Goal: Task Accomplishment & Management: Use online tool/utility

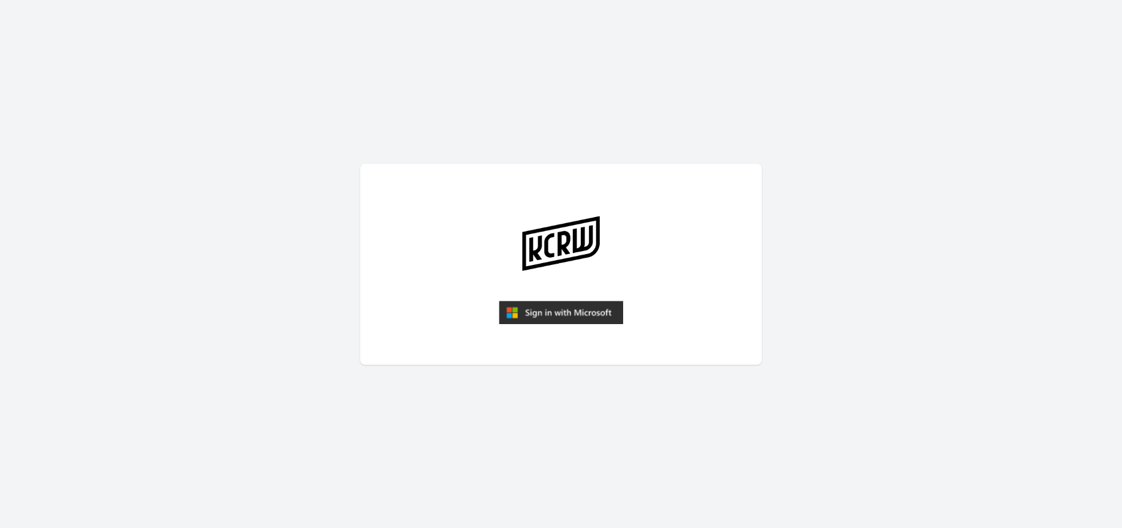
click at [579, 311] on img "submit" at bounding box center [561, 313] width 124 height 24
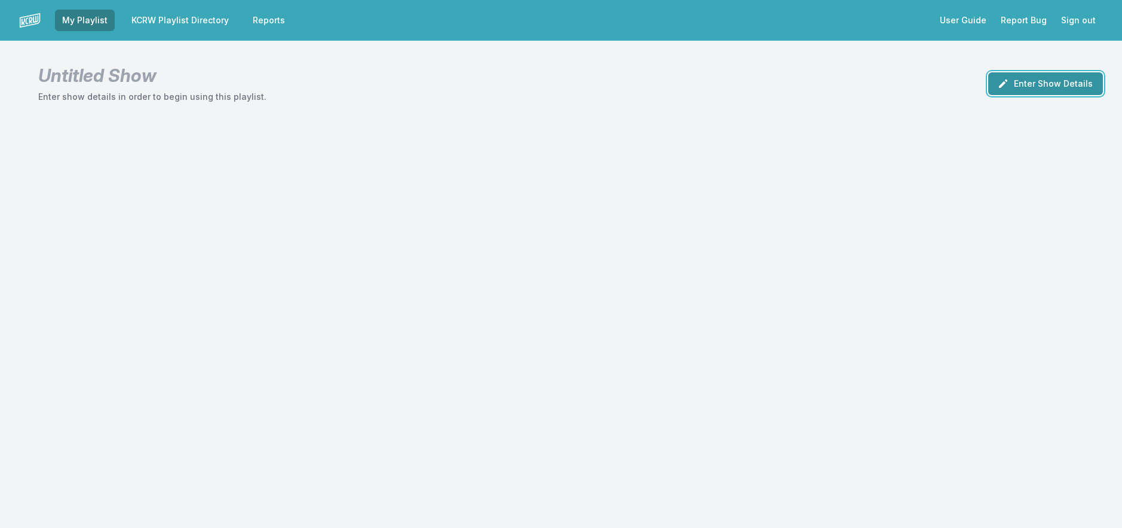
click at [1018, 88] on button "Enter Show Details" at bounding box center [1045, 83] width 115 height 23
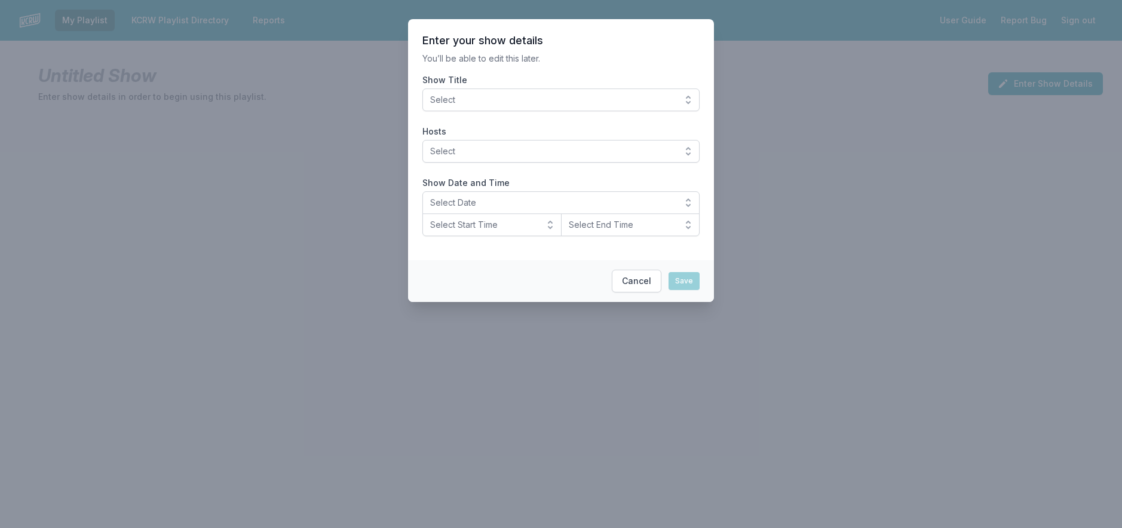
click at [682, 88] on div "Show Title Select" at bounding box center [561, 92] width 277 height 37
click at [689, 100] on button "Select" at bounding box center [561, 99] width 277 height 23
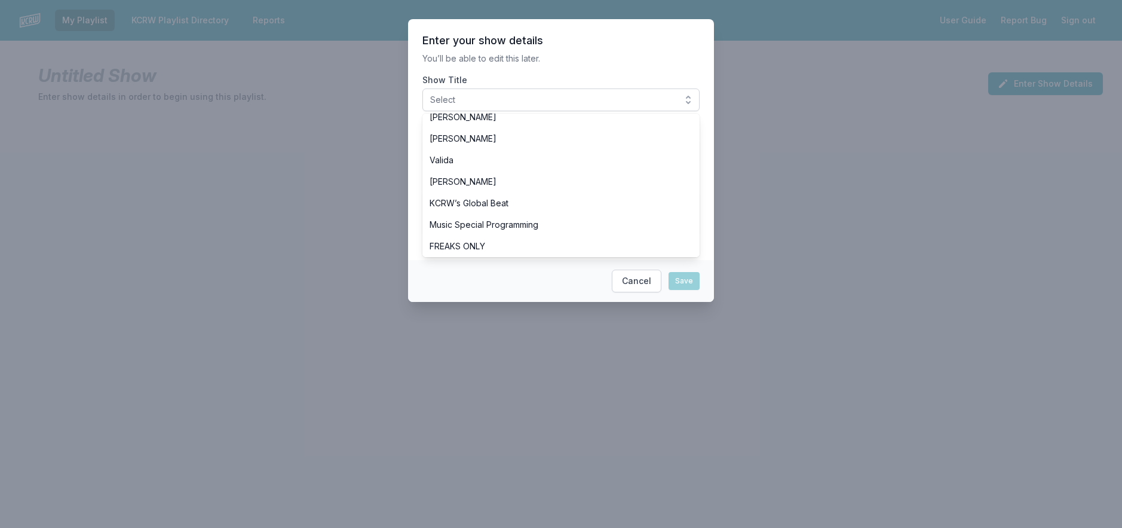
scroll to position [359, 0]
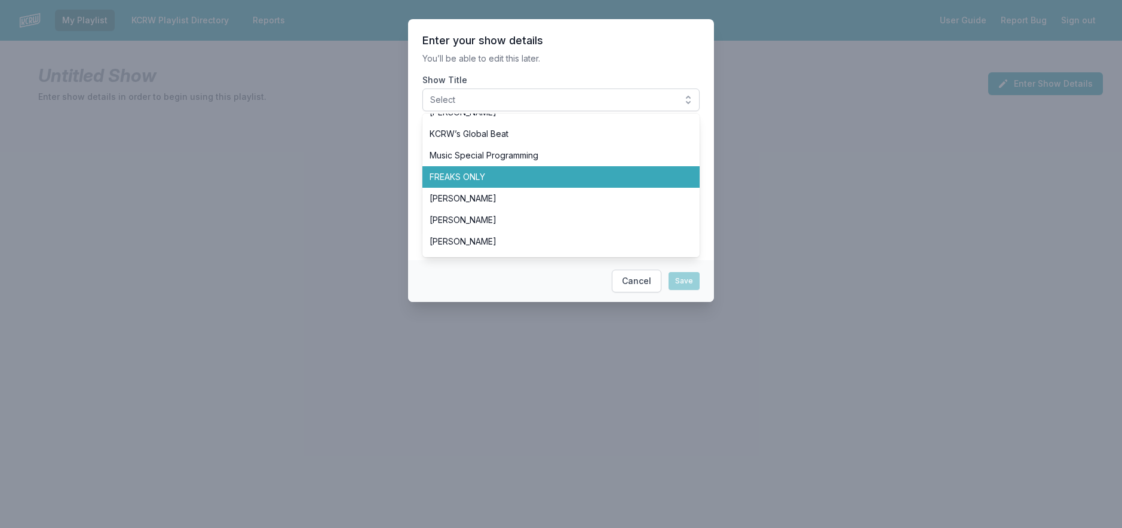
click at [555, 173] on span "FREAKS ONLY" at bounding box center [554, 177] width 249 height 12
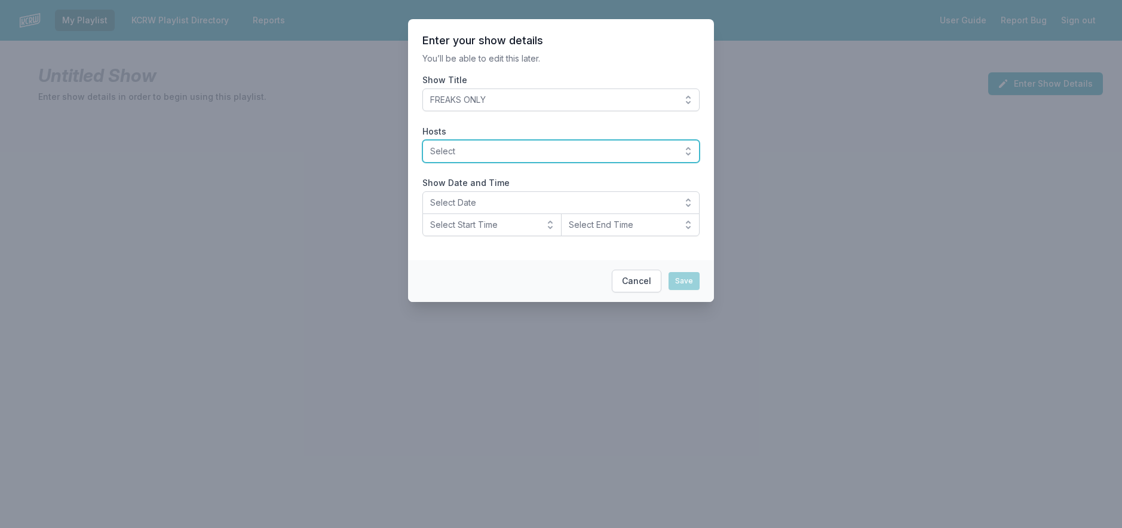
click at [550, 147] on span "Select" at bounding box center [552, 151] width 245 height 12
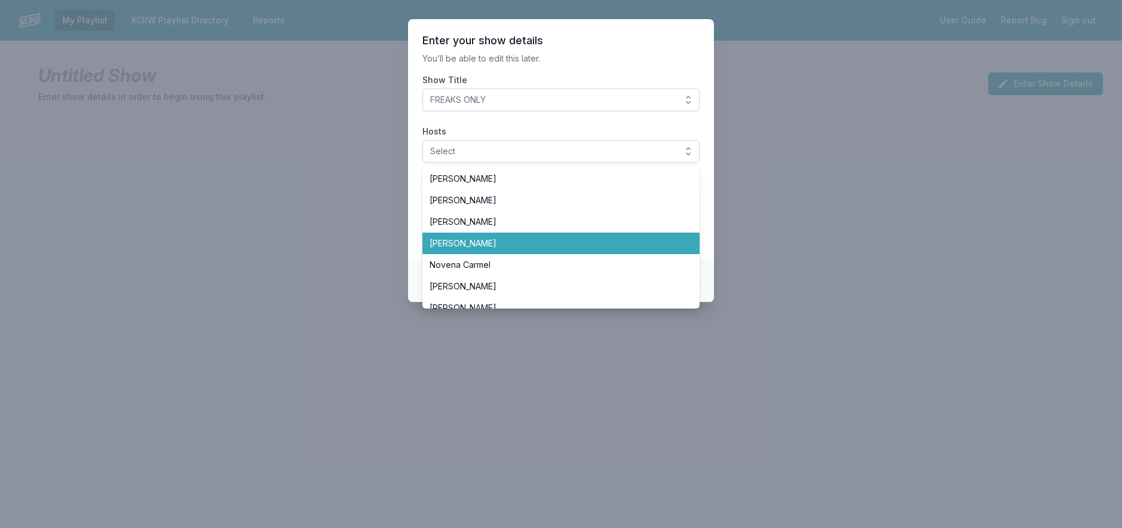
scroll to position [239, 0]
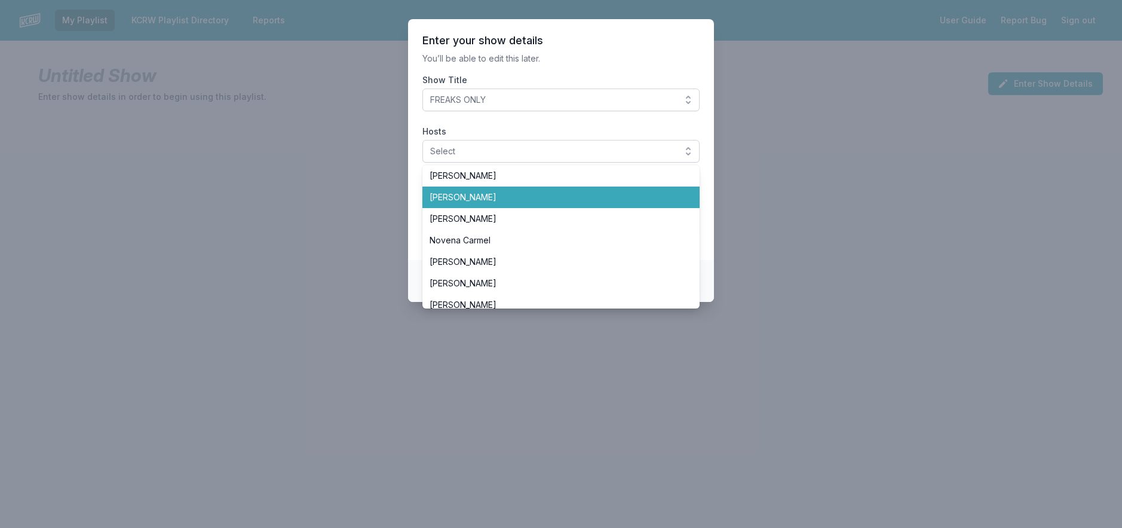
click at [561, 200] on span "[PERSON_NAME]" at bounding box center [554, 197] width 249 height 12
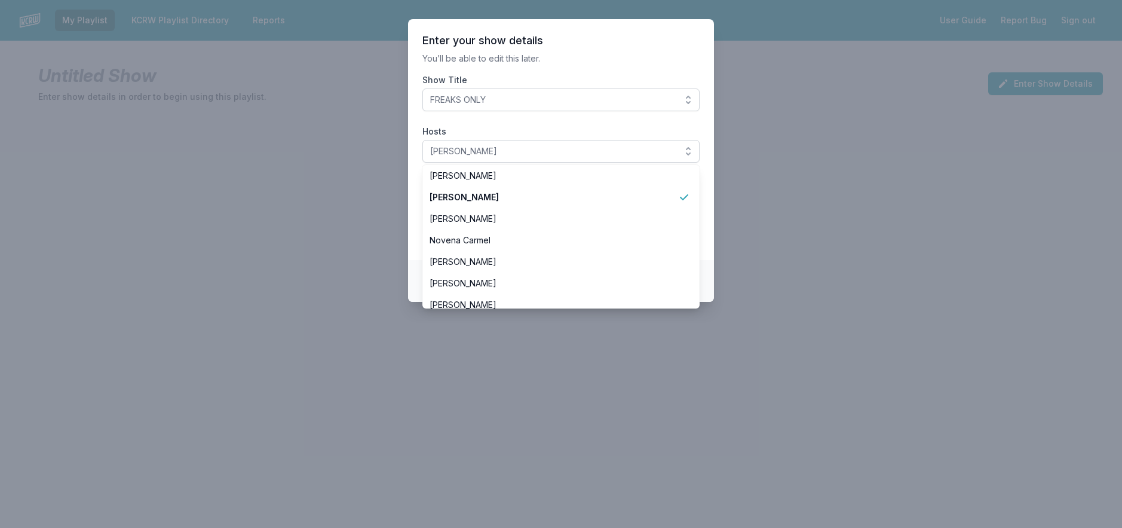
click at [536, 115] on section "Enter your show details You’ll be able to edit this later. Show Title FREAKS ON…" at bounding box center [561, 139] width 306 height 241
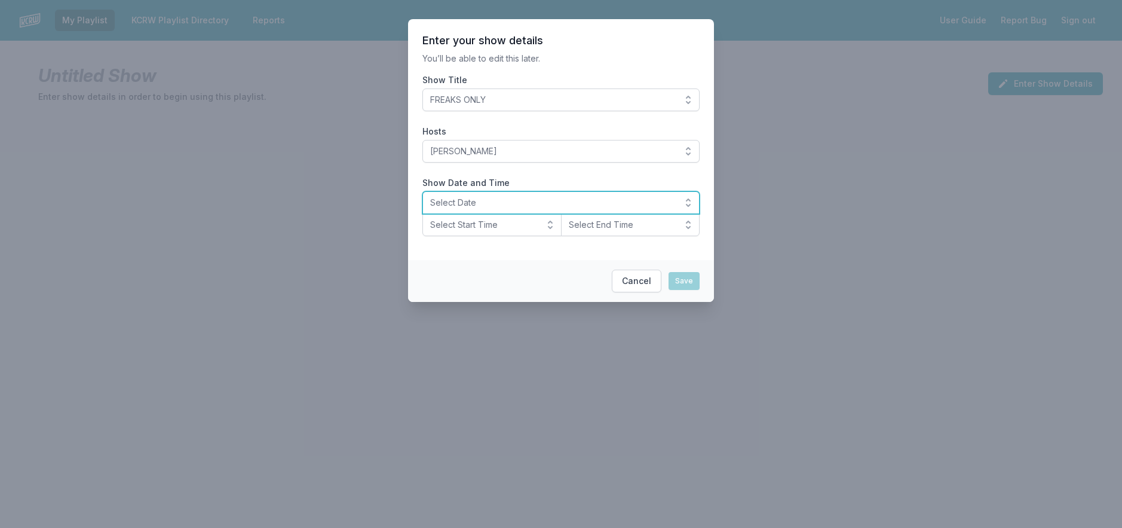
click at [526, 206] on span "Select Date" at bounding box center [552, 203] width 245 height 12
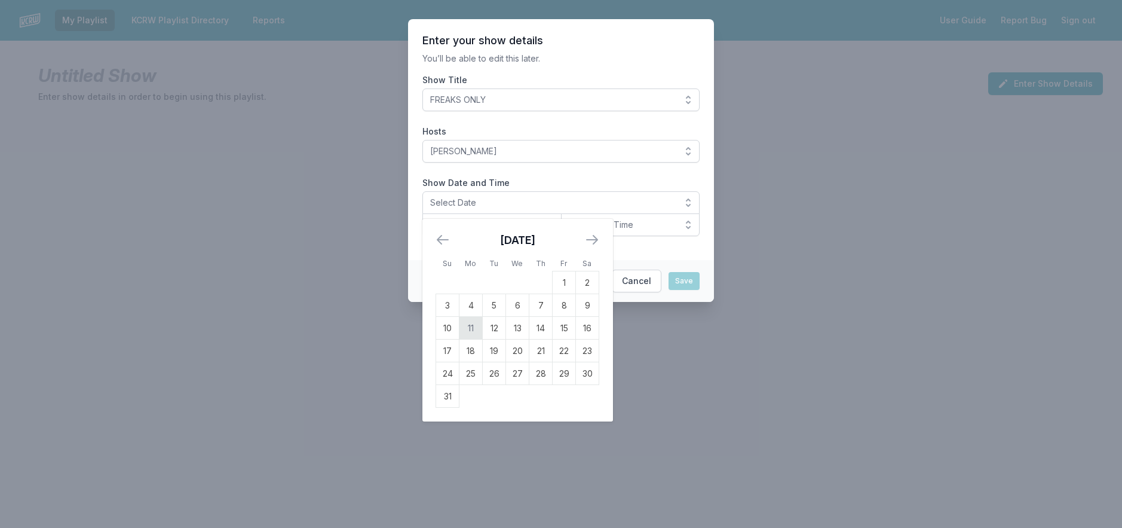
click at [474, 322] on td "11" at bounding box center [471, 328] width 23 height 23
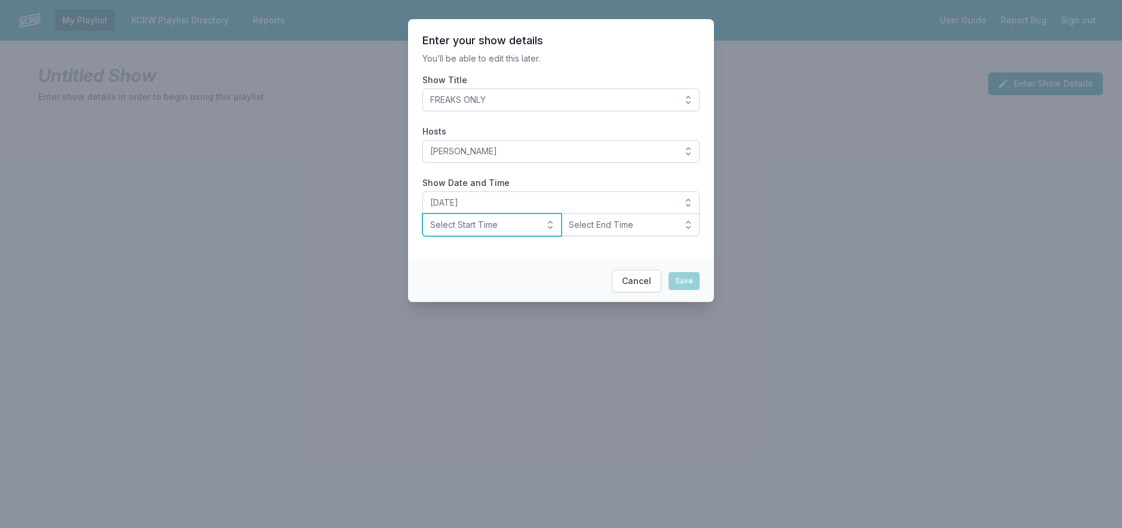
click at [517, 219] on span "Select Start Time" at bounding box center [483, 225] width 107 height 12
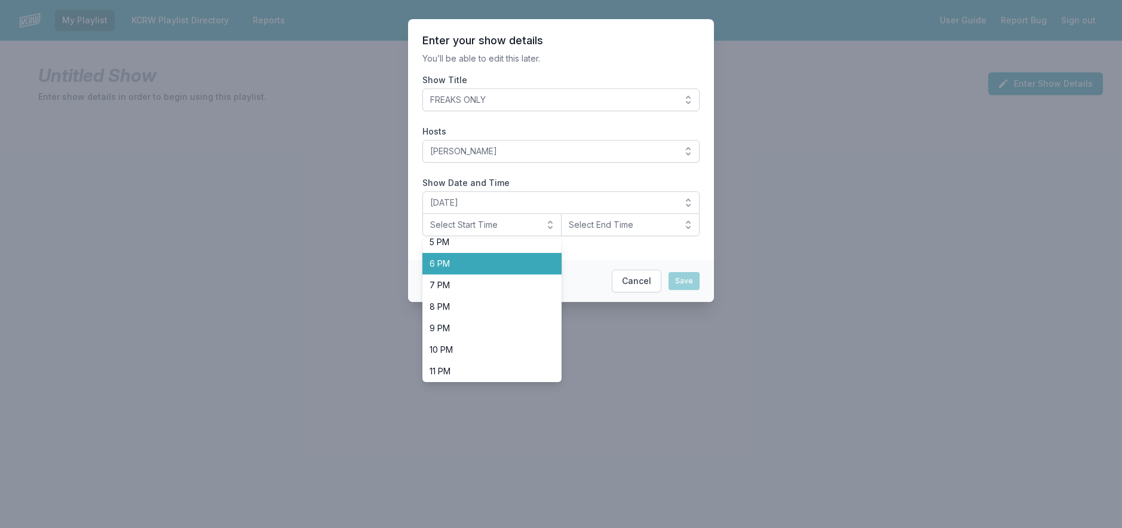
scroll to position [378, 0]
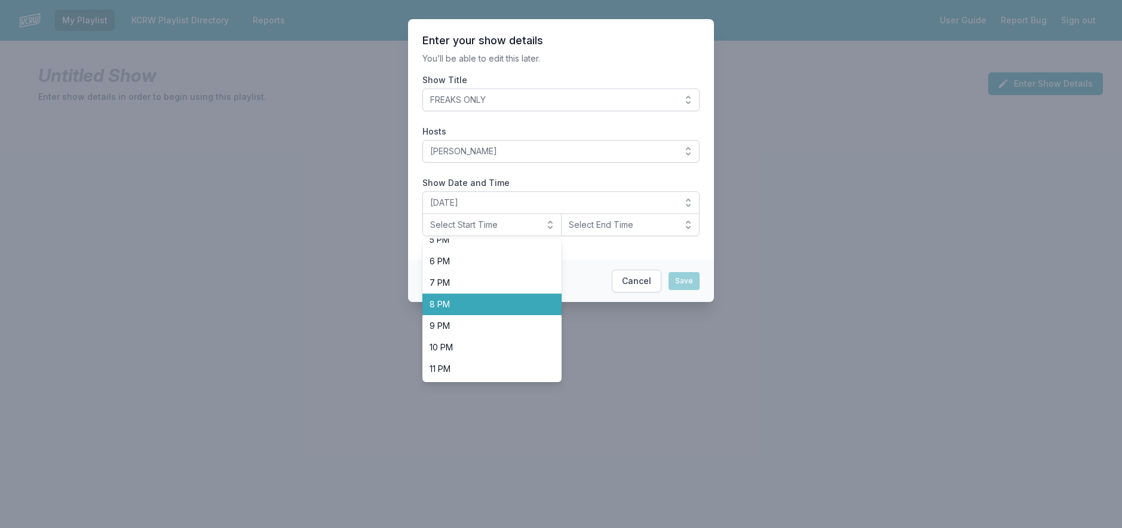
click at [489, 304] on span "8 PM" at bounding box center [485, 304] width 111 height 12
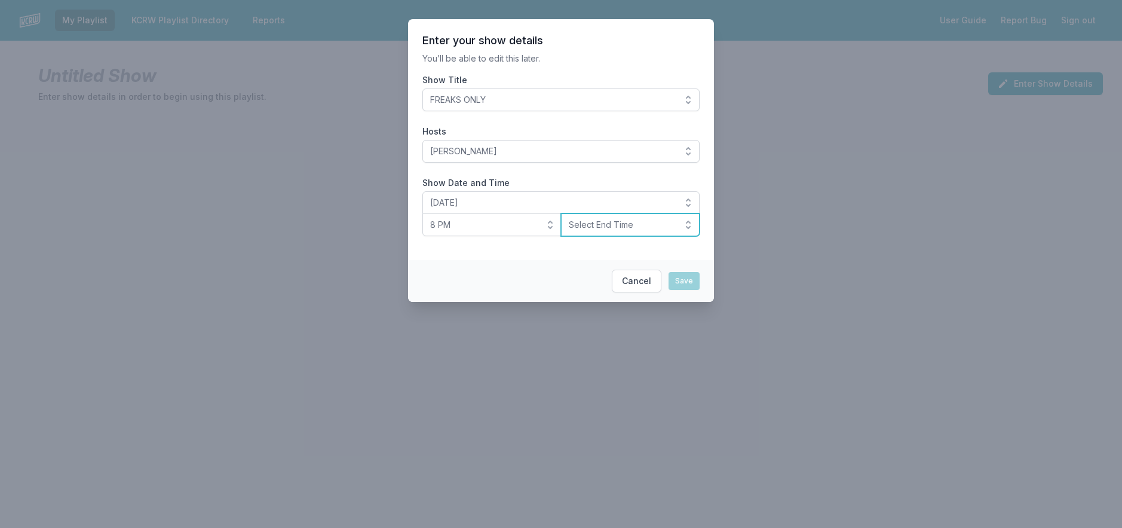
click at [572, 220] on span "Select End Time" at bounding box center [622, 225] width 107 height 12
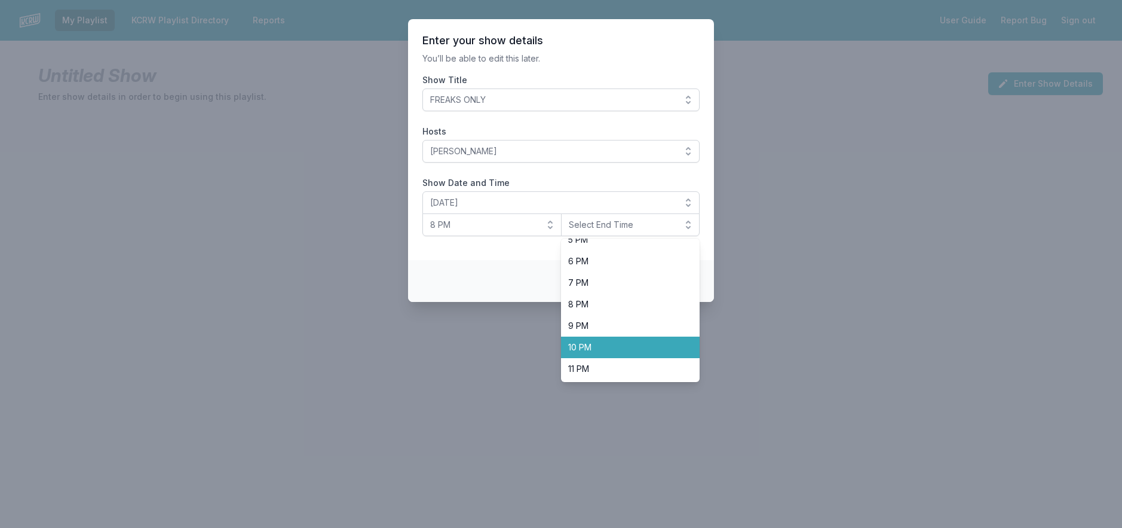
click at [590, 347] on span "10 PM" at bounding box center [623, 347] width 111 height 12
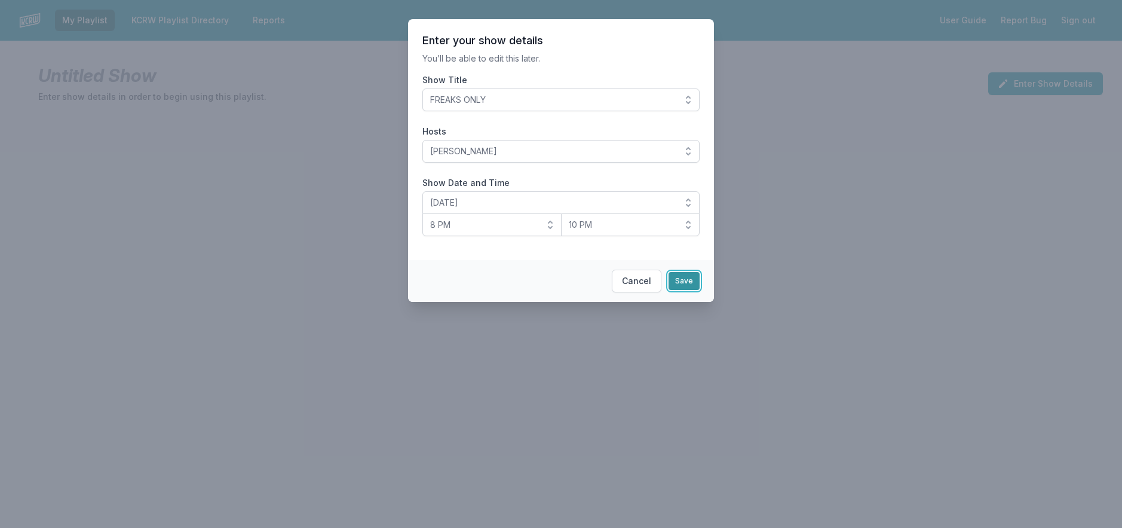
click at [674, 279] on button "Save" at bounding box center [684, 281] width 31 height 18
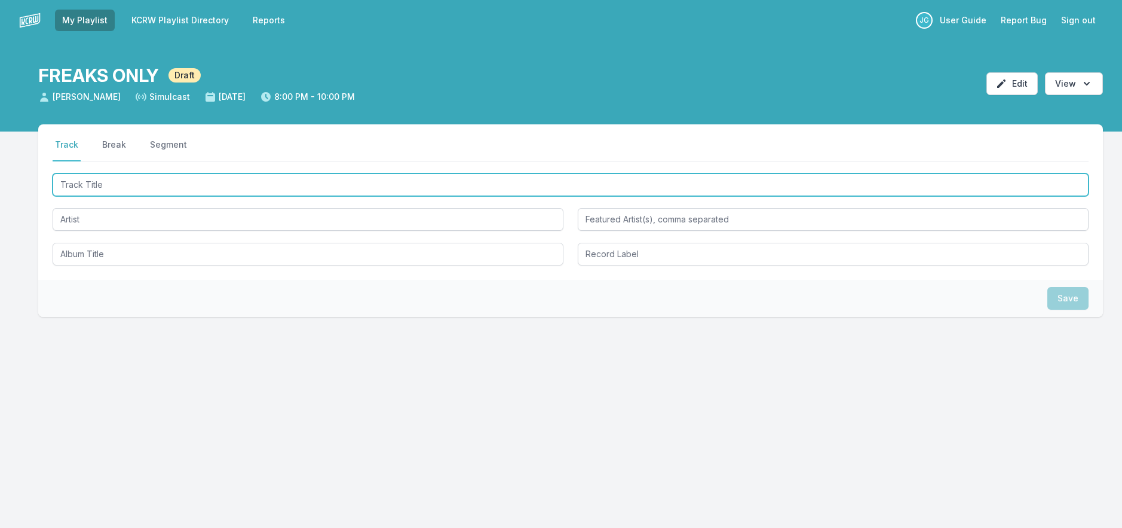
drag, startPoint x: 283, startPoint y: 181, endPoint x: 277, endPoint y: 225, distance: 44.0
click at [281, 181] on input "Track Title" at bounding box center [571, 184] width 1036 height 23
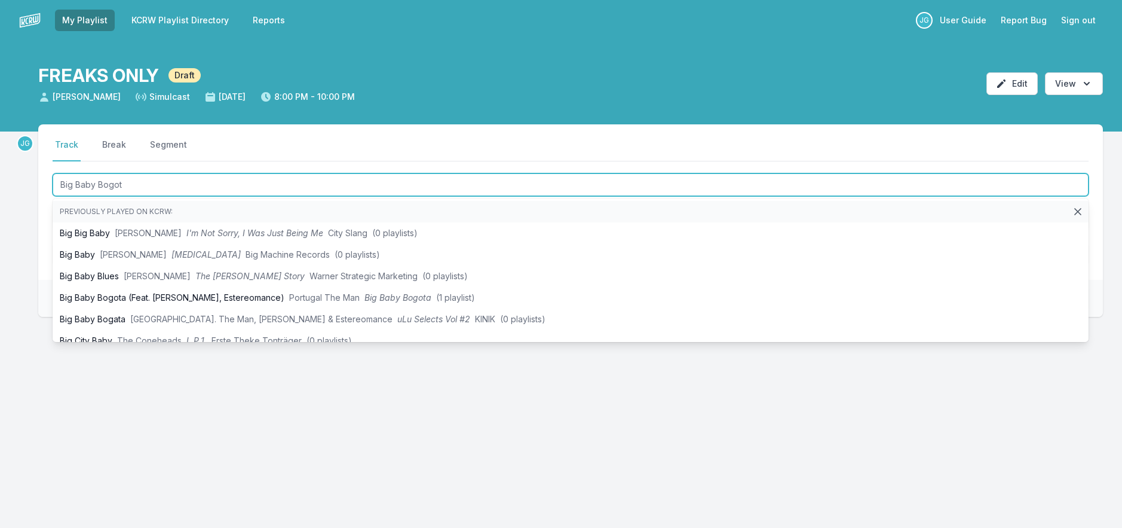
type input "Big Baby Bogota"
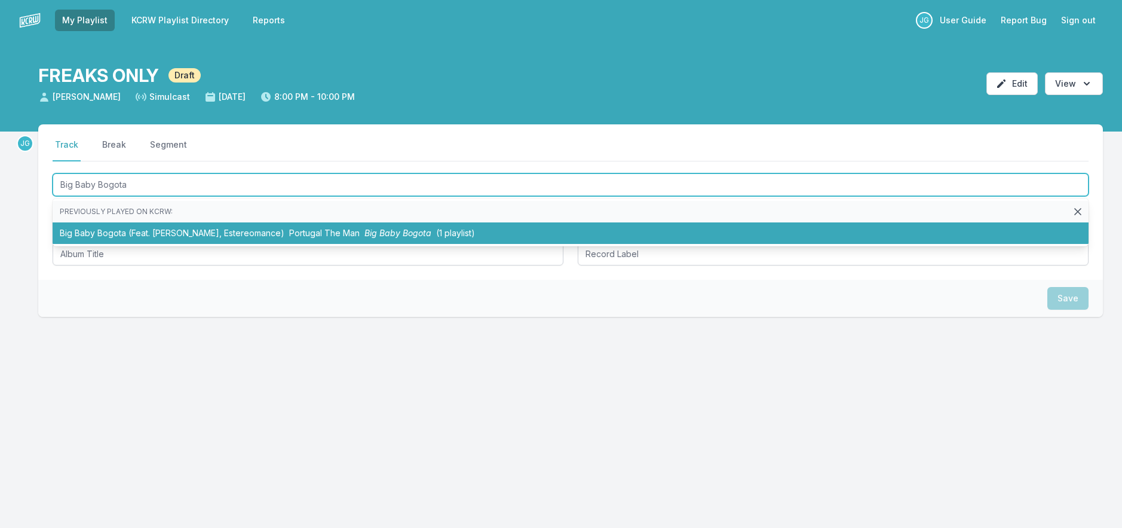
click at [379, 225] on li "Big Baby Bogota (Feat. [PERSON_NAME], Estereomance) Portugal The Man Big Baby B…" at bounding box center [571, 233] width 1036 height 22
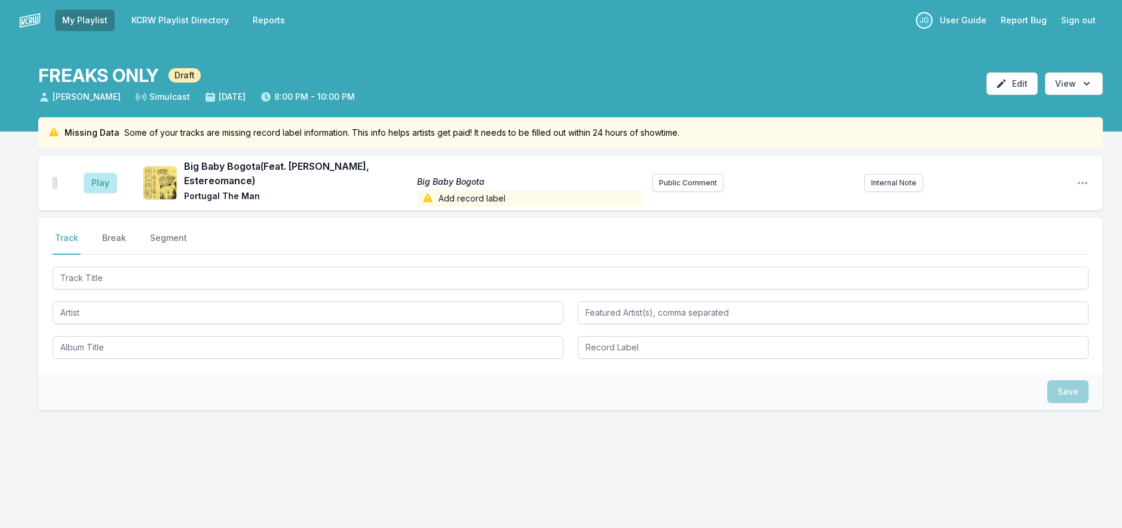
click at [485, 201] on span "Add record label" at bounding box center [530, 198] width 226 height 17
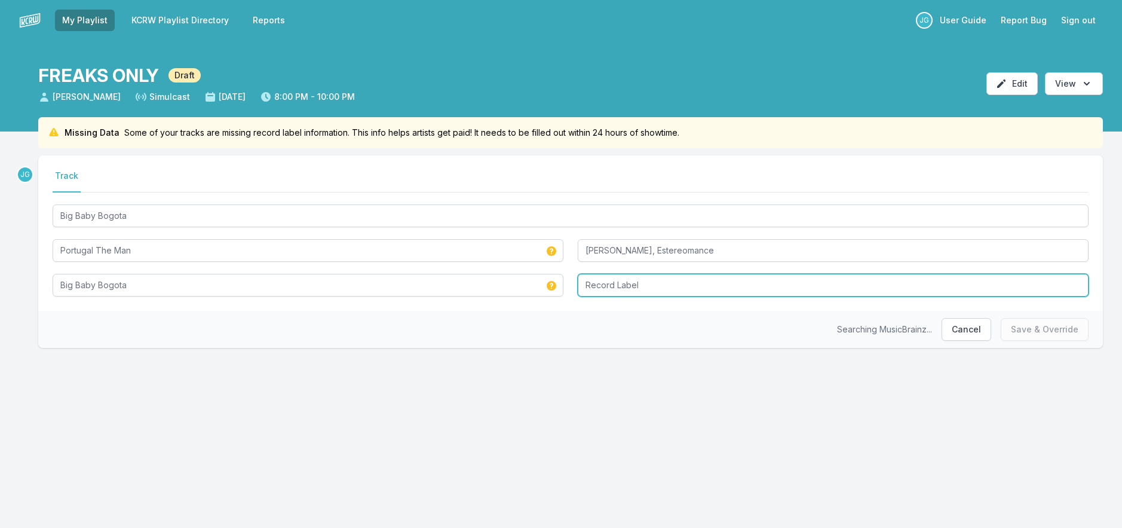
click at [639, 286] on input "Record Label" at bounding box center [833, 285] width 511 height 23
type input "KNIK"
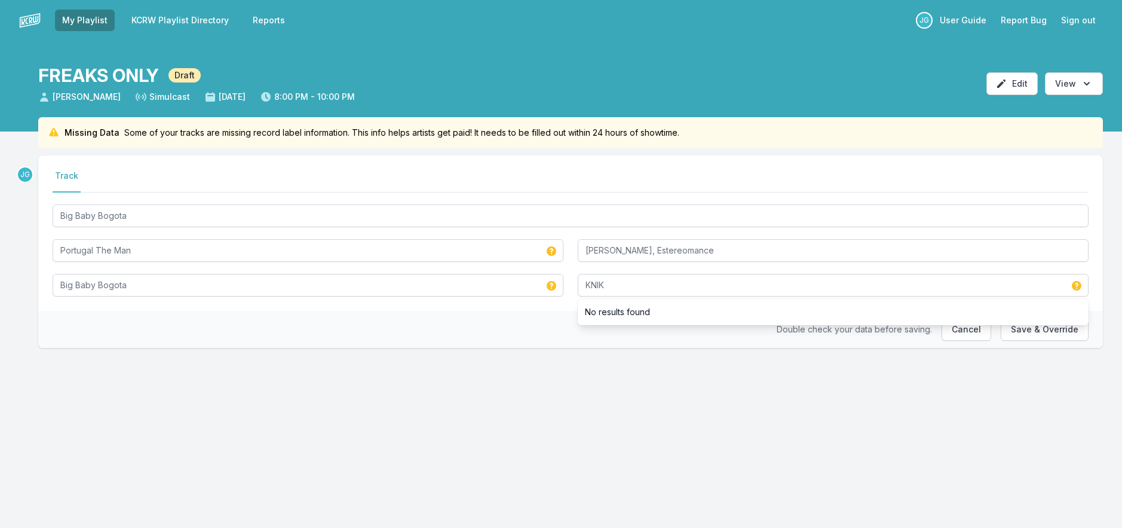
click at [461, 326] on div "Double check your data before saving. Cancel Save & Override" at bounding box center [570, 329] width 1065 height 37
click at [1082, 336] on button "Save & Override" at bounding box center [1045, 329] width 88 height 23
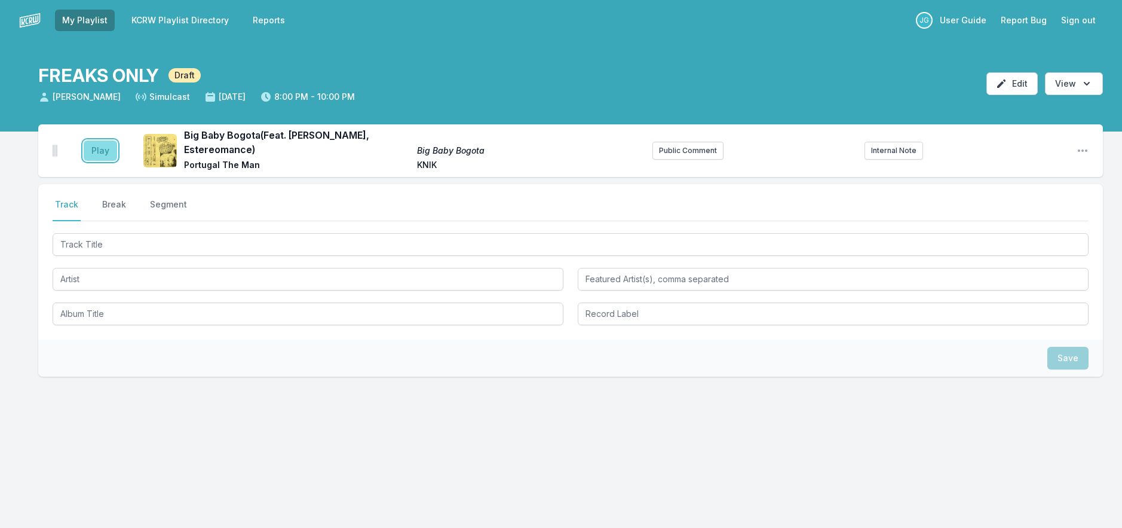
click at [93, 146] on button "Play" at bounding box center [100, 150] width 33 height 20
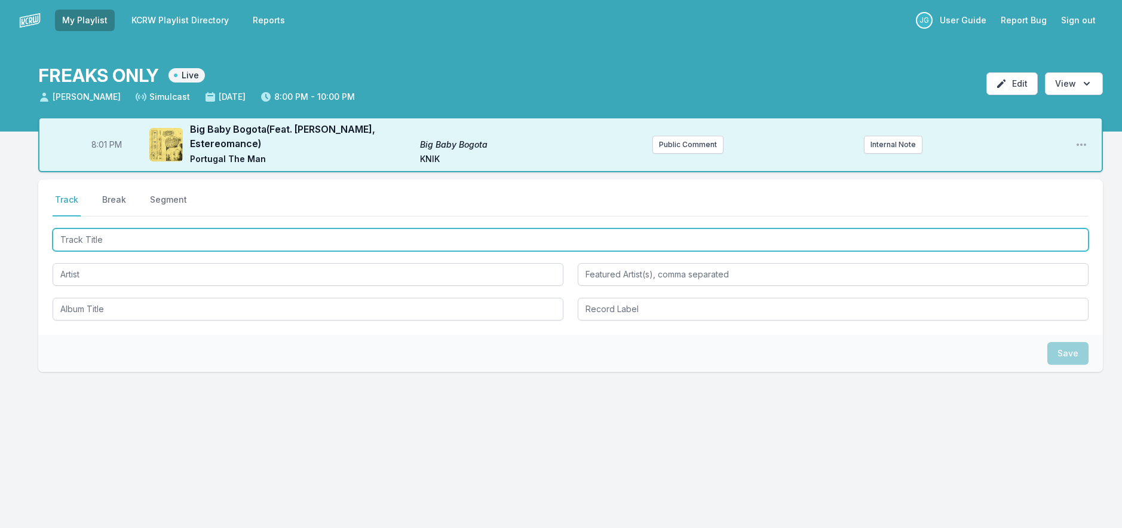
click at [168, 246] on input "Track Title" at bounding box center [571, 239] width 1036 height 23
type input "Setting SUn"
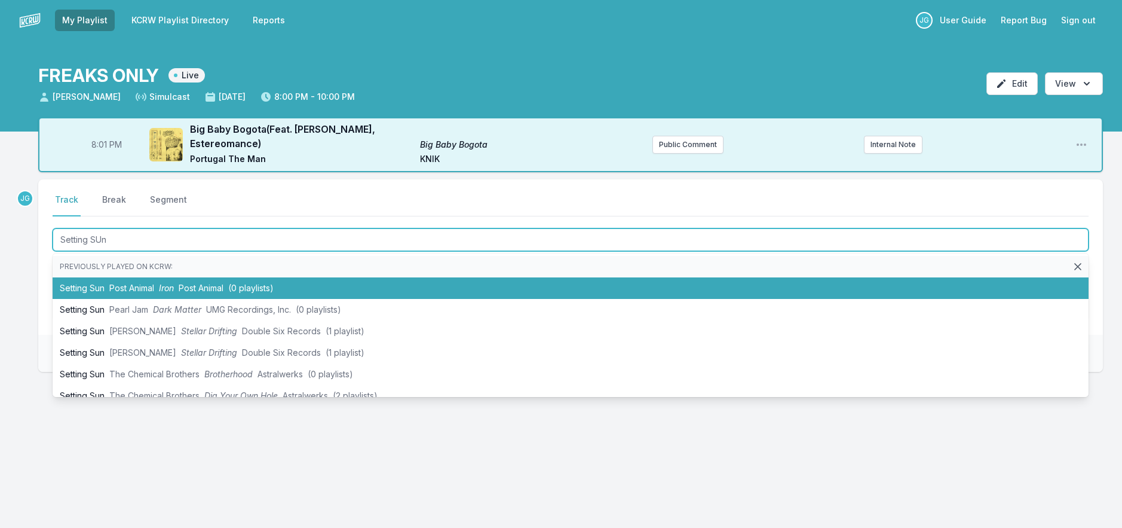
click at [157, 287] on li "Setting Sun Post Animal Iron Post Animal (0 playlists)" at bounding box center [571, 288] width 1036 height 22
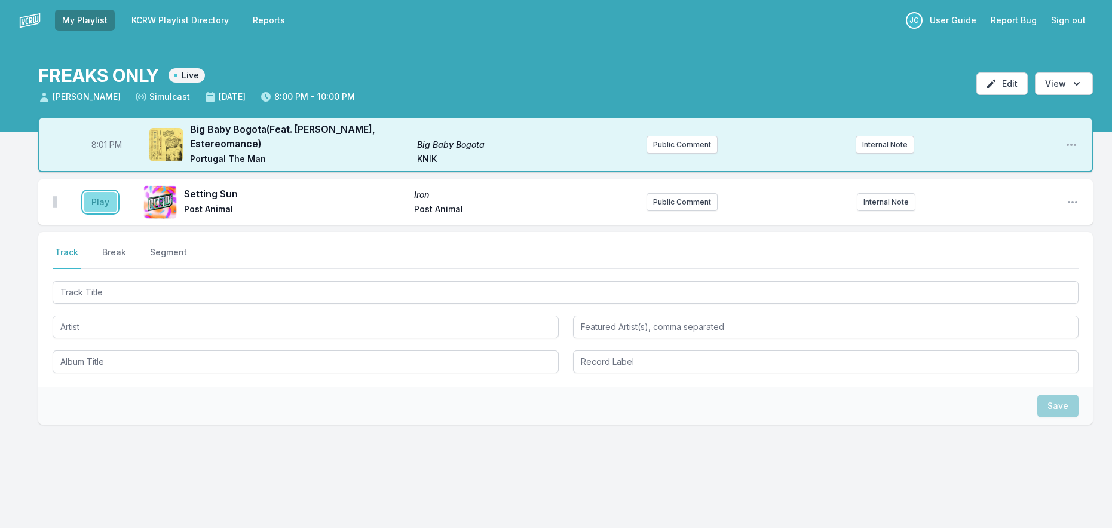
click at [111, 202] on button "Play" at bounding box center [100, 202] width 33 height 20
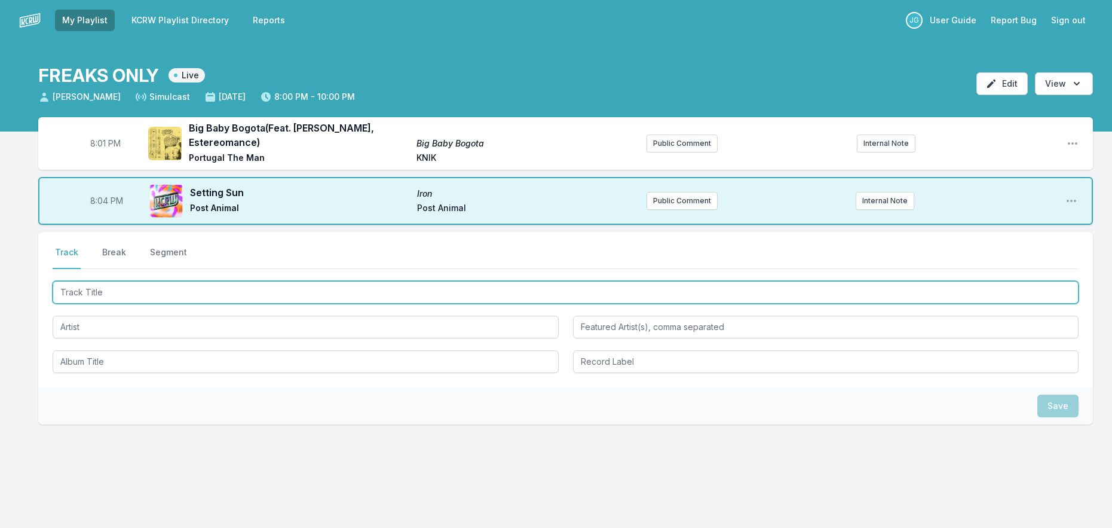
click at [155, 289] on input "Track Title" at bounding box center [566, 292] width 1026 height 23
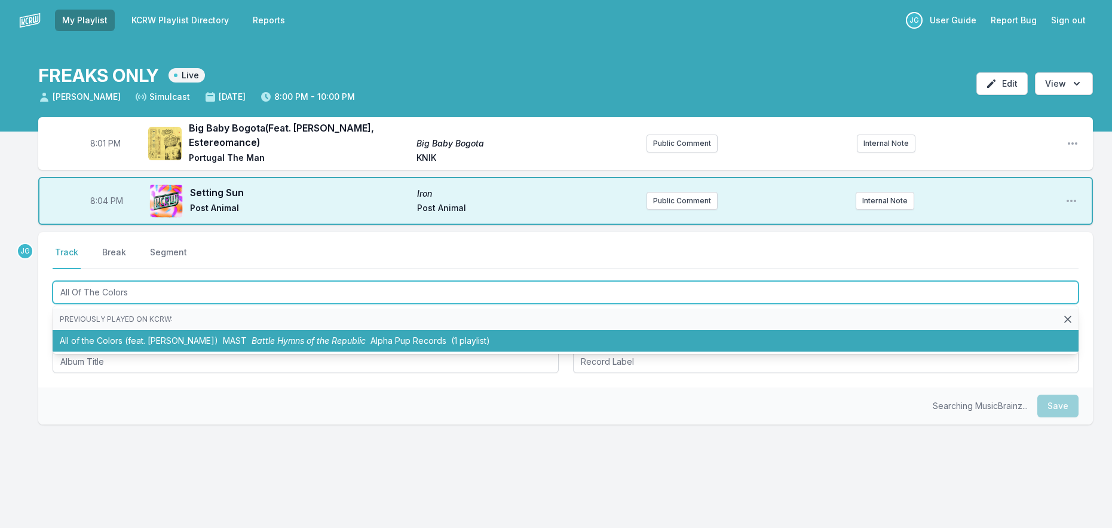
type input "All Of The Colors"
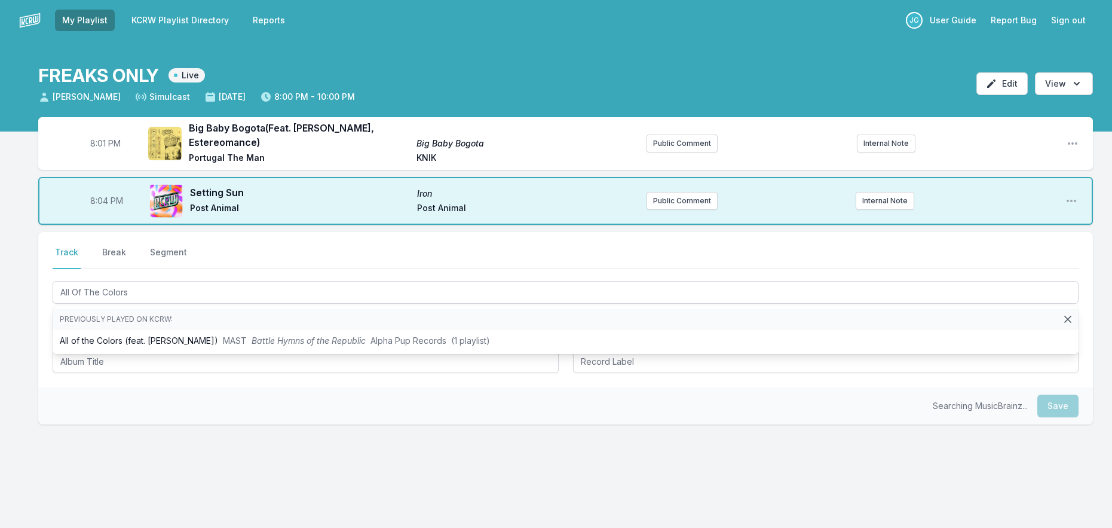
click at [44, 323] on div "Select a tab Track Break Segment Track Break Segment All Of The Colors Previous…" at bounding box center [565, 309] width 1055 height 155
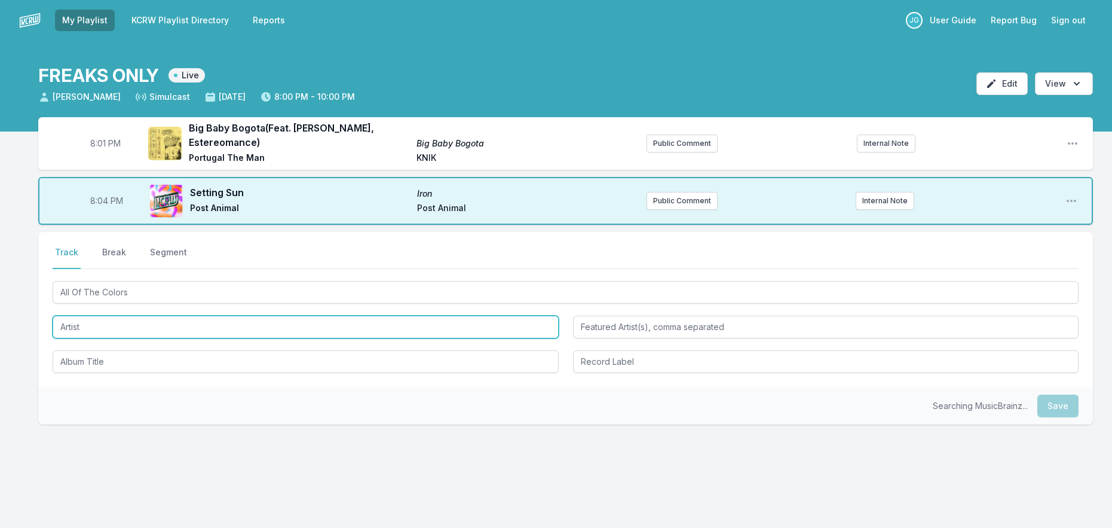
click at [78, 330] on input "Artist" at bounding box center [306, 327] width 506 height 23
type input "Pink Skies"
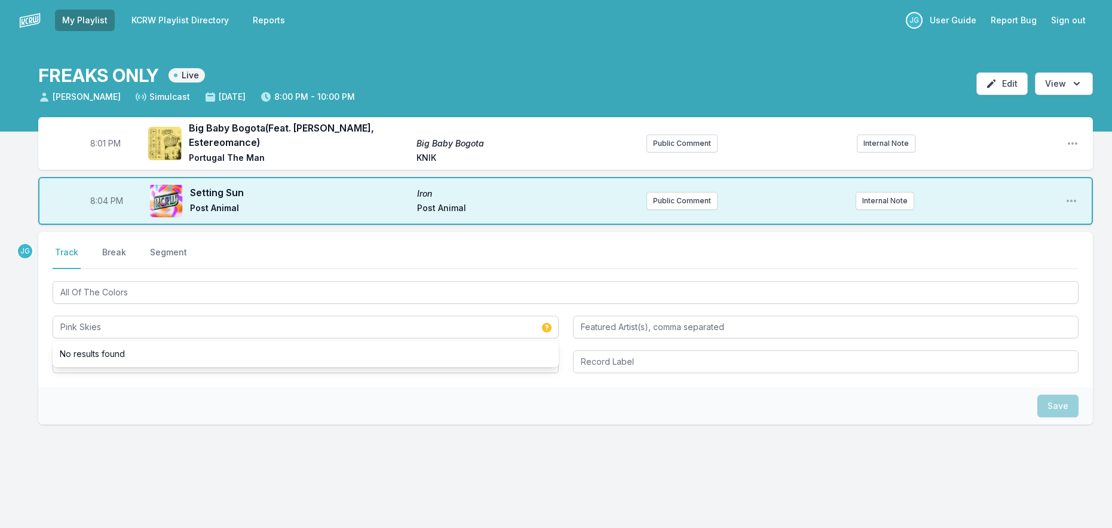
click at [38, 349] on div "8:01 PM Big Baby Bogota (Feat. [PERSON_NAME], Estereomance) Big Baby Bogota Por…" at bounding box center [556, 328] width 1112 height 422
click at [75, 355] on input "Album Title" at bounding box center [306, 361] width 506 height 23
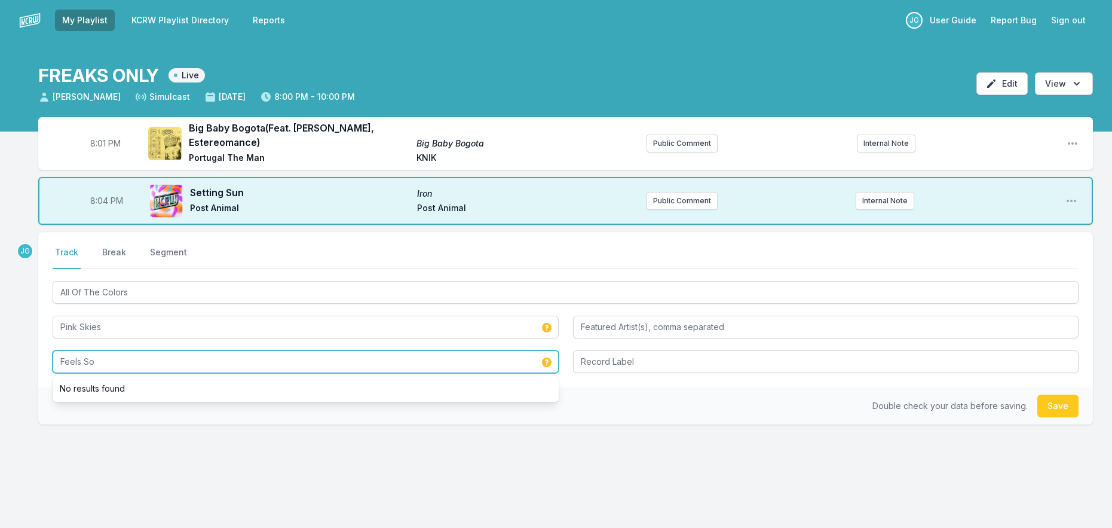
type input "Feels So"
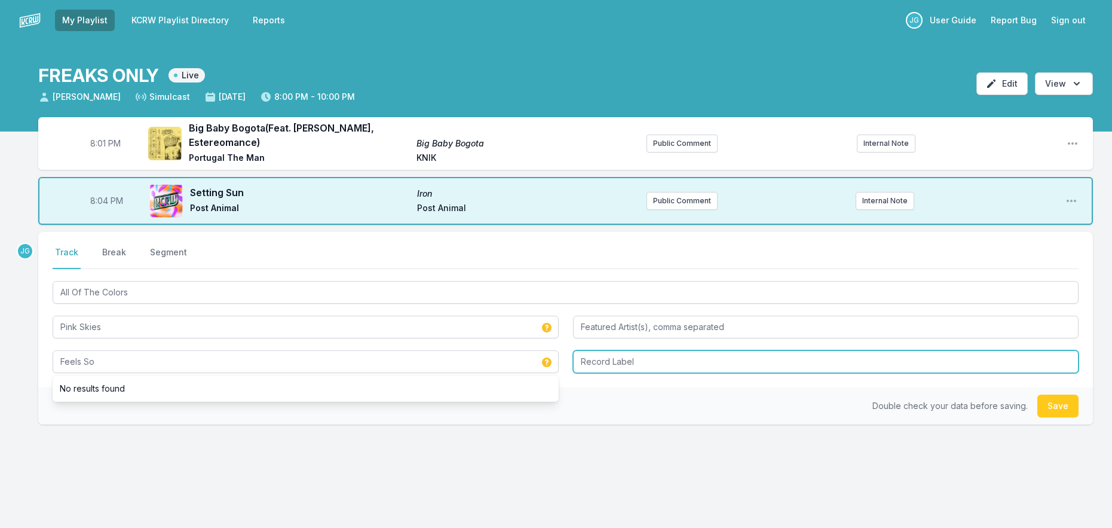
click at [712, 364] on input "Record Label" at bounding box center [826, 361] width 506 height 23
type input "Hive Music"
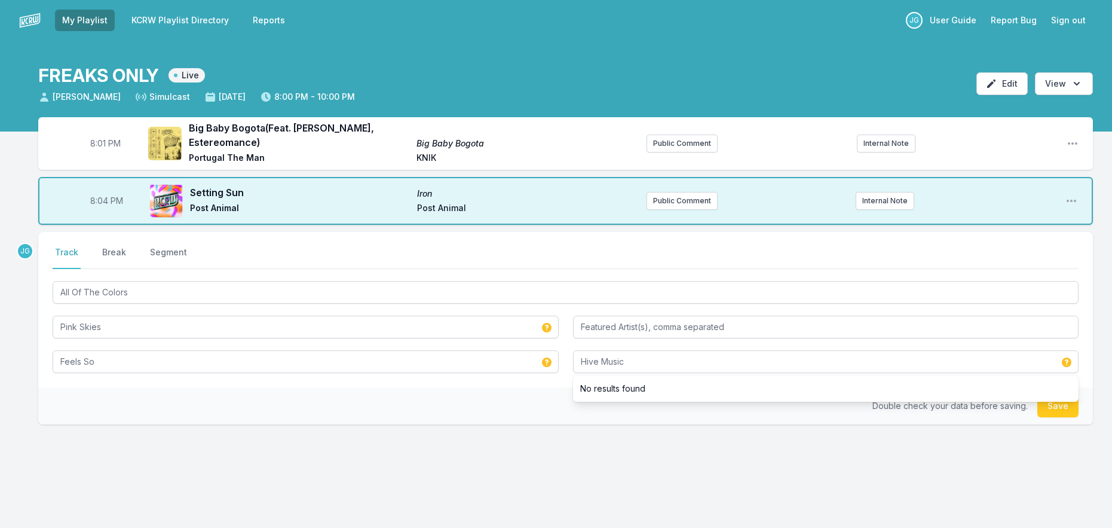
click at [430, 404] on div "Double check your data before saving. Save" at bounding box center [565, 405] width 1055 height 37
click at [1053, 399] on button "Save" at bounding box center [1057, 405] width 41 height 23
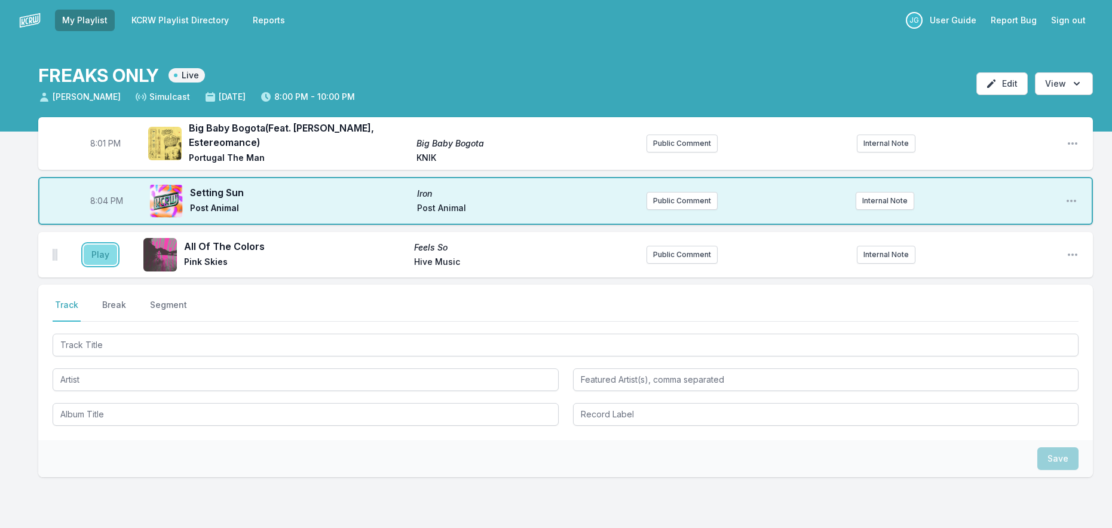
click at [100, 256] on button "Play" at bounding box center [100, 254] width 33 height 20
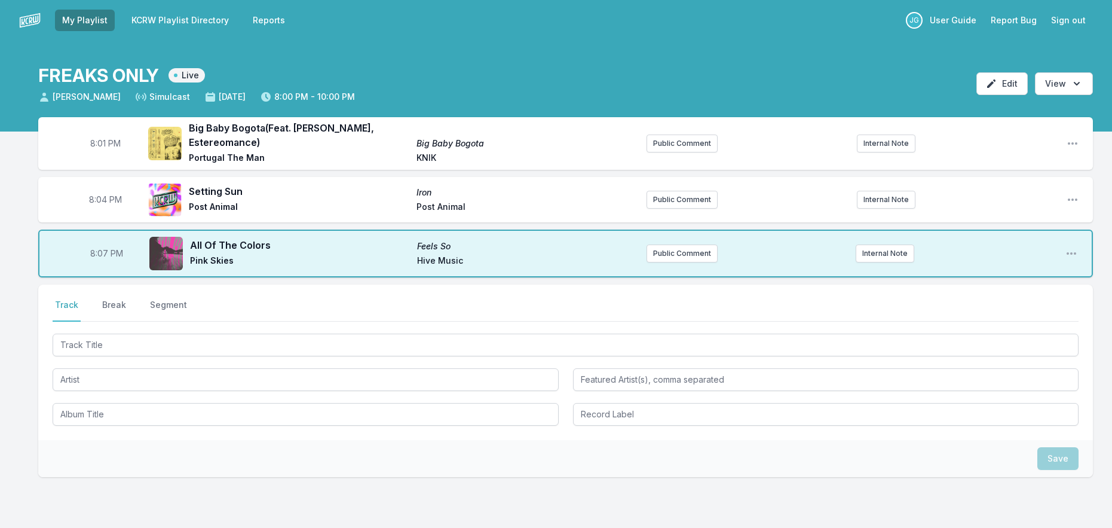
click at [683, 264] on div "8:07 PM All Of The Colors Feels So Pink Skies Hive Music Public Comment Interna…" at bounding box center [565, 253] width 1055 height 48
click at [685, 254] on button "Public Comment" at bounding box center [682, 253] width 71 height 18
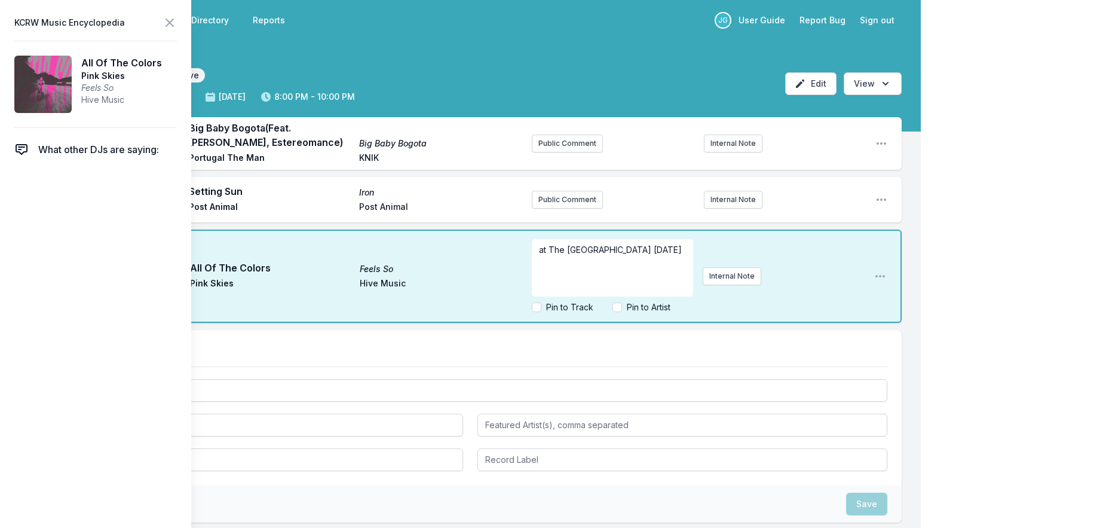
click at [606, 302] on div "Pin to Track Pin to Artist" at bounding box center [613, 307] width 162 height 12
click at [619, 308] on input "Pin to Artist" at bounding box center [618, 307] width 10 height 10
checkbox input "true"
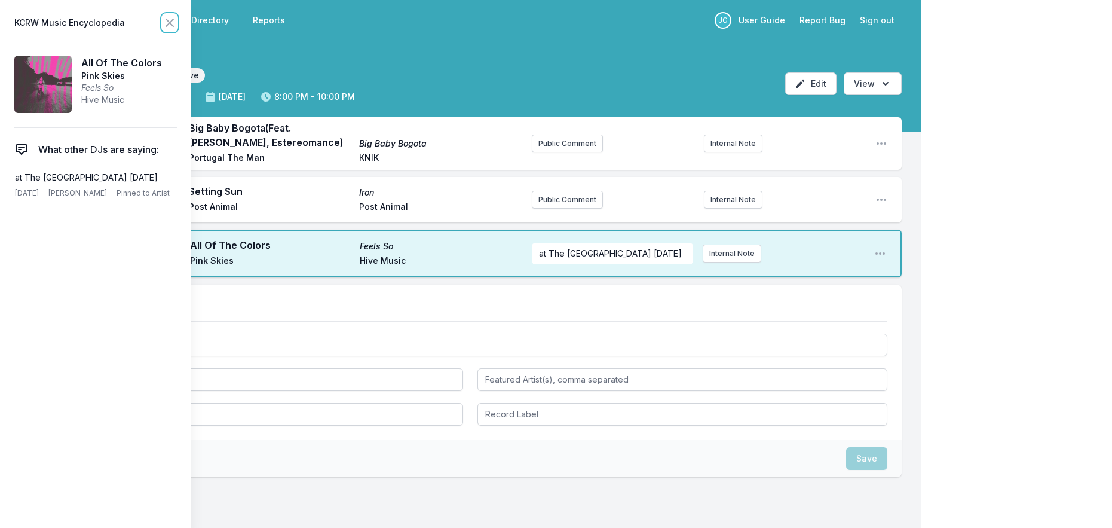
click at [166, 21] on icon at bounding box center [170, 23] width 14 height 14
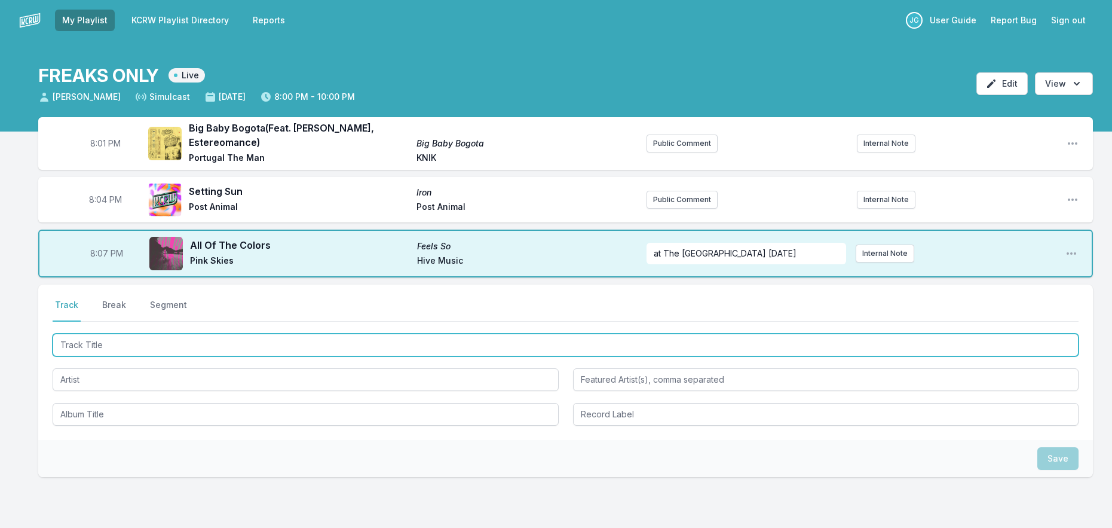
click at [223, 347] on input "Track Title" at bounding box center [566, 344] width 1026 height 23
type input "Year of The Dance"
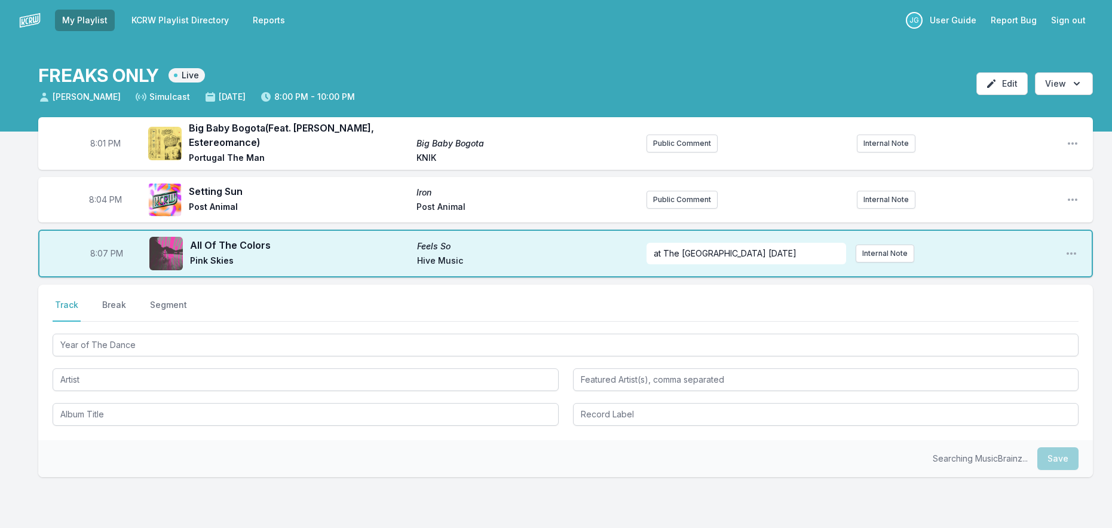
drag, startPoint x: 102, startPoint y: 400, endPoint x: 108, endPoint y: 397, distance: 6.2
click at [107, 397] on div "Year of The Dance" at bounding box center [566, 378] width 1026 height 94
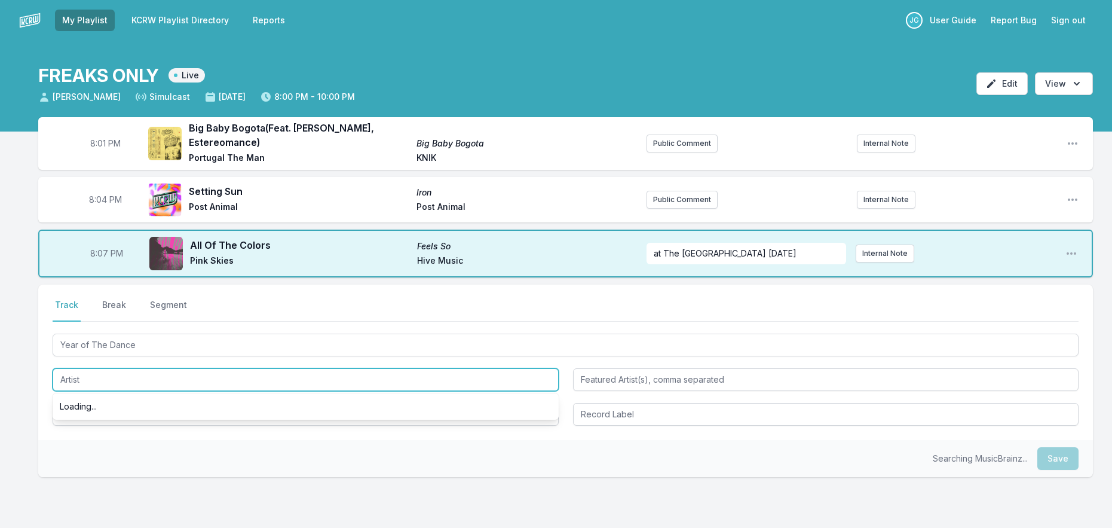
click at [124, 373] on input "Artist" at bounding box center [306, 379] width 506 height 23
type input "Hunter of The Alps"
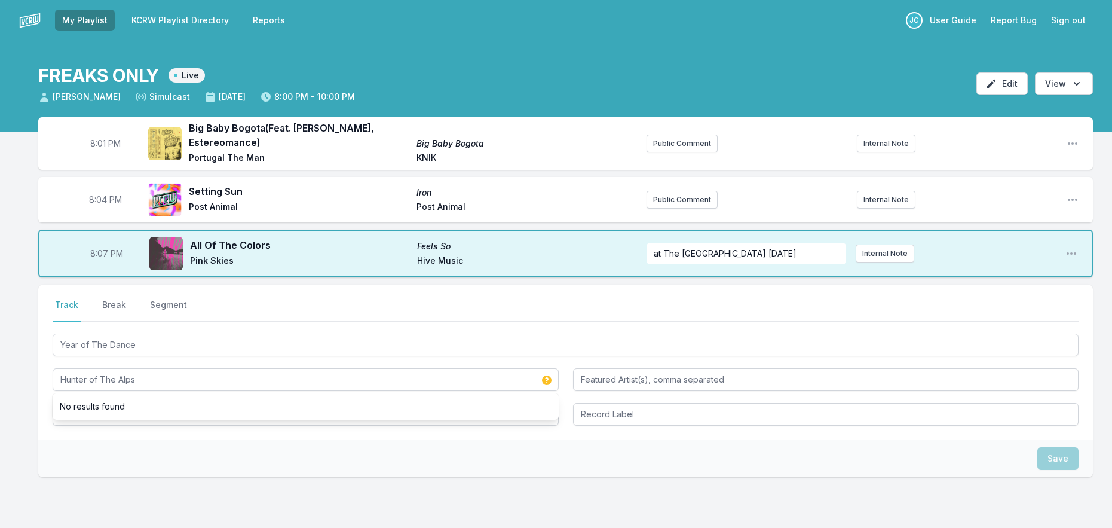
click at [42, 416] on div "Select a tab Track Break Segment Track Break Segment Year of The Dance Hunter o…" at bounding box center [565, 361] width 1055 height 155
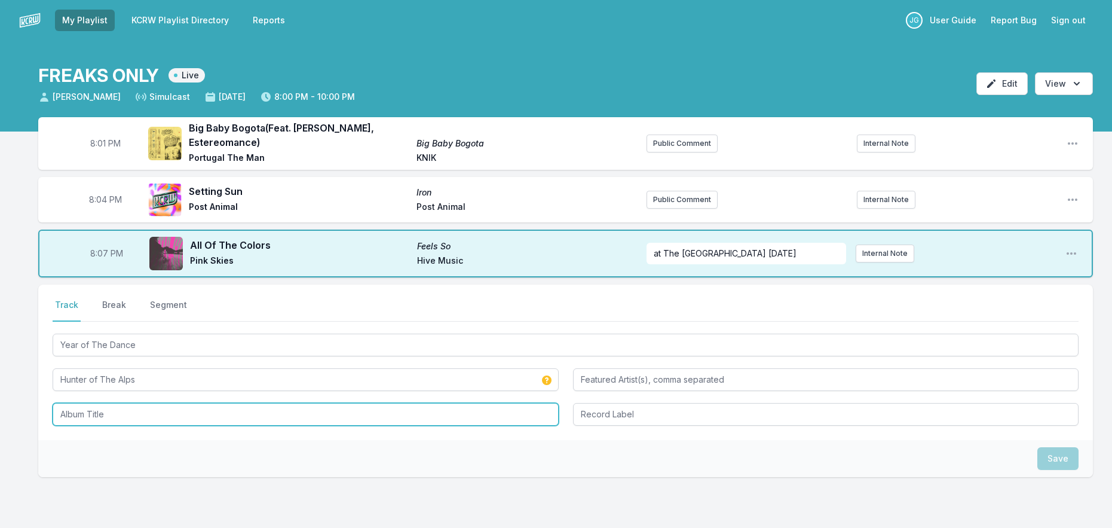
click at [82, 417] on input "Album Title" at bounding box center [306, 414] width 506 height 23
type input "Year of The Dance"
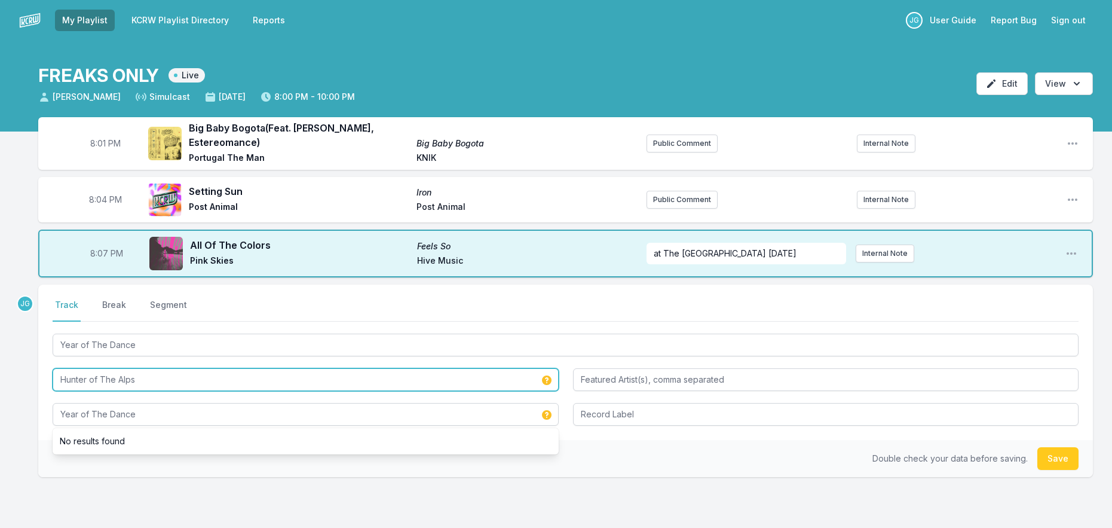
click at [84, 382] on input "Hunter of The Alps" at bounding box center [306, 379] width 506 height 23
type input "Hunters of The Alps"
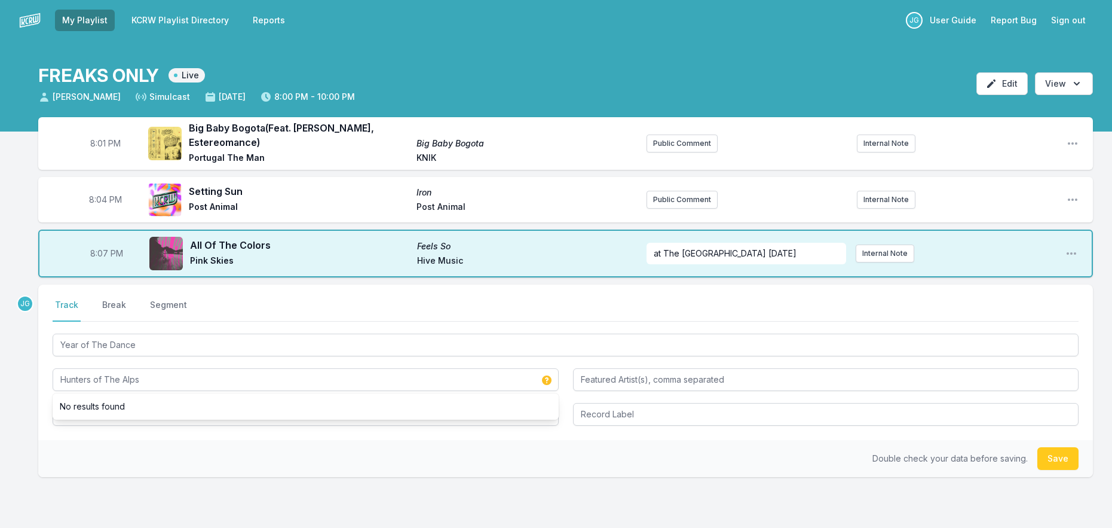
click at [41, 403] on div "Select a tab Track Break Segment Track Break Segment Year of The Dance Hunters …" at bounding box center [565, 361] width 1055 height 155
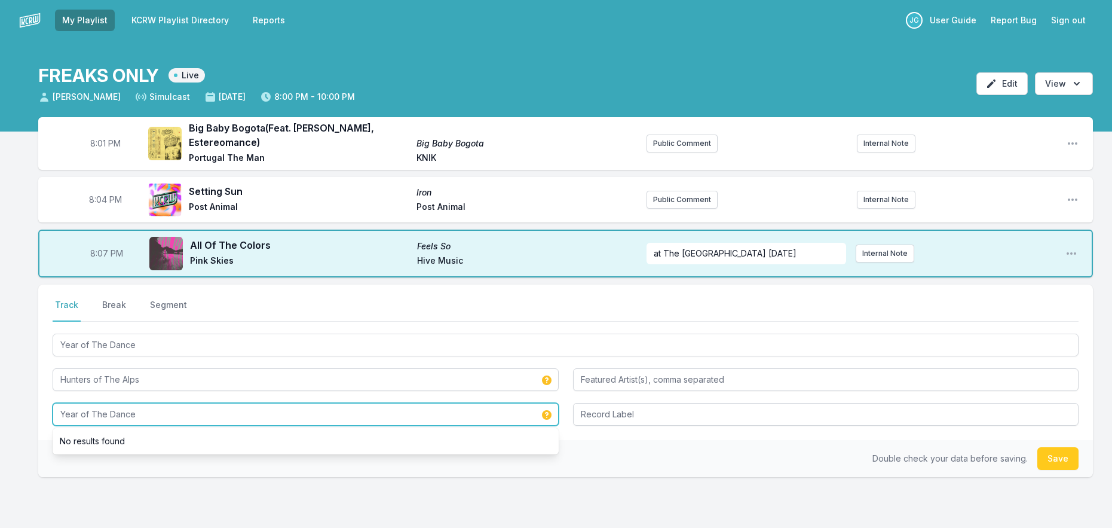
click at [69, 416] on input "Year of The Dance" at bounding box center [306, 414] width 506 height 23
click at [69, 415] on input "Year of The Dance" at bounding box center [306, 414] width 506 height 23
click at [69, 413] on input "Year of The Dance" at bounding box center [306, 414] width 506 height 23
type input "Con La Misma [PERSON_NAME]"
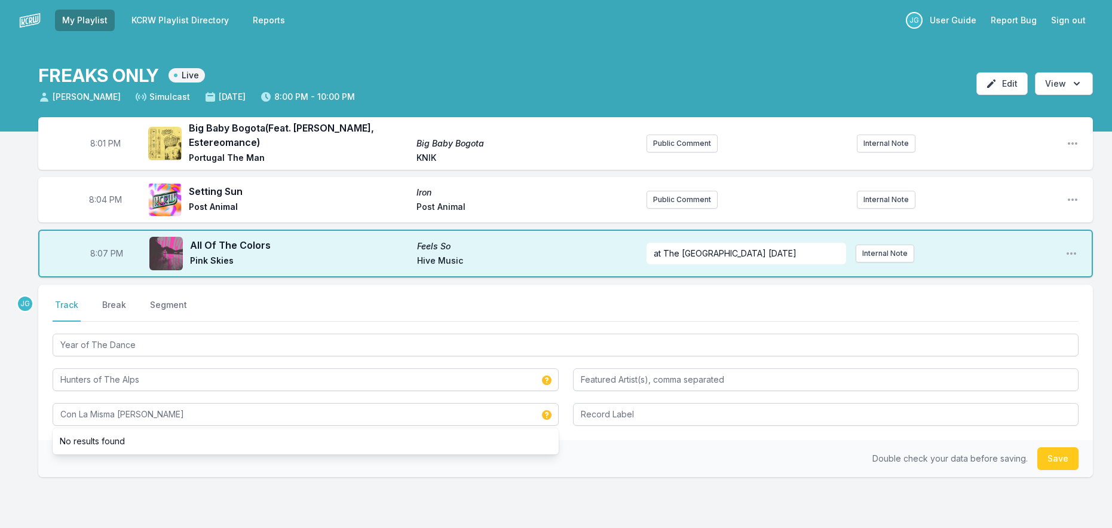
click at [640, 391] on div "Year of The Dance Hunters of The Alps Con La Misma [PERSON_NAME] No results fou…" at bounding box center [566, 378] width 1026 height 94
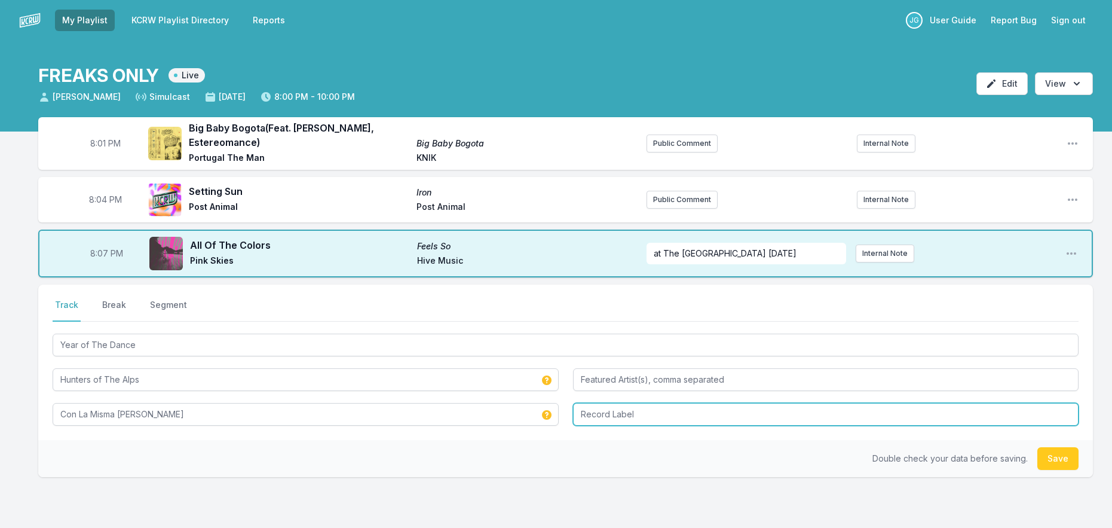
click at [634, 414] on input "Record Label" at bounding box center [826, 414] width 506 height 23
type input "Cosmica Artists"
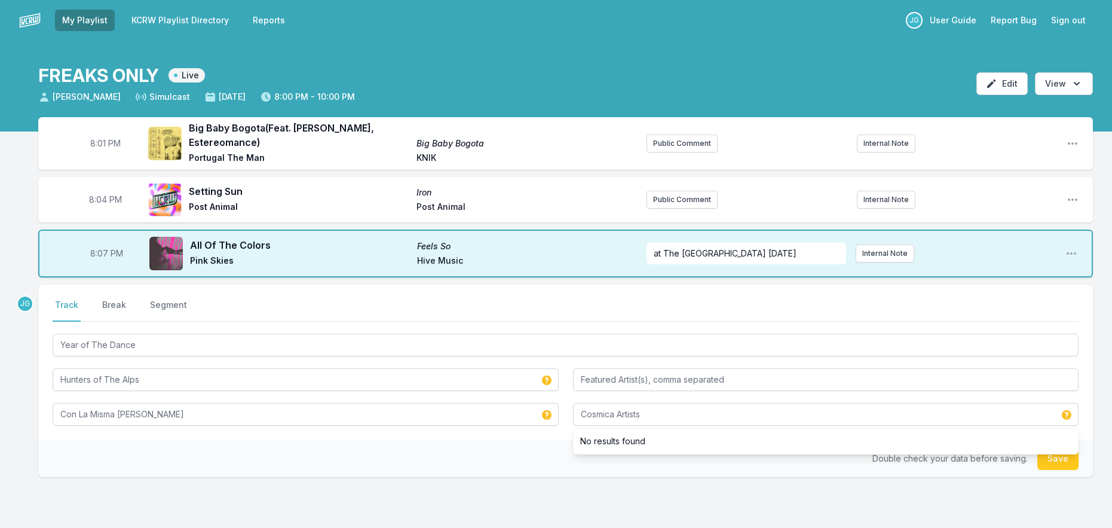
click at [587, 451] on li "No results found" at bounding box center [826, 441] width 506 height 22
click at [1048, 465] on button "Save" at bounding box center [1057, 458] width 41 height 23
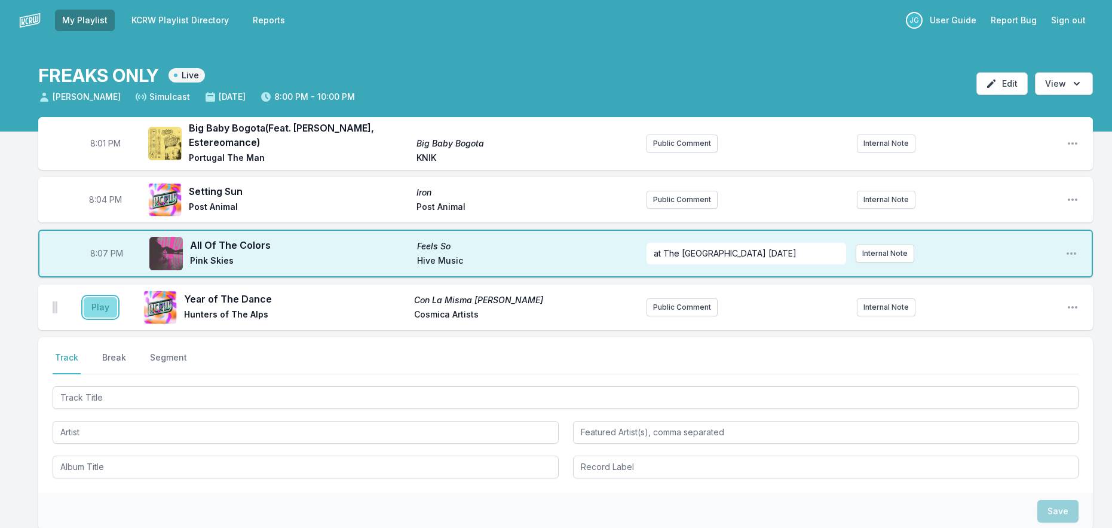
click at [102, 299] on button "Play" at bounding box center [100, 307] width 33 height 20
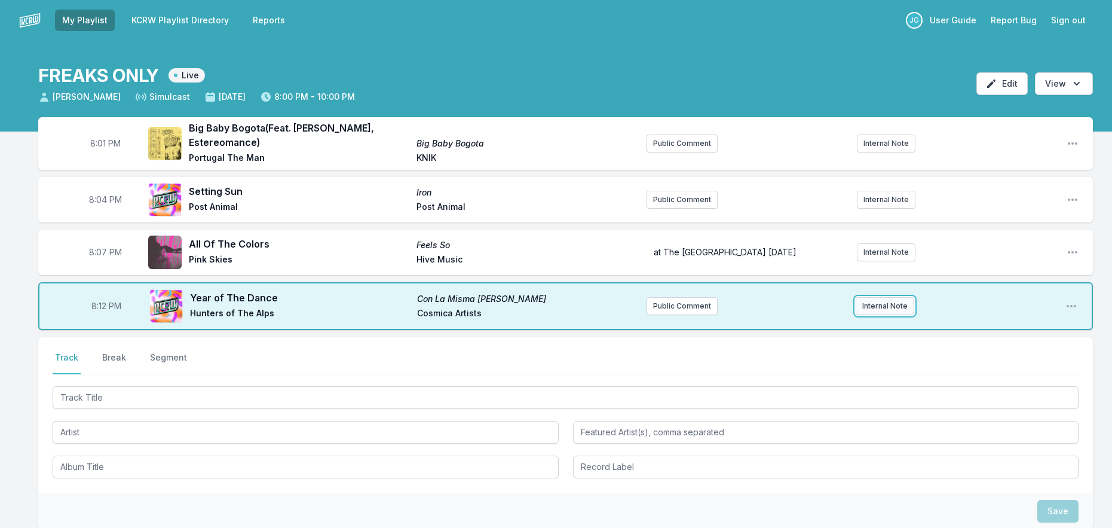
click at [880, 301] on button "Internal Note" at bounding box center [885, 306] width 59 height 18
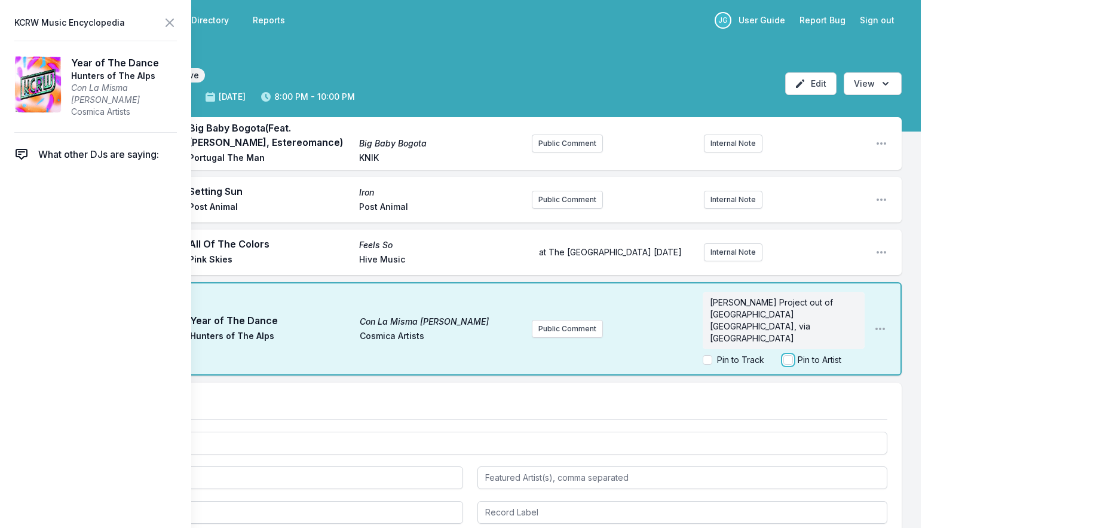
click at [787, 360] on input "Pin to Artist" at bounding box center [788, 360] width 10 height 10
checkbox input "true"
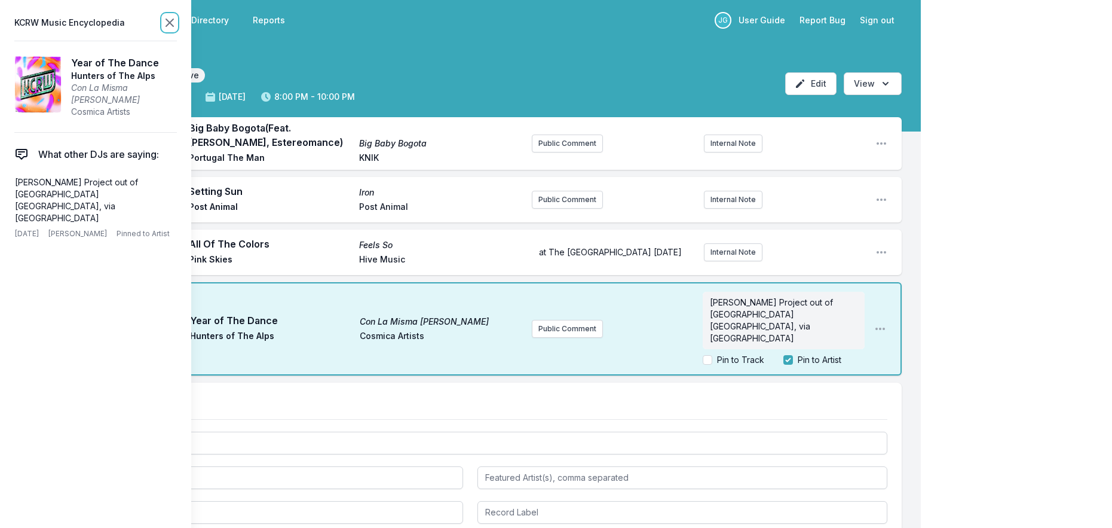
click at [170, 21] on icon at bounding box center [170, 23] width 14 height 14
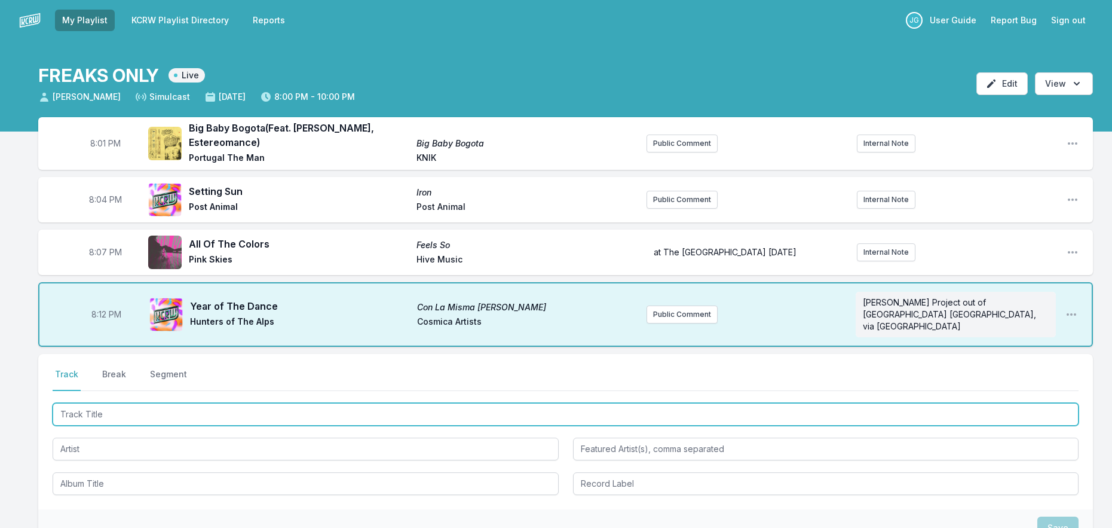
click at [168, 406] on input "Track Title" at bounding box center [566, 414] width 1026 height 23
click at [265, 411] on input "Track Title" at bounding box center [566, 414] width 1026 height 23
type input "Law, Order & Peace"
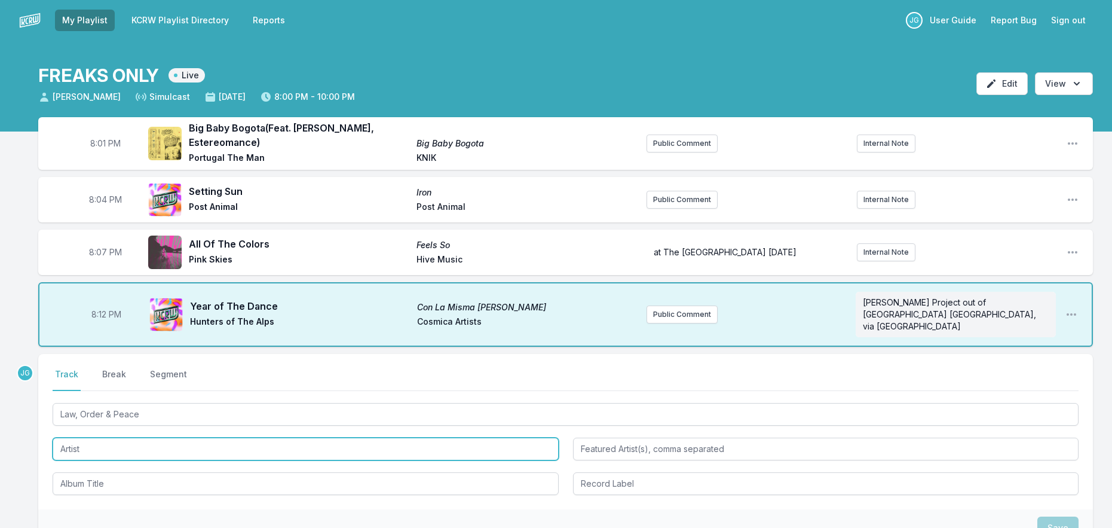
click at [281, 442] on input "Artist" at bounding box center [306, 448] width 506 height 23
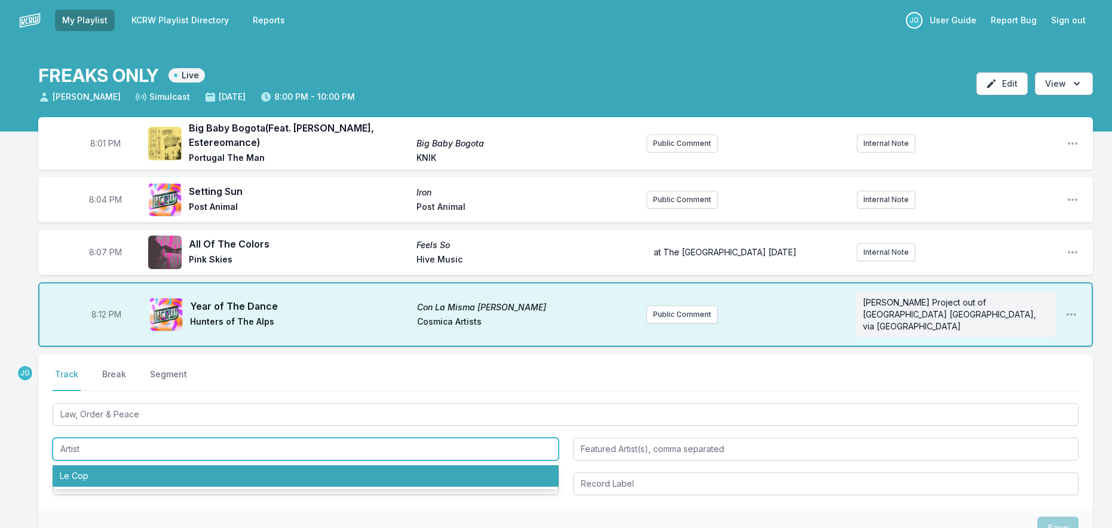
click at [231, 465] on li "Le Cop" at bounding box center [306, 476] width 506 height 22
type input "Le Cop"
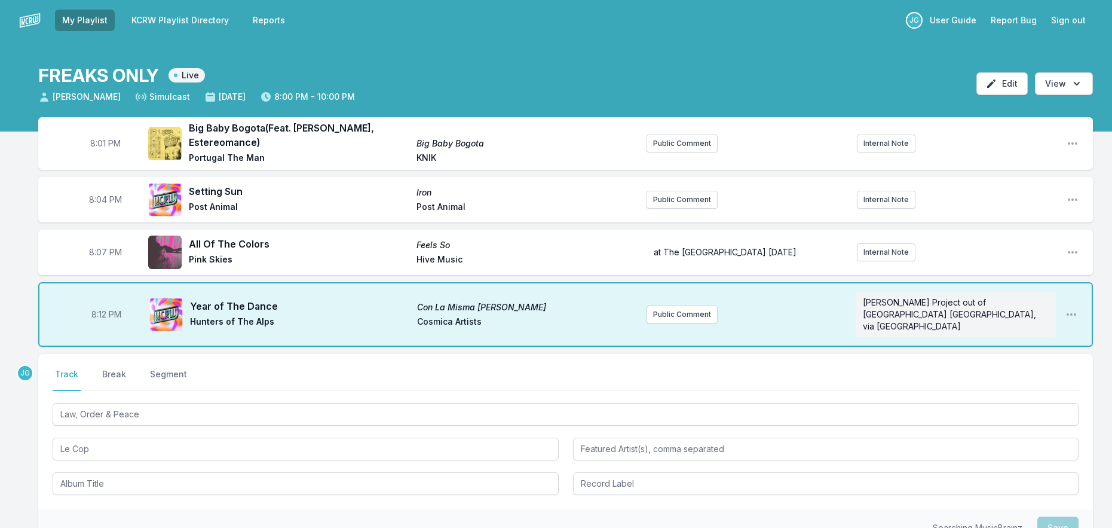
click at [162, 470] on div at bounding box center [306, 482] width 506 height 25
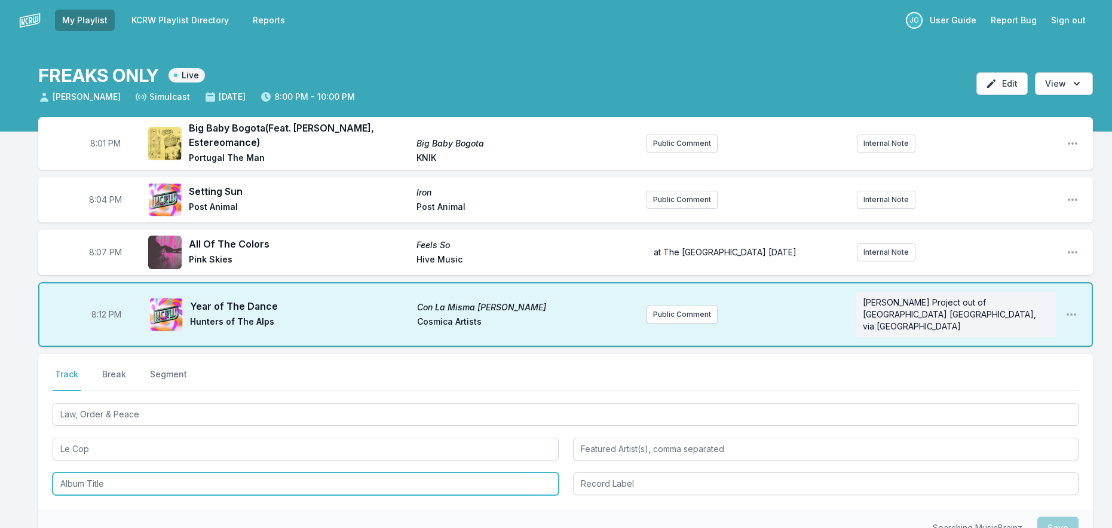
click at [159, 472] on input "Album Title" at bounding box center [306, 483] width 506 height 23
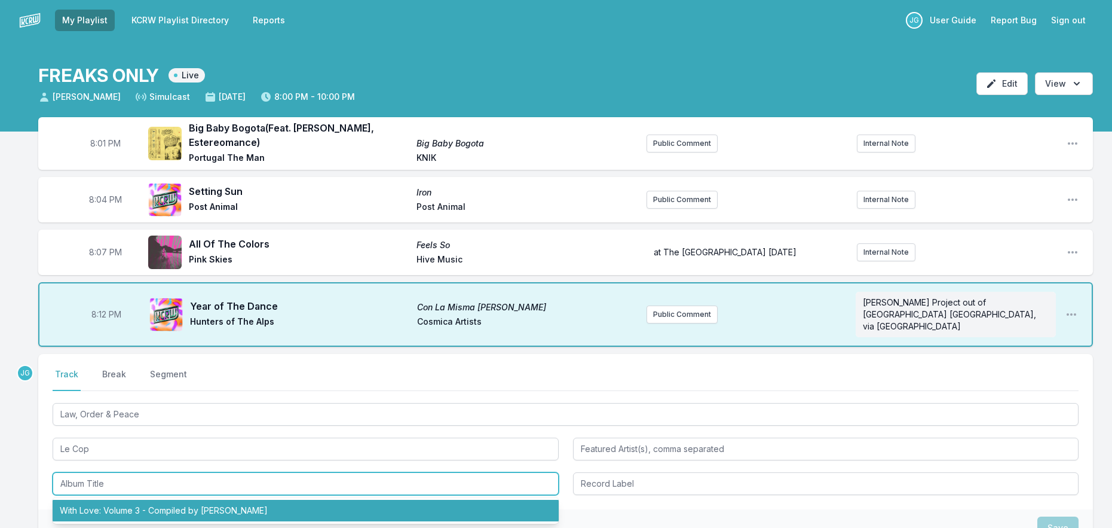
drag, startPoint x: 138, startPoint y: 494, endPoint x: 149, endPoint y: 495, distance: 11.4
click at [139, 500] on li "With Love: Volume 3 - Compiled by [PERSON_NAME]" at bounding box center [306, 511] width 506 height 22
type input "With Love: Volume 3 - Compiled by [PERSON_NAME]"
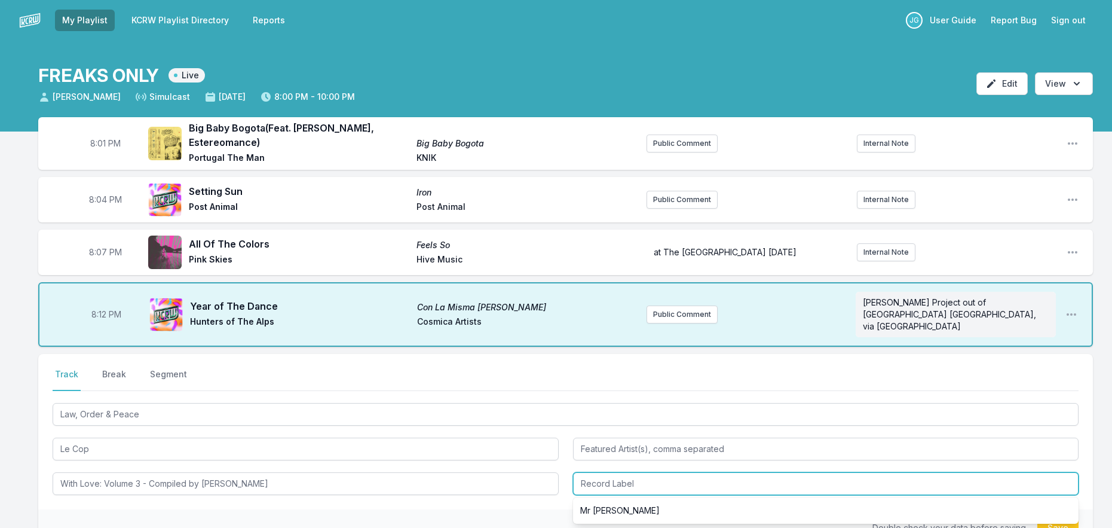
click at [577, 472] on input "Record Label" at bounding box center [826, 483] width 506 height 23
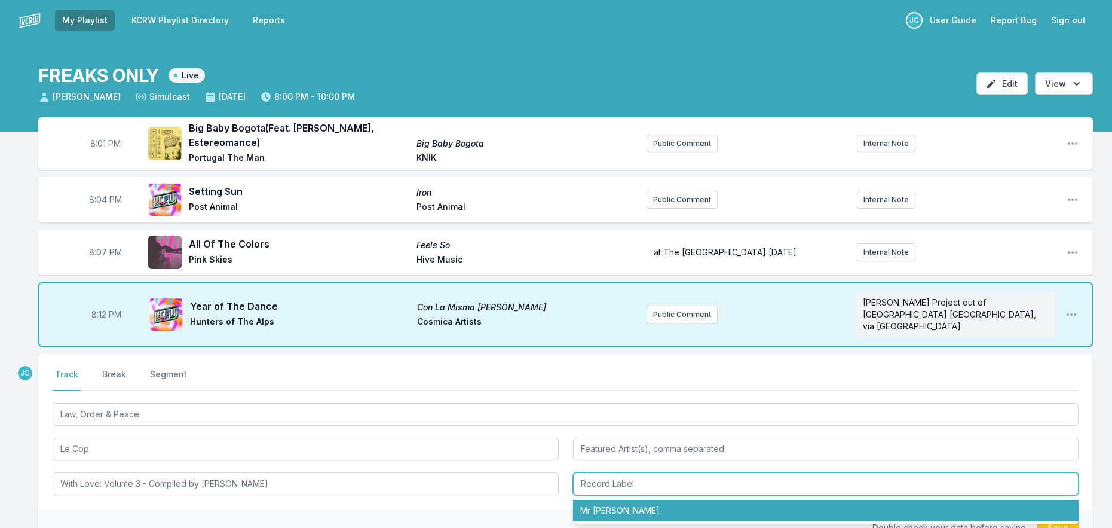
click at [582, 500] on li "Mr [PERSON_NAME]" at bounding box center [826, 511] width 506 height 22
type input "Mr [PERSON_NAME]"
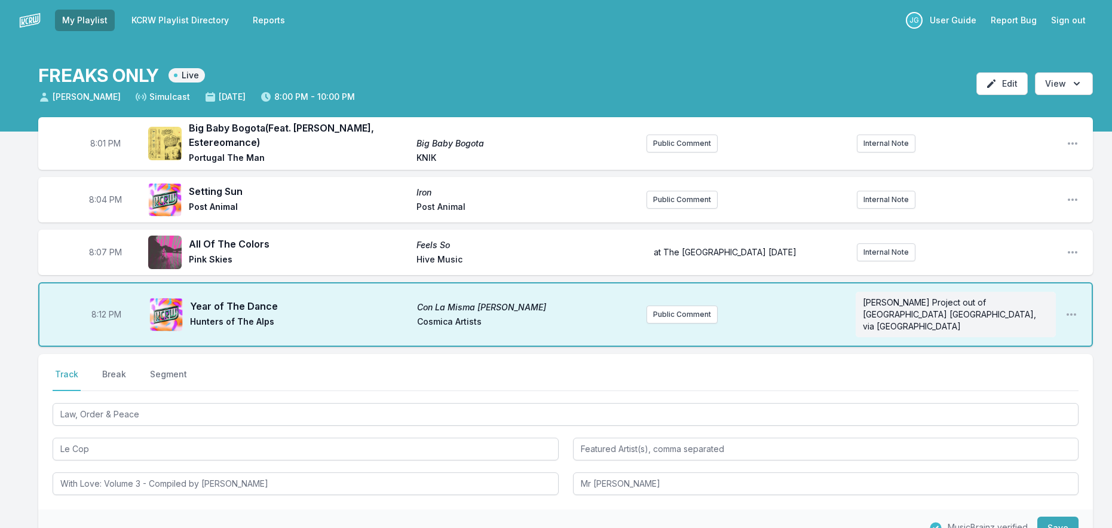
click at [506, 489] on div "Select a tab Track Break Segment Track Break Segment Law, Order & Peace Le Cop …" at bounding box center [565, 431] width 1055 height 155
click at [1050, 516] on button "Save" at bounding box center [1057, 527] width 41 height 23
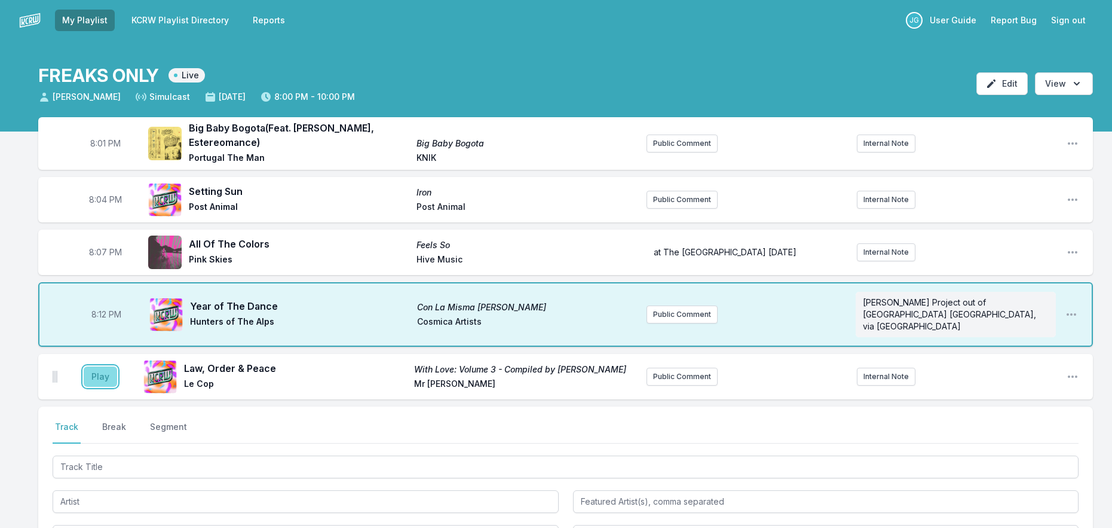
click at [100, 367] on button "Play" at bounding box center [100, 376] width 33 height 20
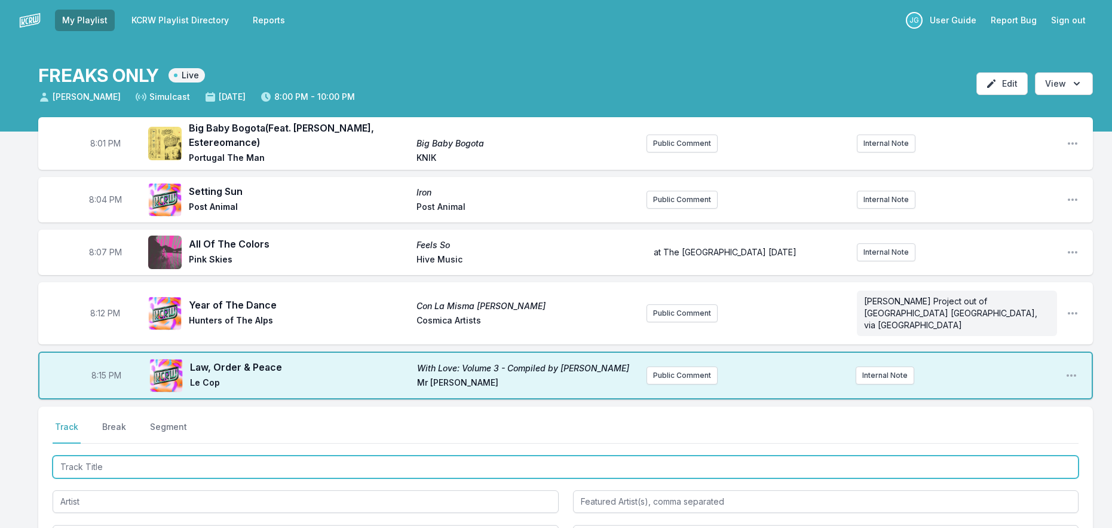
click at [183, 458] on input "Track Title" at bounding box center [566, 466] width 1026 height 23
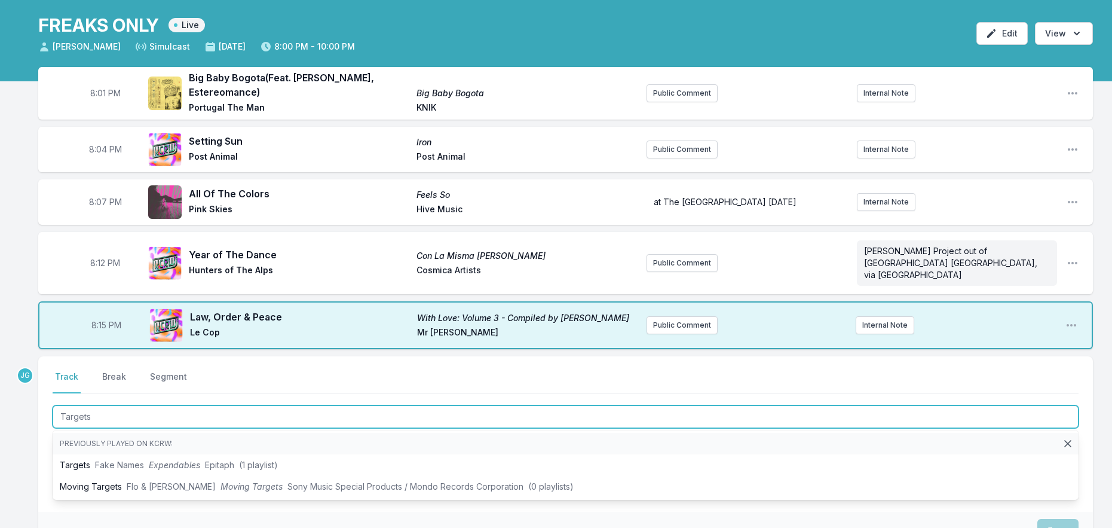
scroll to position [120, 0]
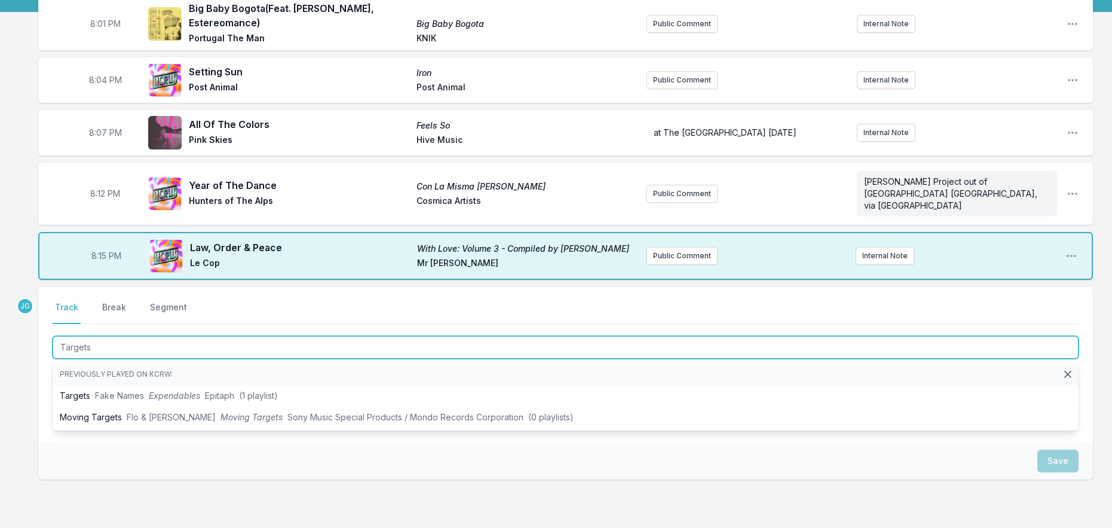
type input "Targets"
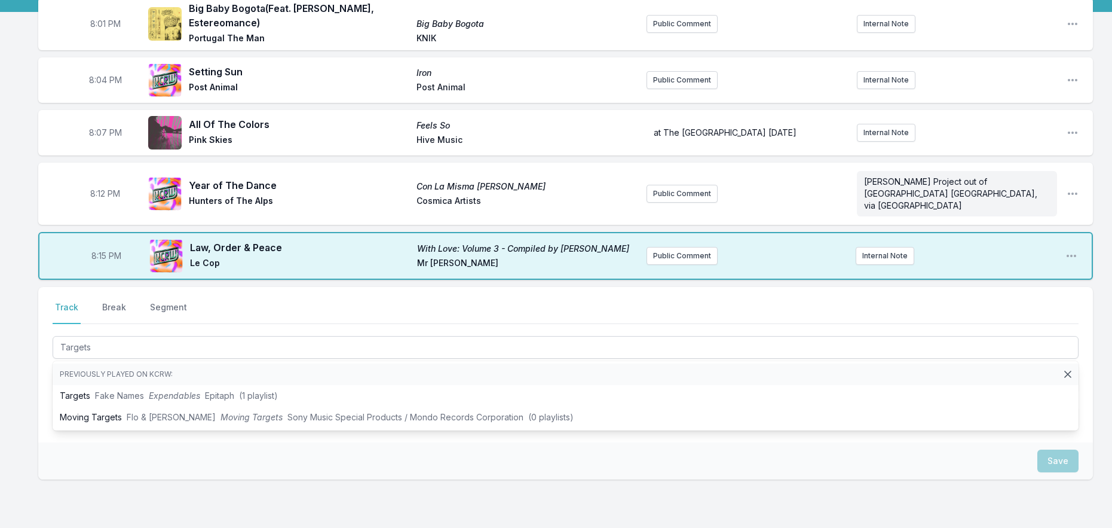
click at [19, 315] on div "8:01 PM Big Baby Bogota (Feat. [PERSON_NAME], Estereomance) Big Baby Bogota [GE…" at bounding box center [556, 296] width 1112 height 596
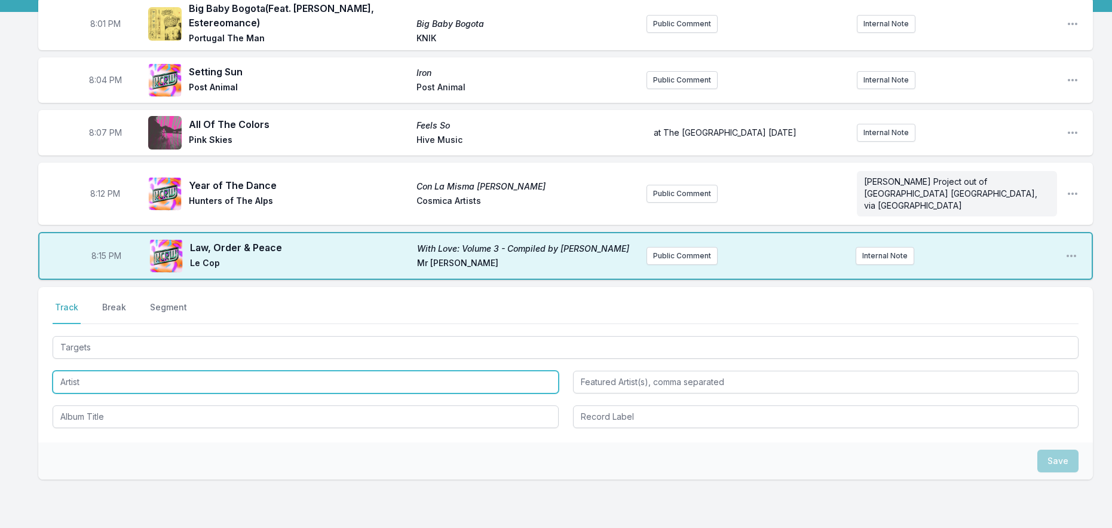
click at [105, 371] on input "Artist" at bounding box center [306, 382] width 506 height 23
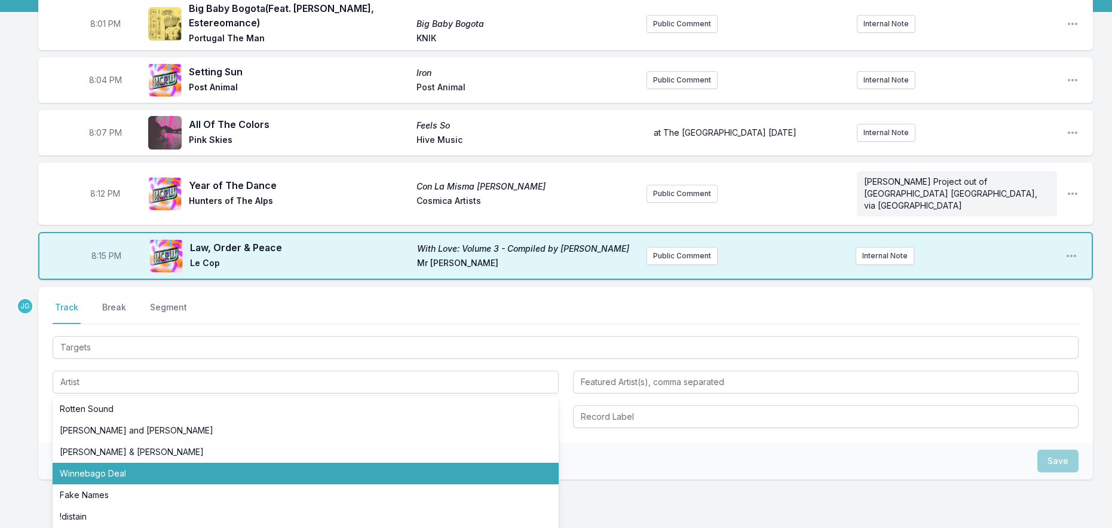
click at [38, 415] on div "8:01 PM Big Baby Bogota (Feat. [PERSON_NAME], Estereomance) Big Baby Bogota [GE…" at bounding box center [556, 296] width 1112 height 596
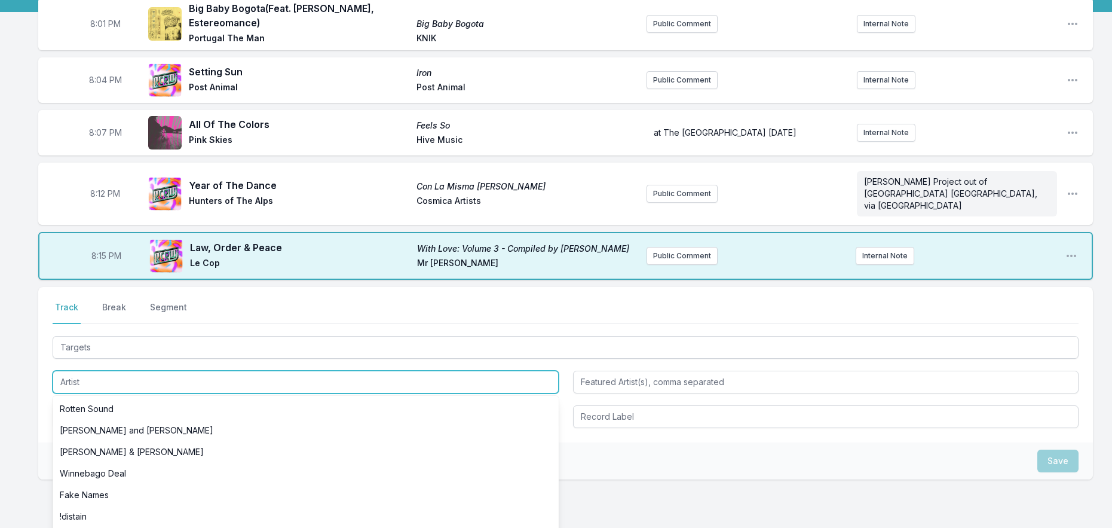
click at [109, 371] on input "Artist" at bounding box center [306, 382] width 506 height 23
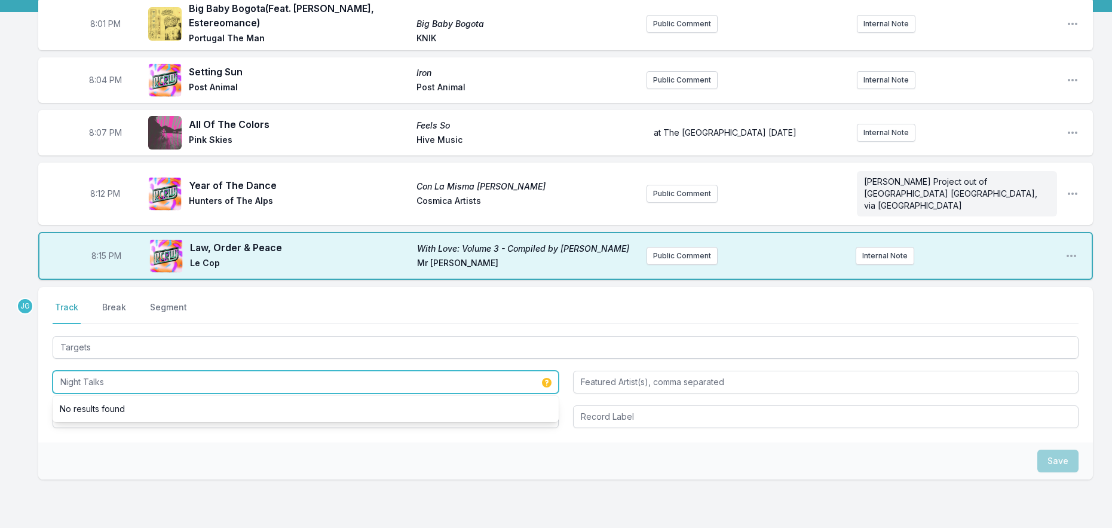
type input "Night Talks"
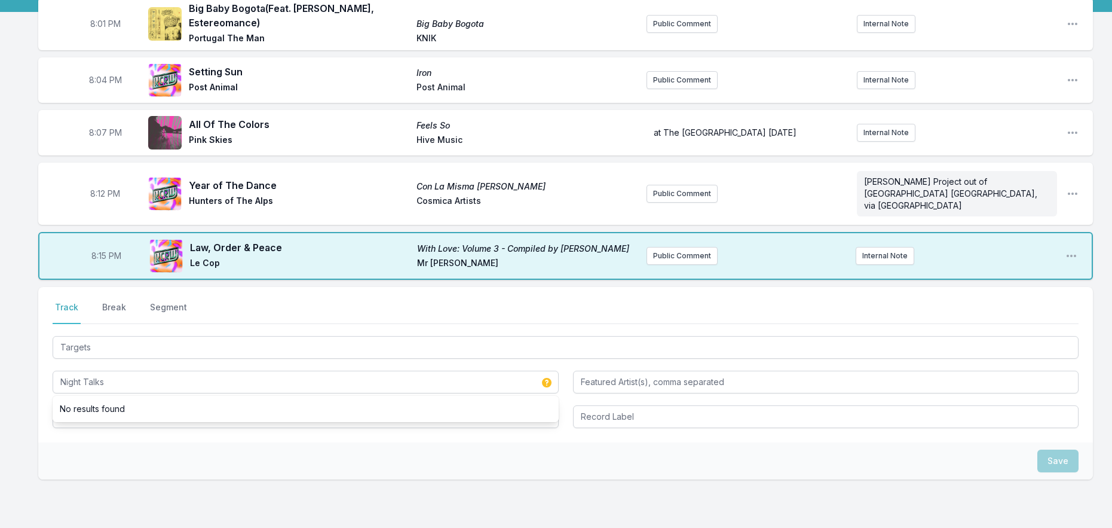
click at [38, 440] on div "8:01 PM Big Baby Bogota (Feat. [PERSON_NAME], Estereomance) Big Baby Bogota [GE…" at bounding box center [556, 296] width 1112 height 596
click at [85, 406] on input "Album Title" at bounding box center [306, 416] width 506 height 23
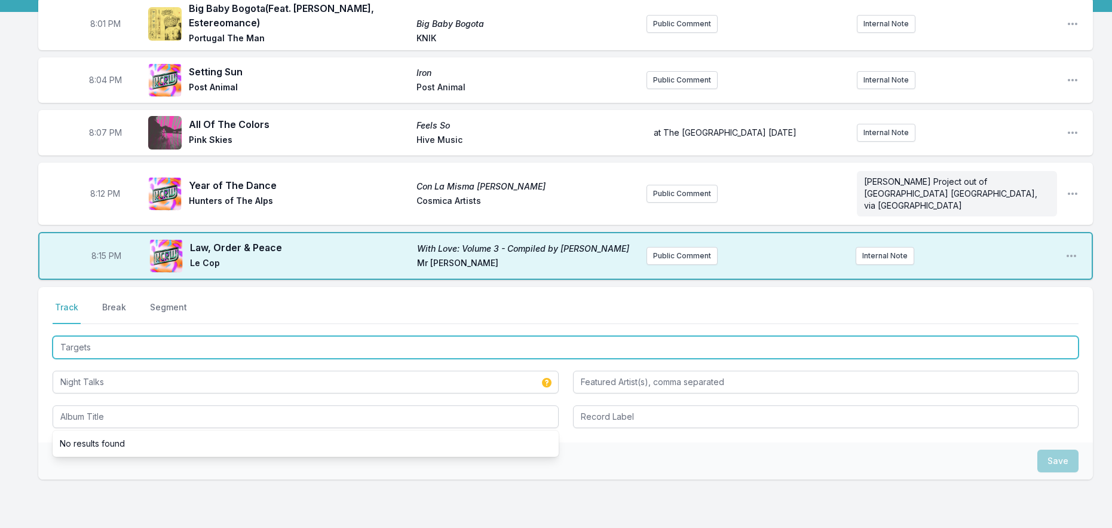
drag, startPoint x: 57, startPoint y: 336, endPoint x: -8, endPoint y: 338, distance: 65.8
click at [0, 338] on html "My Playlist KCRW Playlist Directory Reports JG User Guide Report Bug Sign out F…" at bounding box center [556, 237] width 1112 height 714
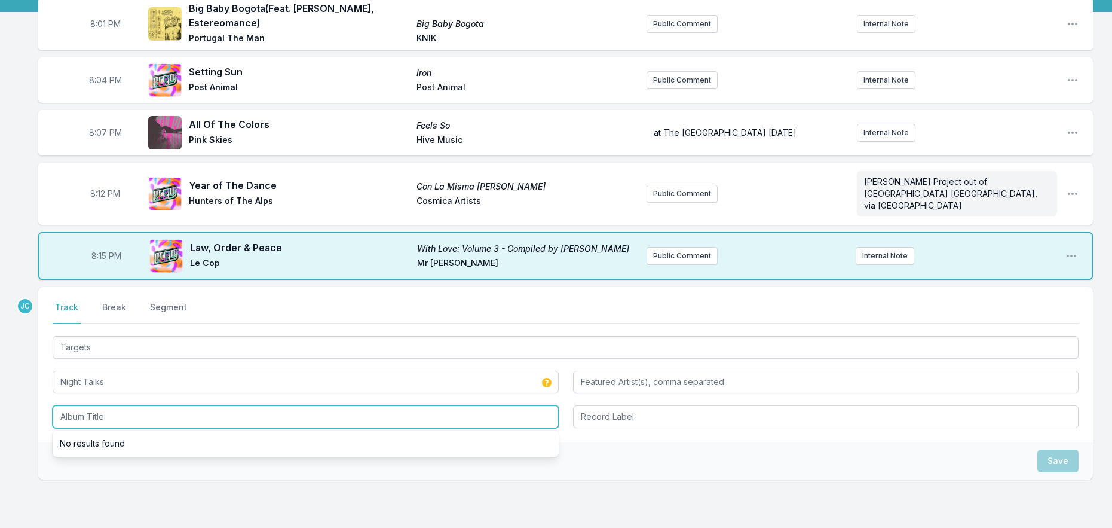
click at [128, 405] on input "Album Title" at bounding box center [306, 416] width 506 height 23
paste input "Targets"
type input "Targets"
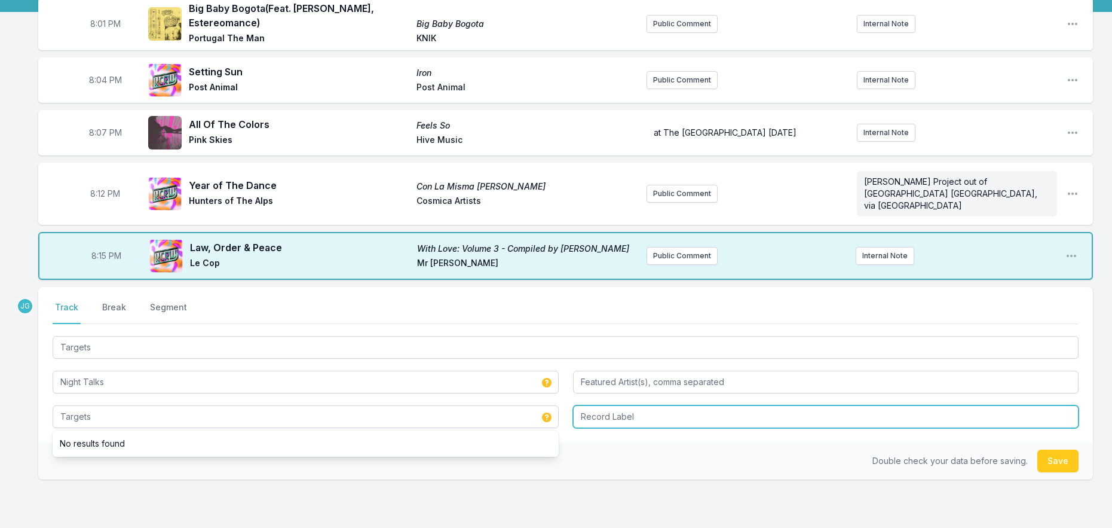
click at [586, 408] on input "Record Label" at bounding box center [826, 416] width 506 height 23
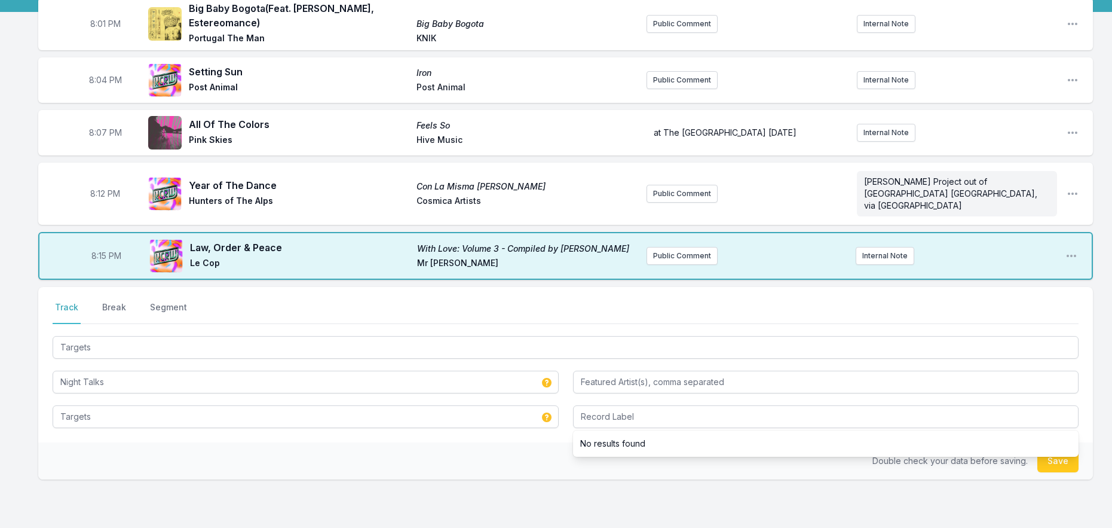
drag, startPoint x: 498, startPoint y: 445, endPoint x: 625, endPoint y: 451, distance: 127.4
click at [498, 443] on div "Double check your data before saving. Save" at bounding box center [565, 460] width 1055 height 37
click at [1045, 449] on button "Save" at bounding box center [1057, 460] width 41 height 23
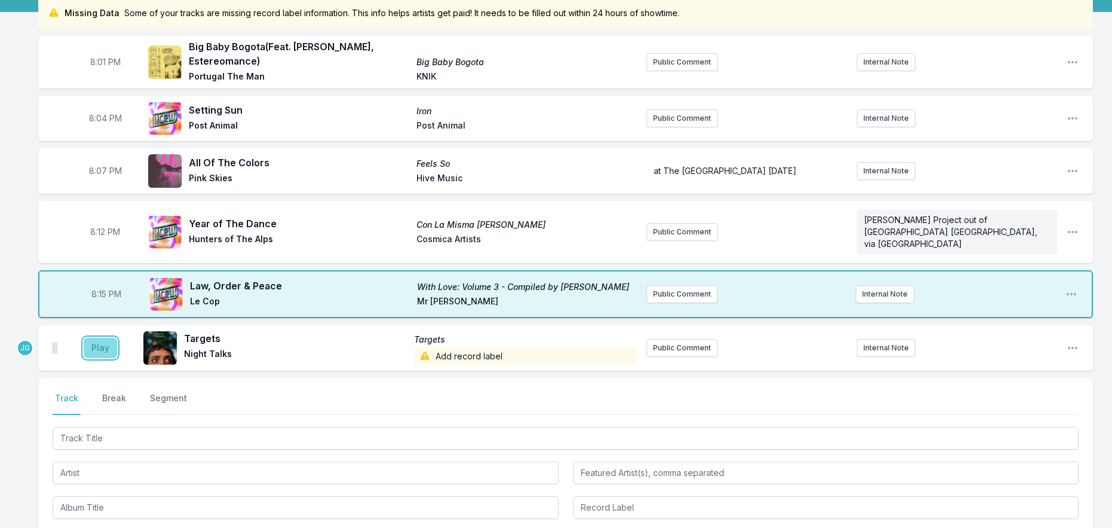
click at [98, 338] on button "Play" at bounding box center [100, 348] width 33 height 20
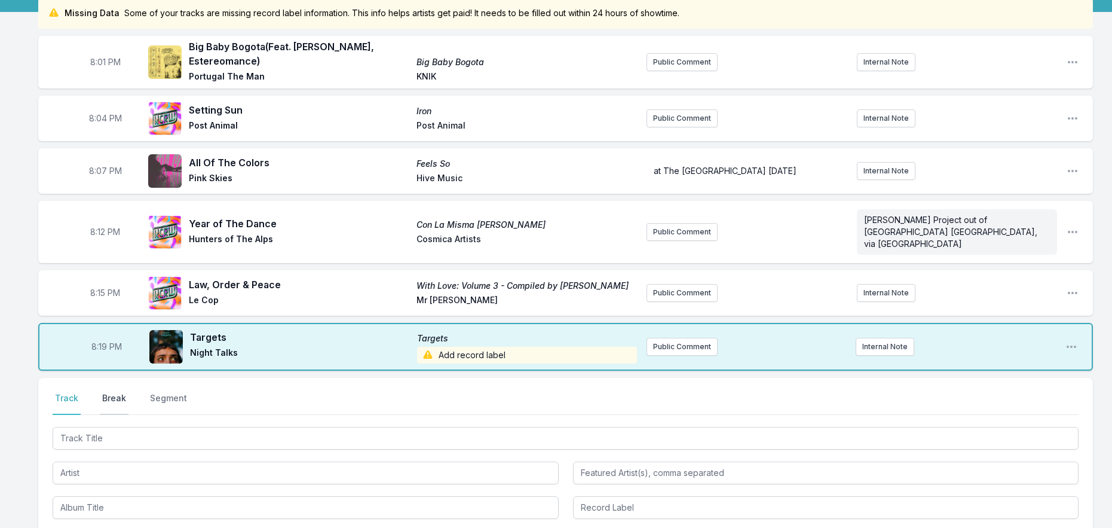
click at [108, 392] on button "Break" at bounding box center [114, 403] width 29 height 23
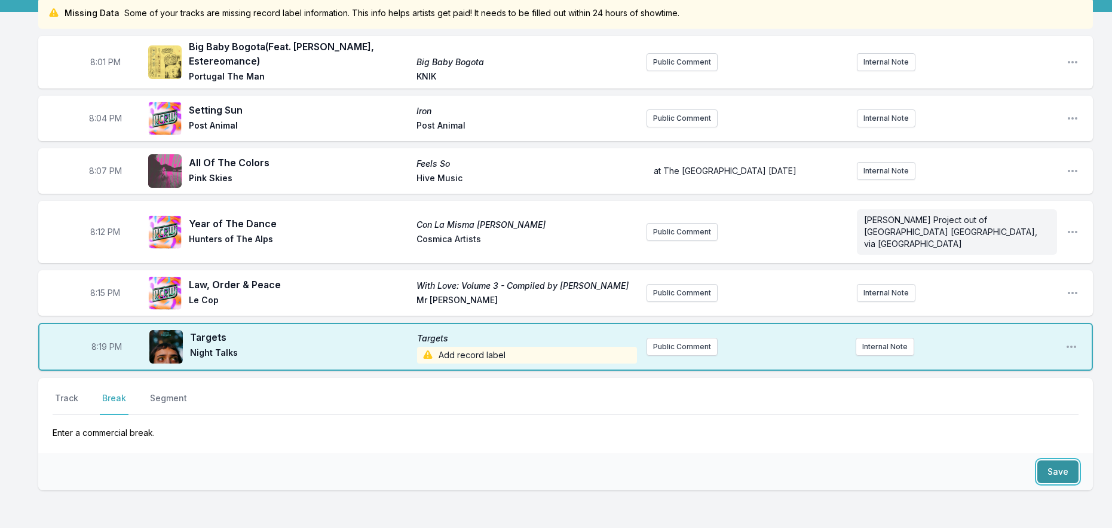
click at [1058, 460] on button "Save" at bounding box center [1057, 471] width 41 height 23
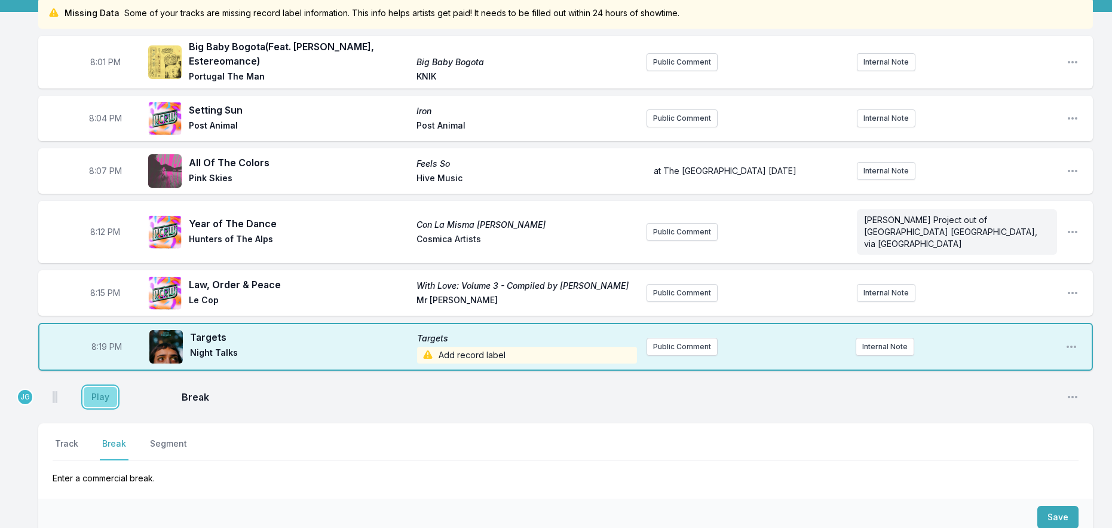
click at [97, 387] on button "Play" at bounding box center [100, 397] width 33 height 20
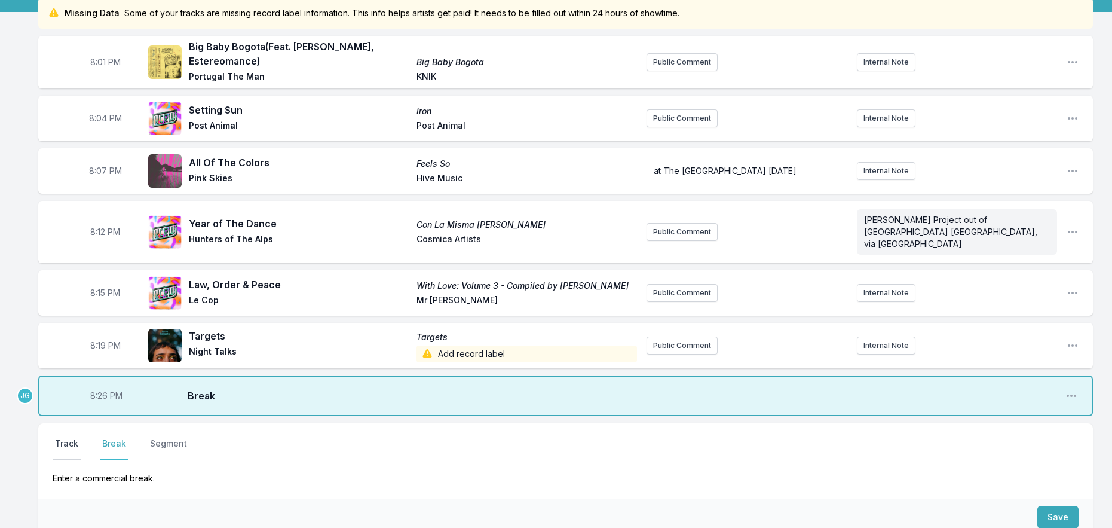
click at [57, 437] on button "Track" at bounding box center [67, 448] width 28 height 23
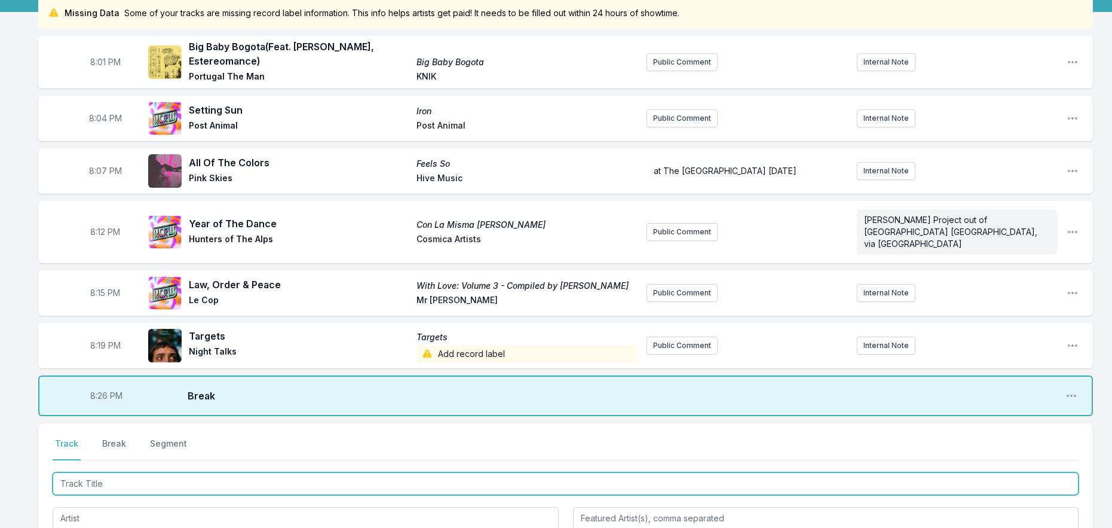
click at [88, 476] on input "Track Title" at bounding box center [566, 483] width 1026 height 23
type input "Funky People"
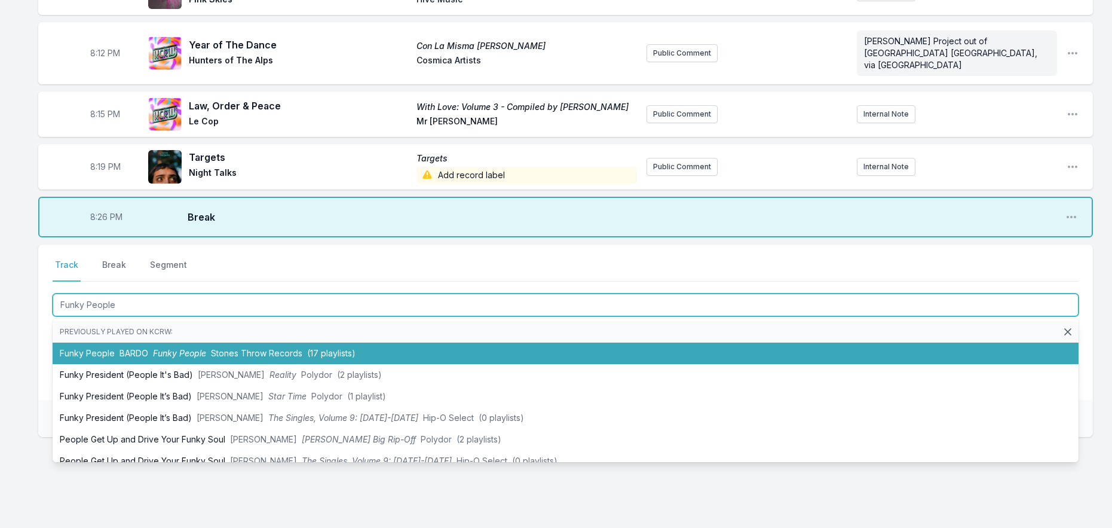
scroll to position [299, 0]
click at [154, 347] on span "Funky People" at bounding box center [179, 352] width 53 height 10
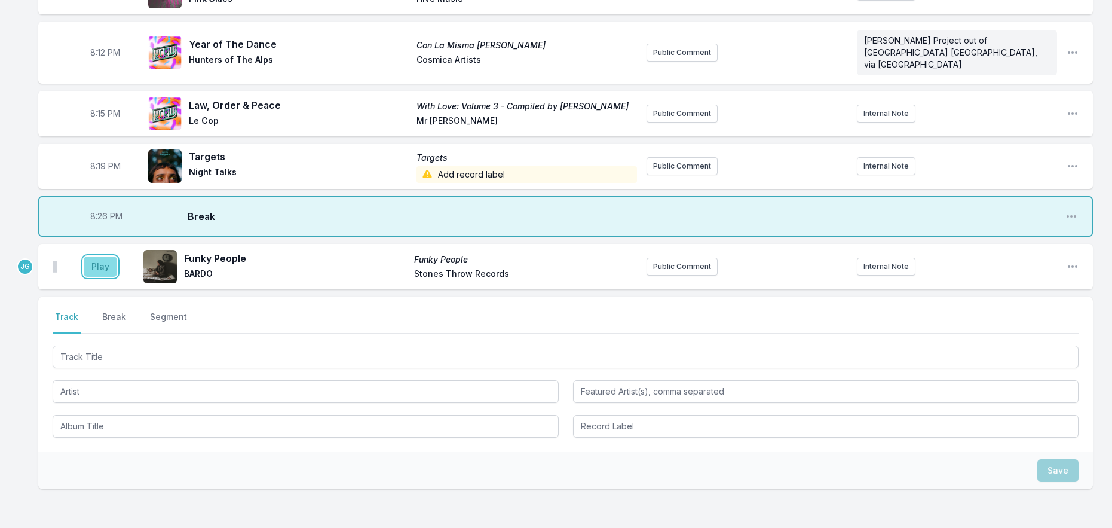
click at [94, 256] on button "Play" at bounding box center [100, 266] width 33 height 20
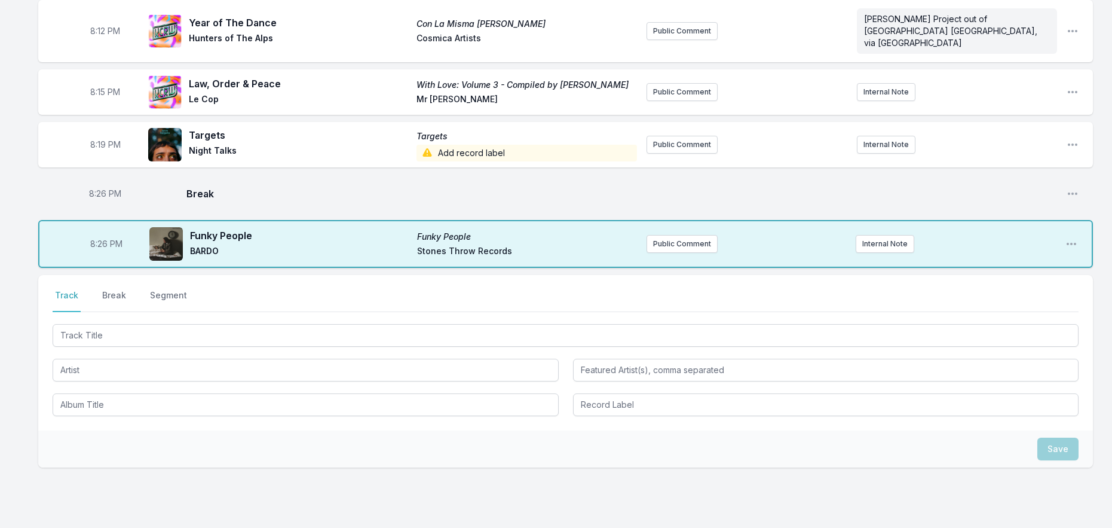
scroll to position [323, 0]
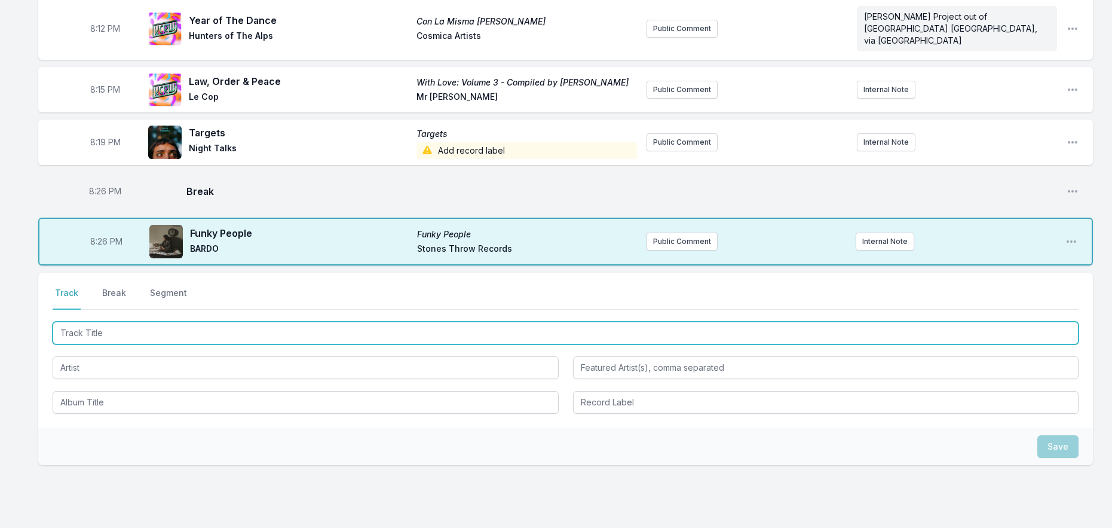
click at [214, 322] on input "Track Title" at bounding box center [566, 333] width 1026 height 23
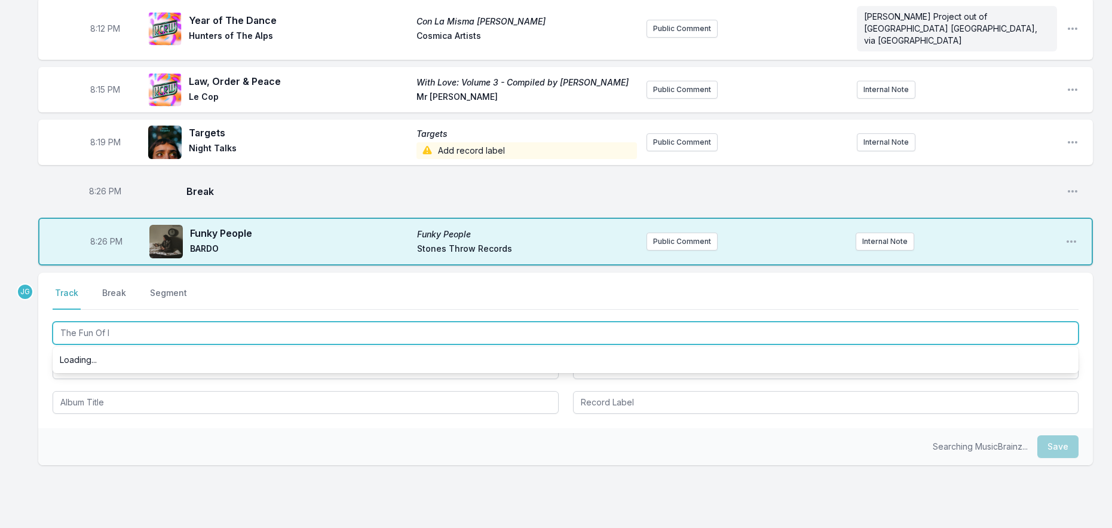
type input "The Fun Of It"
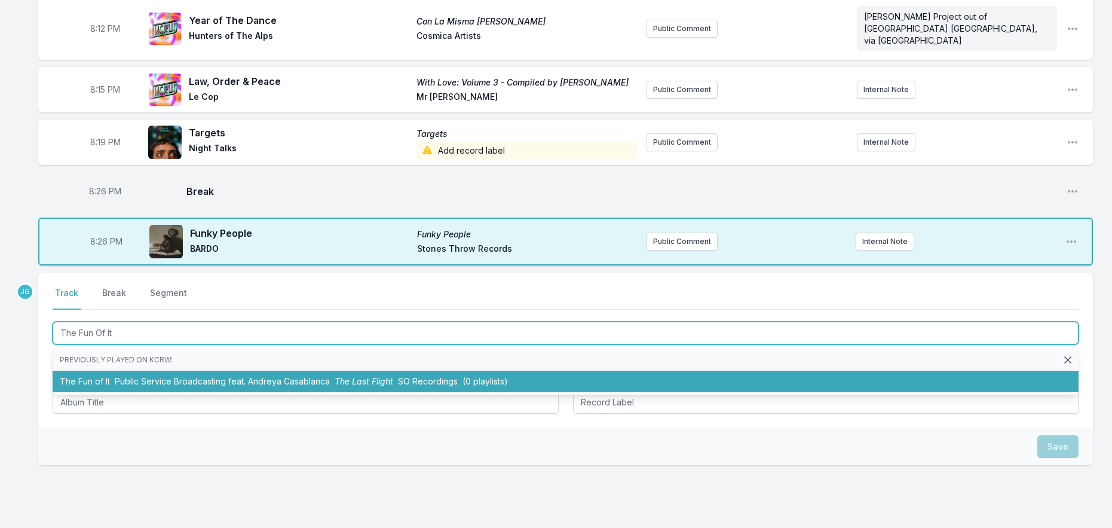
click at [62, 372] on li "The Fun of It Public Service Broadcasting feat. Andreya Casablanca The Last Fli…" at bounding box center [566, 382] width 1026 height 22
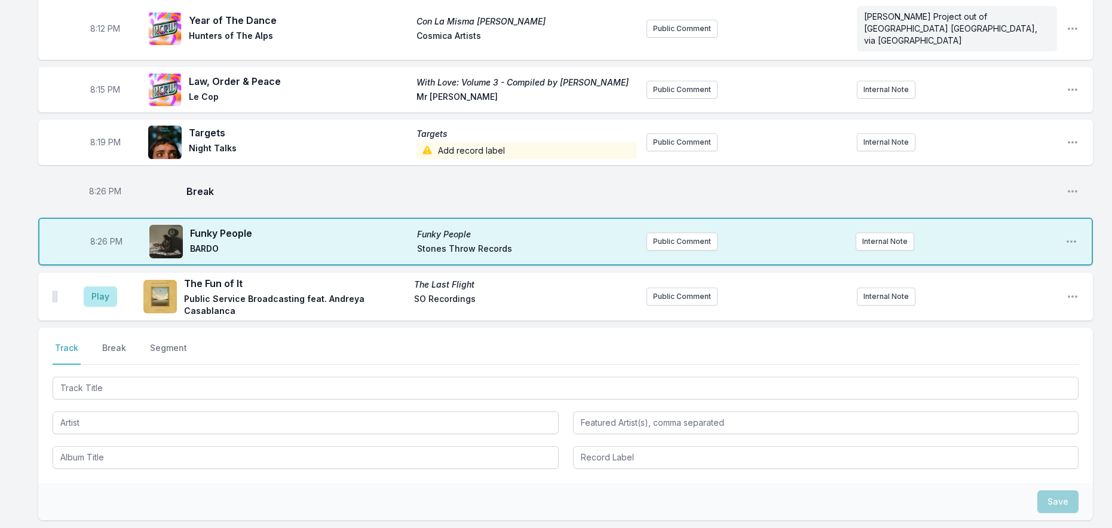
click at [1066, 282] on div "Play The Fun of It The Last Flight Public Service Broadcasting feat. Andreya Ca…" at bounding box center [565, 297] width 1055 height 48
click at [1067, 290] on icon "Open playlist item options" at bounding box center [1073, 296] width 12 height 12
click at [989, 331] on button "Edit Track Details" at bounding box center [1012, 342] width 134 height 22
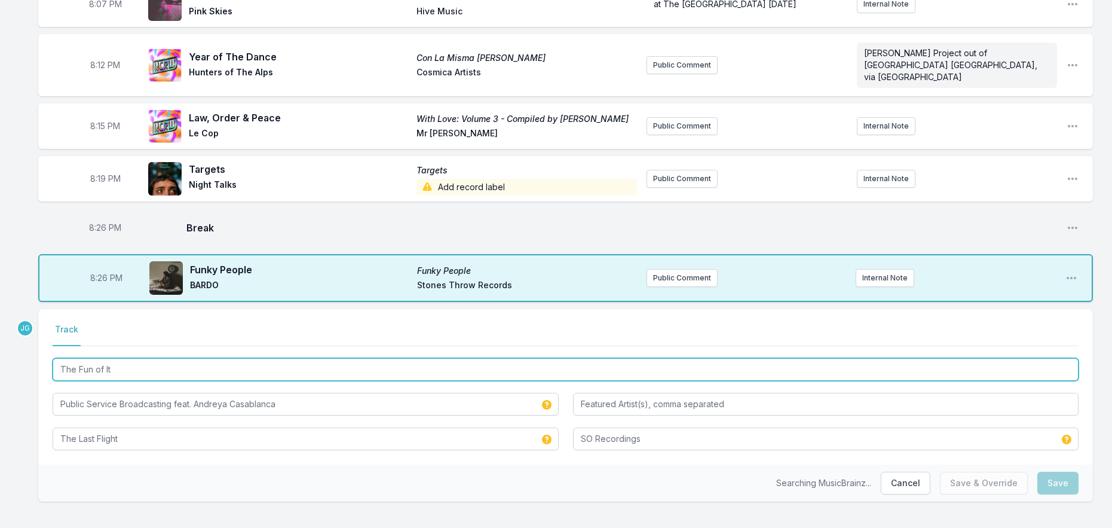
click at [315, 358] on input "The Fun of It" at bounding box center [566, 369] width 1026 height 23
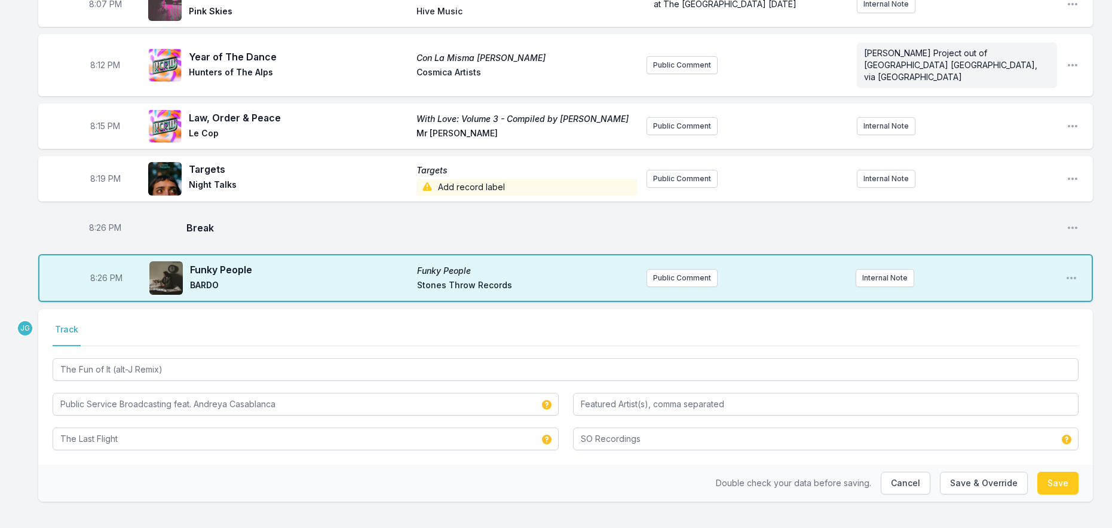
click at [46, 417] on div "Select a tab Track Track The Fun of It (alt-J Remix) Public Service Broadcastin…" at bounding box center [565, 386] width 1055 height 155
click at [994, 473] on button "Save & Override" at bounding box center [984, 483] width 88 height 23
type input "The Fun of It"
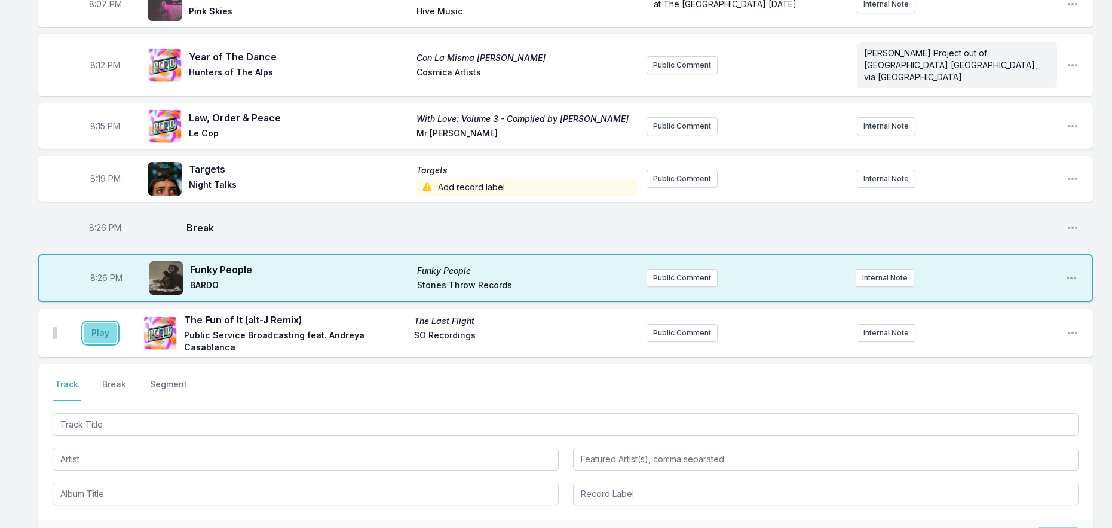
click at [106, 323] on button "Play" at bounding box center [100, 333] width 33 height 20
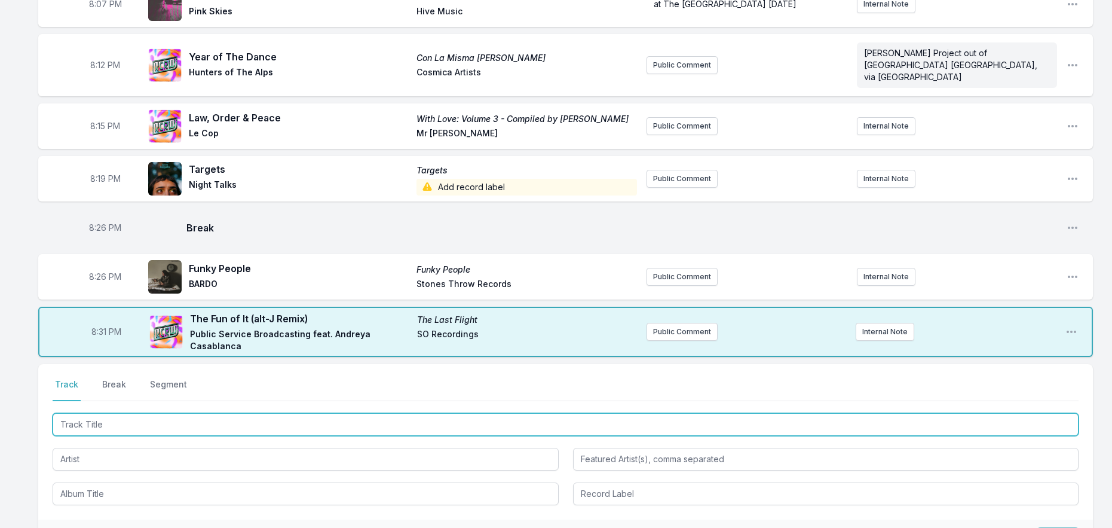
click at [133, 413] on input "Track Title" at bounding box center [566, 424] width 1026 height 23
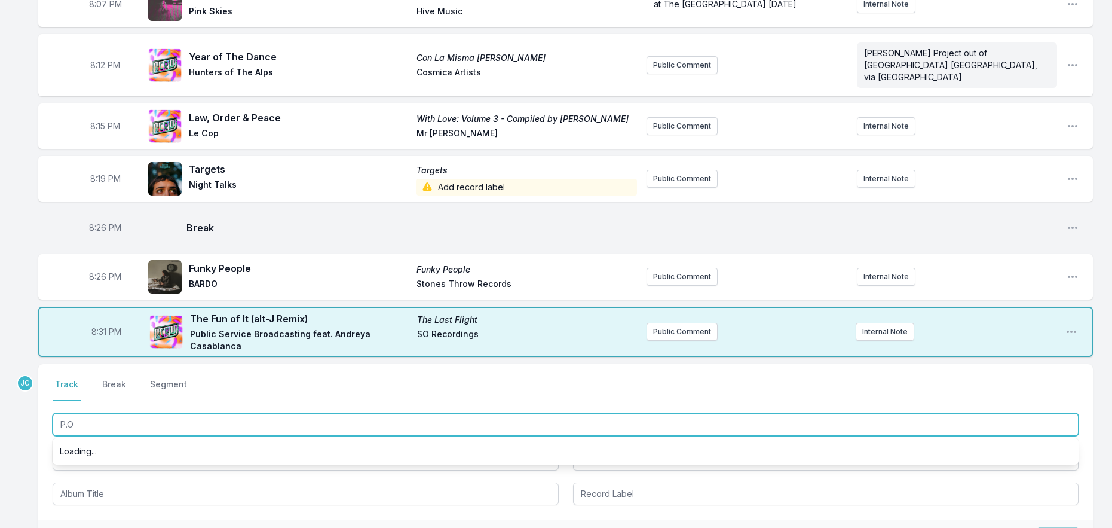
type input "P.O."
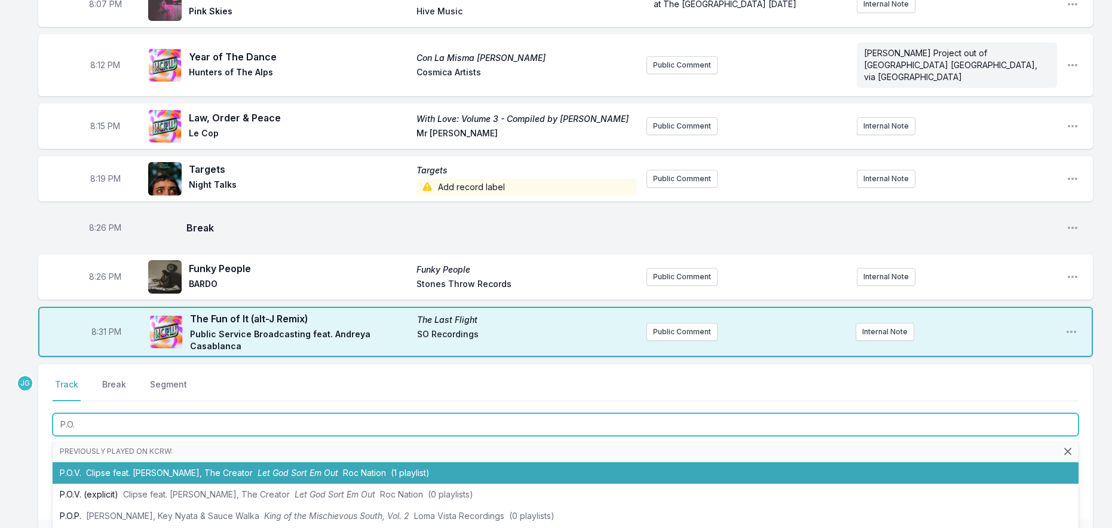
click at [111, 467] on span "Clipse feat. [PERSON_NAME], The Creator" at bounding box center [169, 472] width 167 height 10
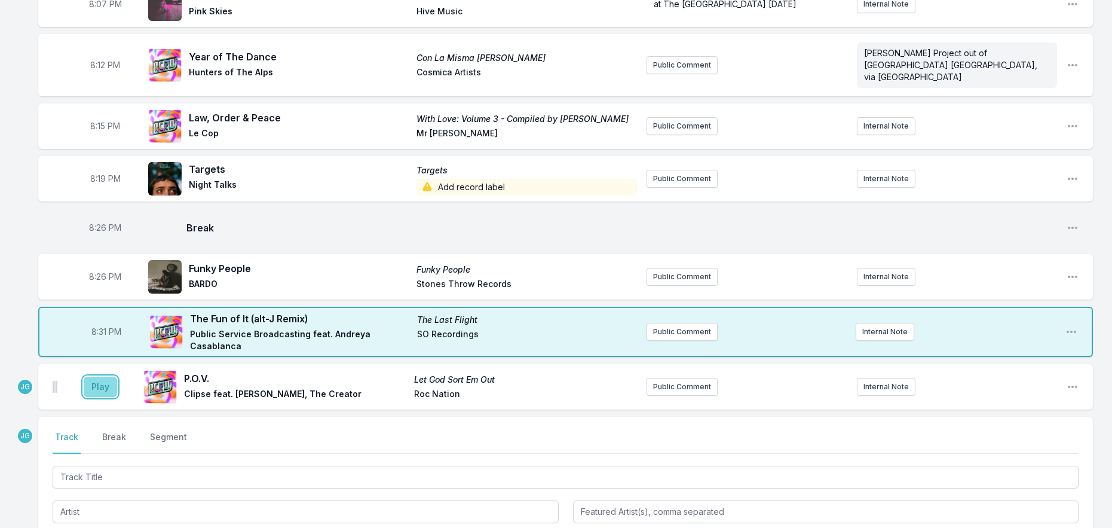
click at [100, 376] on button "Play" at bounding box center [100, 386] width 33 height 20
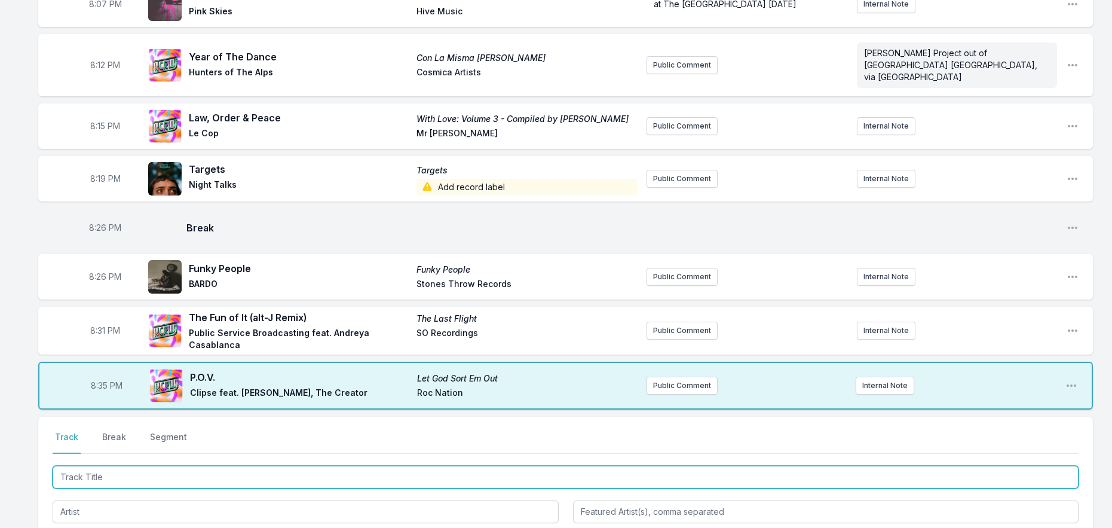
click at [131, 466] on input "Track Title" at bounding box center [566, 477] width 1026 height 23
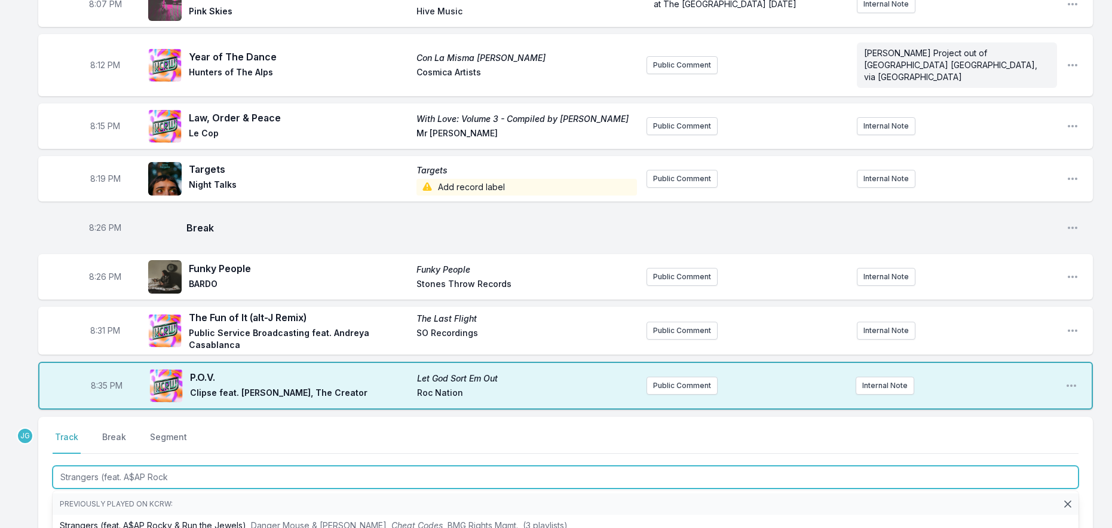
type input "Strangers (feat. A$AP Rocky"
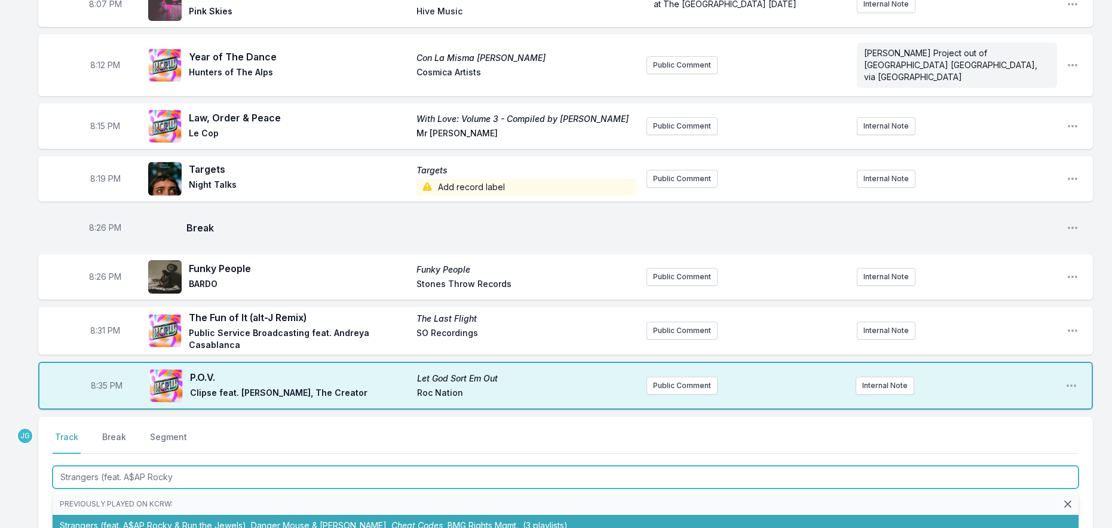
click at [194, 516] on li "Strangers (feat. A$AP Rocky & Run the Jewels) Danger Mouse & [PERSON_NAME] Chea…" at bounding box center [566, 526] width 1026 height 22
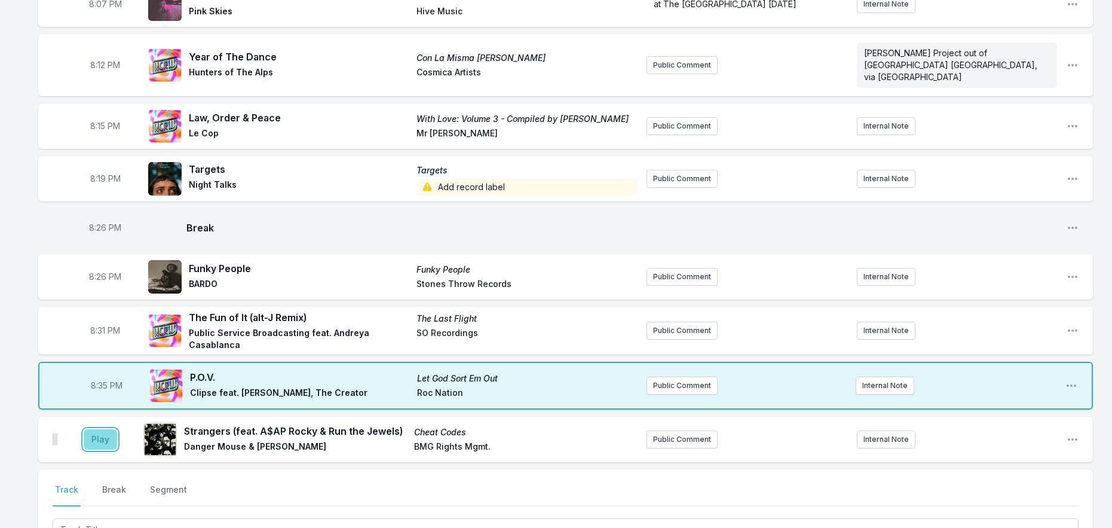
click at [97, 429] on button "Play" at bounding box center [100, 439] width 33 height 20
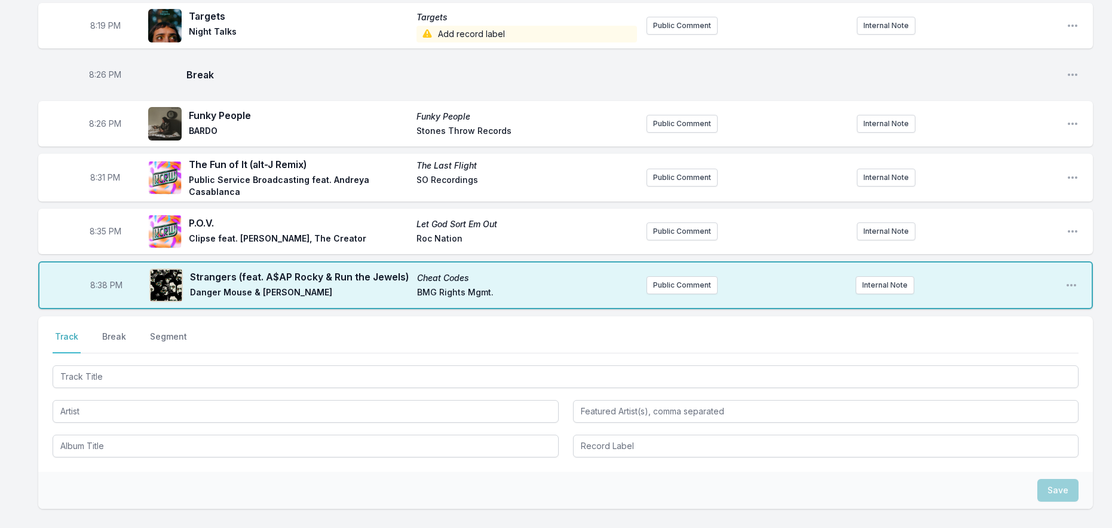
scroll to position [466, 0]
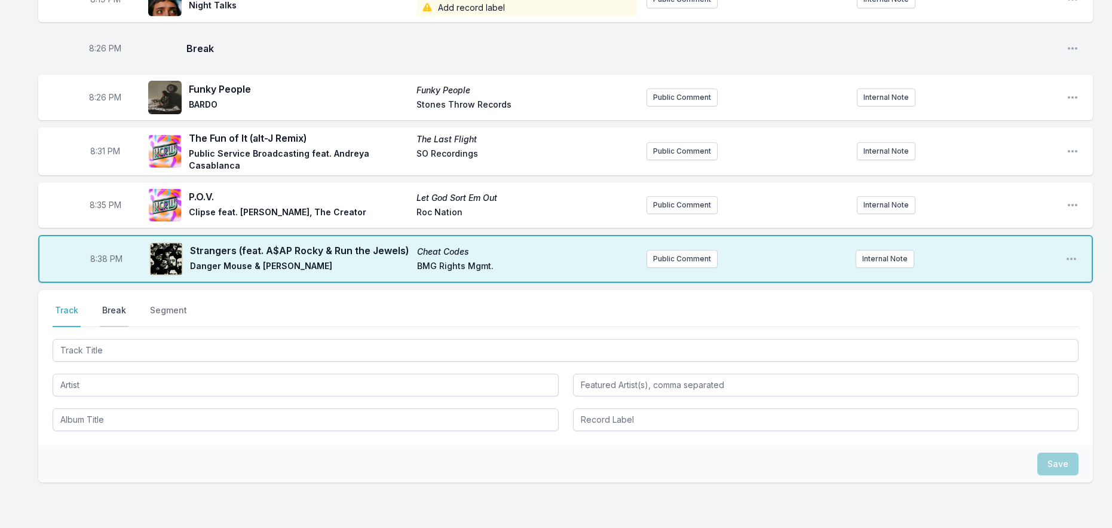
click at [115, 304] on button "Break" at bounding box center [114, 315] width 29 height 23
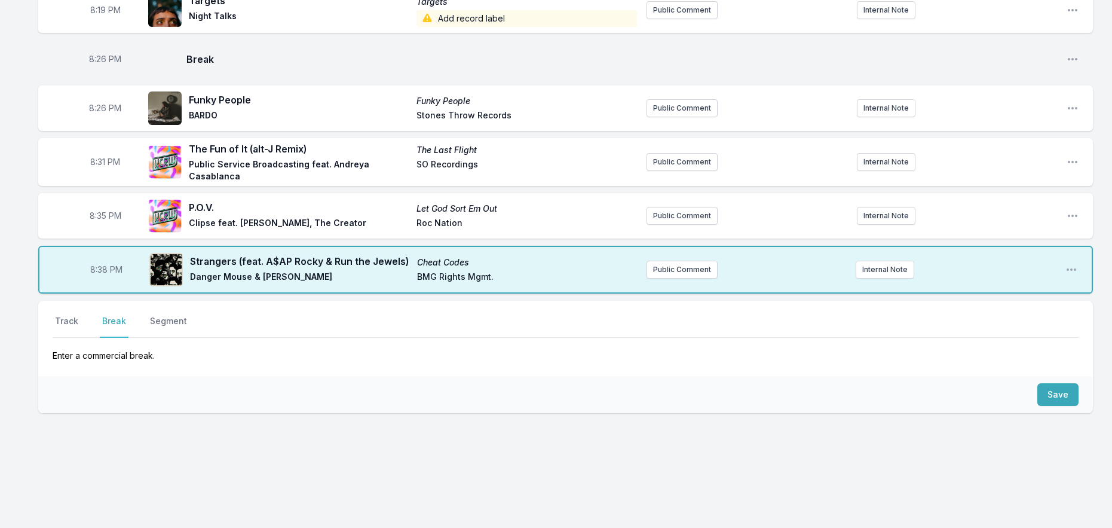
scroll to position [443, 0]
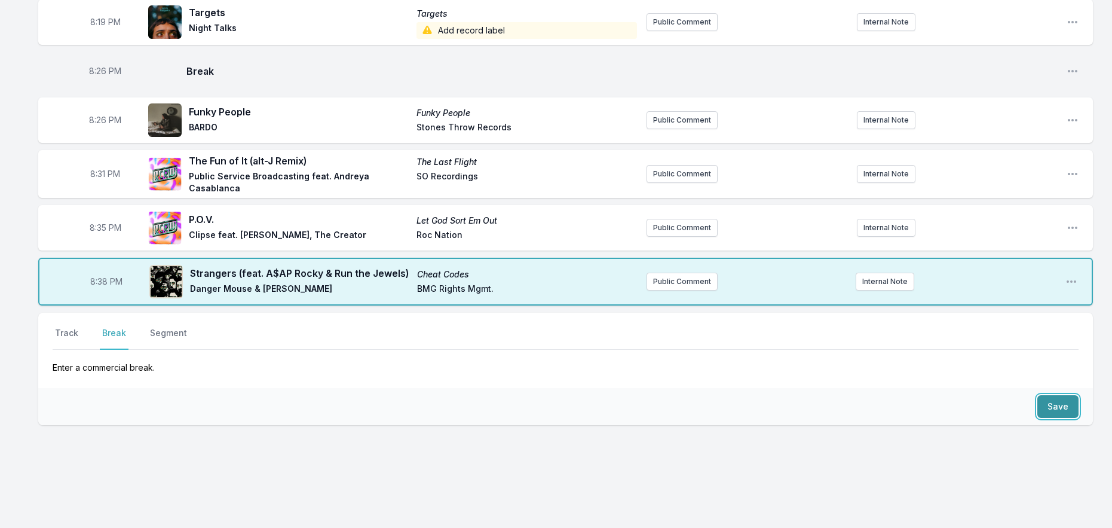
click at [1058, 397] on button "Save" at bounding box center [1057, 406] width 41 height 23
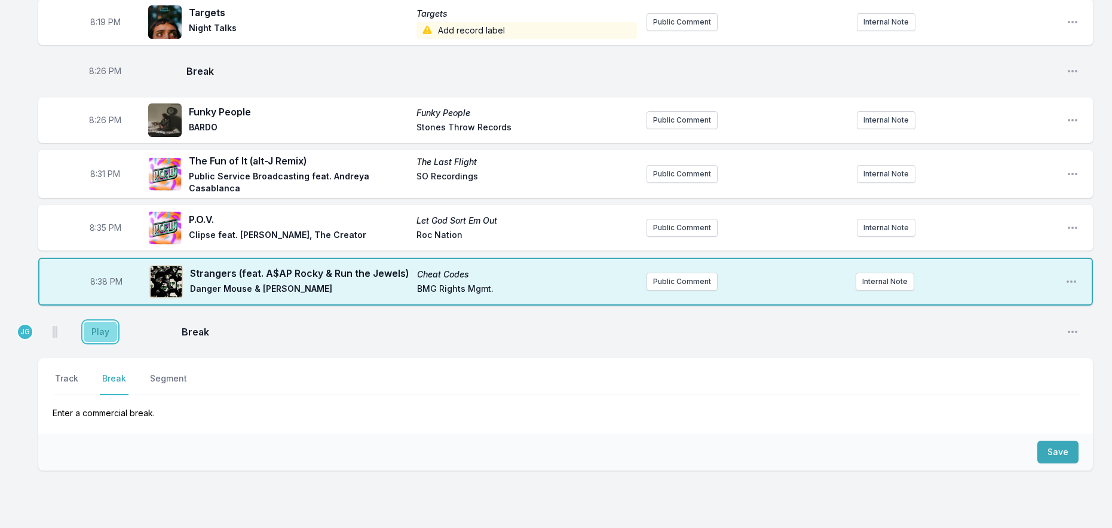
click at [97, 322] on button "Play" at bounding box center [100, 332] width 33 height 20
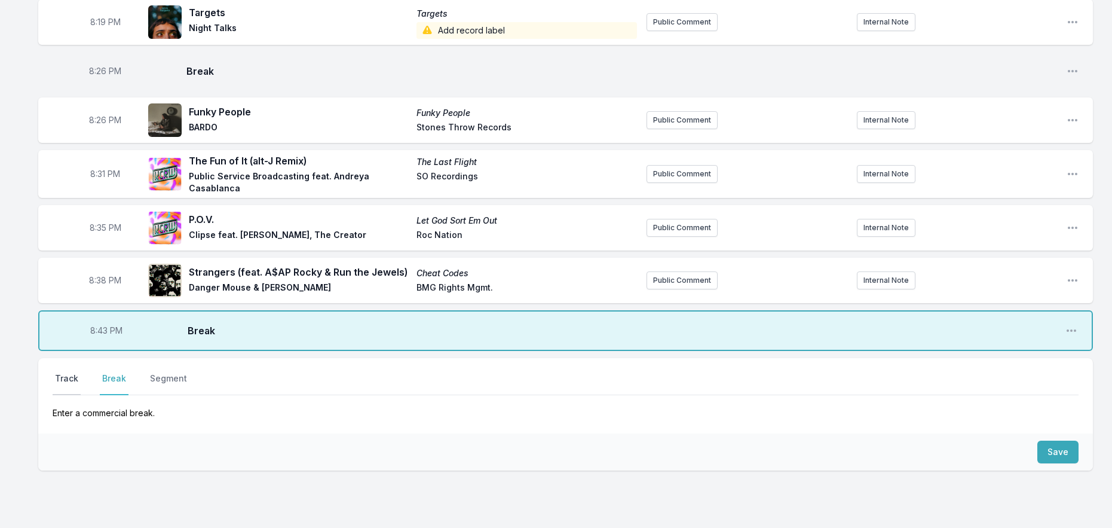
click at [54, 372] on button "Track" at bounding box center [67, 383] width 28 height 23
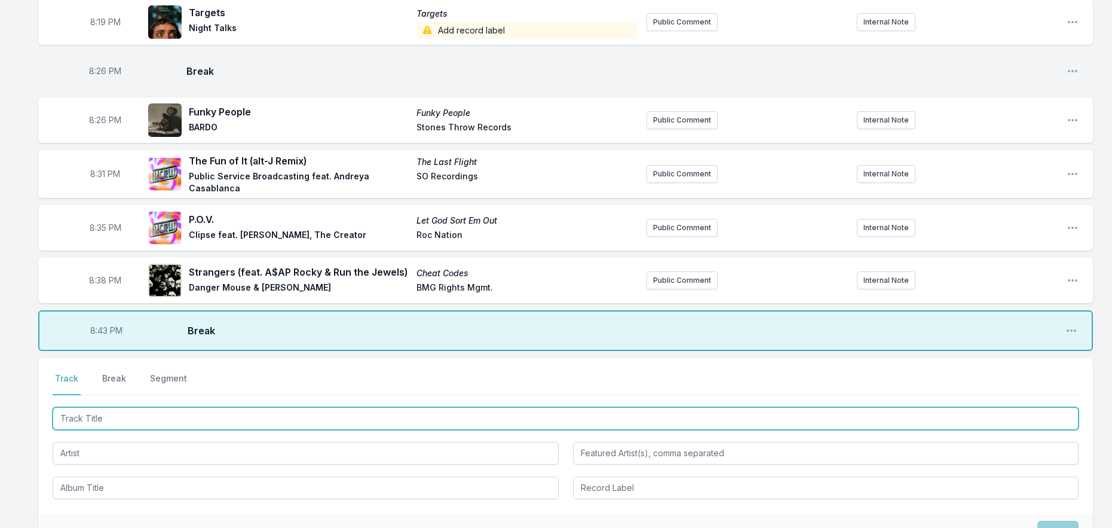
click at [85, 407] on input "Track Title" at bounding box center [566, 418] width 1026 height 23
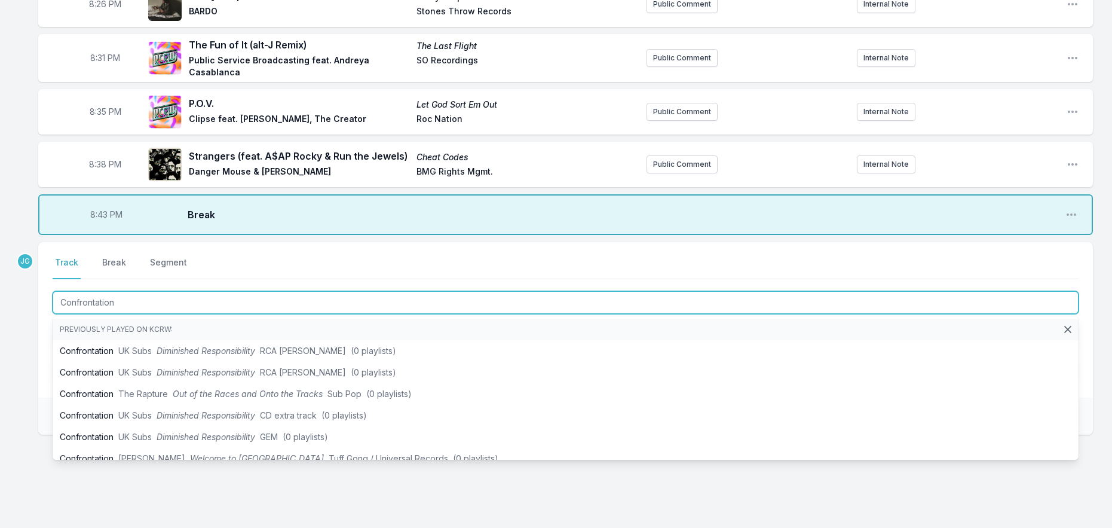
scroll to position [562, 0]
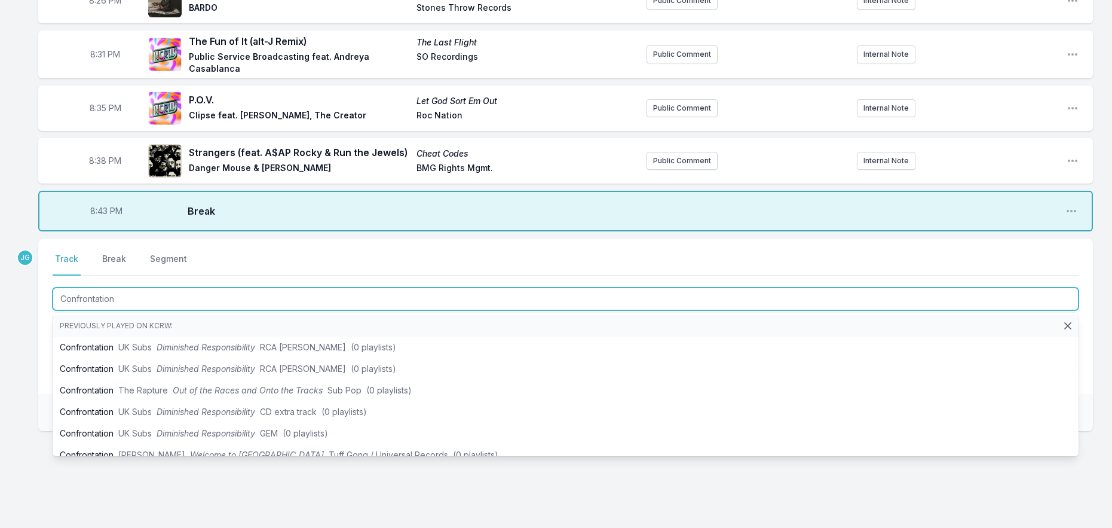
type input "Confrontation"
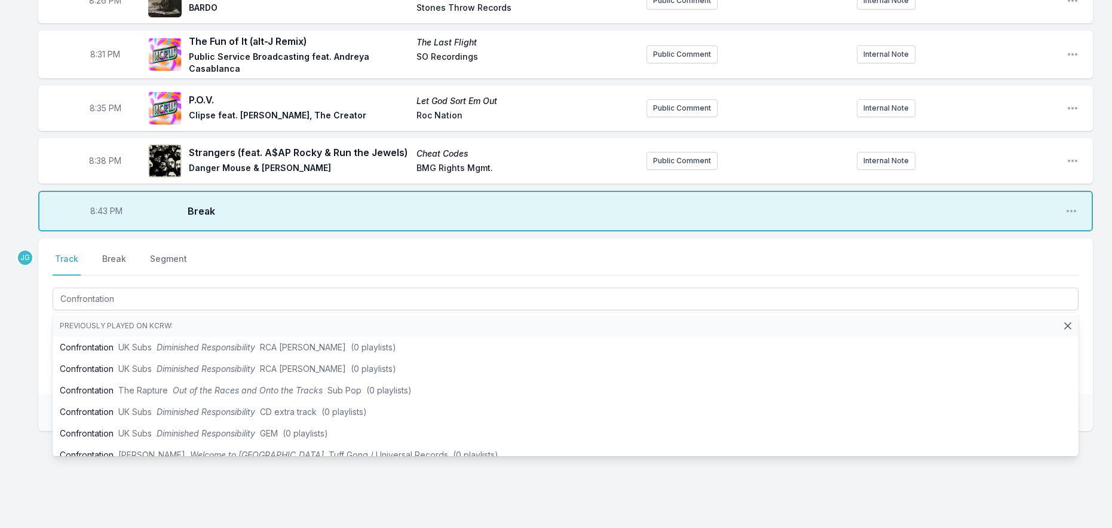
click at [41, 327] on div "Select a tab Track Break Segment Track Break Segment Confrontation Previously p…" at bounding box center [565, 315] width 1055 height 155
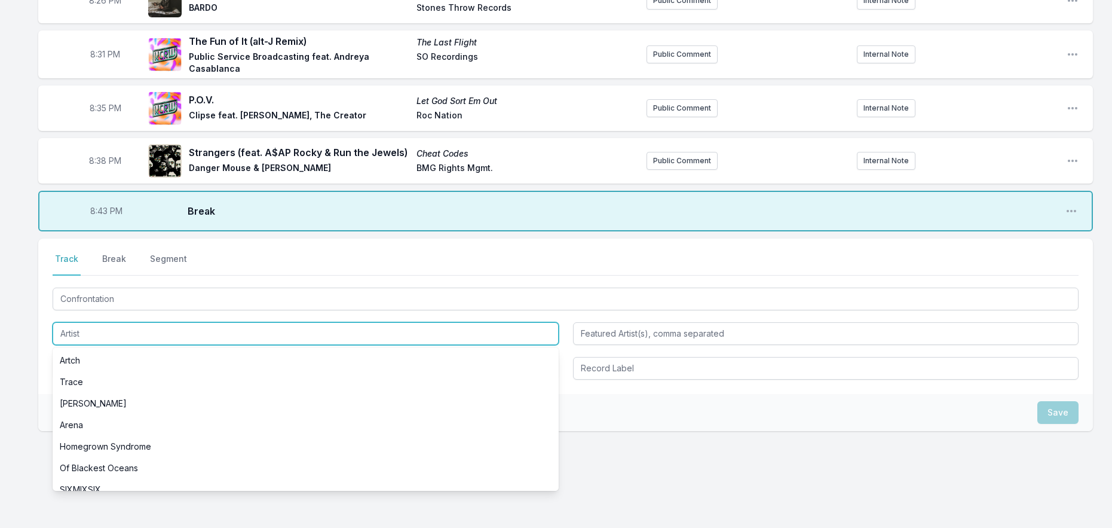
click at [69, 323] on input "Artist" at bounding box center [306, 333] width 506 height 23
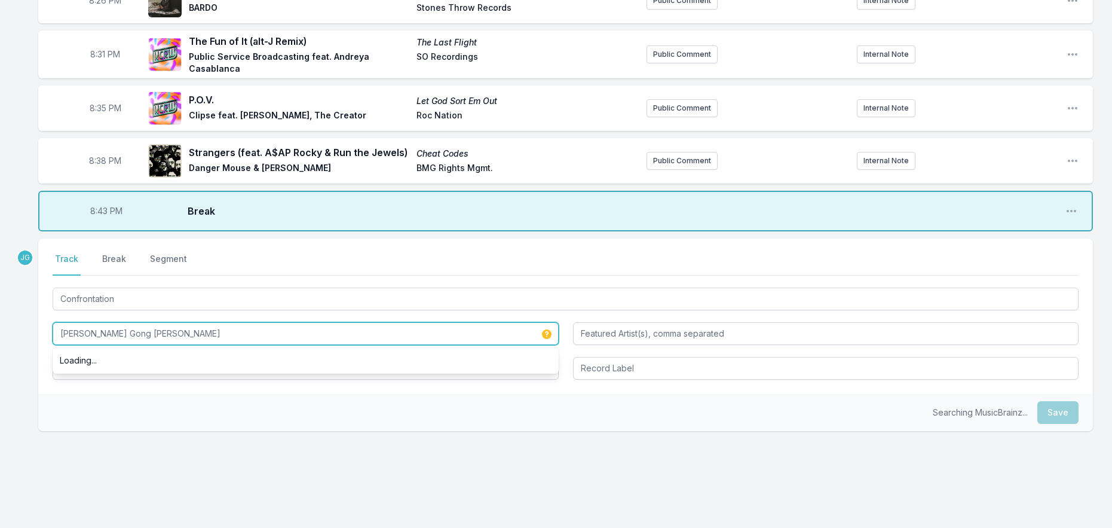
type input "[PERSON_NAME] Gong [PERSON_NAME]"
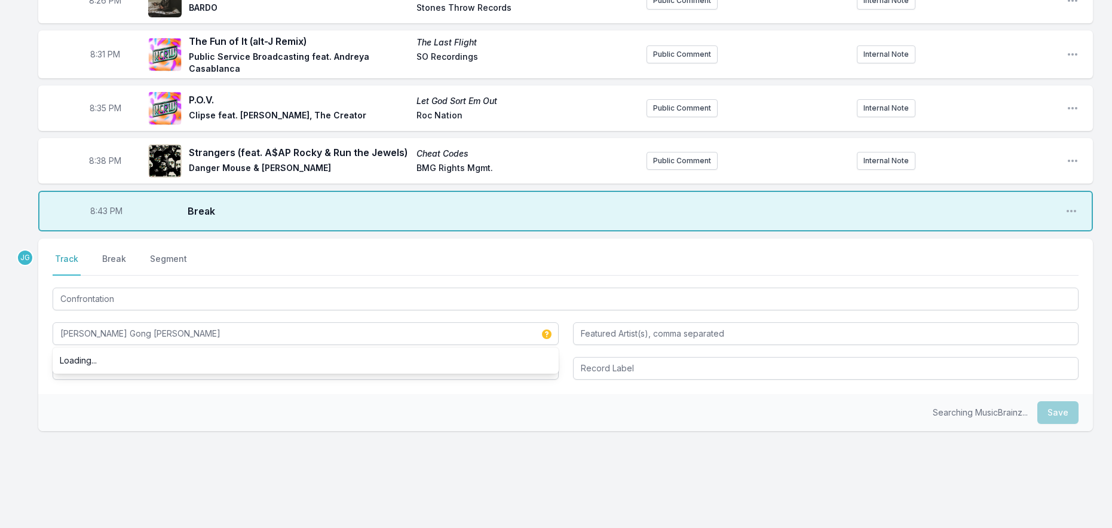
click at [79, 412] on div "Searching MusicBrainz... Save" at bounding box center [565, 412] width 1055 height 37
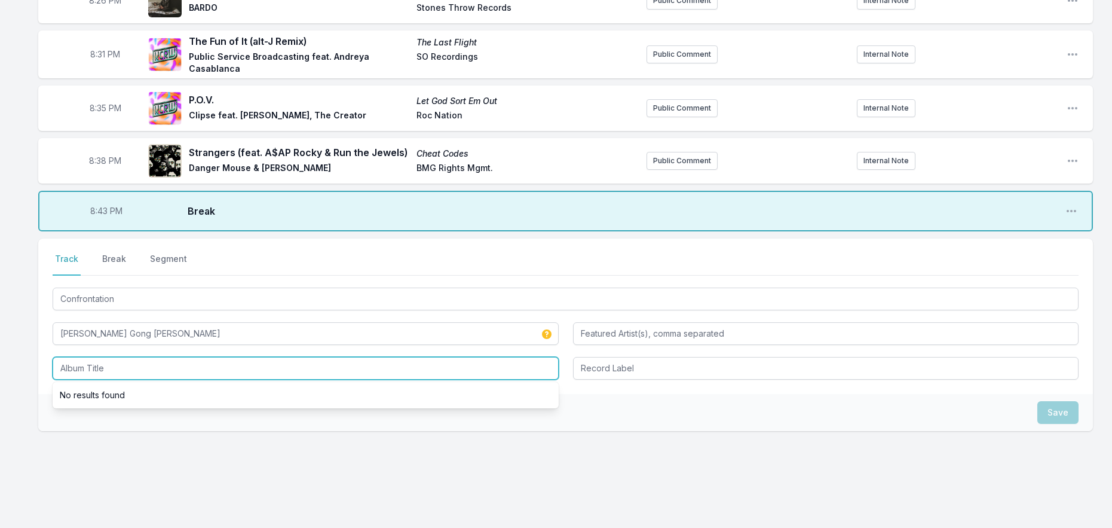
click at [108, 357] on input "Album Title" at bounding box center [306, 368] width 506 height 23
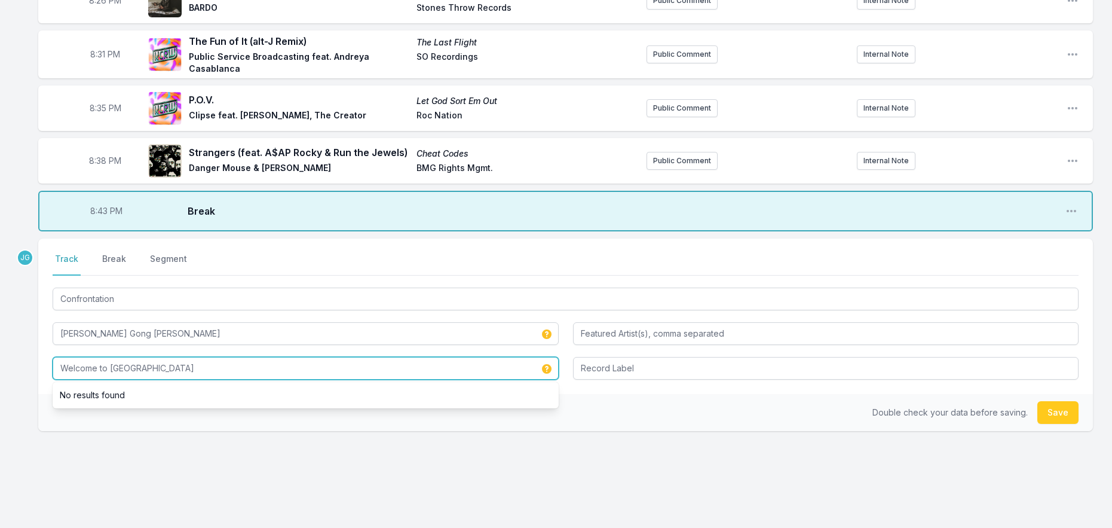
type input "Welcome to [GEOGRAPHIC_DATA]"
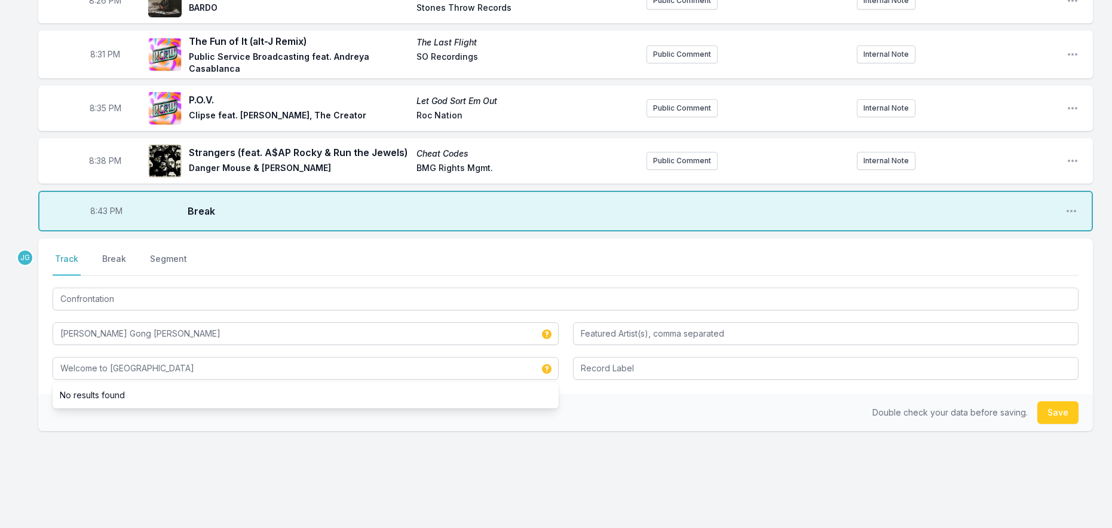
click at [228, 456] on div "JG Select a tab Track Break Segment Track Break Segment Confrontation [PERSON_N…" at bounding box center [565, 372] width 1055 height 269
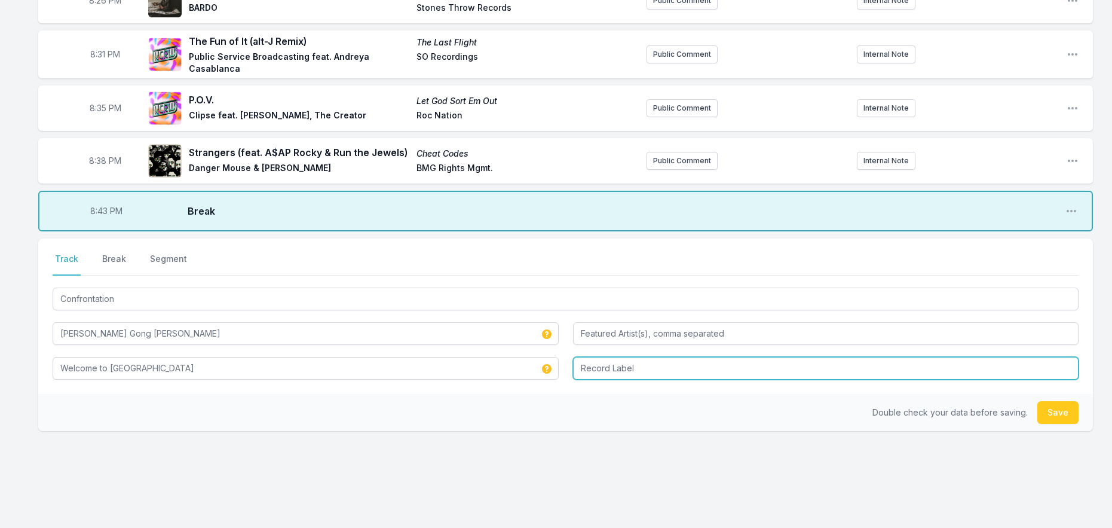
click at [615, 358] on input "Record Label" at bounding box center [826, 368] width 506 height 23
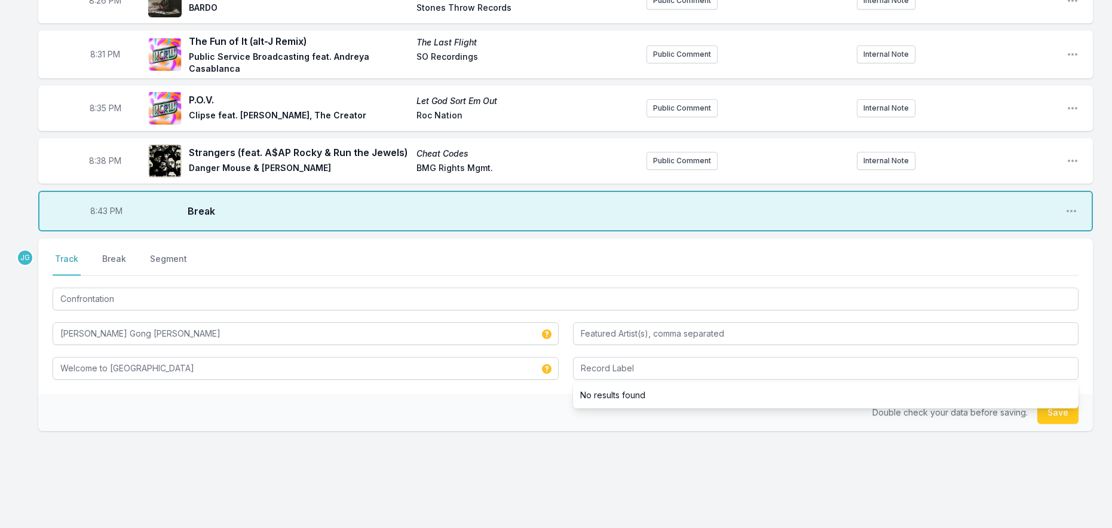
click at [489, 477] on div "JG Select a tab Track Break Segment Track Break Segment Confrontation [PERSON_N…" at bounding box center [565, 372] width 1055 height 269
click at [1054, 401] on button "Save" at bounding box center [1057, 412] width 41 height 23
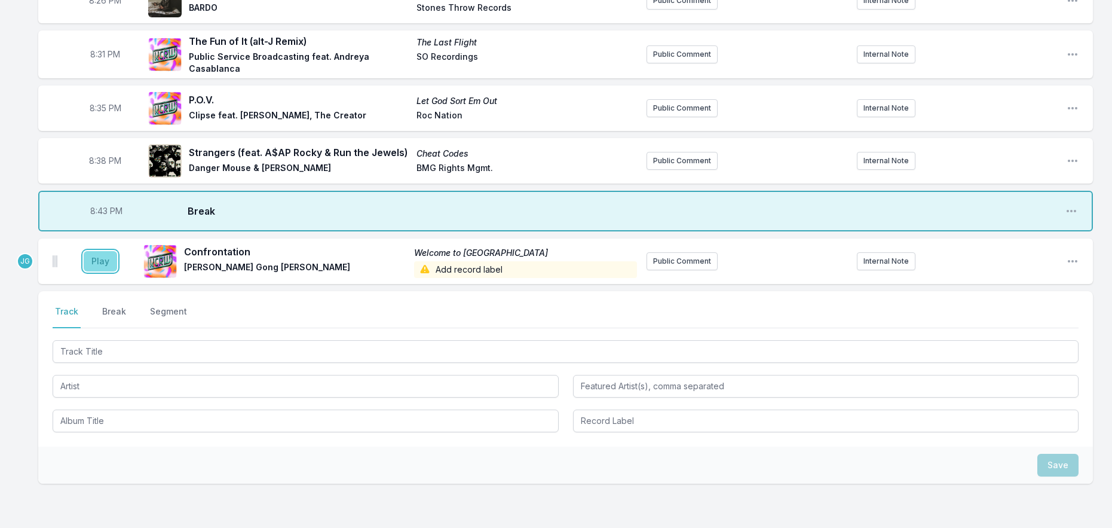
click at [102, 251] on button "Play" at bounding box center [100, 261] width 33 height 20
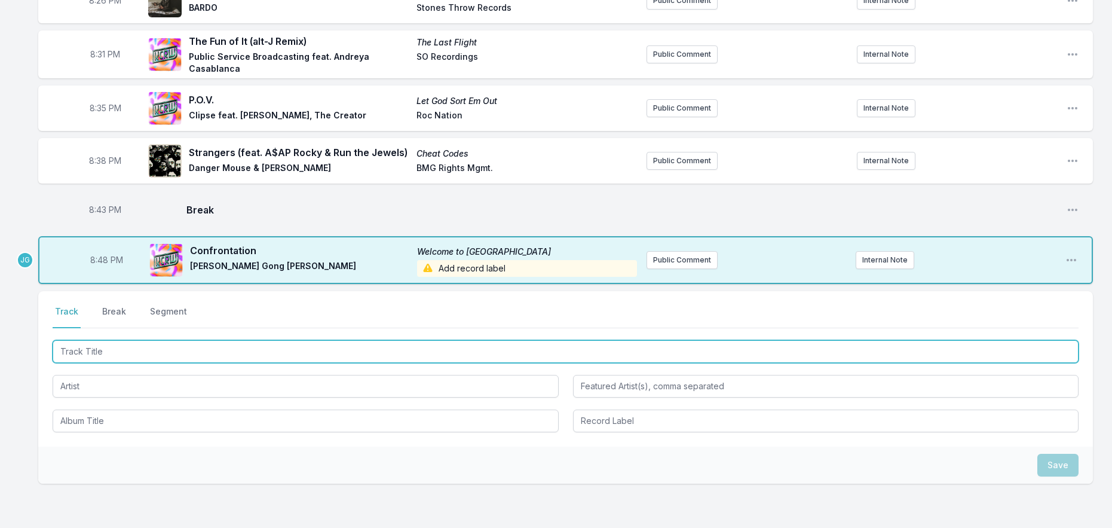
click at [83, 343] on input "Track Title" at bounding box center [566, 351] width 1026 height 23
type input "Let Her Dance"
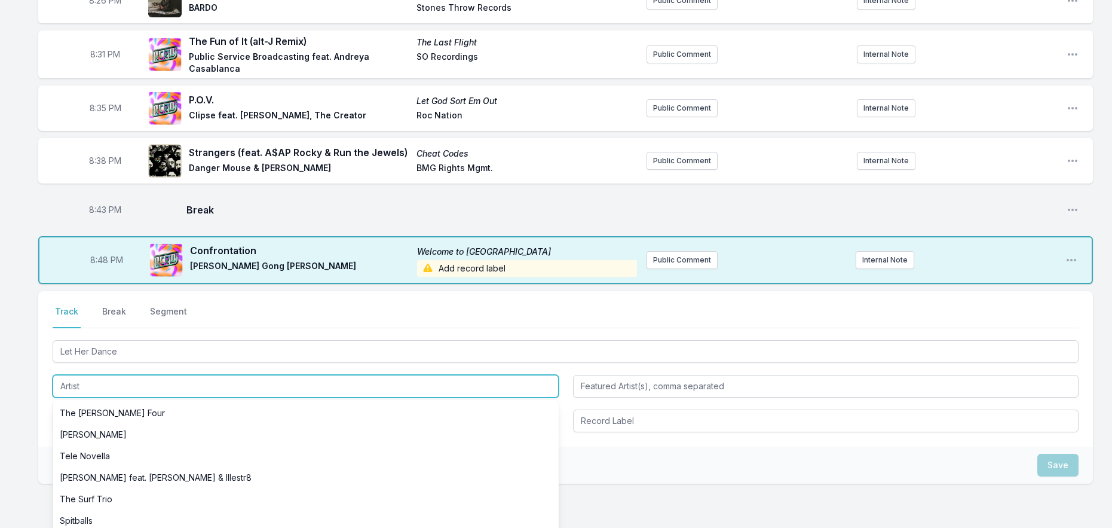
click at [143, 375] on input "Artist" at bounding box center [306, 386] width 506 height 23
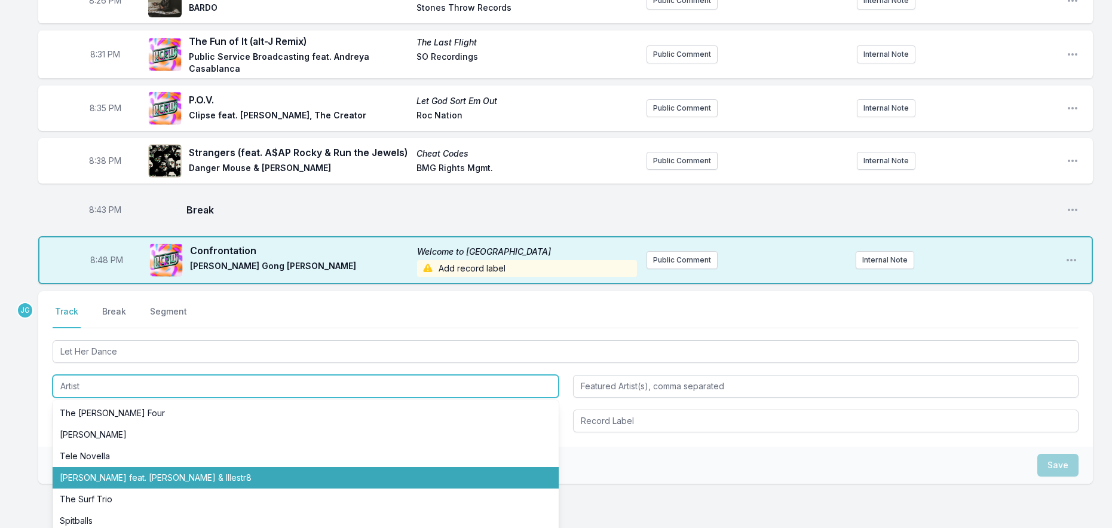
click at [81, 467] on li "[PERSON_NAME] feat. [PERSON_NAME] & Illestr8" at bounding box center [306, 478] width 506 height 22
type input "[PERSON_NAME]"
type input "[PERSON_NAME] & Illestr8"
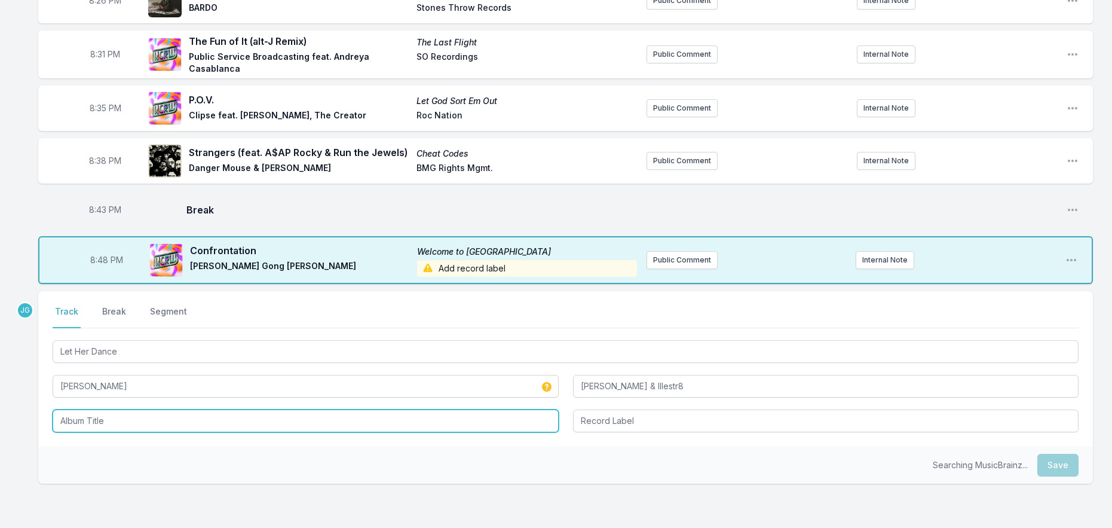
click at [137, 409] on input "Album Title" at bounding box center [306, 420] width 506 height 23
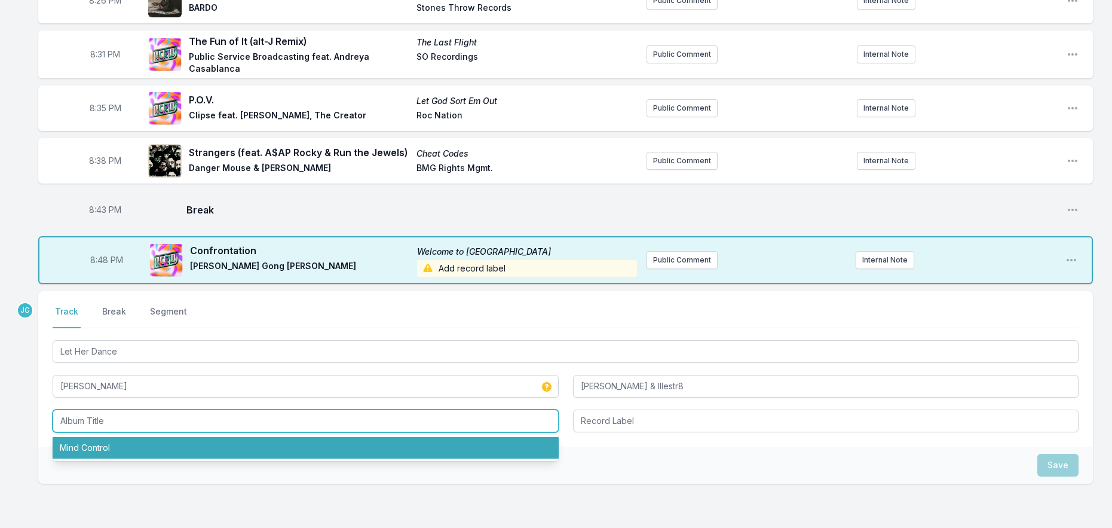
click at [130, 437] on li "Mind Control" at bounding box center [306, 448] width 506 height 22
type input "Mind Control"
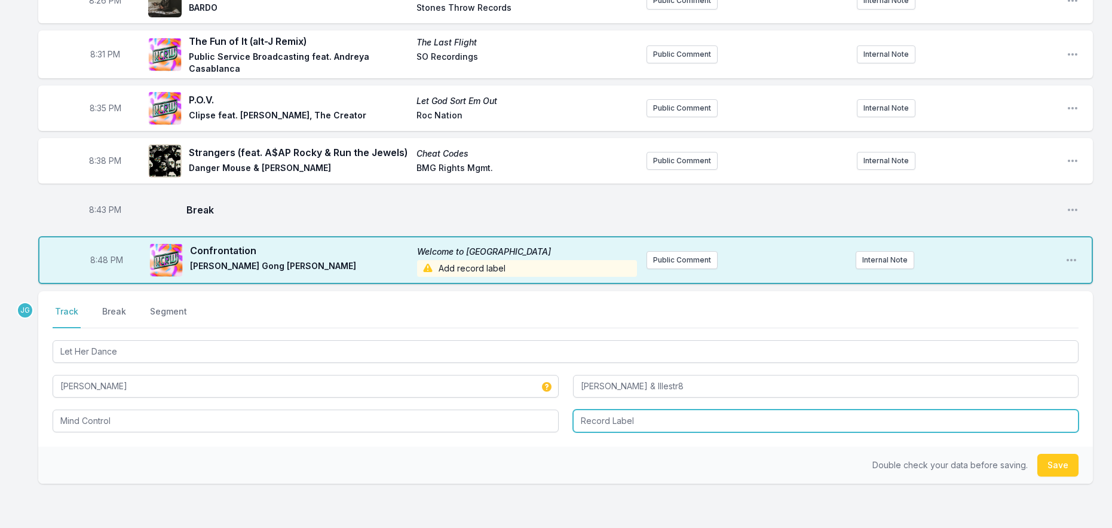
click at [613, 409] on input "Record Label" at bounding box center [826, 420] width 506 height 23
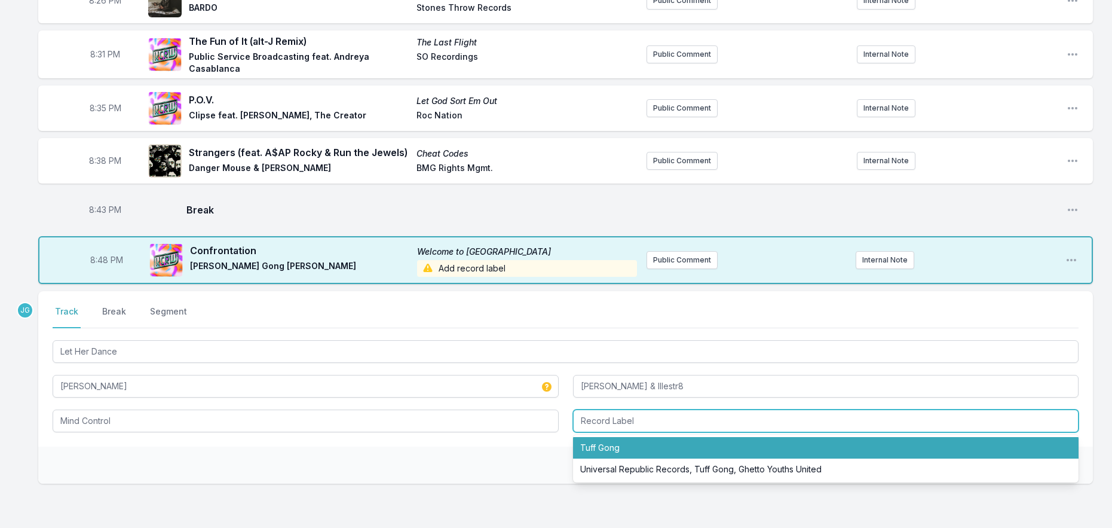
click at [607, 437] on li "Tuff Gong" at bounding box center [826, 448] width 506 height 22
type input "Tuff Gong"
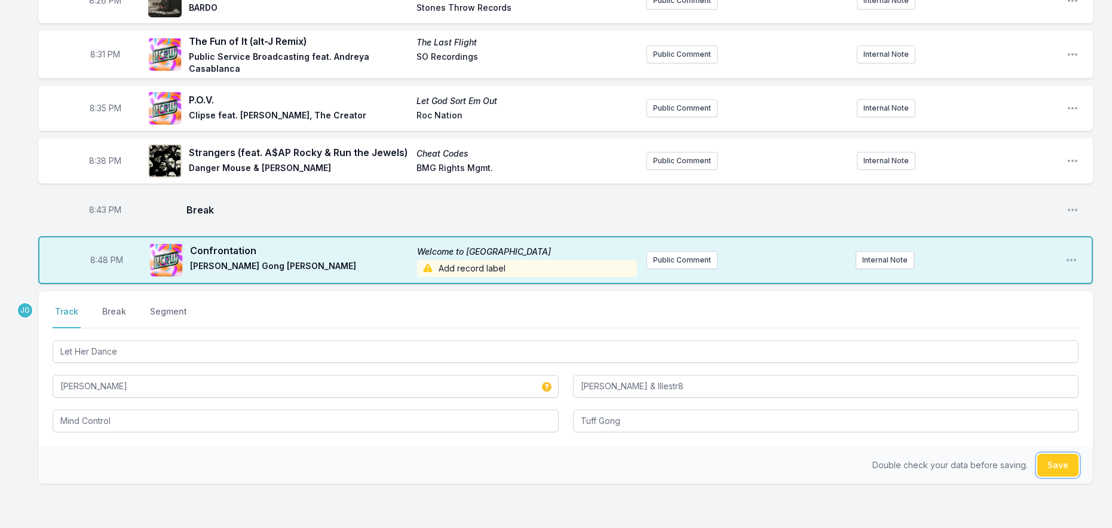
click at [1058, 457] on button "Save" at bounding box center [1057, 465] width 41 height 23
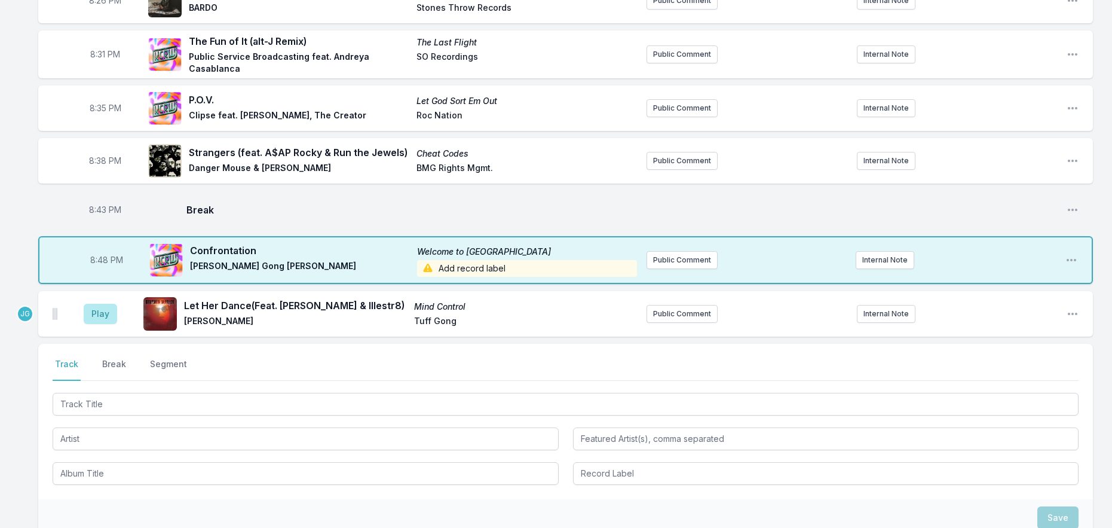
click at [526, 260] on span "Add record label" at bounding box center [527, 268] width 220 height 17
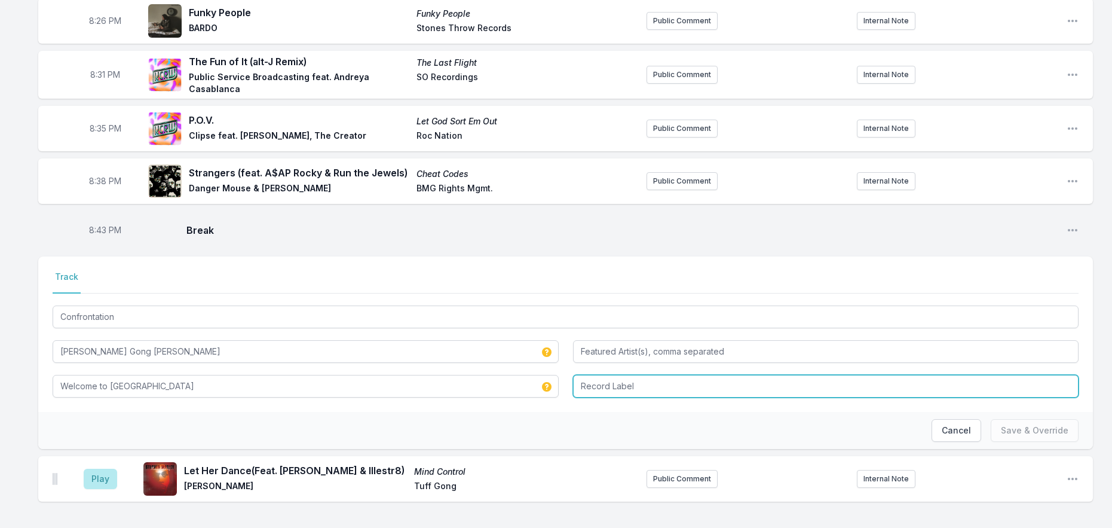
click at [612, 375] on input "Record Label" at bounding box center [826, 386] width 506 height 23
type input "Tuff Gong"
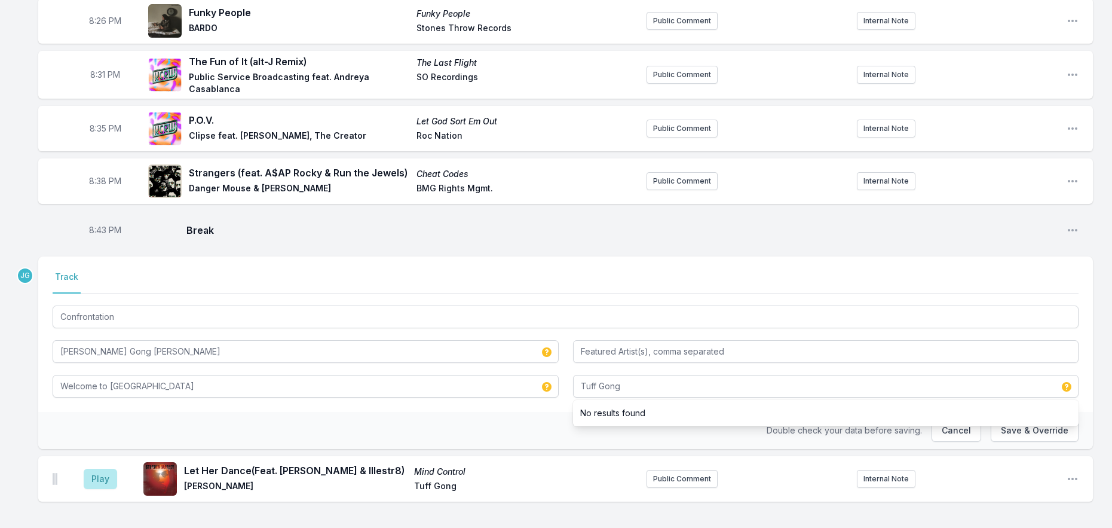
click at [493, 412] on div "Double check your data before saving. Cancel Save & Override" at bounding box center [565, 430] width 1055 height 37
click at [1011, 419] on button "Save & Override" at bounding box center [1035, 430] width 88 height 23
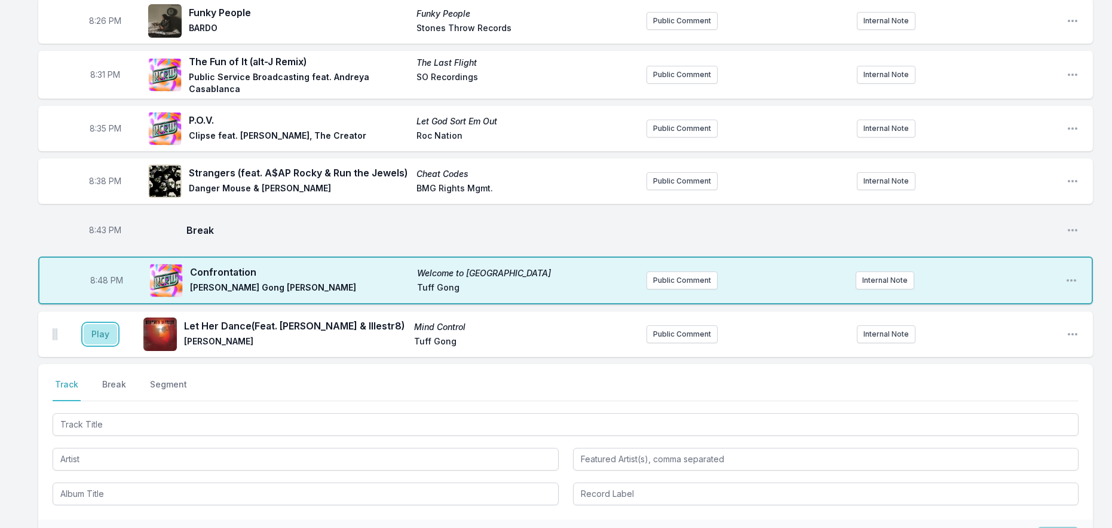
drag, startPoint x: 93, startPoint y: 320, endPoint x: 45, endPoint y: 398, distance: 91.7
click at [92, 324] on button "Play" at bounding box center [100, 334] width 33 height 20
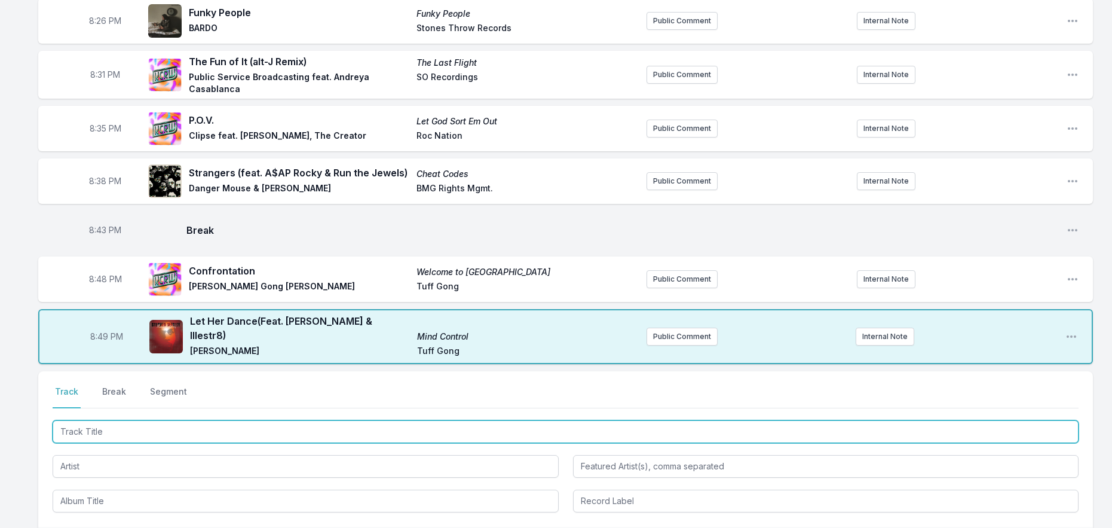
click at [255, 420] on input "Track Title" at bounding box center [566, 431] width 1026 height 23
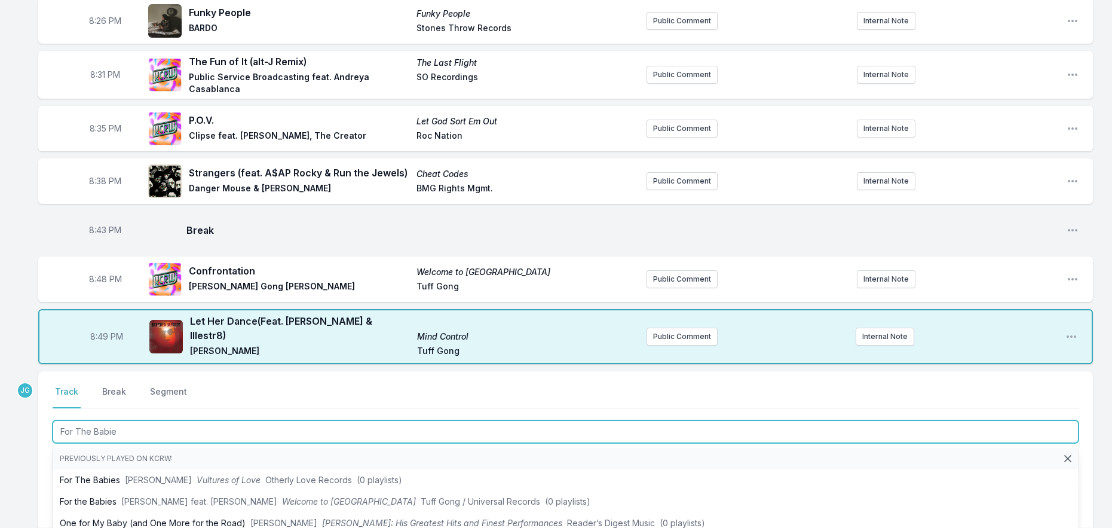
type input "For The Babies"
click at [244, 496] on span "[PERSON_NAME] feat. [PERSON_NAME]" at bounding box center [199, 501] width 156 height 10
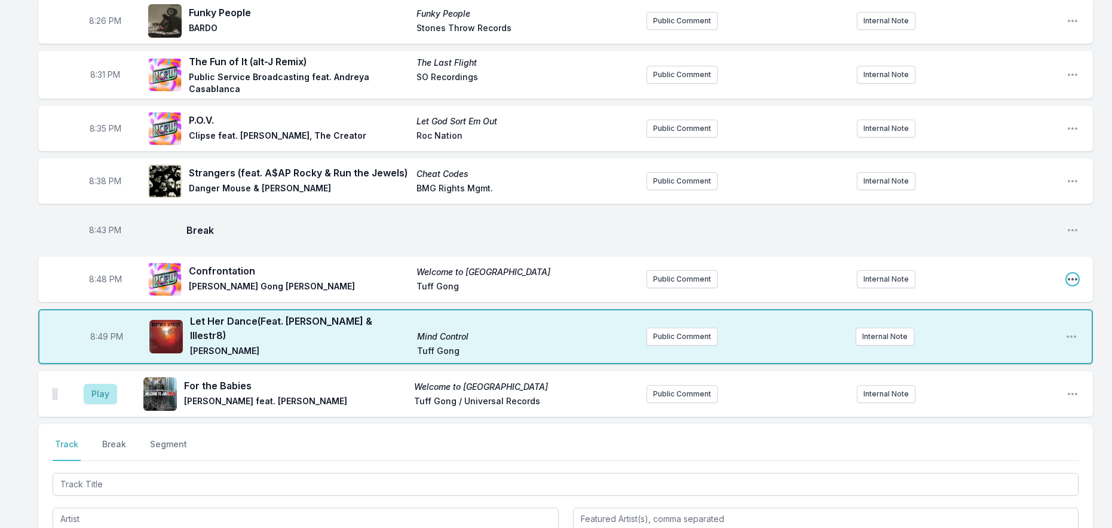
click at [1069, 278] on icon "Open playlist item options" at bounding box center [1073, 279] width 10 height 2
click at [1017, 314] on button "Edit Track Details" at bounding box center [1012, 325] width 134 height 22
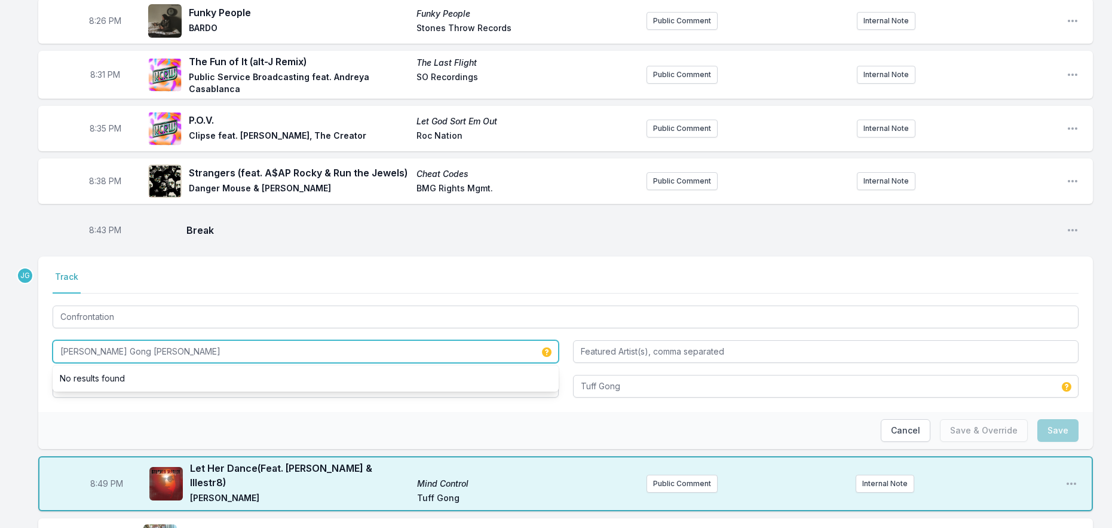
drag, startPoint x: 126, startPoint y: 339, endPoint x: 93, endPoint y: 335, distance: 33.2
click at [93, 340] on input "[PERSON_NAME] Gong [PERSON_NAME]" at bounding box center [306, 351] width 506 height 23
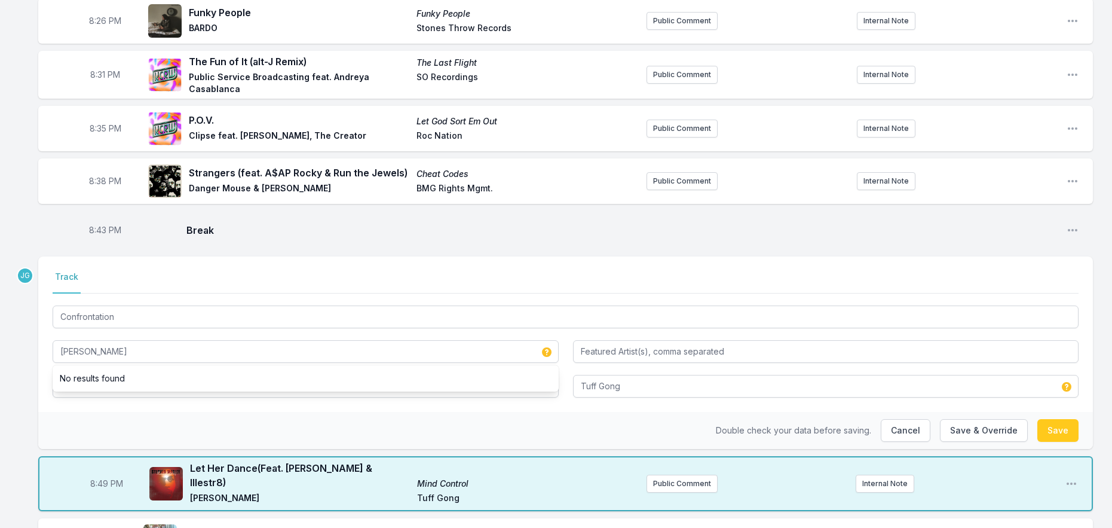
click at [76, 412] on div "Double check your data before saving. Cancel Save & Override Save" at bounding box center [565, 430] width 1055 height 37
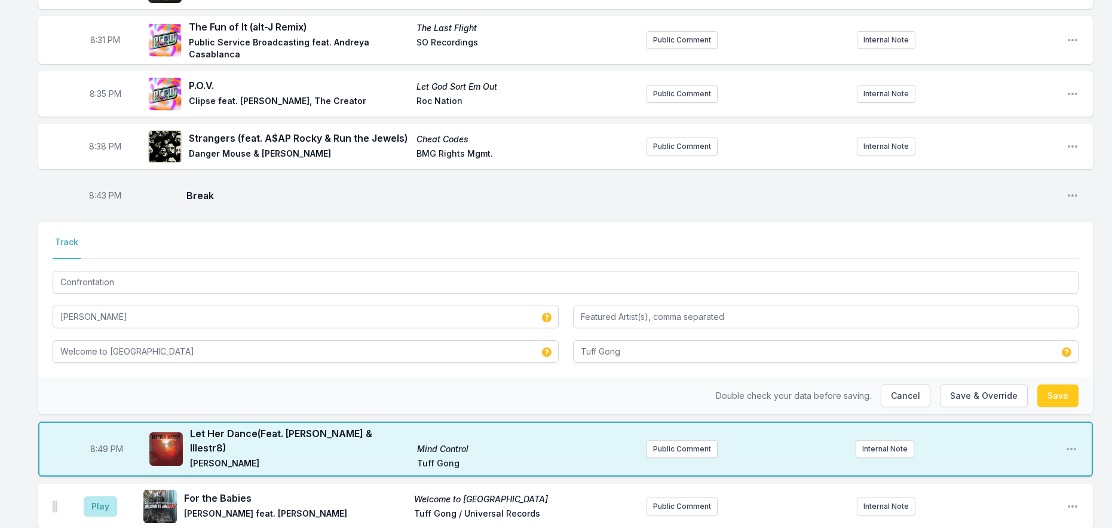
scroll to position [597, 0]
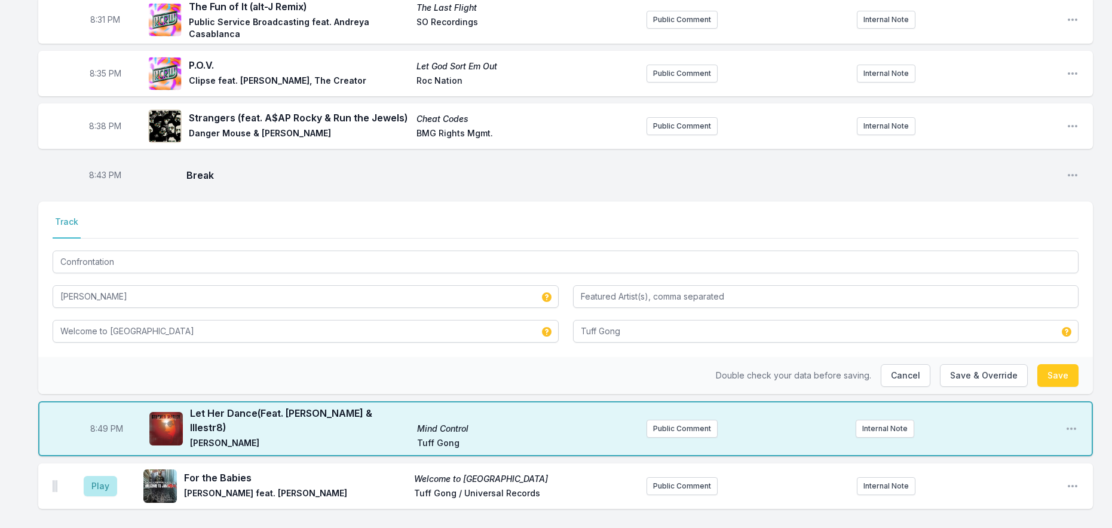
click at [959, 357] on div "Double check your data before saving. Cancel Save & Override Save" at bounding box center [565, 375] width 1055 height 37
click at [958, 364] on button "Save & Override" at bounding box center [984, 375] width 88 height 23
type input "[PERSON_NAME] Gong [PERSON_NAME]"
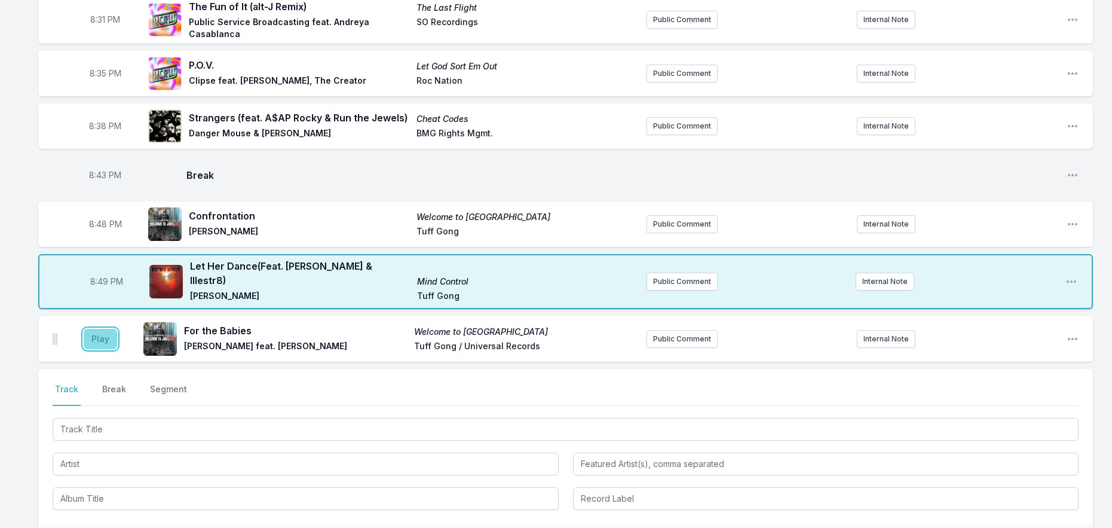
click at [88, 329] on button "Play" at bounding box center [100, 339] width 33 height 20
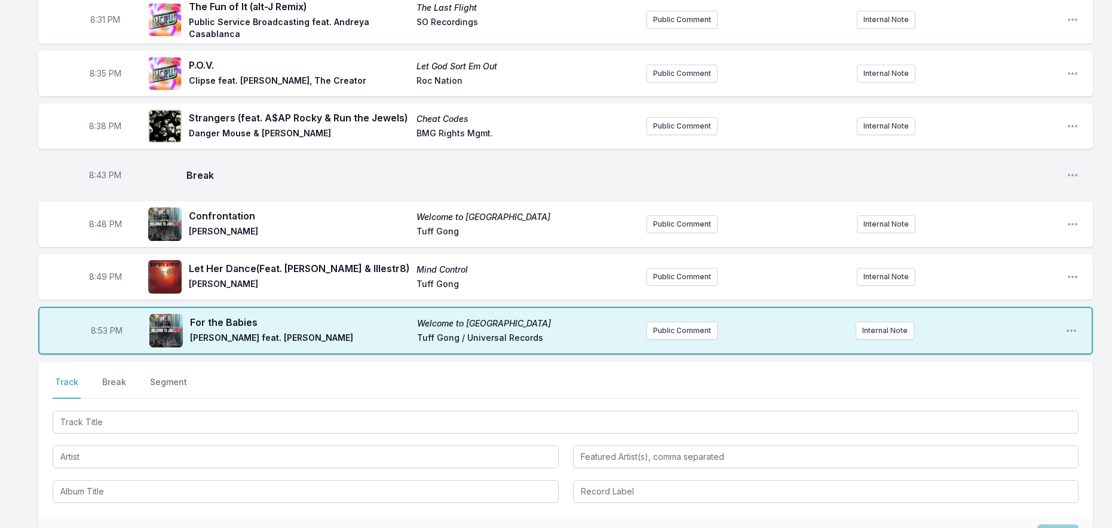
click at [134, 391] on div "Select a tab Track Break Segment Track Break Segment" at bounding box center [565, 439] width 1055 height 155
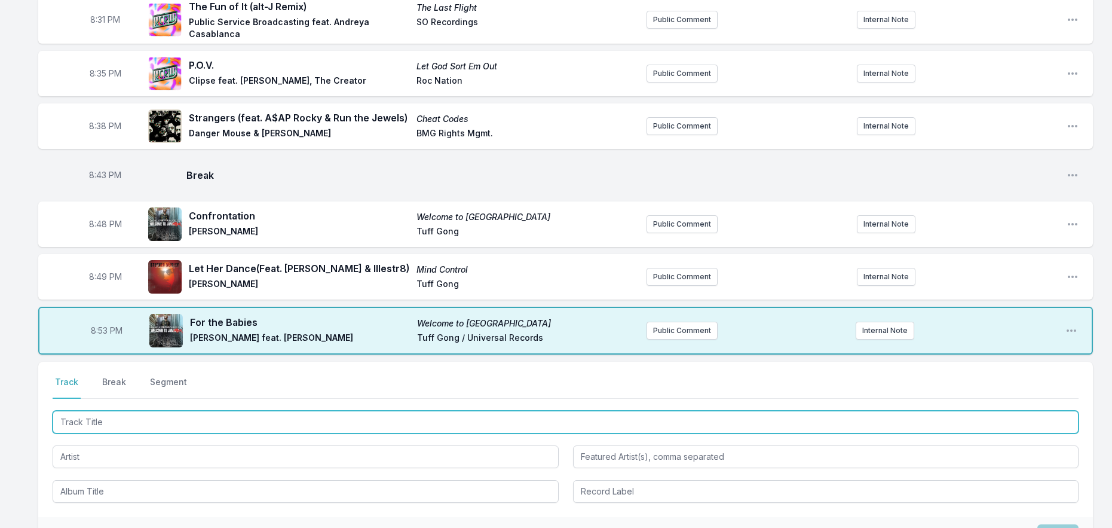
click at [133, 411] on input "Track Title" at bounding box center [566, 422] width 1026 height 23
type input "The Traffic Jam"
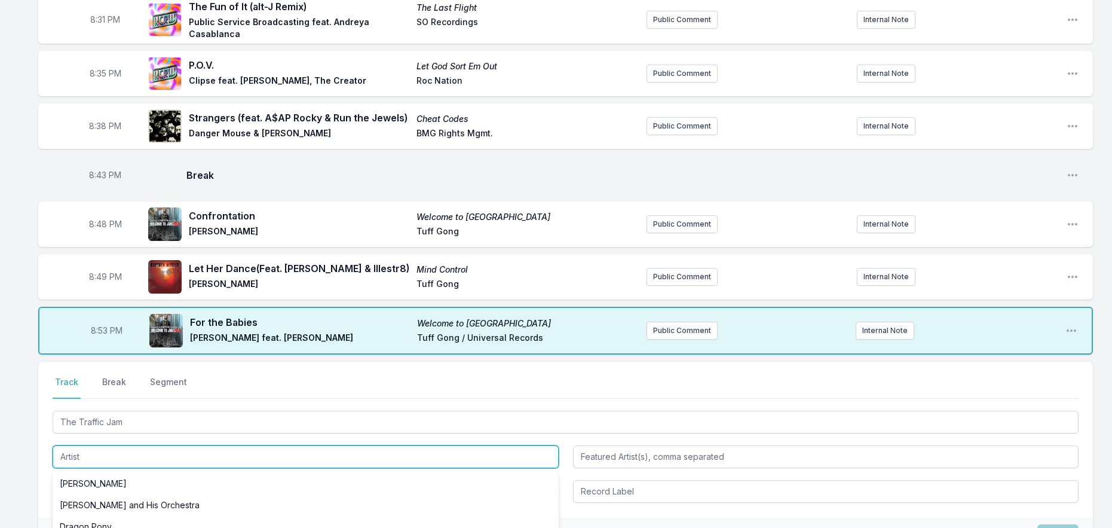
click at [197, 445] on input "Artist" at bounding box center [306, 456] width 506 height 23
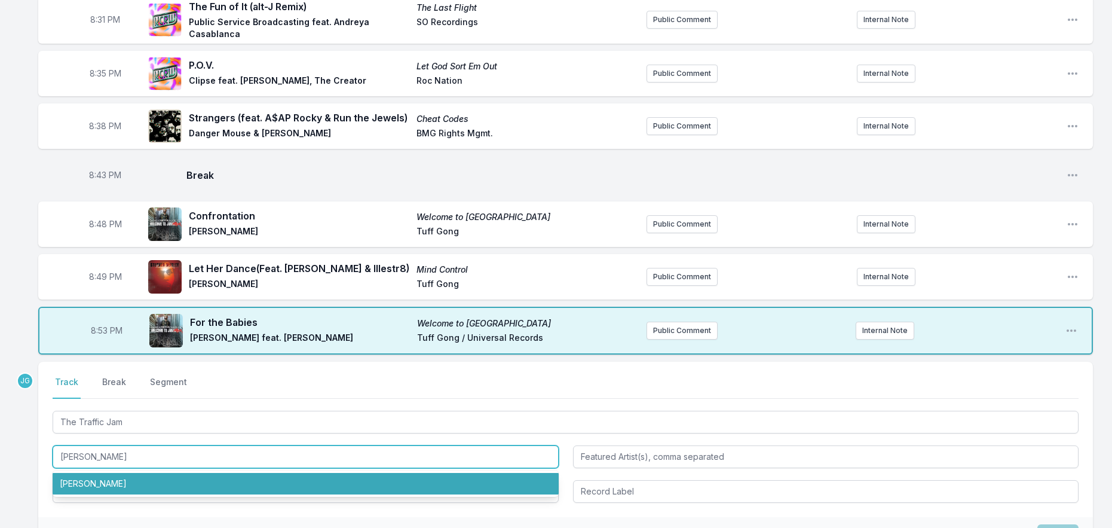
click at [199, 473] on li "[PERSON_NAME]" at bounding box center [306, 484] width 506 height 22
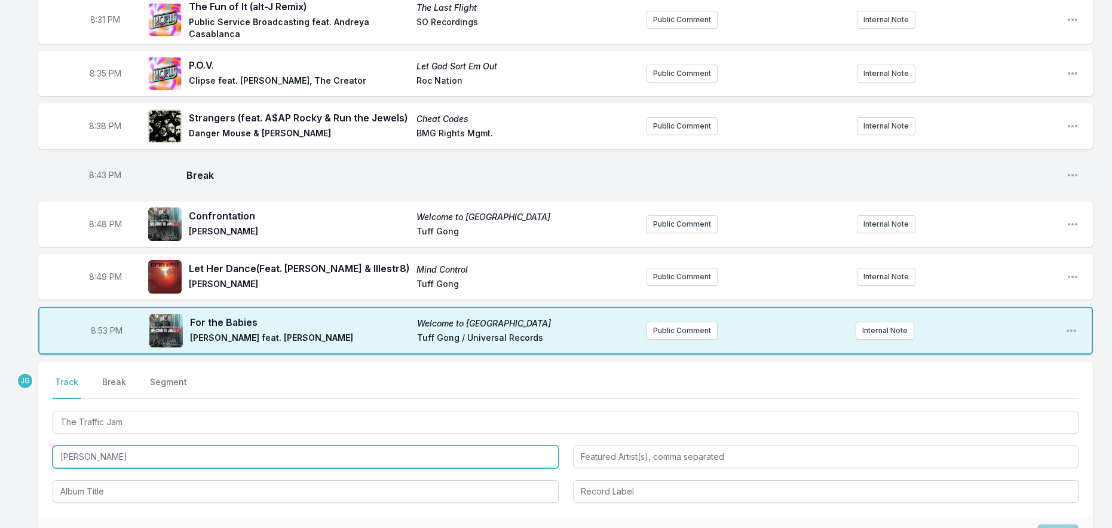
type input "[PERSON_NAME]"
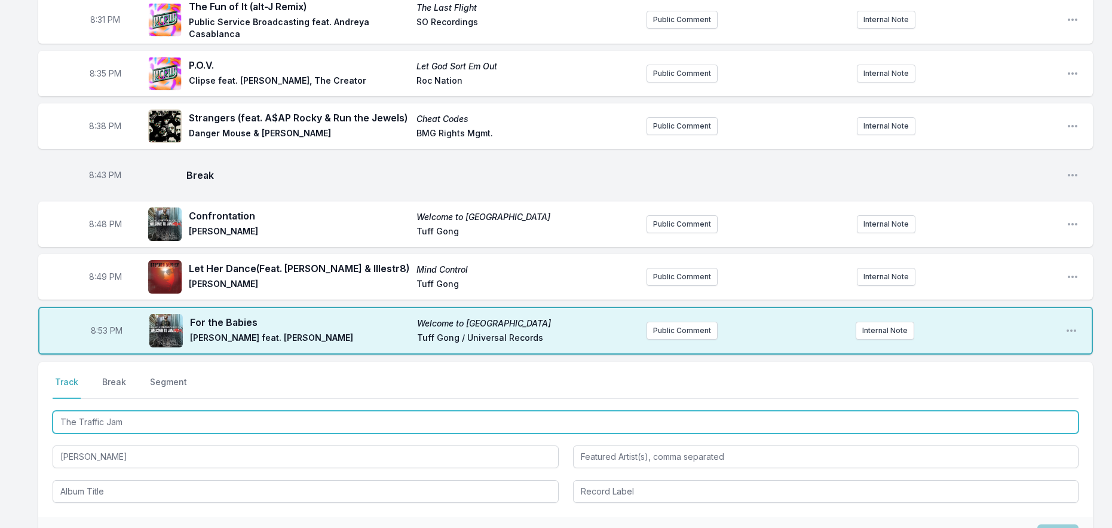
click at [208, 411] on input "The Traffic Jam" at bounding box center [566, 422] width 1026 height 23
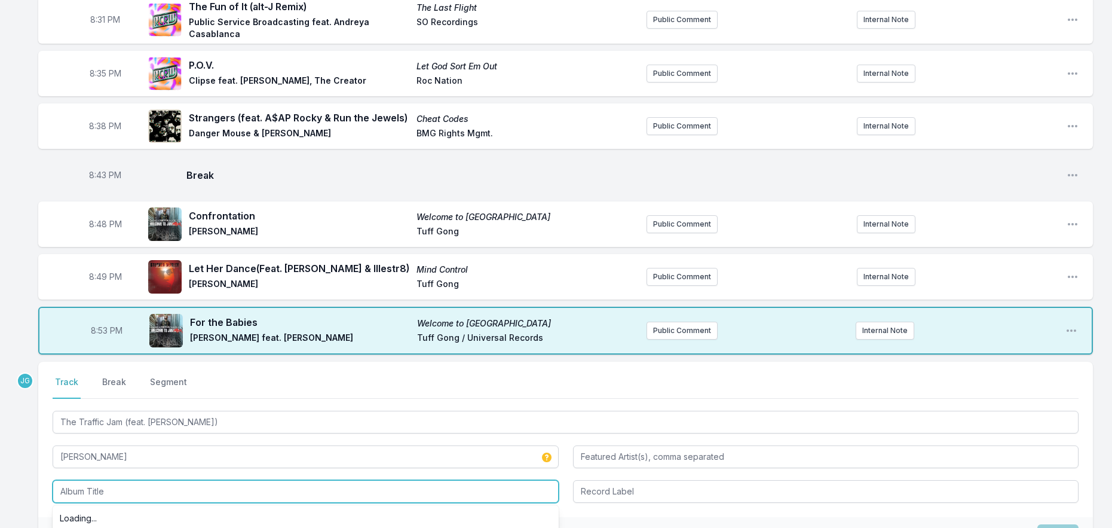
click at [164, 480] on input "Album Title" at bounding box center [306, 491] width 506 height 23
type input "The Traffic Jam"
type input "[PERSON_NAME]"
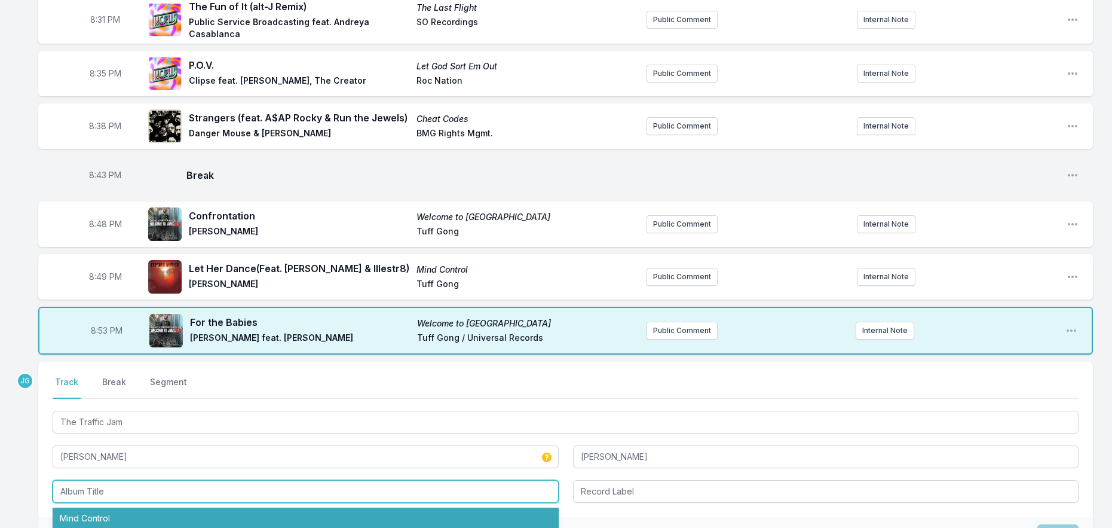
click at [157, 508] on li "Mind Control" at bounding box center [306, 518] width 506 height 22
type input "Mind Control"
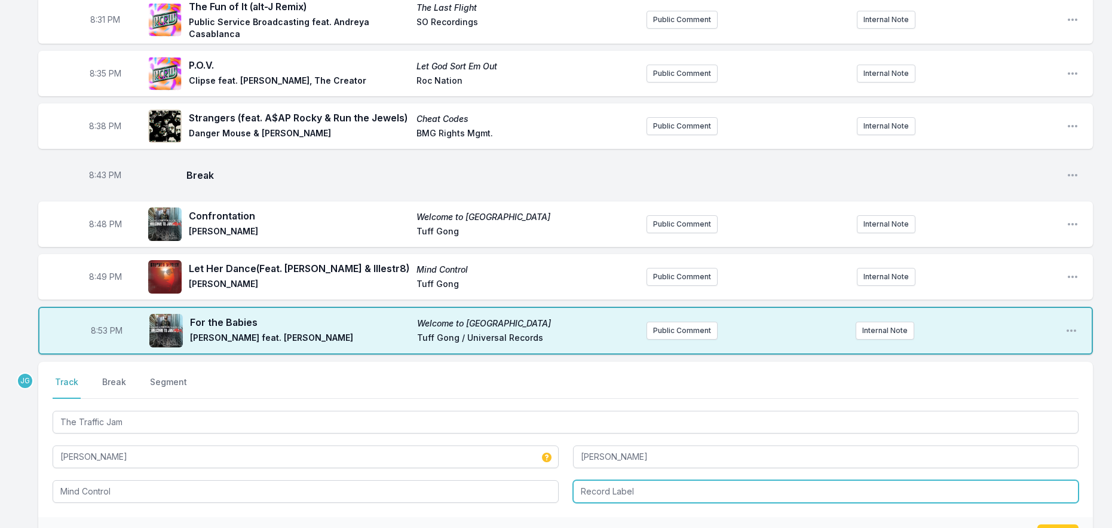
click at [607, 480] on input "Record Label" at bounding box center [826, 491] width 506 height 23
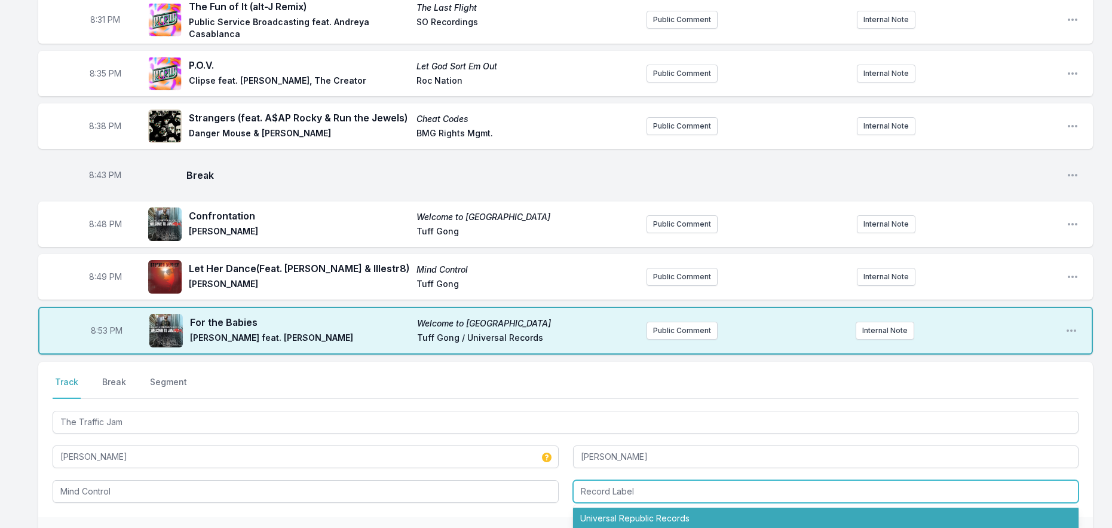
click at [614, 507] on li "Universal Republic Records" at bounding box center [826, 518] width 506 height 22
type input "Universal Republic Records"
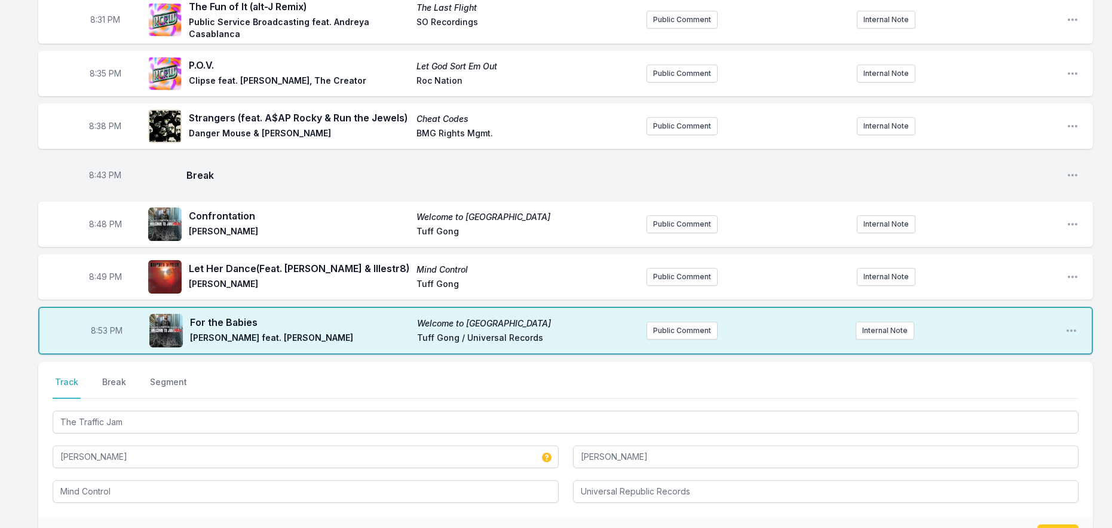
click at [600, 492] on div "Select a tab Track Break Segment Track Break Segment The Traffic Jam [PERSON_NA…" at bounding box center [565, 439] width 1055 height 155
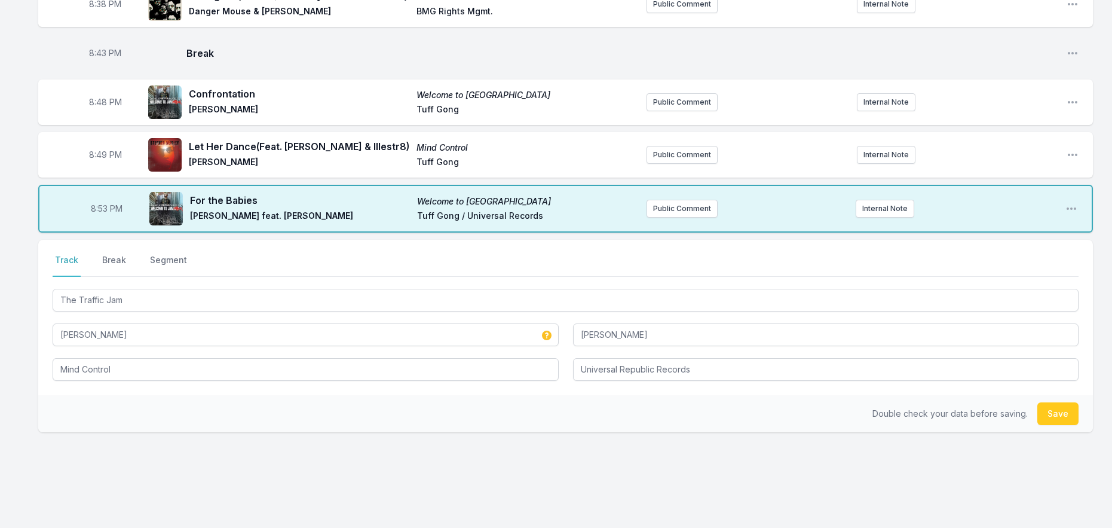
scroll to position [726, 0]
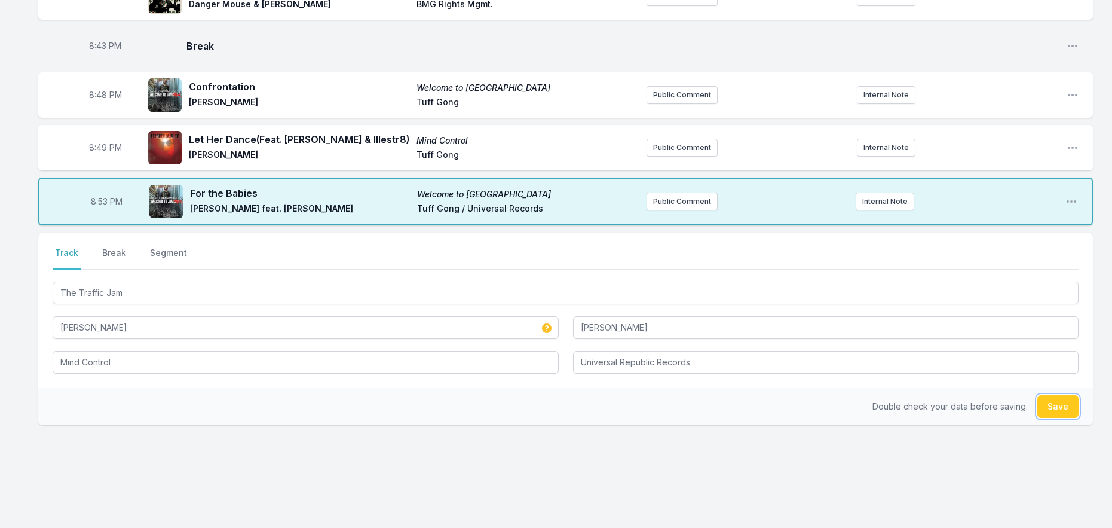
click at [1064, 395] on button "Save" at bounding box center [1057, 406] width 41 height 23
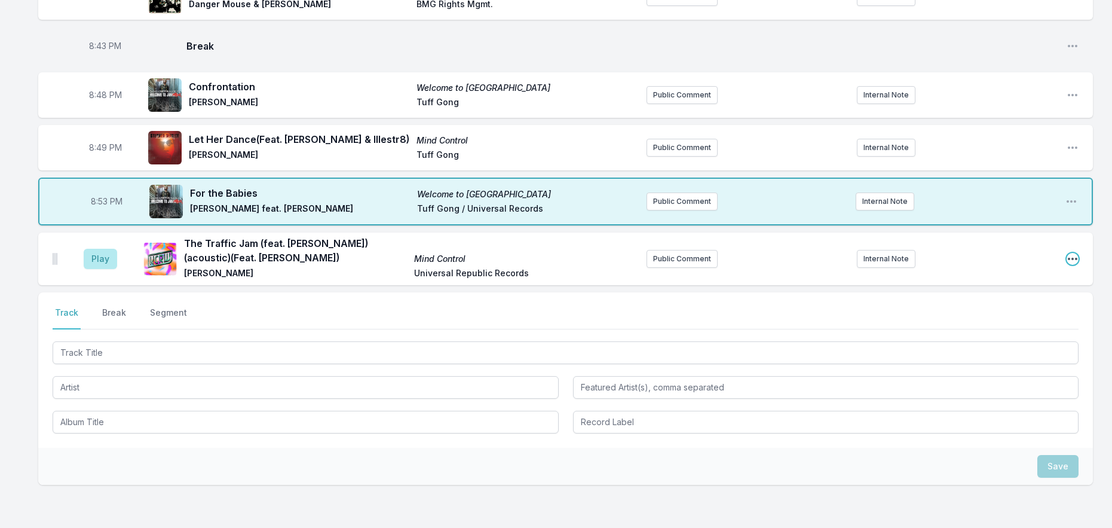
click at [1072, 253] on icon "Open playlist item options" at bounding box center [1073, 259] width 12 height 12
click at [978, 293] on button "Edit Track Details" at bounding box center [1012, 304] width 134 height 22
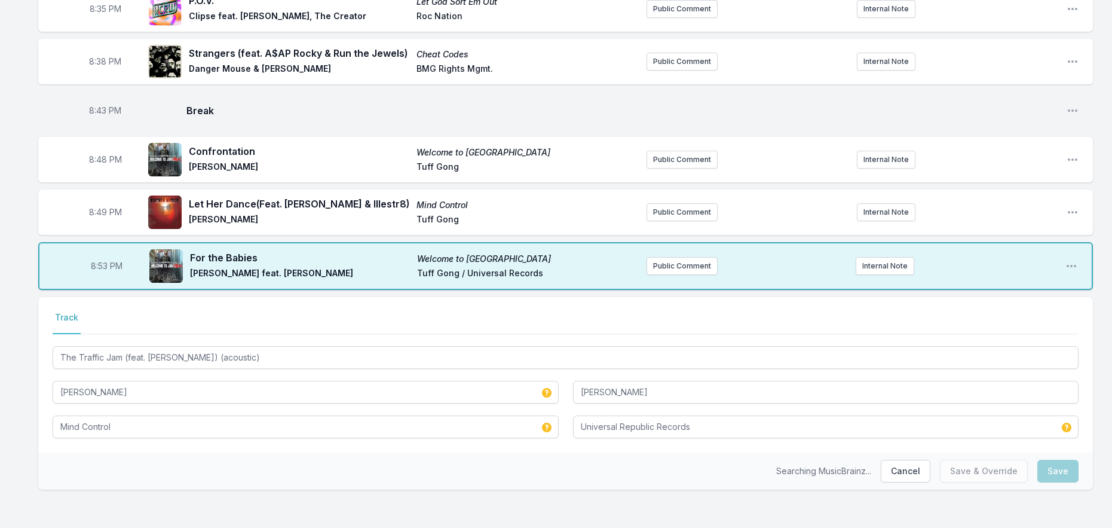
scroll to position [650, 0]
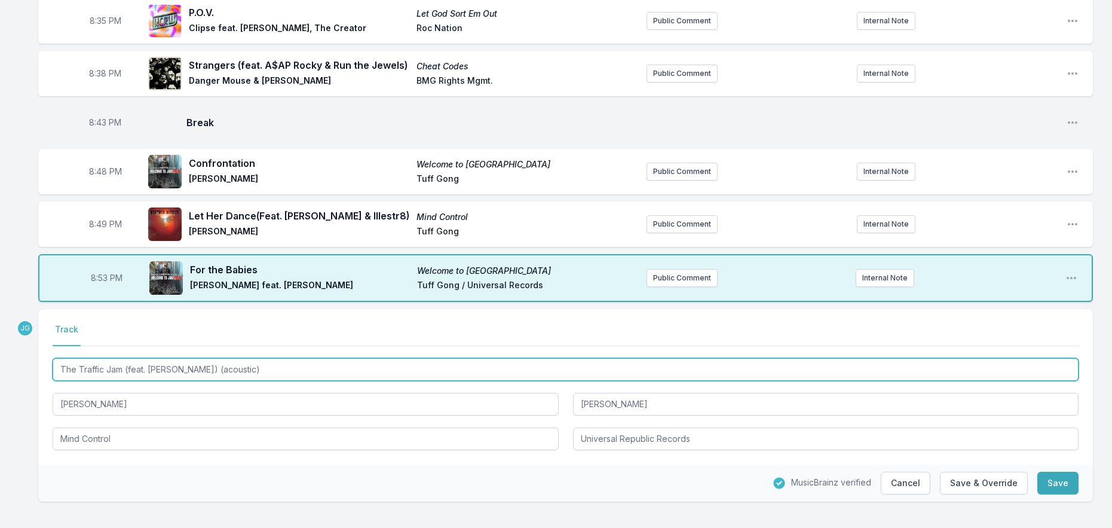
drag, startPoint x: 224, startPoint y: 361, endPoint x: 311, endPoint y: 371, distance: 88.4
click at [311, 371] on div "The Traffic Jam (feat. [PERSON_NAME]) (acoustic) [PERSON_NAME] [PERSON_NAME] Mi…" at bounding box center [566, 403] width 1026 height 94
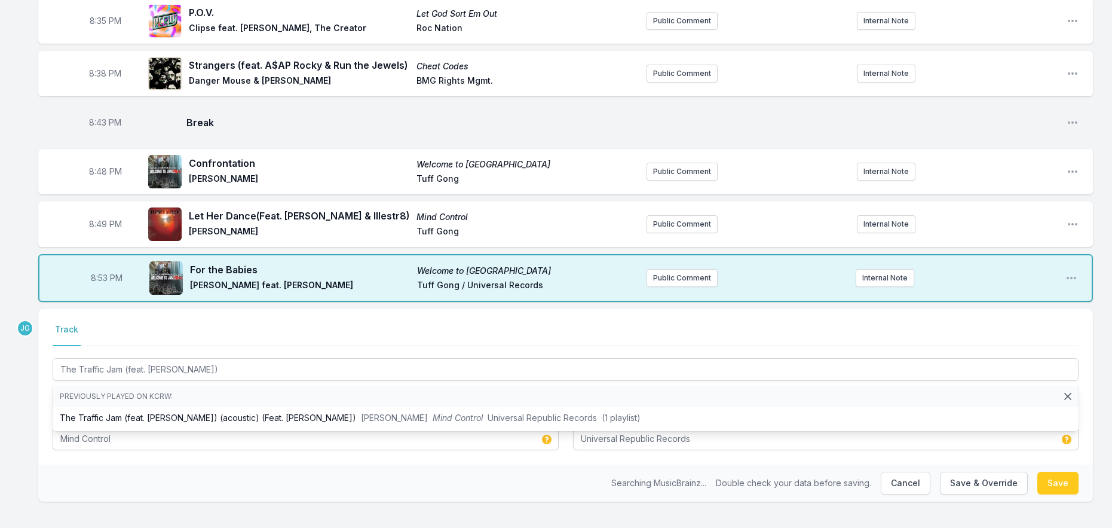
drag, startPoint x: 174, startPoint y: 502, endPoint x: 198, endPoint y: 481, distance: 32.2
click at [174, 501] on div "Missing Data Some of your tracks are missing record label information. This inf…" at bounding box center [556, 4] width 1112 height 1072
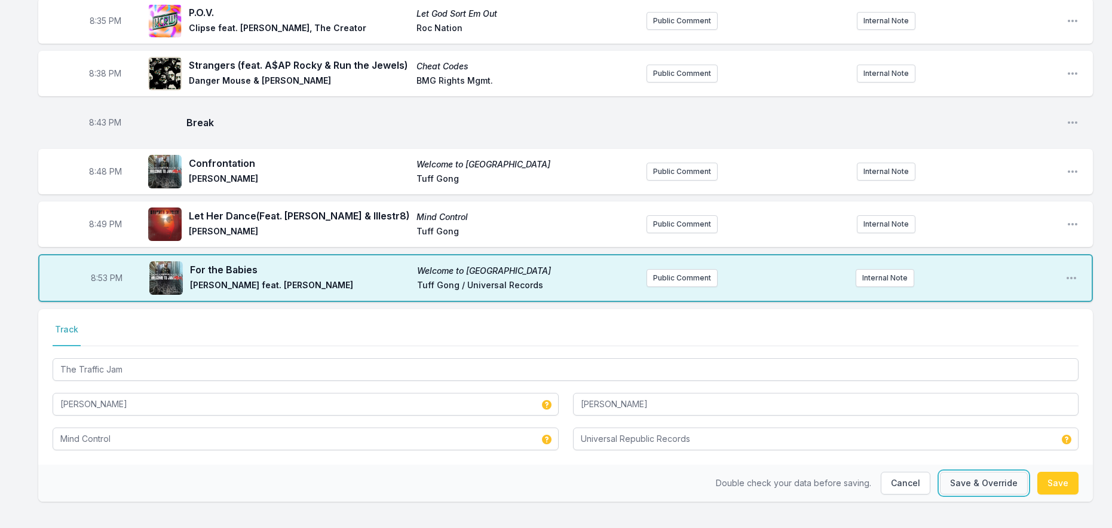
click at [1013, 473] on button "Save & Override" at bounding box center [984, 483] width 88 height 23
type input "The Traffic Jam (feat. [PERSON_NAME]) (acoustic)"
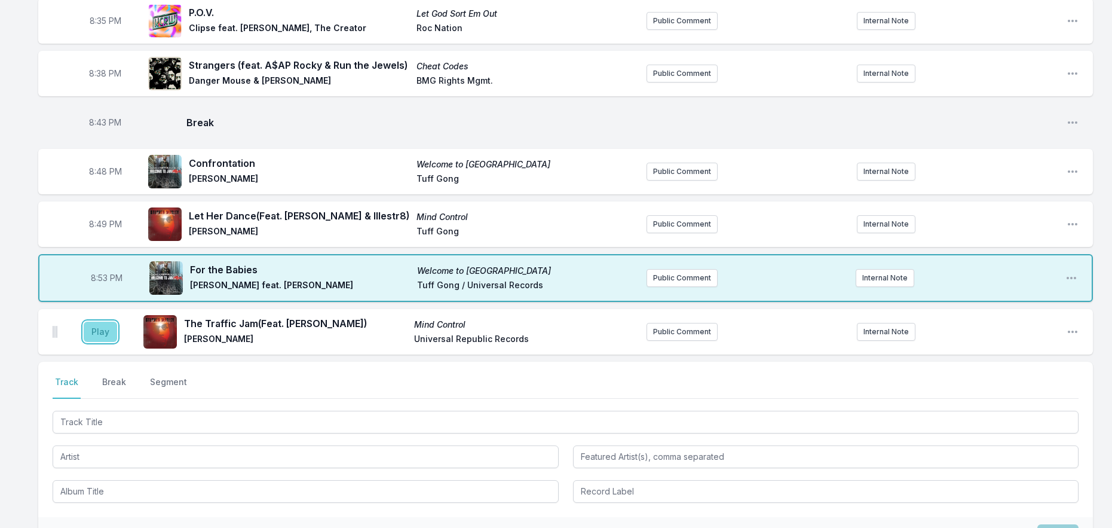
click at [108, 322] on button "Play" at bounding box center [100, 332] width 33 height 20
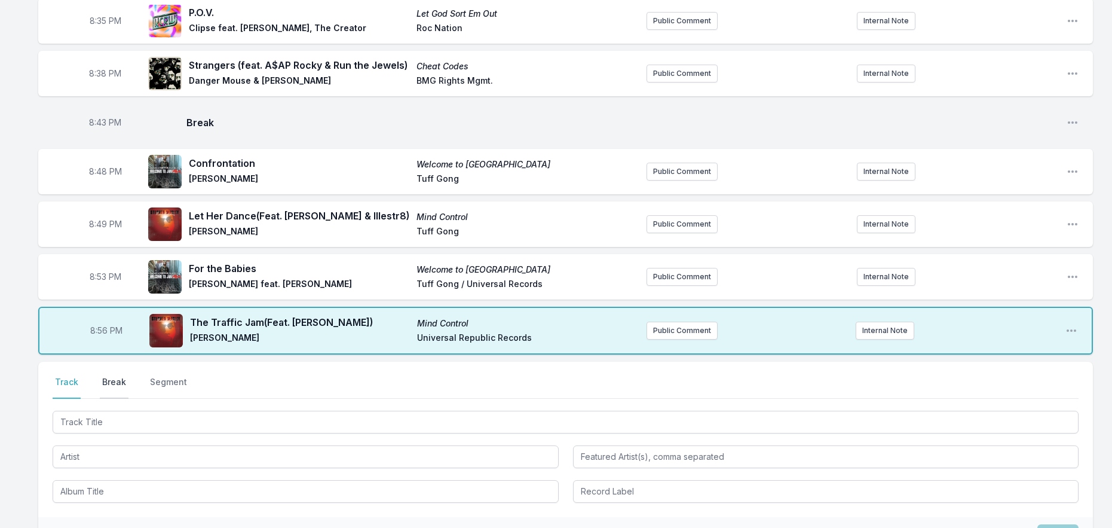
click at [115, 376] on button "Break" at bounding box center [114, 387] width 29 height 23
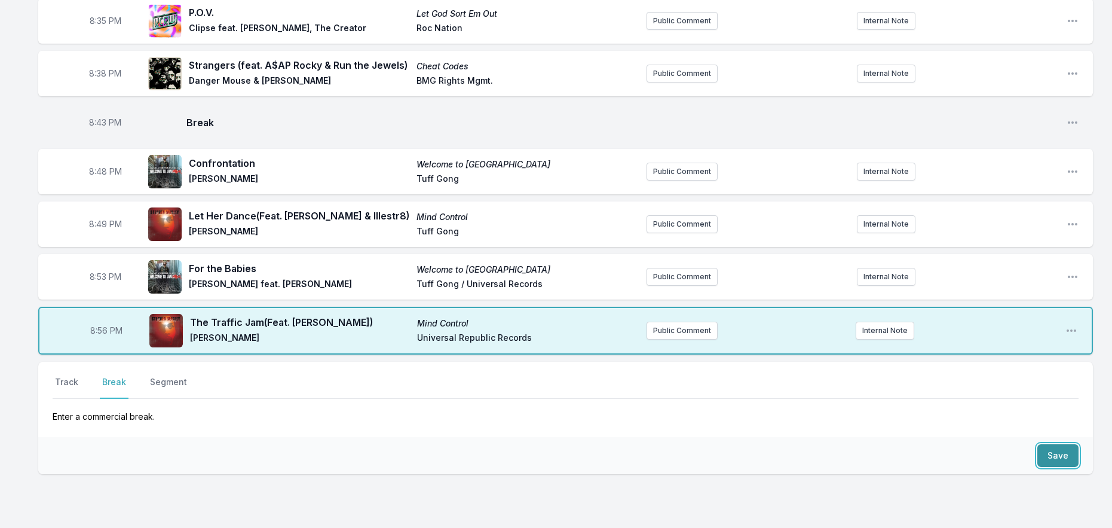
click at [1066, 444] on button "Save" at bounding box center [1057, 455] width 41 height 23
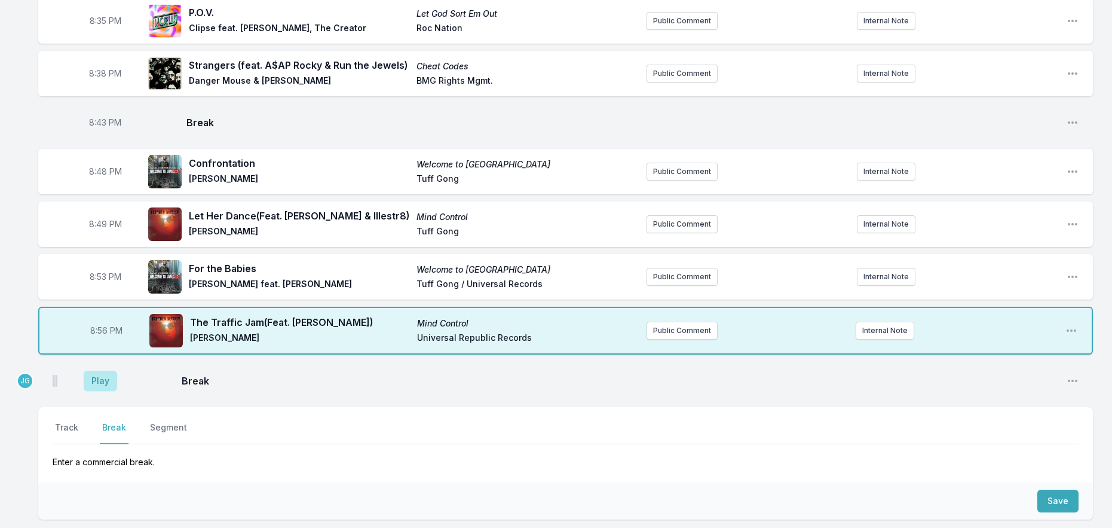
click at [75, 364] on aside "Play" at bounding box center [100, 381] width 67 height 38
click at [93, 371] on button "Play" at bounding box center [100, 381] width 33 height 20
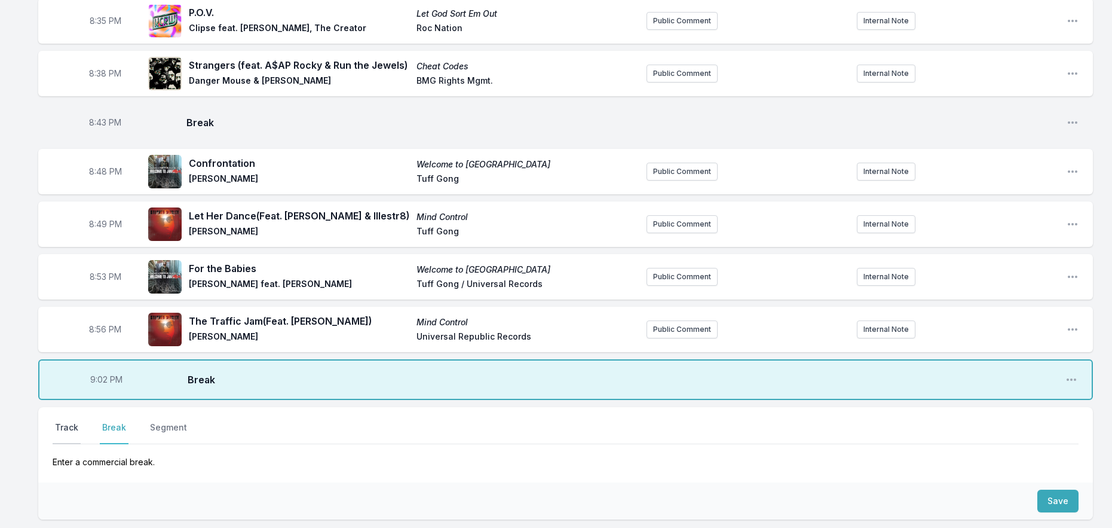
click at [66, 421] on button "Track" at bounding box center [67, 432] width 28 height 23
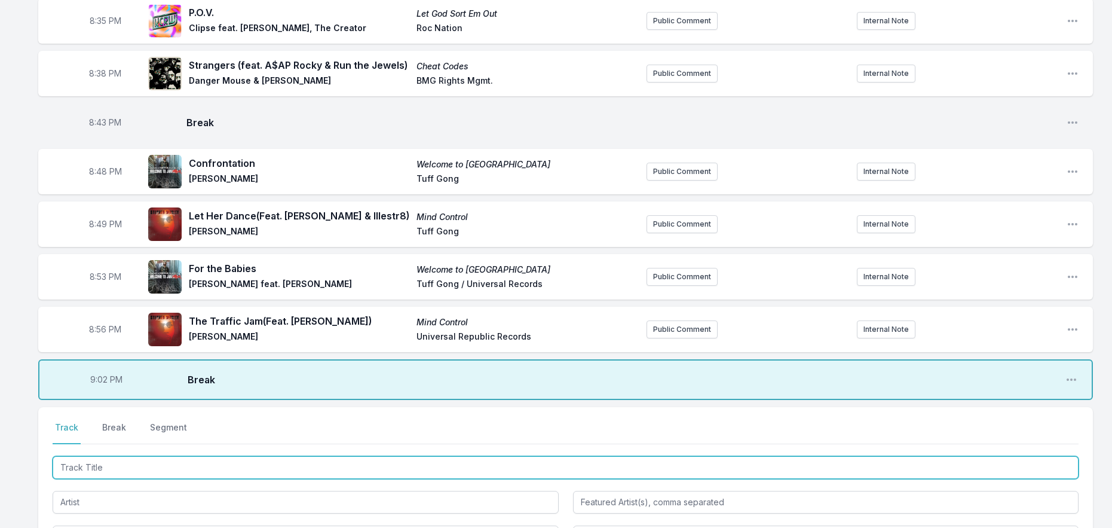
click at [106, 458] on input "Track Title" at bounding box center [566, 467] width 1026 height 23
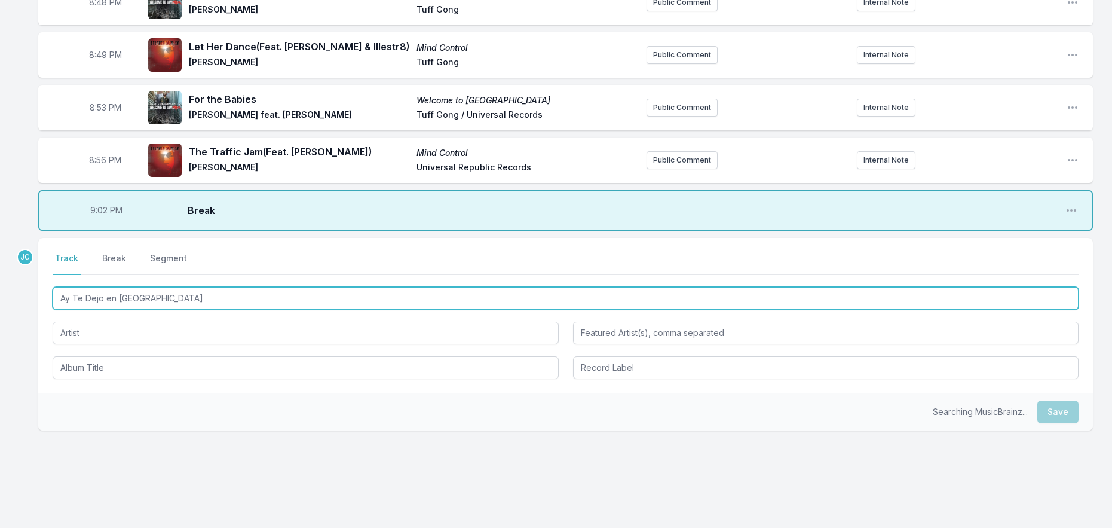
scroll to position [824, 0]
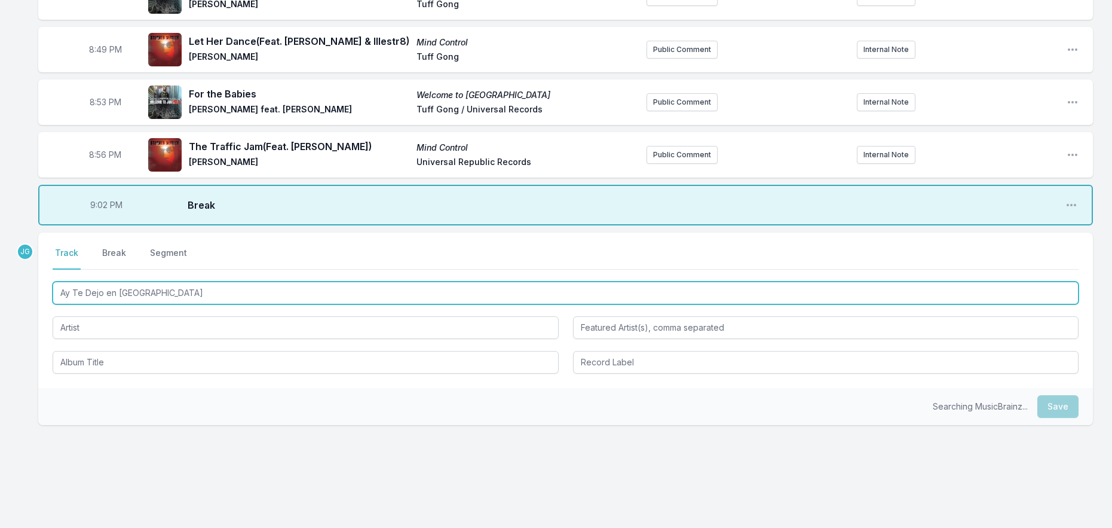
type input "Ay Te Dejo en [GEOGRAPHIC_DATA]"
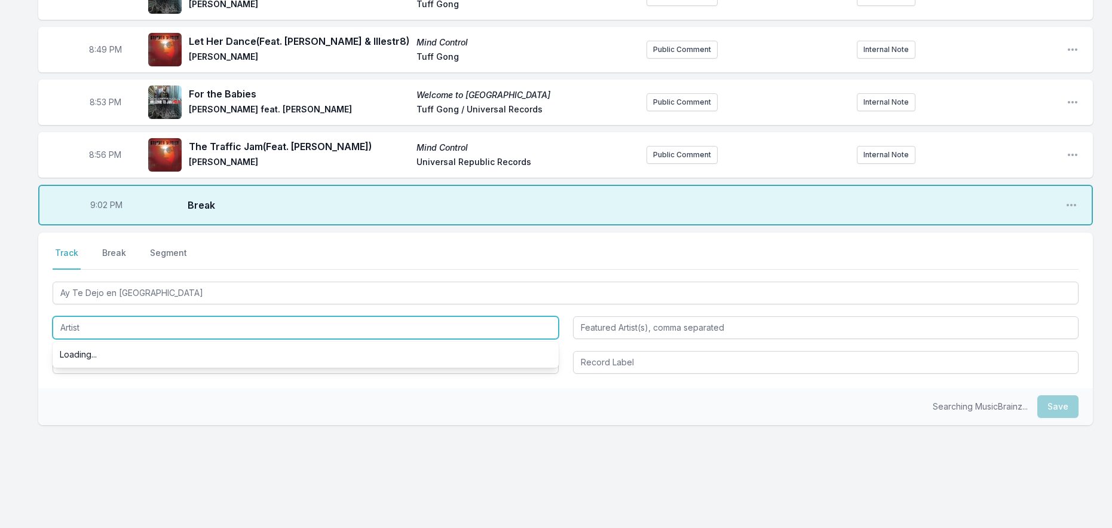
click at [152, 316] on input "Artist" at bounding box center [306, 327] width 506 height 23
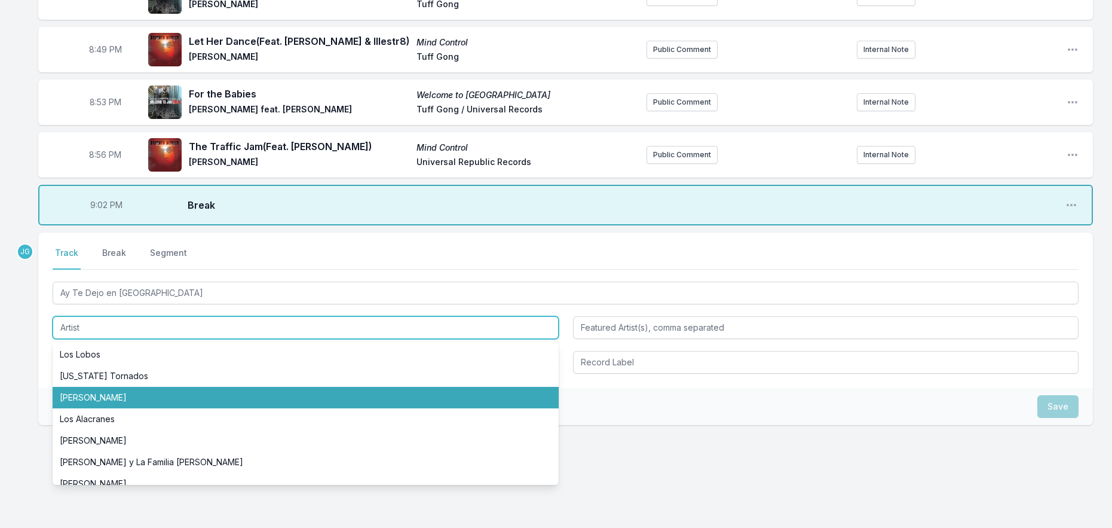
click at [148, 387] on li "[PERSON_NAME]" at bounding box center [306, 398] width 506 height 22
type input "[PERSON_NAME]"
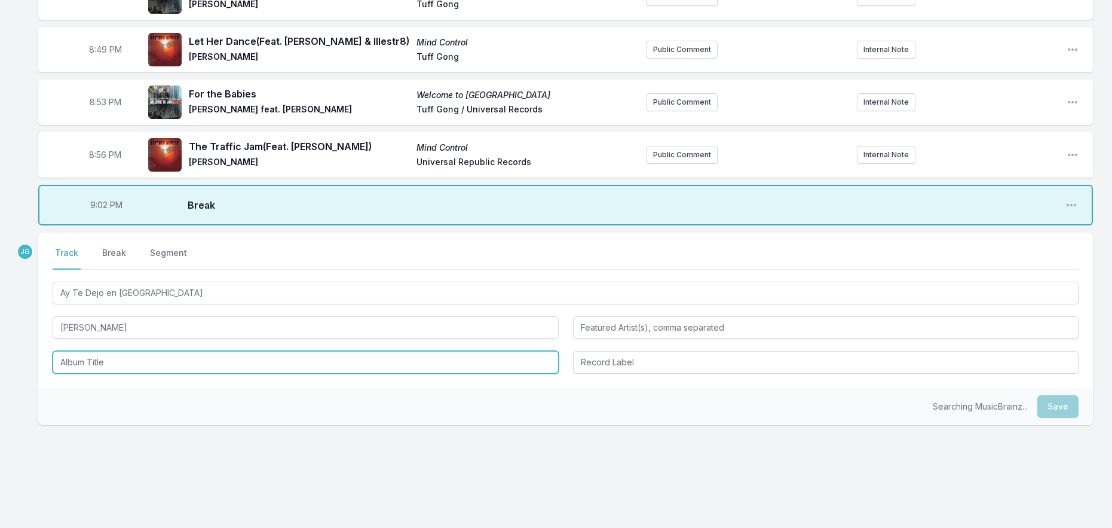
click at [133, 351] on input "Album Title" at bounding box center [306, 362] width 506 height 23
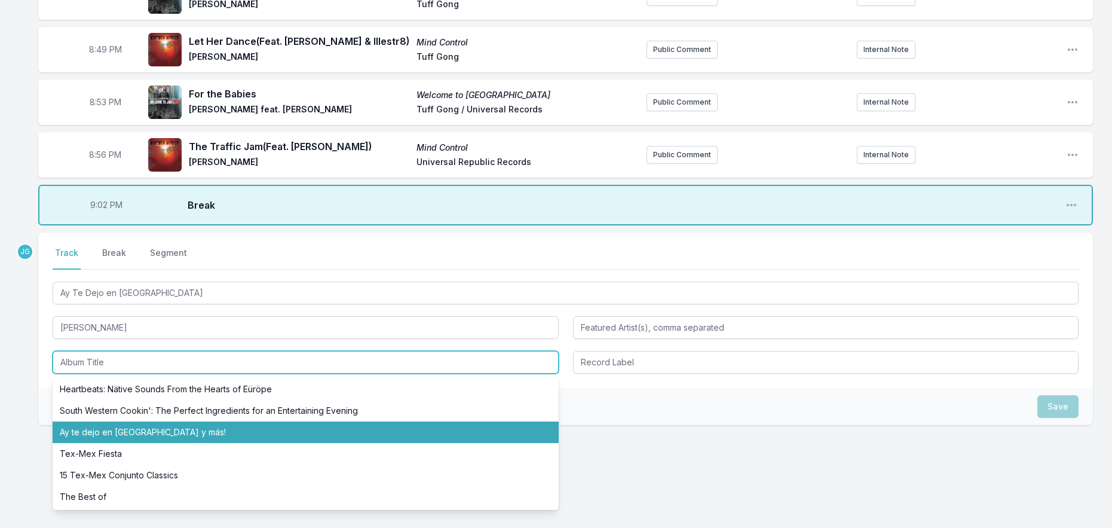
click at [128, 421] on li "Ay te dejo en [GEOGRAPHIC_DATA] y más!" at bounding box center [306, 432] width 506 height 22
type input "Ay te dejo en [GEOGRAPHIC_DATA] y más!"
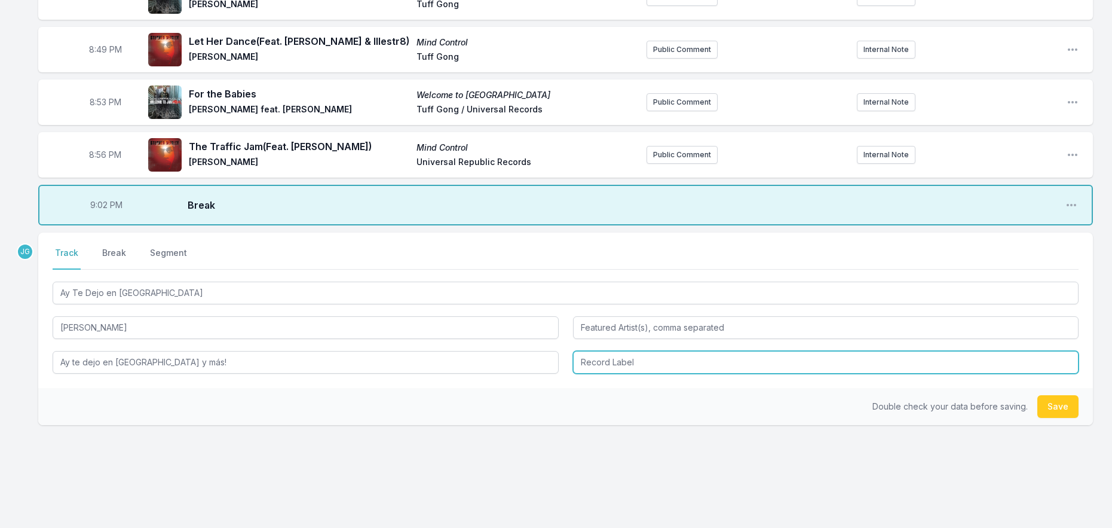
click at [605, 351] on input "Record Label" at bounding box center [826, 362] width 506 height 23
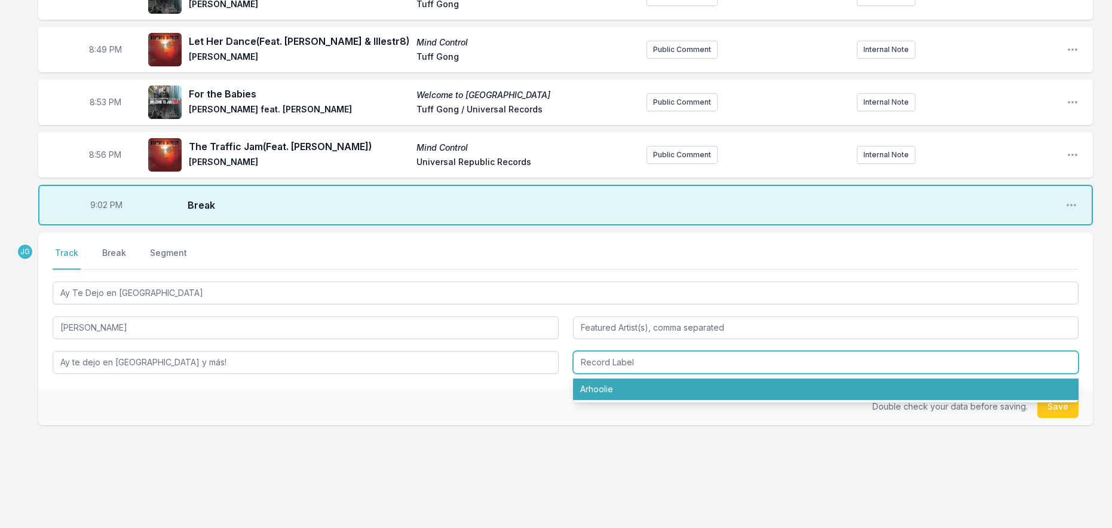
click at [602, 381] on li "Arhoolie" at bounding box center [826, 389] width 506 height 22
type input "Arhoolie"
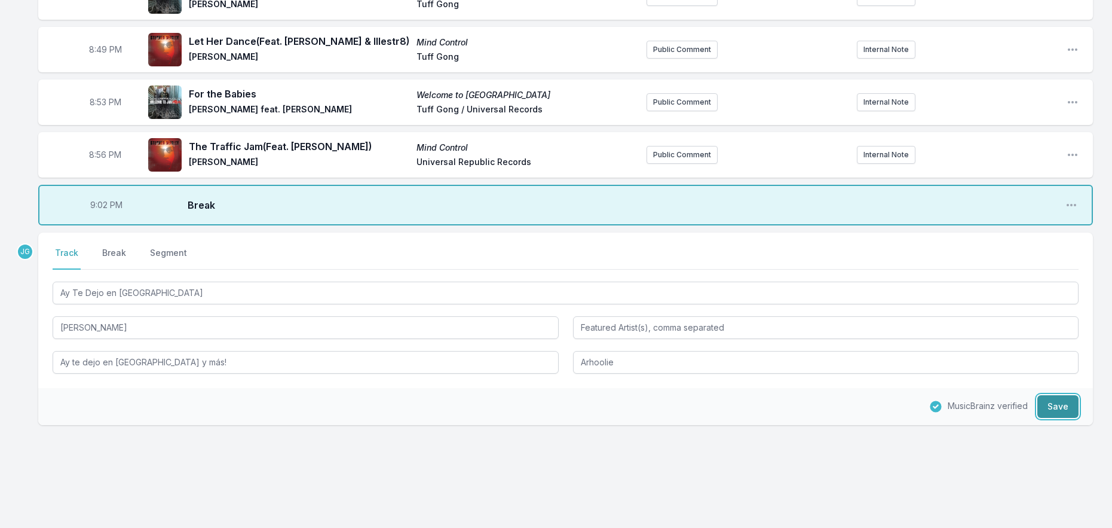
click at [1059, 395] on button "Save" at bounding box center [1057, 406] width 41 height 23
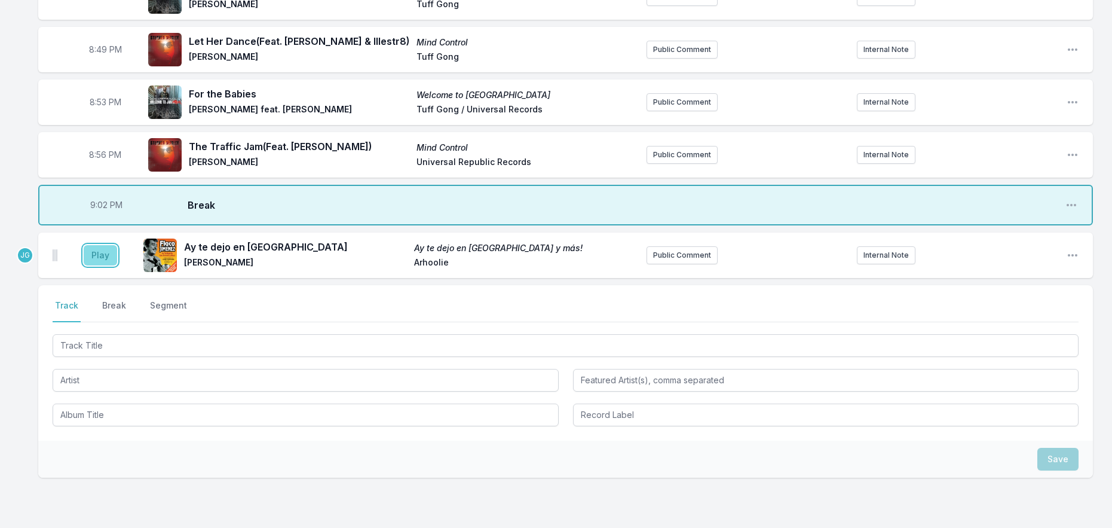
click at [103, 245] on button "Play" at bounding box center [100, 255] width 33 height 20
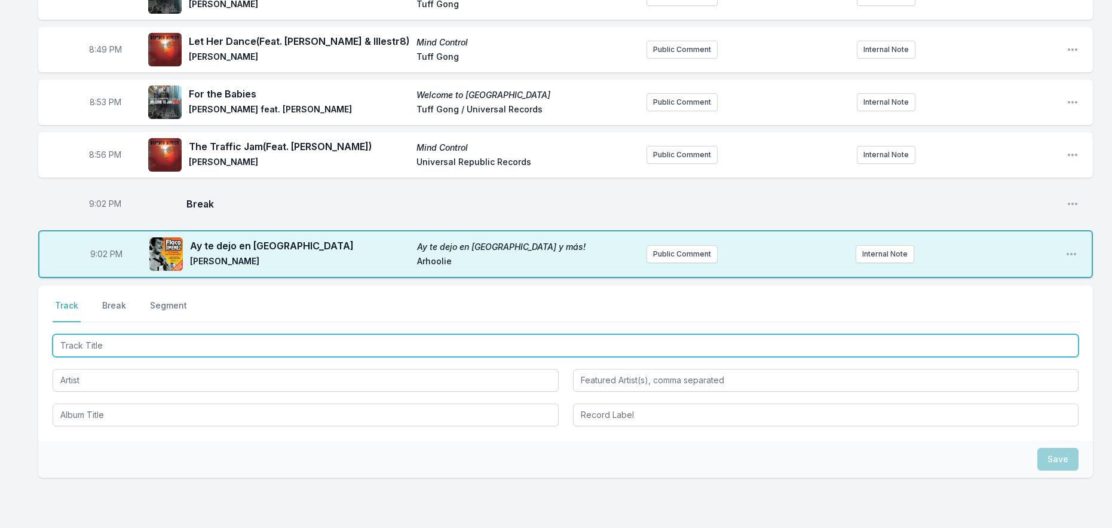
click at [204, 334] on input "Track Title" at bounding box center [566, 345] width 1026 height 23
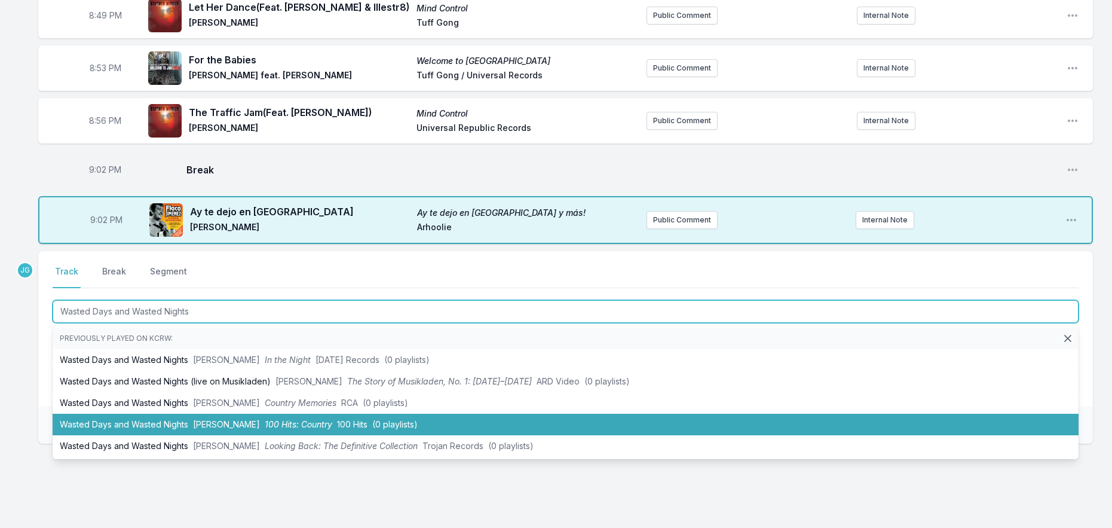
scroll to position [877, 0]
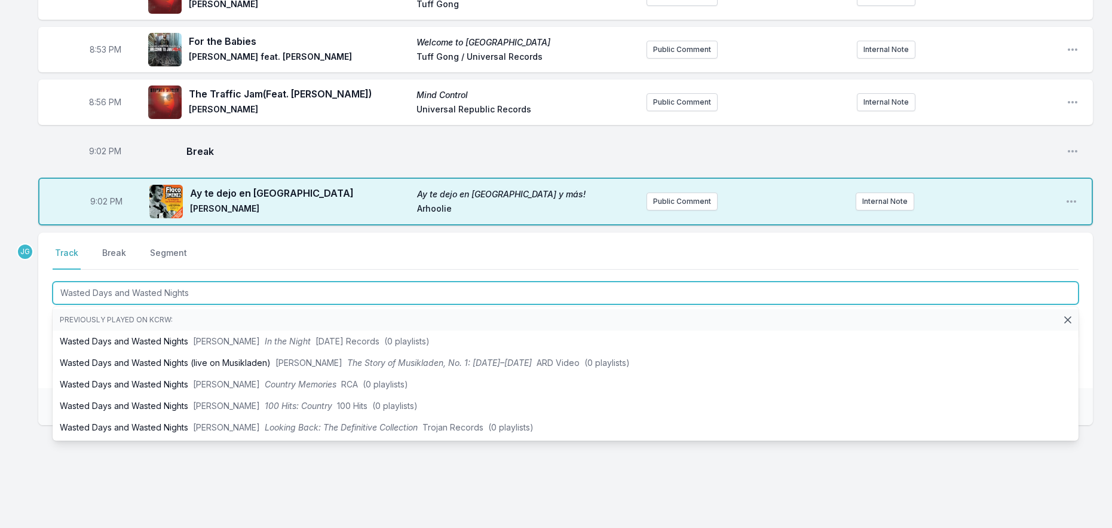
type input "Wasted Days and Wasted Nights"
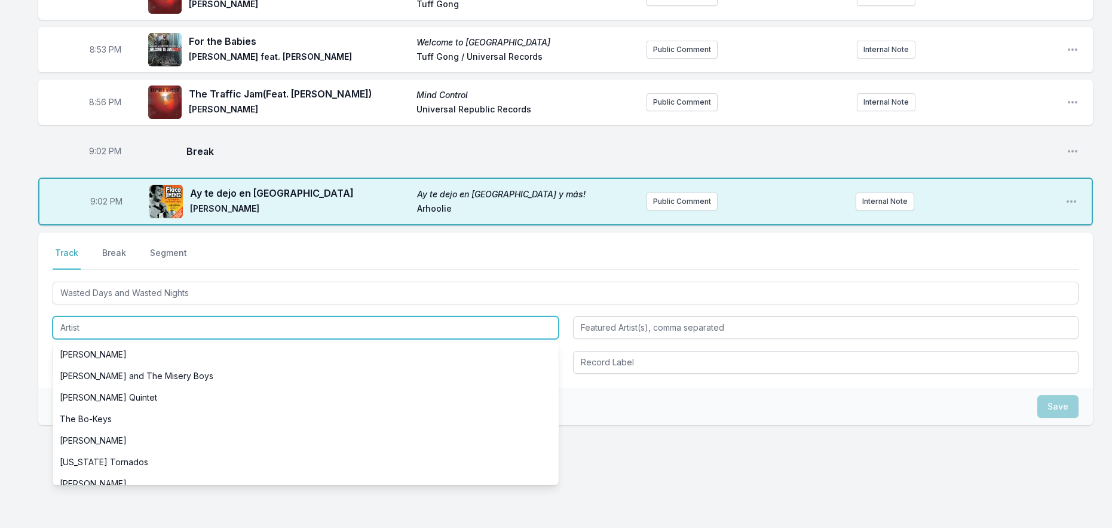
click at [74, 316] on input "Artist" at bounding box center [306, 327] width 506 height 23
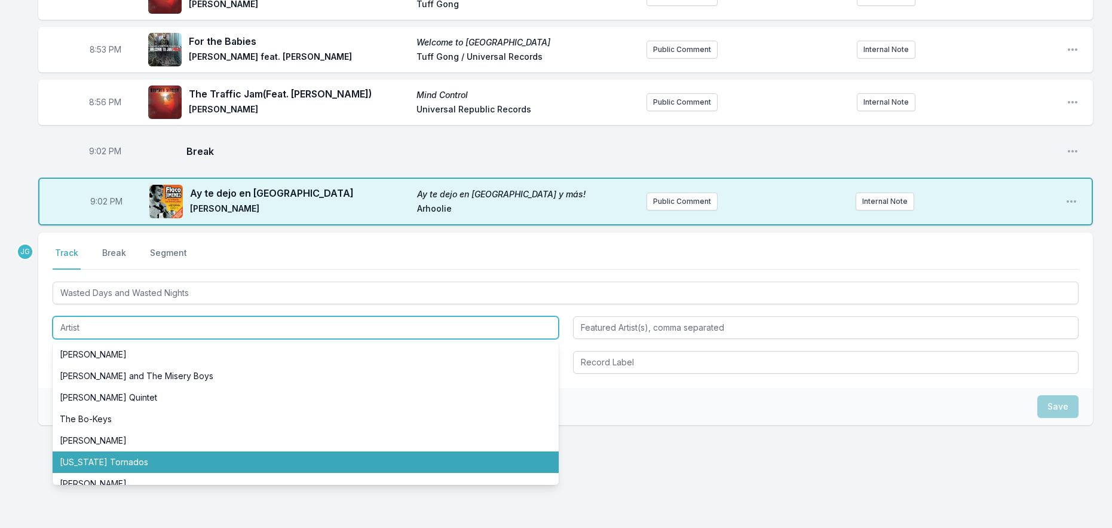
click at [86, 451] on li "[US_STATE] Tornados" at bounding box center [306, 462] width 506 height 22
type input "[US_STATE] Tornados"
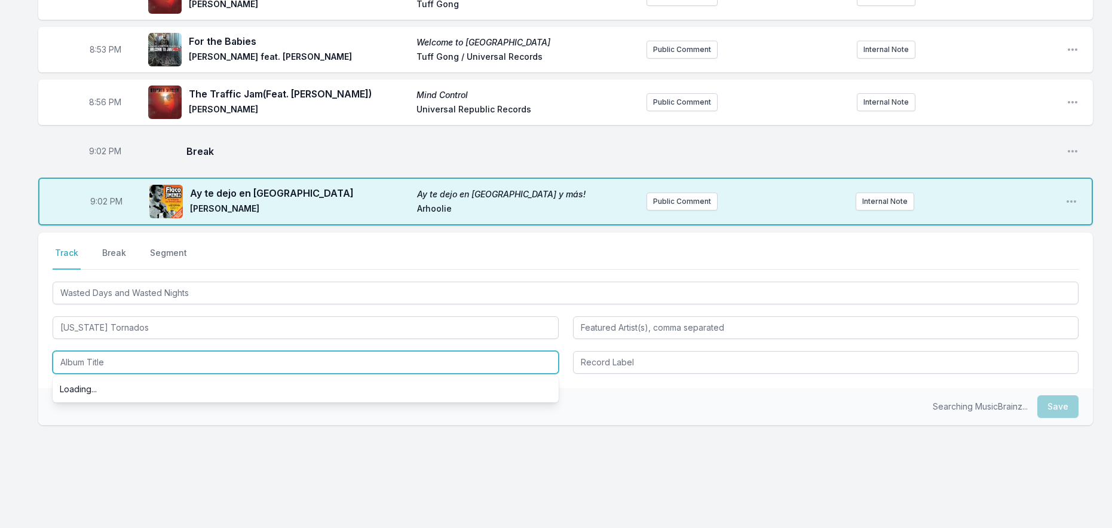
click at [91, 351] on input "Album Title" at bounding box center [306, 362] width 506 height 23
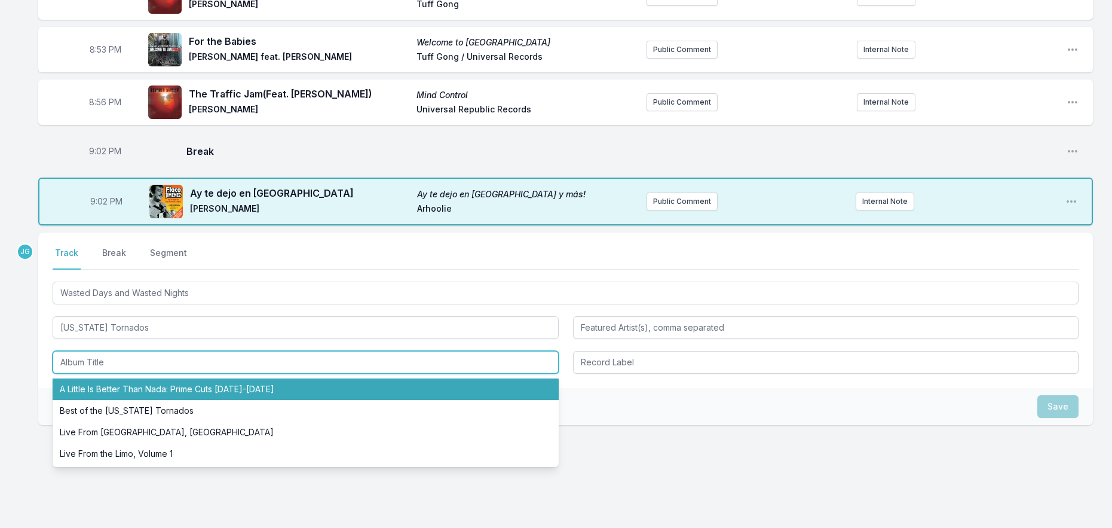
click at [87, 384] on li "A Little Is Better Than Nada: Prime Cuts [DATE]-[DATE]" at bounding box center [306, 389] width 506 height 22
type input "A Little Is Better Than Nada: Prime Cuts [DATE]-[DATE]"
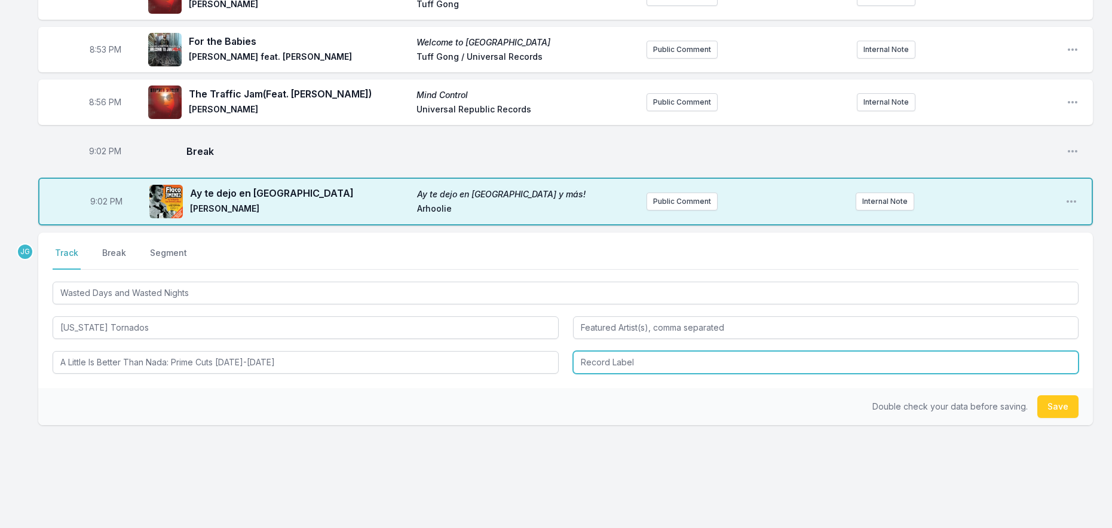
click at [624, 357] on input "Record Label" at bounding box center [826, 362] width 506 height 23
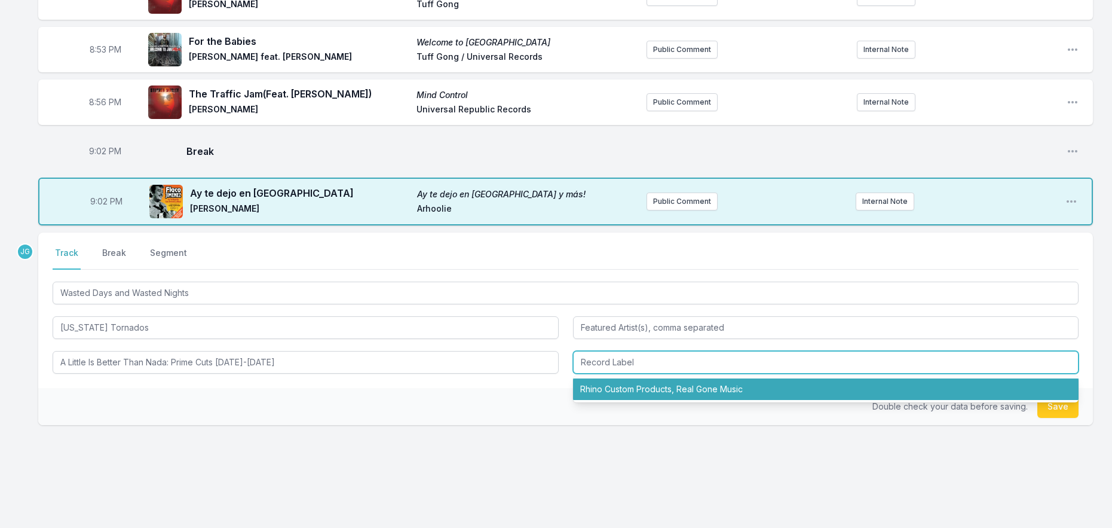
drag, startPoint x: 618, startPoint y: 371, endPoint x: 599, endPoint y: 378, distance: 20.1
click at [618, 378] on li "Rhino Custom Products, Real Gone Music" at bounding box center [826, 389] width 506 height 22
type input "Rhino Custom Products, Real Gone Music"
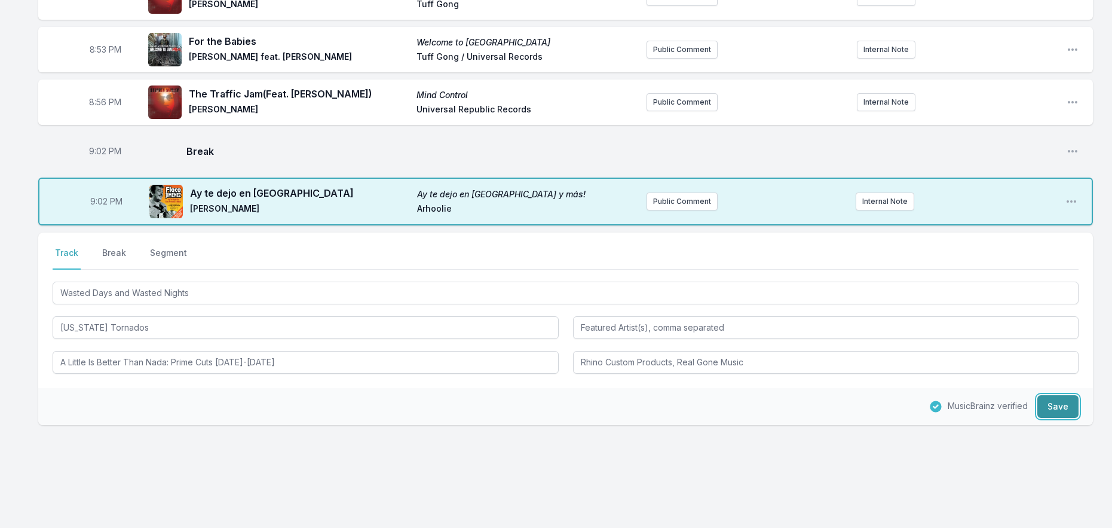
click at [1055, 402] on button "Save" at bounding box center [1057, 406] width 41 height 23
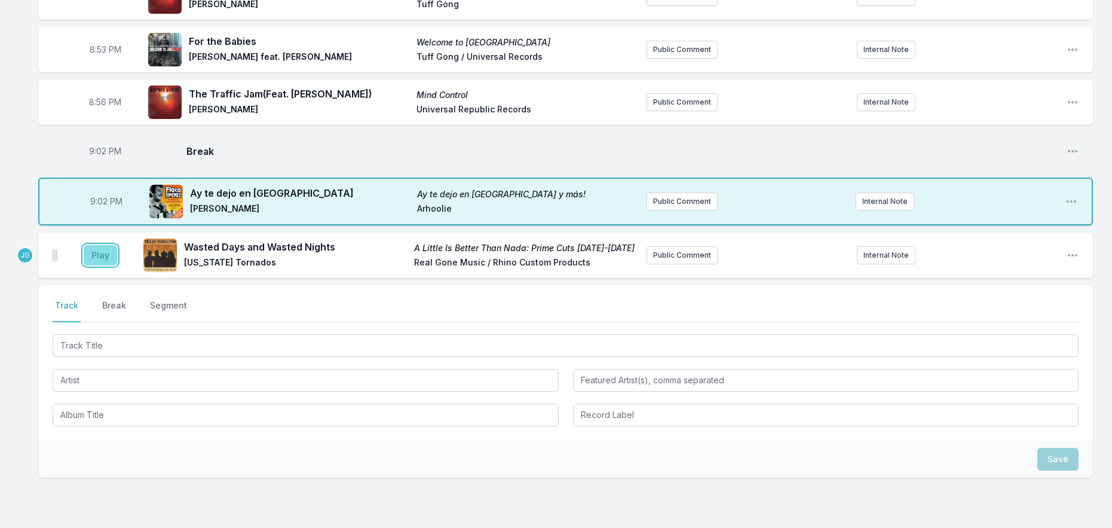
click at [97, 245] on button "Play" at bounding box center [100, 255] width 33 height 20
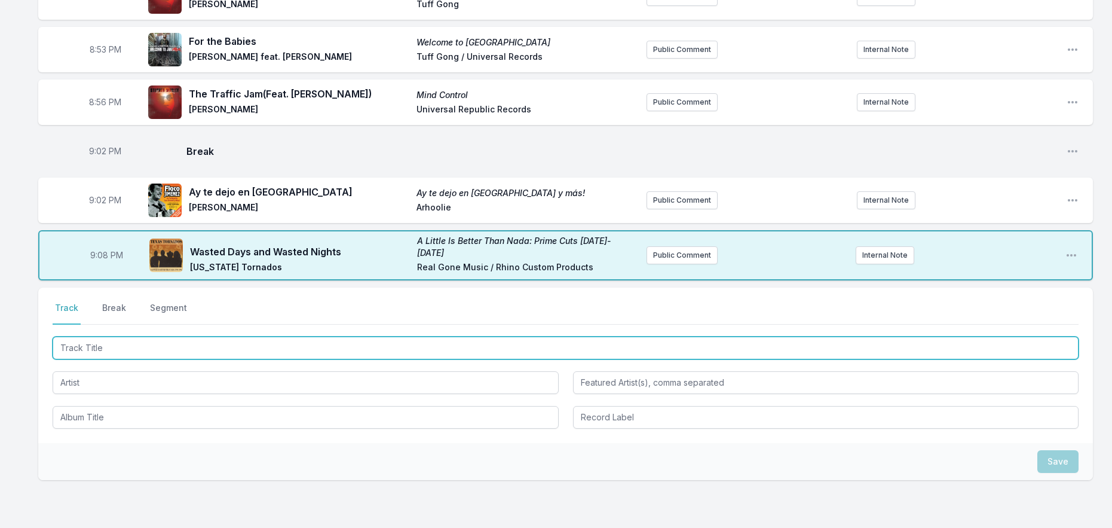
click at [171, 336] on input "Track Title" at bounding box center [566, 347] width 1026 height 23
type input "Guacamole"
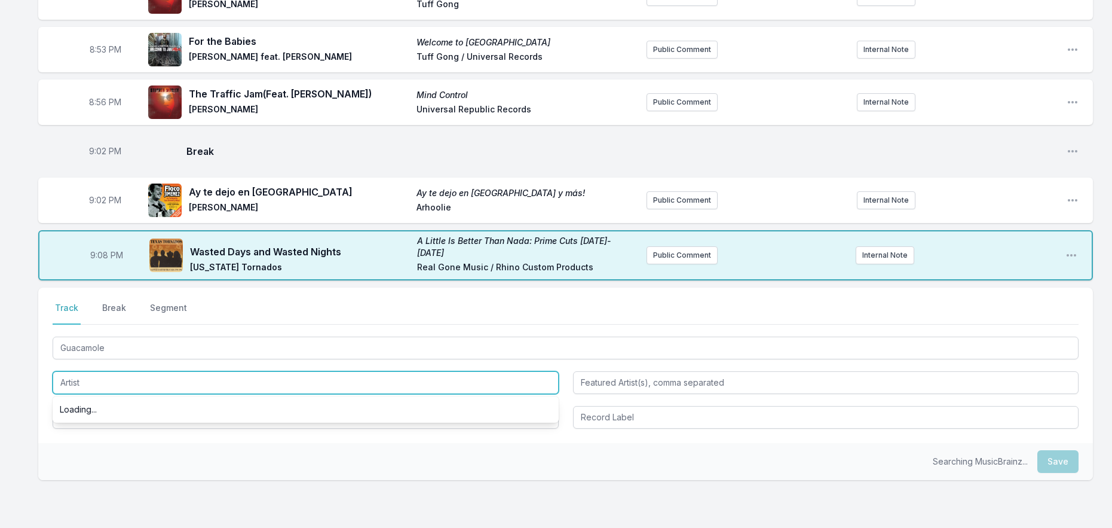
click at [135, 371] on input "Artist" at bounding box center [306, 382] width 506 height 23
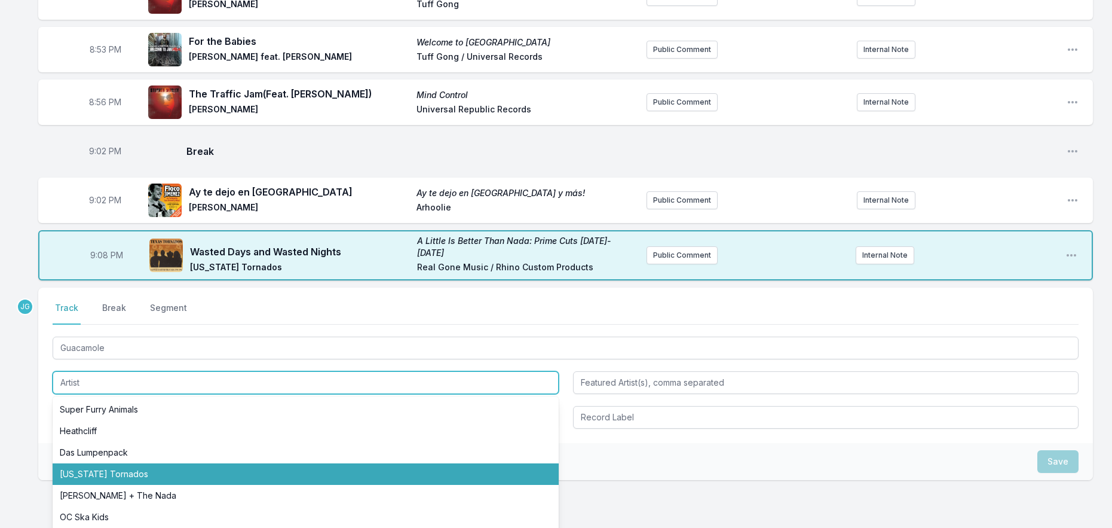
click at [127, 463] on li "[US_STATE] Tornados" at bounding box center [306, 474] width 506 height 22
type input "[US_STATE] Tornados"
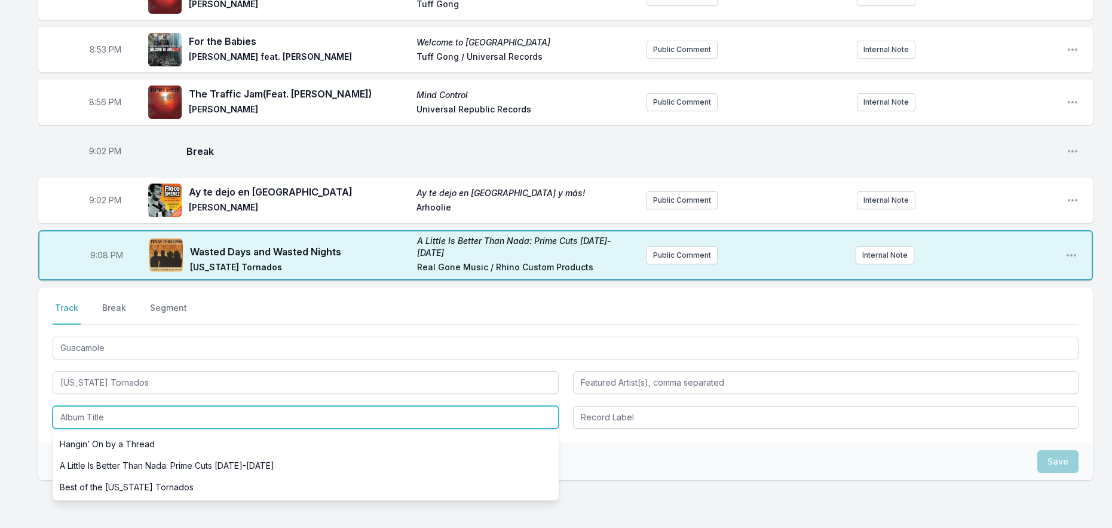
click at [143, 406] on input "Album Title" at bounding box center [306, 417] width 506 height 23
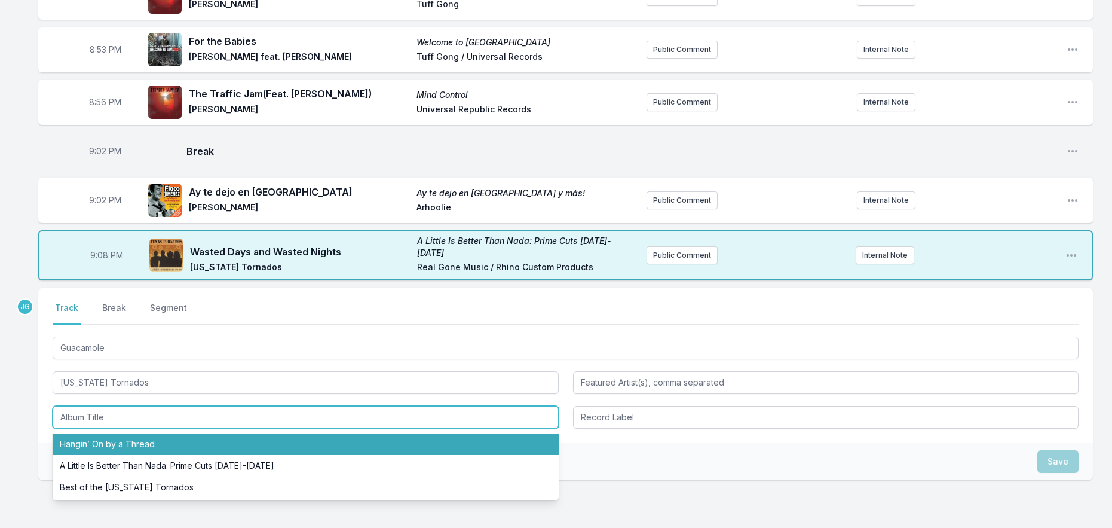
click at [145, 433] on li "Hangin’ On by a Thread" at bounding box center [306, 444] width 506 height 22
type input "Hangin’ On by a Thread"
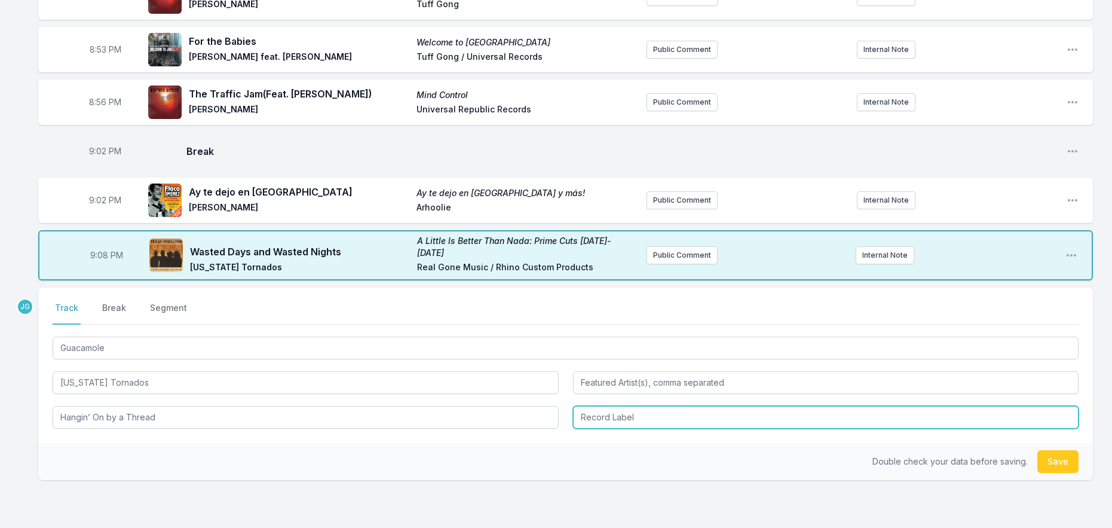
click at [666, 406] on input "Record Label" at bounding box center [826, 417] width 506 height 23
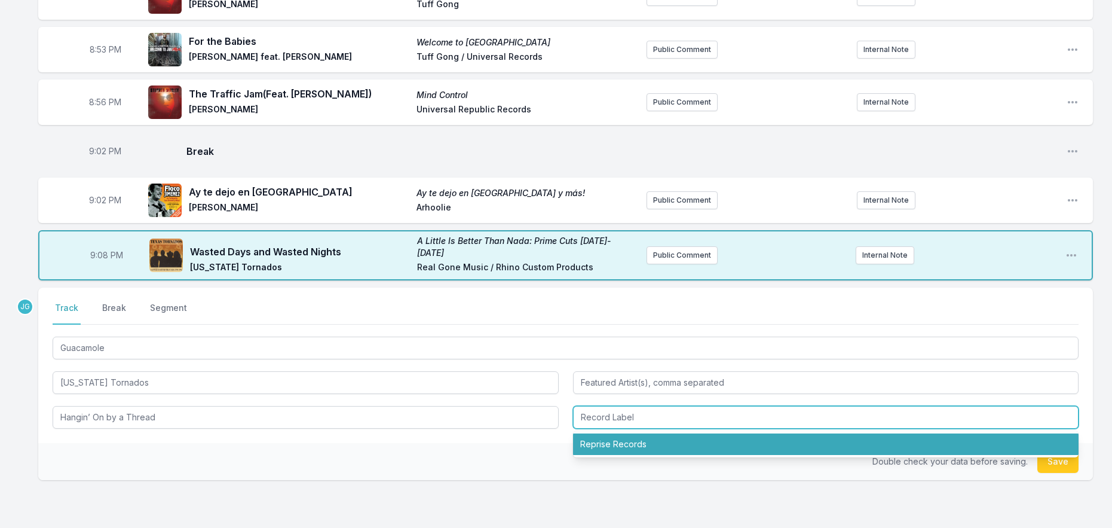
drag, startPoint x: 645, startPoint y: 427, endPoint x: 602, endPoint y: 405, distance: 47.6
click at [644, 433] on li "Reprise Records" at bounding box center [826, 444] width 506 height 22
type input "Reprise Records"
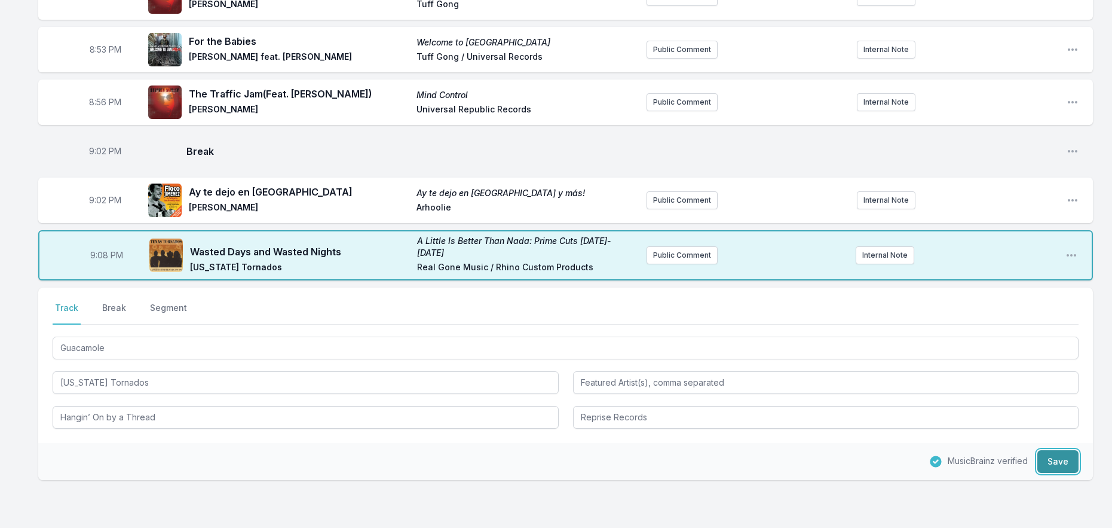
click at [1061, 451] on button "Save" at bounding box center [1057, 461] width 41 height 23
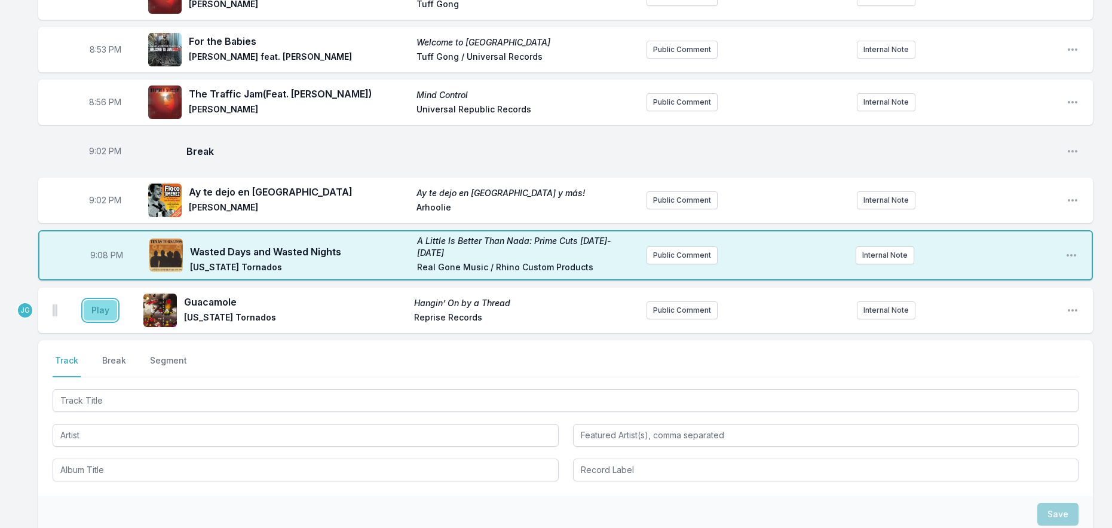
click at [101, 300] on button "Play" at bounding box center [100, 310] width 33 height 20
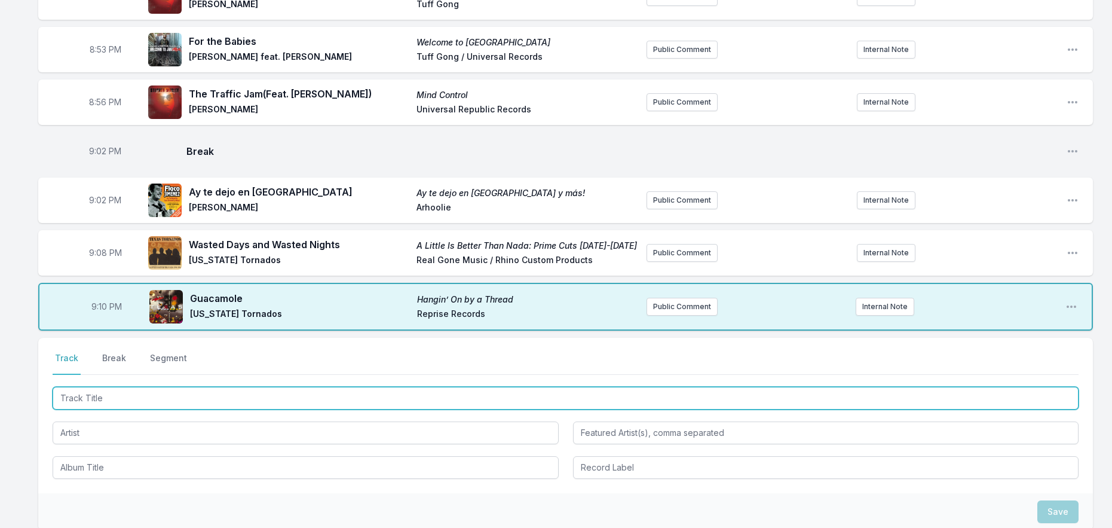
click at [97, 394] on input "Track Title" at bounding box center [566, 398] width 1026 height 23
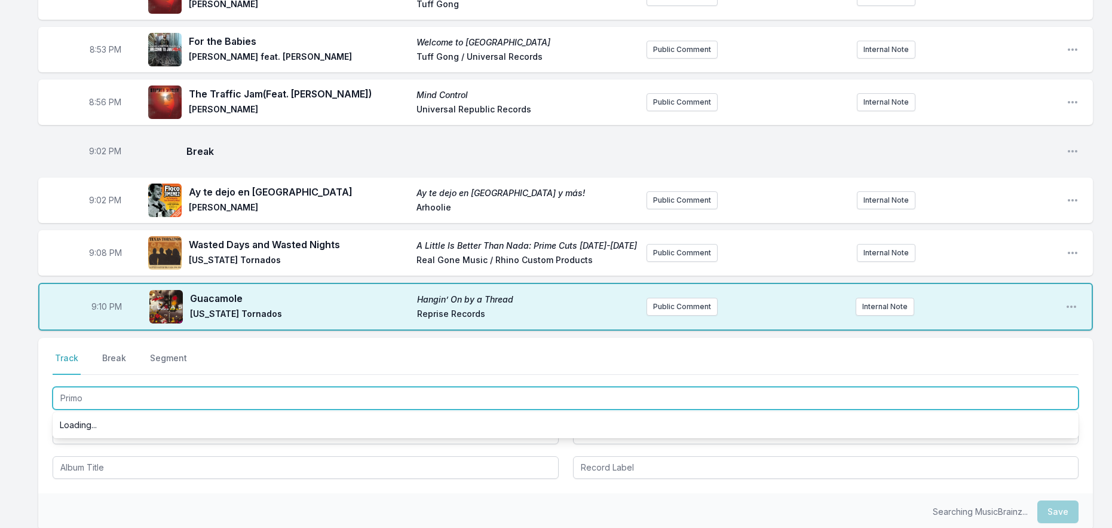
type input "Primos"
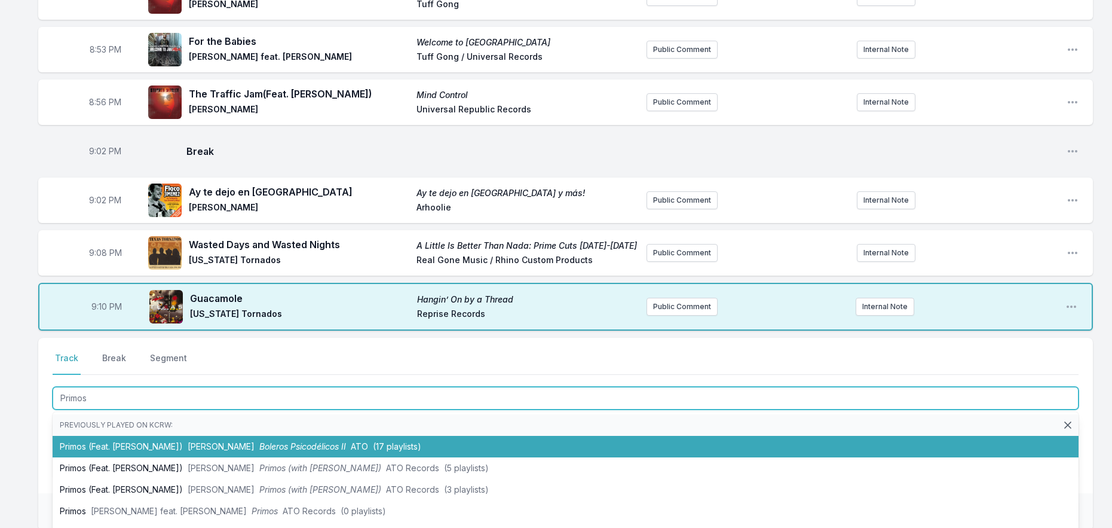
click at [76, 436] on li "Primos (Feat. [PERSON_NAME]) [PERSON_NAME] Boleros Psicodélicos II ATO (17 play…" at bounding box center [566, 447] width 1026 height 22
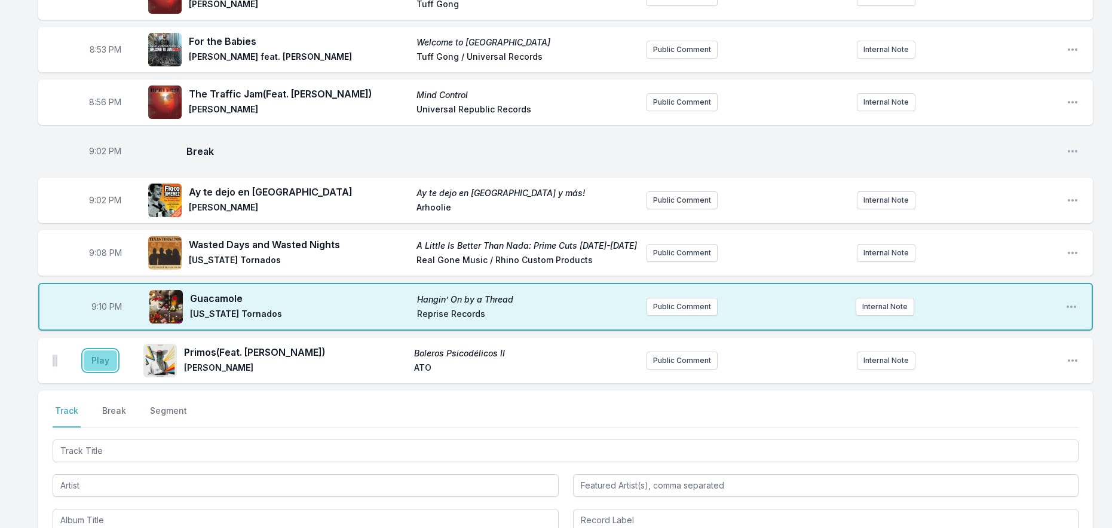
click at [102, 350] on button "Play" at bounding box center [100, 360] width 33 height 20
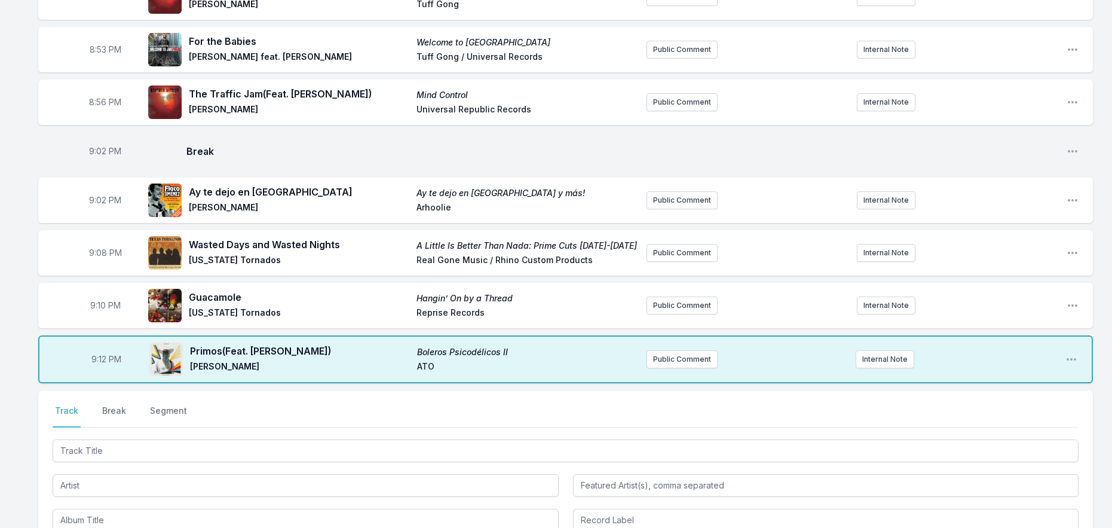
click at [140, 437] on div at bounding box center [566, 449] width 1026 height 25
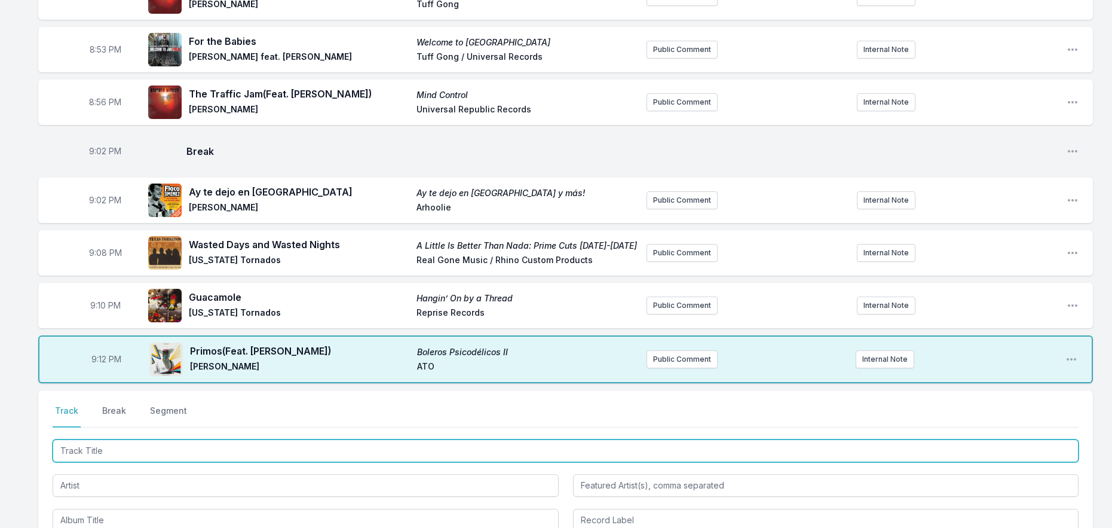
click at [142, 442] on input "Track Title" at bounding box center [566, 450] width 1026 height 23
type input "[PERSON_NAME]"
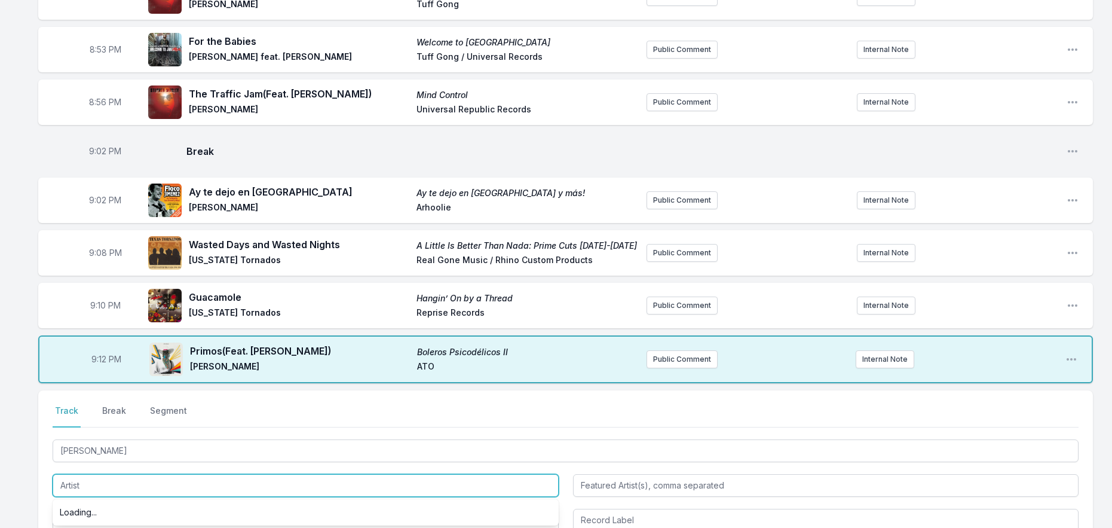
click at [106, 474] on input "Artist" at bounding box center [306, 485] width 506 height 23
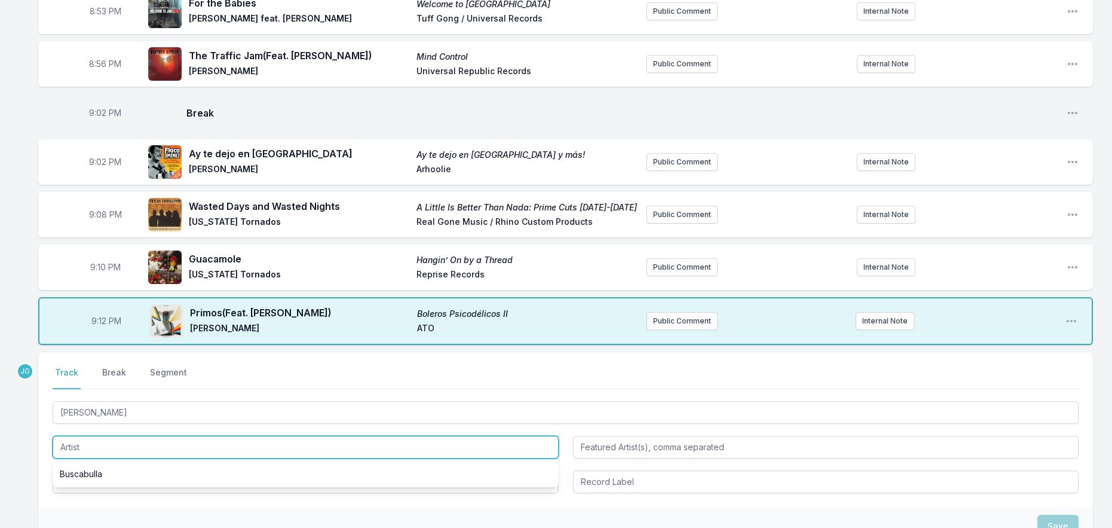
scroll to position [936, 0]
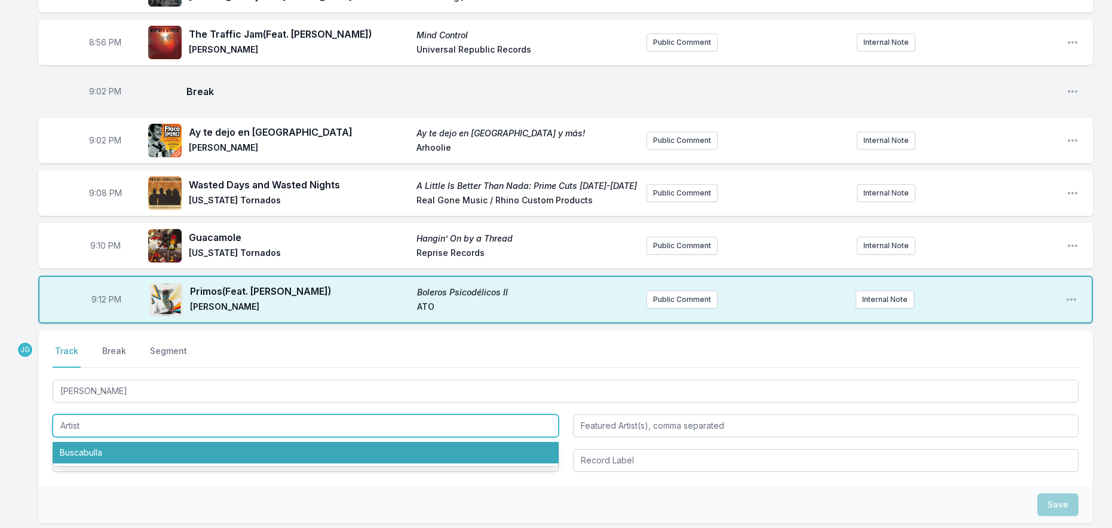
click at [91, 445] on li "Buscabulla" at bounding box center [306, 453] width 506 height 22
type input "Buscabulla"
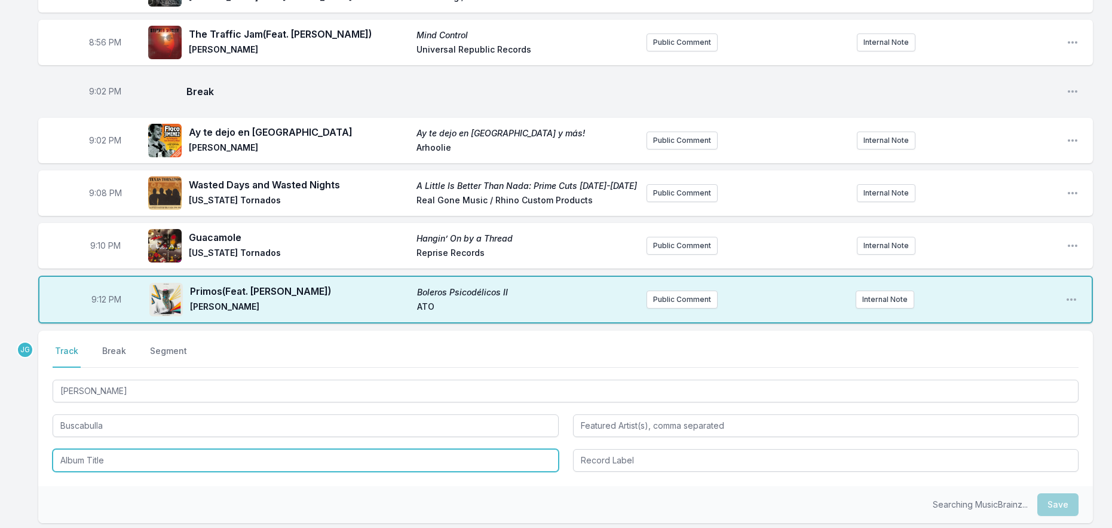
click at [88, 449] on input "Album Title" at bounding box center [306, 460] width 506 height 23
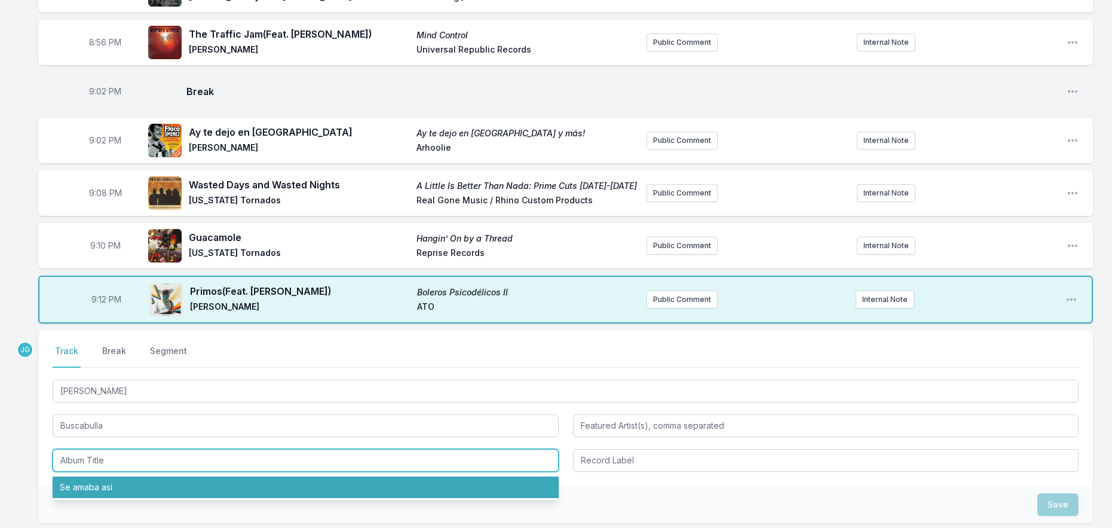
click at [96, 476] on li "Se amaba así" at bounding box center [306, 487] width 506 height 22
type input "Se amaba así"
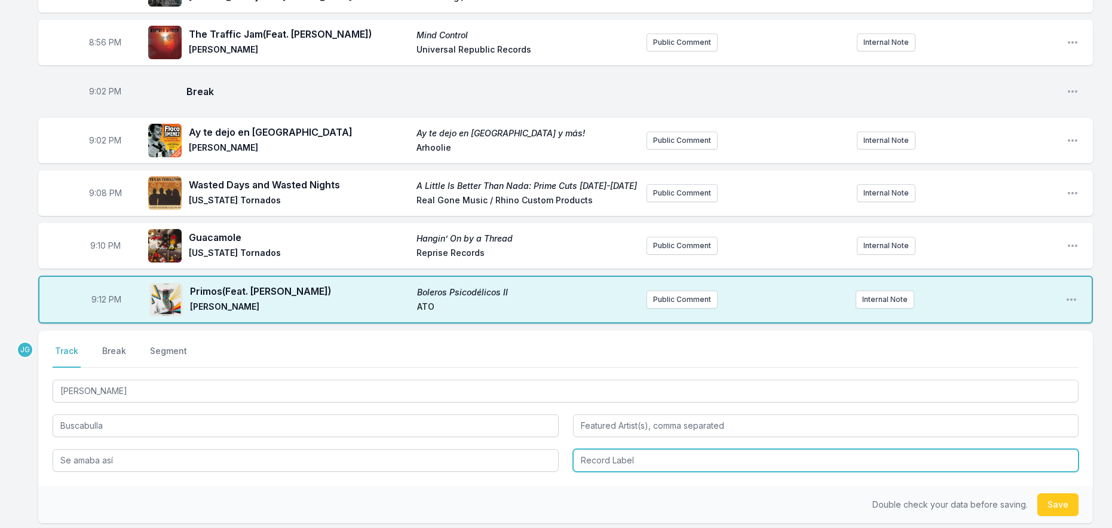
click at [590, 452] on input "Record Label" at bounding box center [826, 460] width 506 height 23
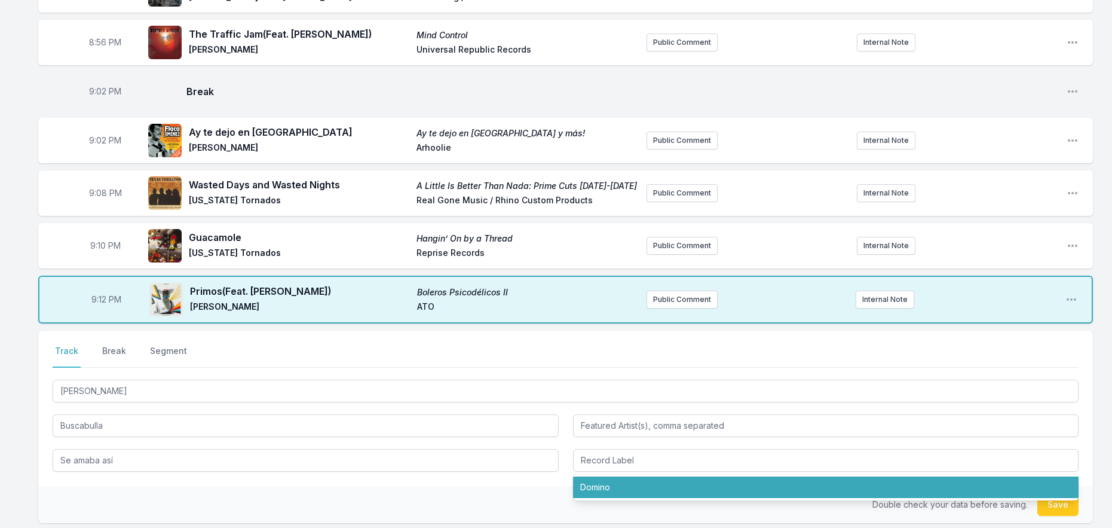
click at [592, 474] on ul "Domino" at bounding box center [826, 487] width 506 height 26
click at [592, 476] on li "Domino" at bounding box center [826, 487] width 506 height 22
type input "Domino"
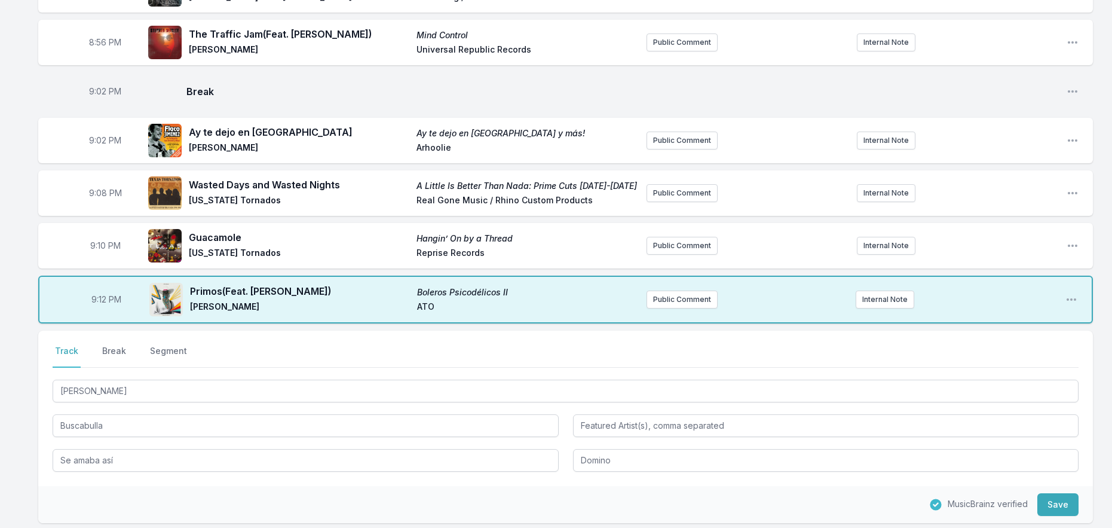
click at [688, 486] on div "MusicBrainz verified Save" at bounding box center [565, 504] width 1055 height 37
click at [1061, 497] on button "Save" at bounding box center [1057, 504] width 41 height 23
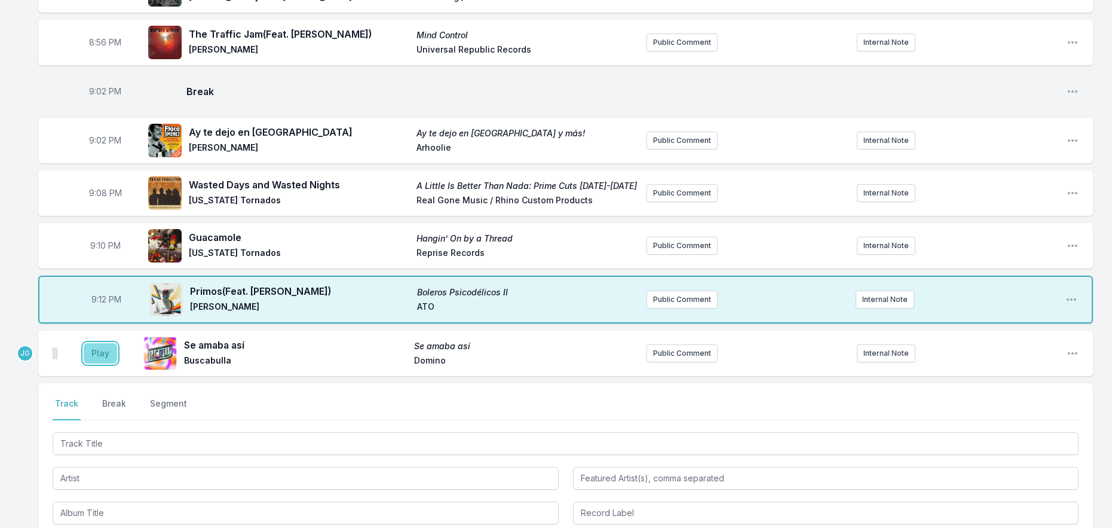
click at [94, 348] on button "Play" at bounding box center [100, 353] width 33 height 20
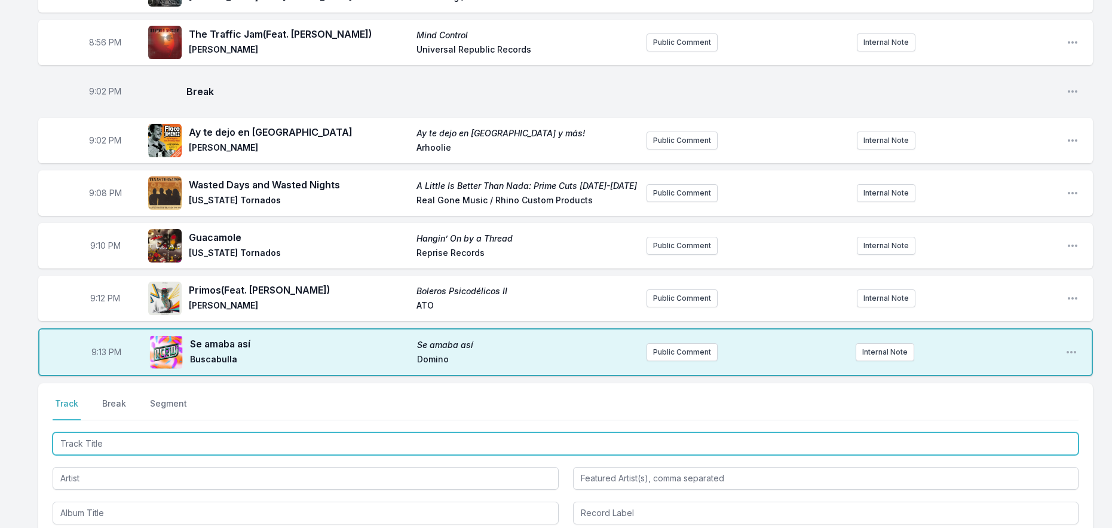
click at [138, 433] on input "Track Title" at bounding box center [566, 443] width 1026 height 23
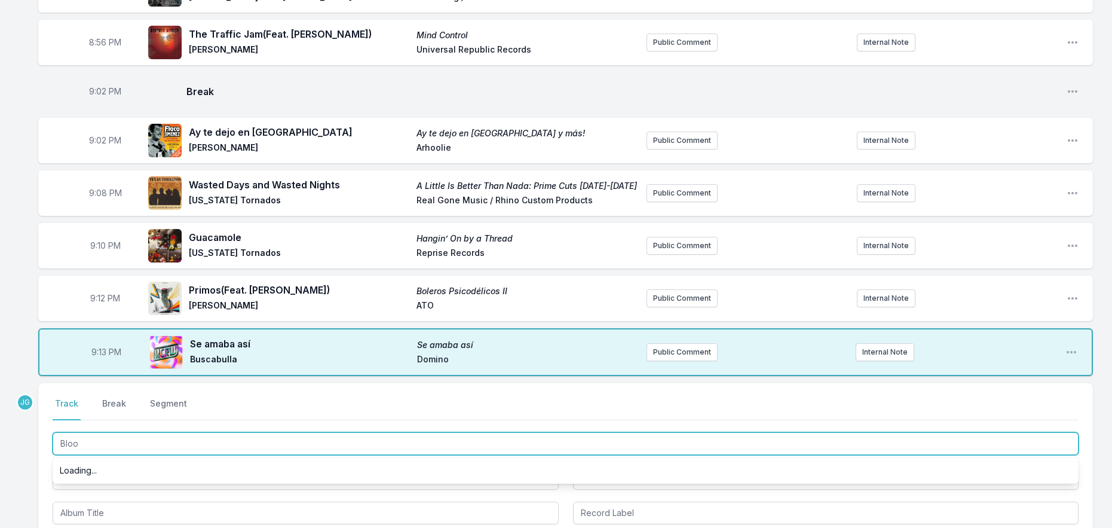
type input "Blood"
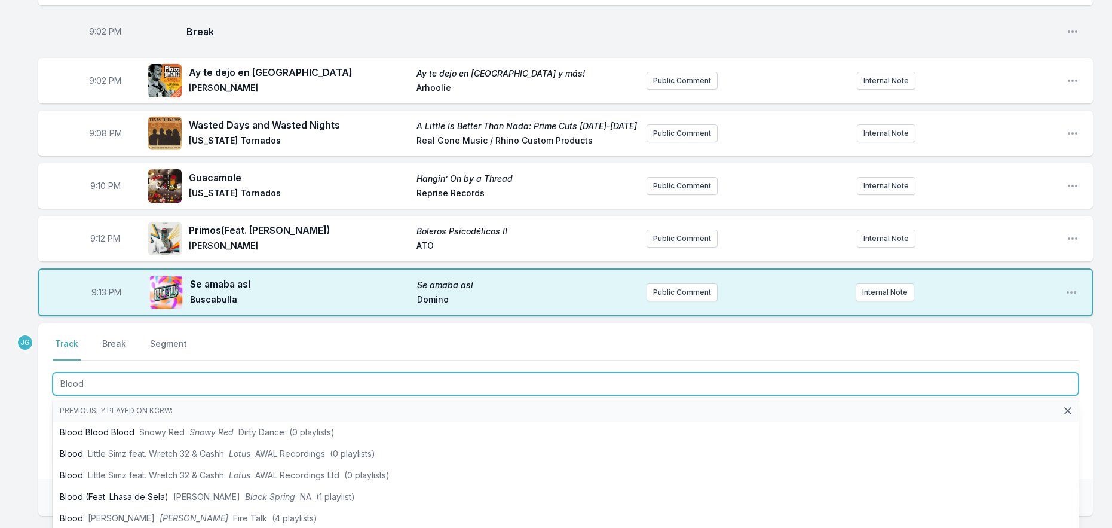
scroll to position [1056, 0]
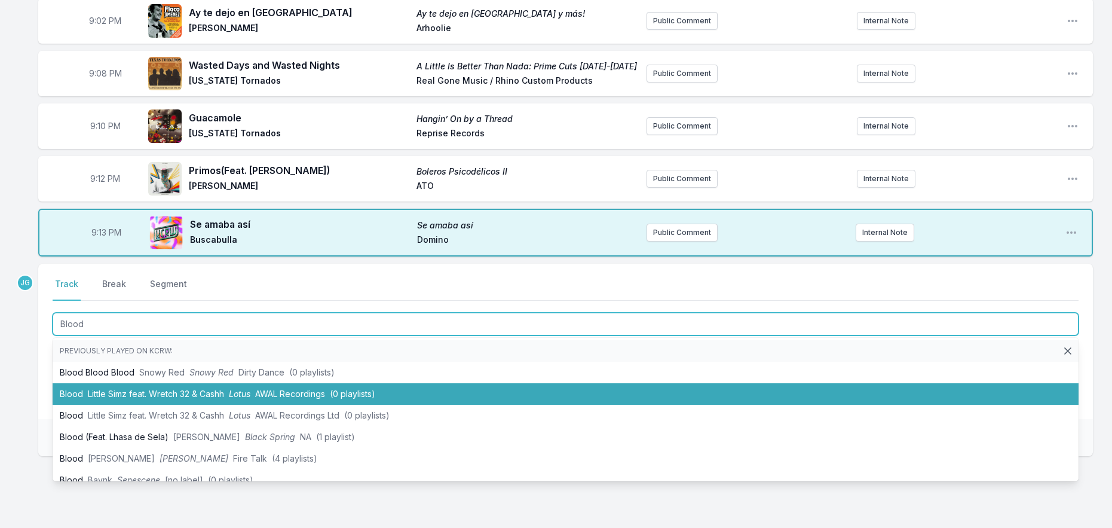
click at [106, 388] on span "Little Simz feat. Wretch 32 & Cashh" at bounding box center [156, 393] width 136 height 10
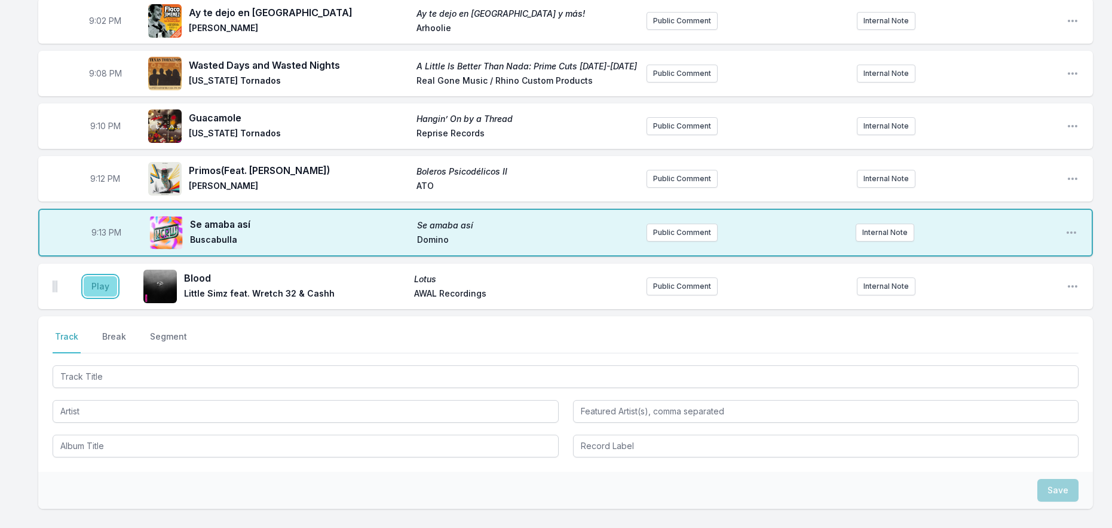
click at [105, 276] on button "Play" at bounding box center [100, 286] width 33 height 20
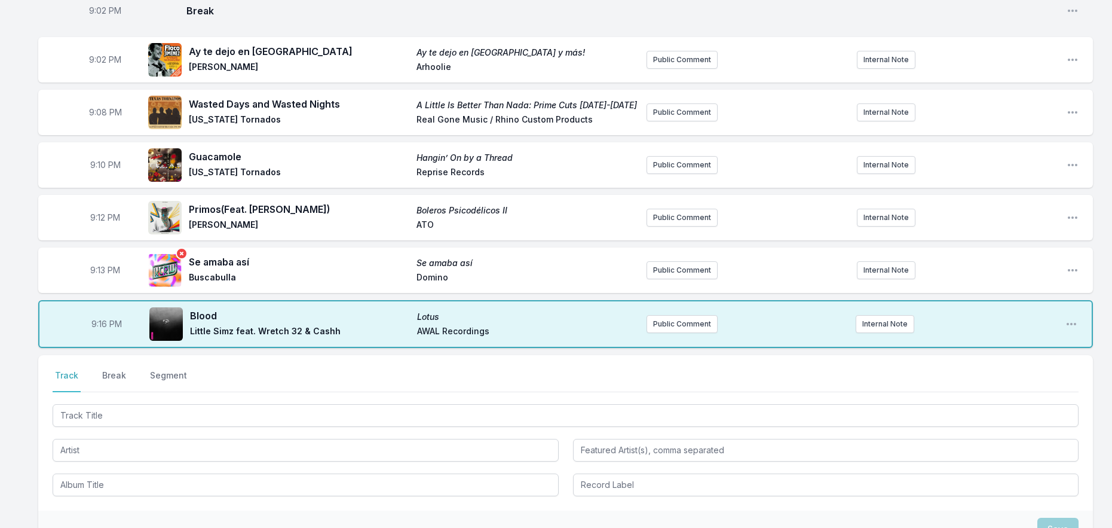
scroll to position [996, 0]
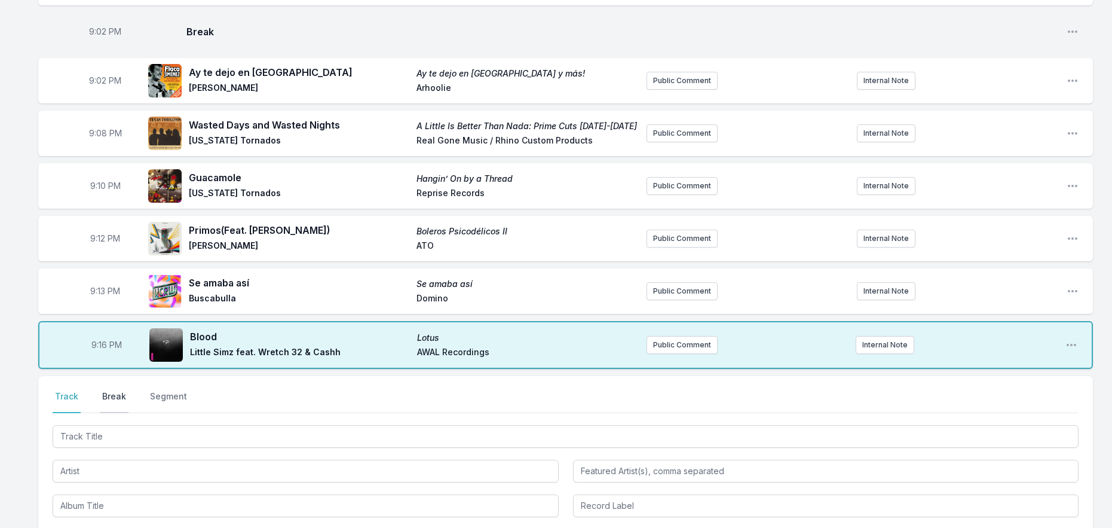
click at [123, 390] on button "Break" at bounding box center [114, 401] width 29 height 23
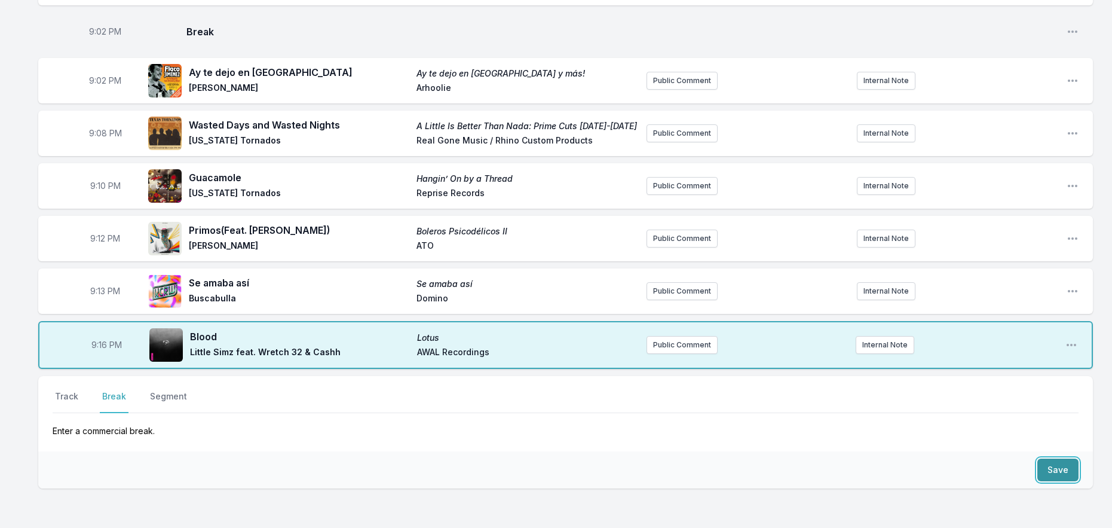
click at [1059, 458] on button "Save" at bounding box center [1057, 469] width 41 height 23
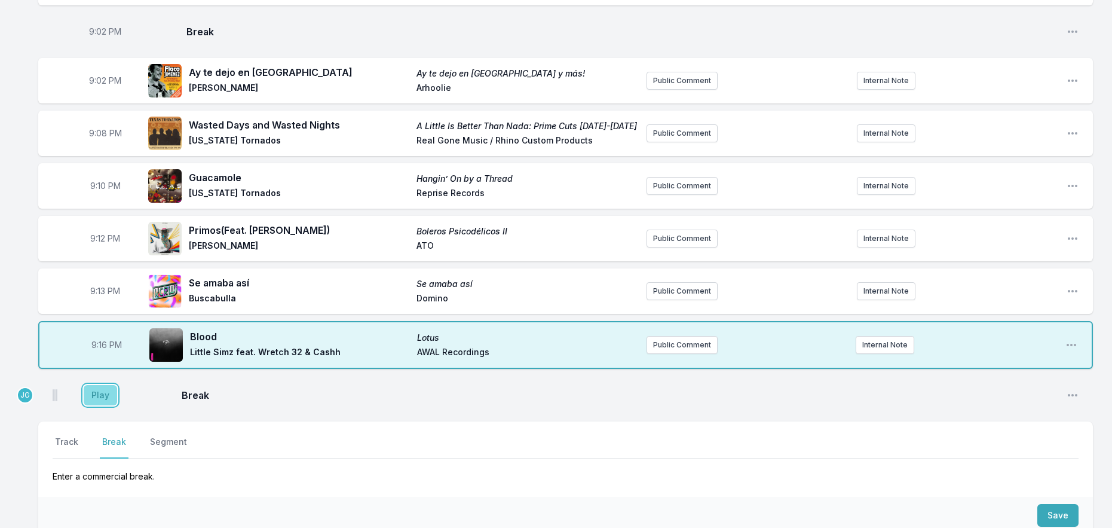
click at [109, 385] on button "Play" at bounding box center [100, 395] width 33 height 20
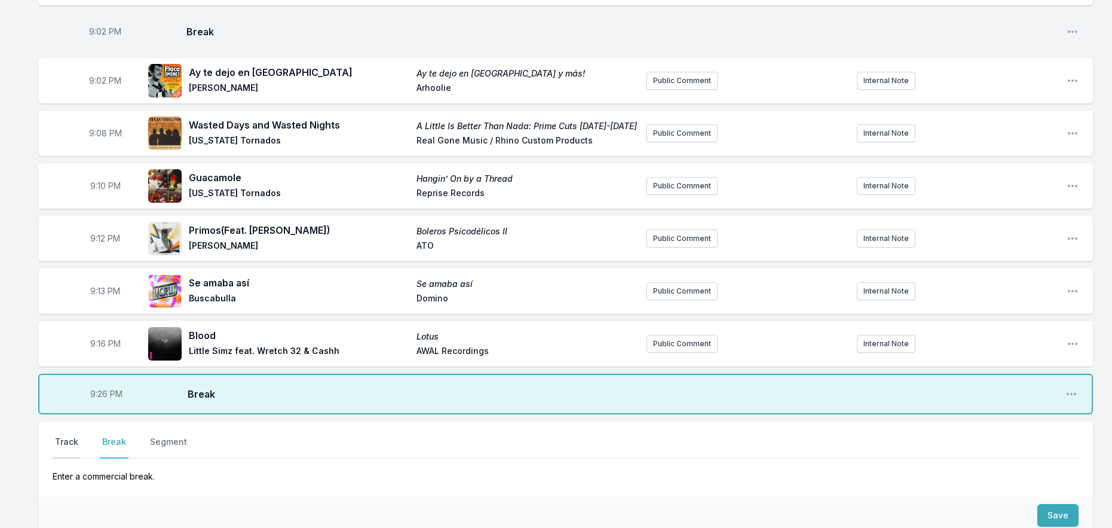
click at [71, 436] on button "Track" at bounding box center [67, 447] width 28 height 23
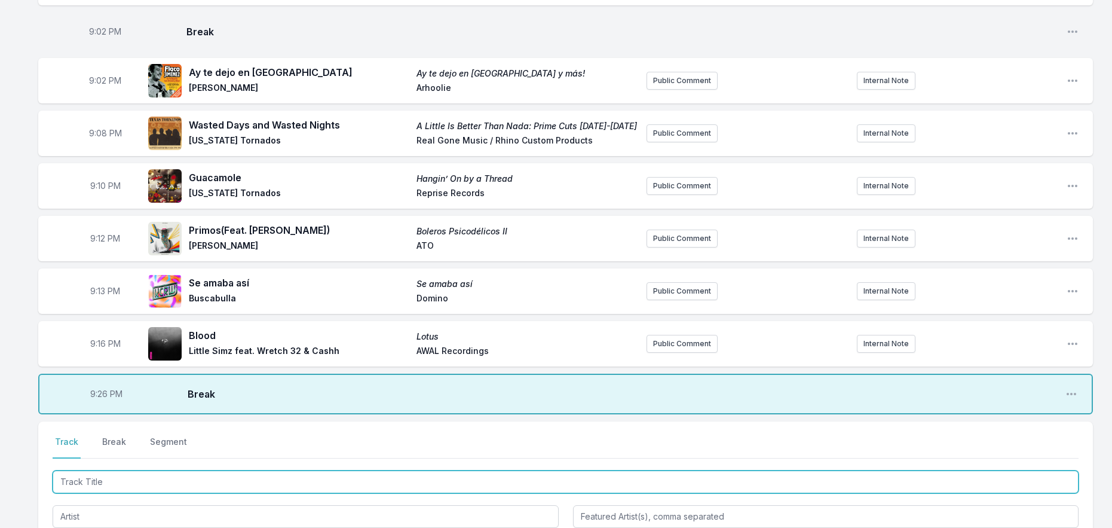
click at [111, 470] on input "Track Title" at bounding box center [566, 481] width 1026 height 23
click at [100, 470] on input "Track Title" at bounding box center [566, 481] width 1026 height 23
type input "After All"
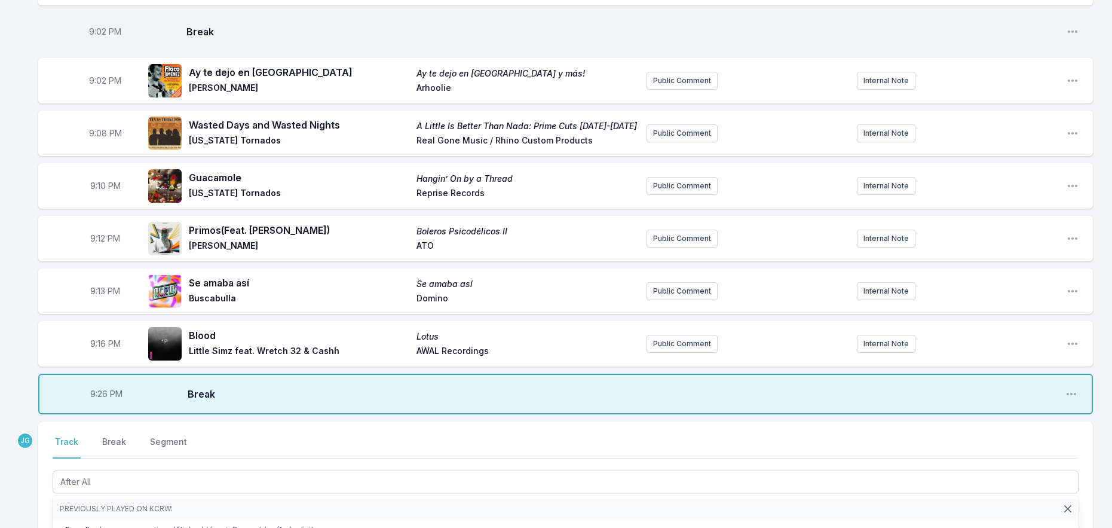
click at [42, 460] on div "Select a tab Track Break Segment Track Break Segment After All Previously playe…" at bounding box center [565, 498] width 1055 height 155
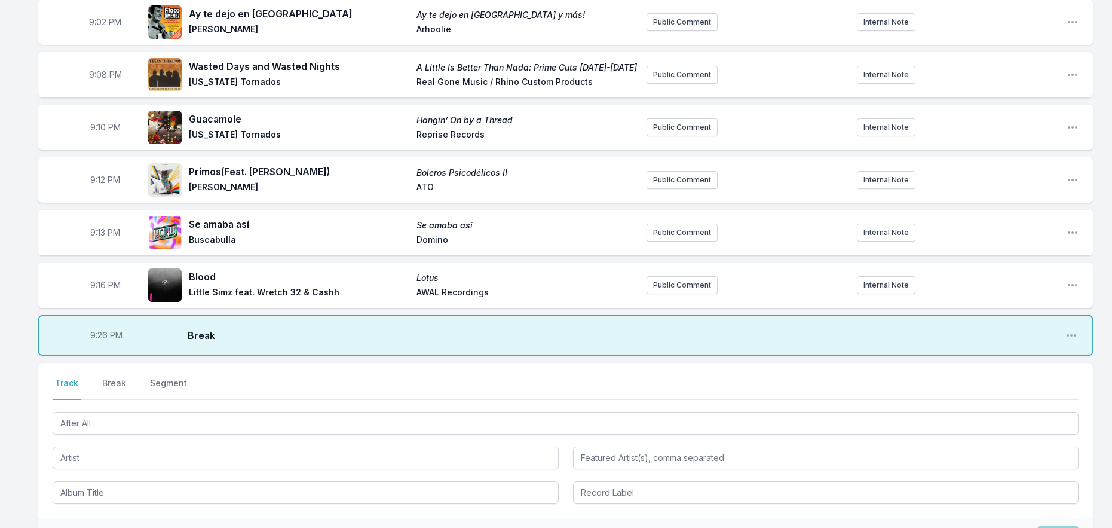
scroll to position [1116, 0]
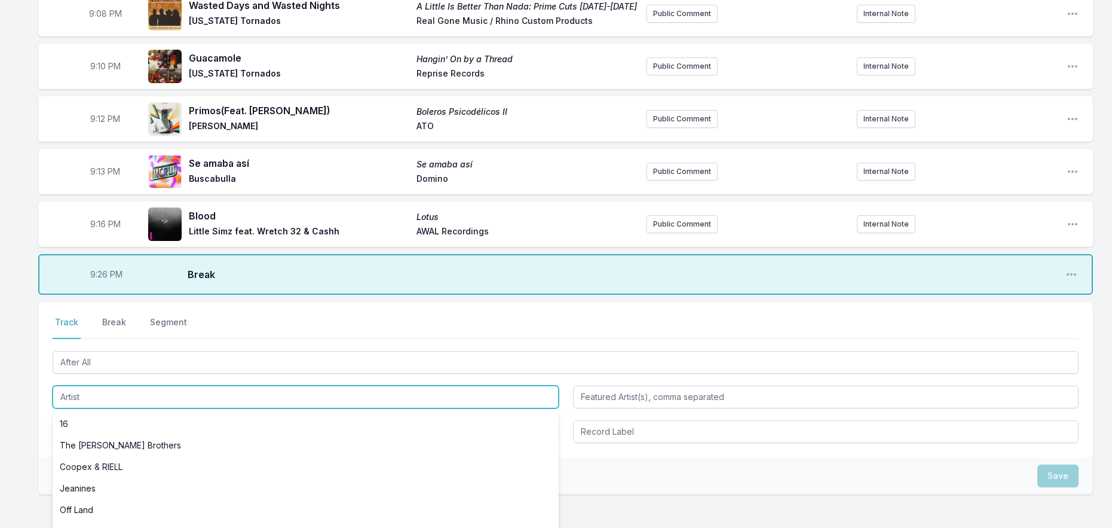
click at [135, 386] on input "Artist" at bounding box center [306, 396] width 506 height 23
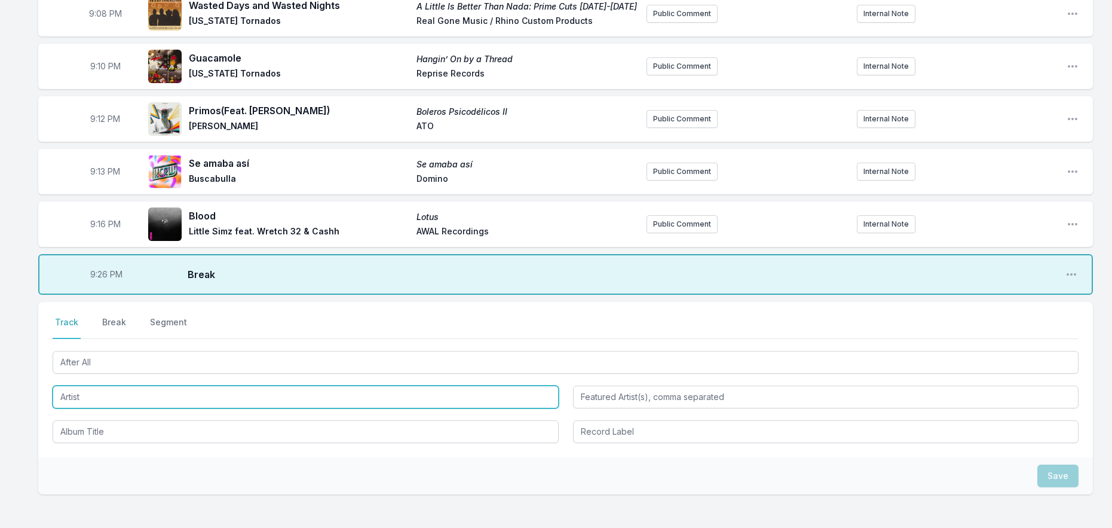
click at [89, 388] on input "Artist" at bounding box center [306, 396] width 506 height 23
type input "Dear Boy"
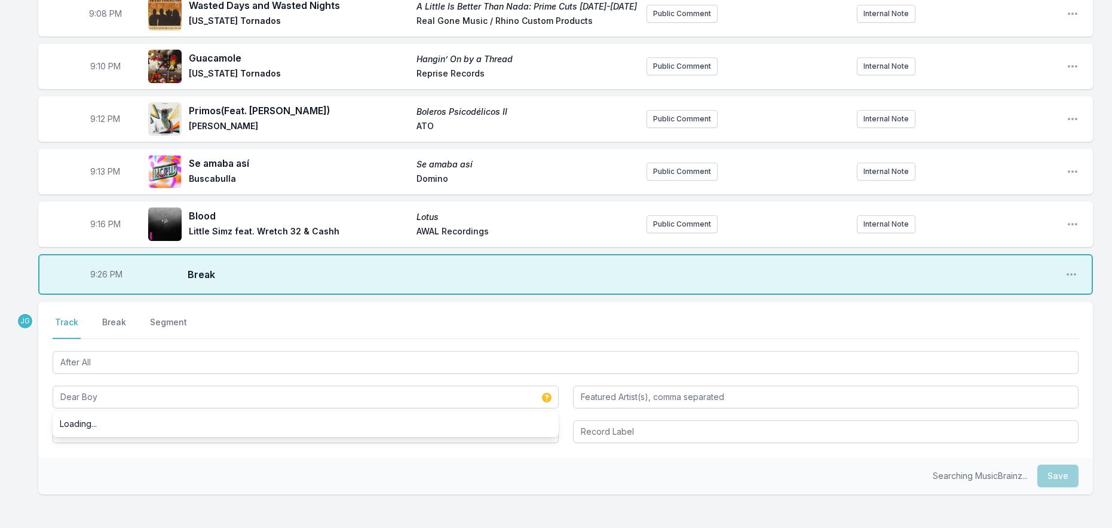
click at [124, 420] on input "Album Title" at bounding box center [306, 431] width 506 height 23
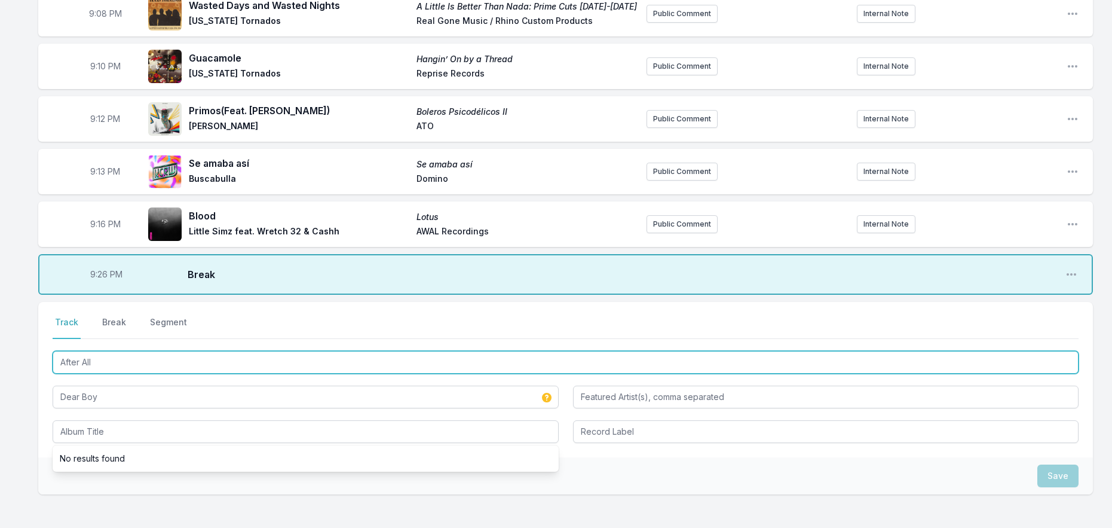
drag, startPoint x: 117, startPoint y: 346, endPoint x: 18, endPoint y: 347, distance: 99.2
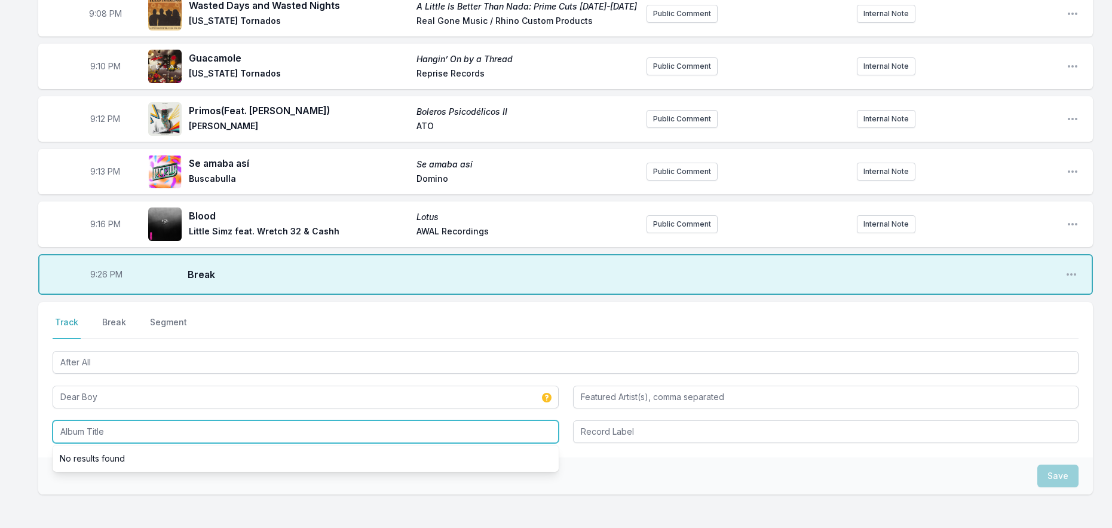
click at [80, 420] on input "Album Title" at bounding box center [306, 431] width 506 height 23
paste input "After All"
type input "After All -single"
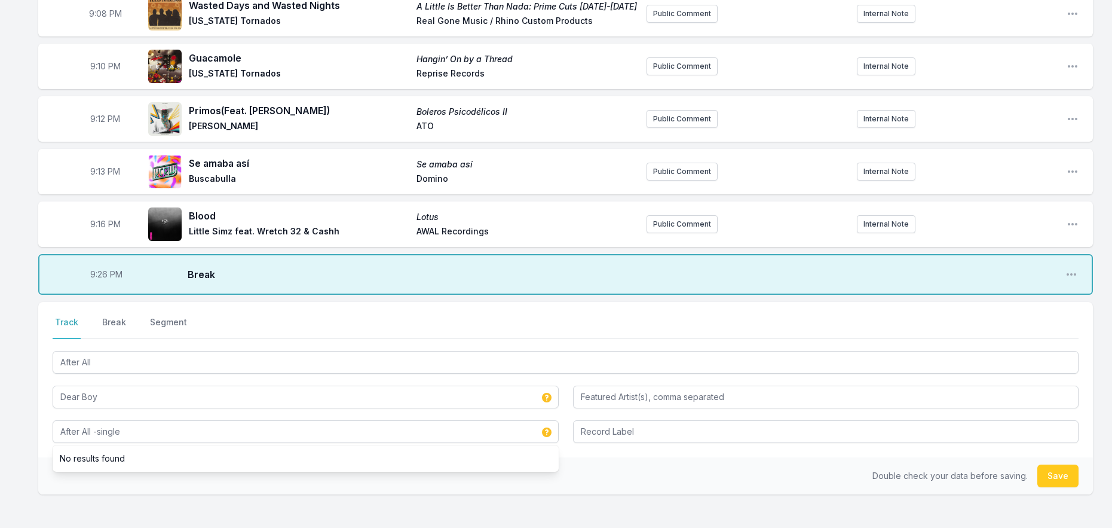
click at [608, 466] on div "Double check your data before saving. Save" at bounding box center [565, 475] width 1055 height 37
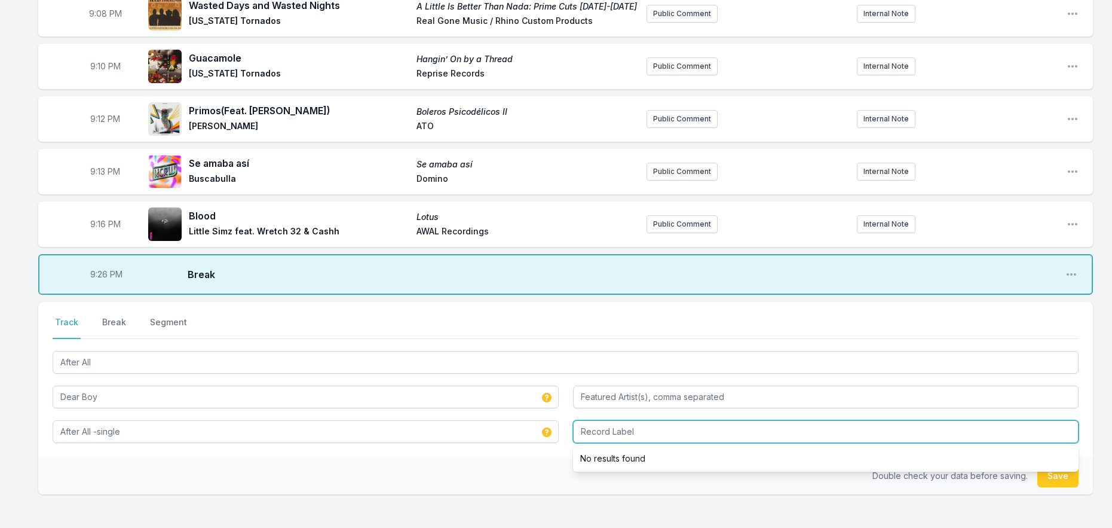
click at [604, 427] on input "Record Label" at bounding box center [826, 431] width 506 height 23
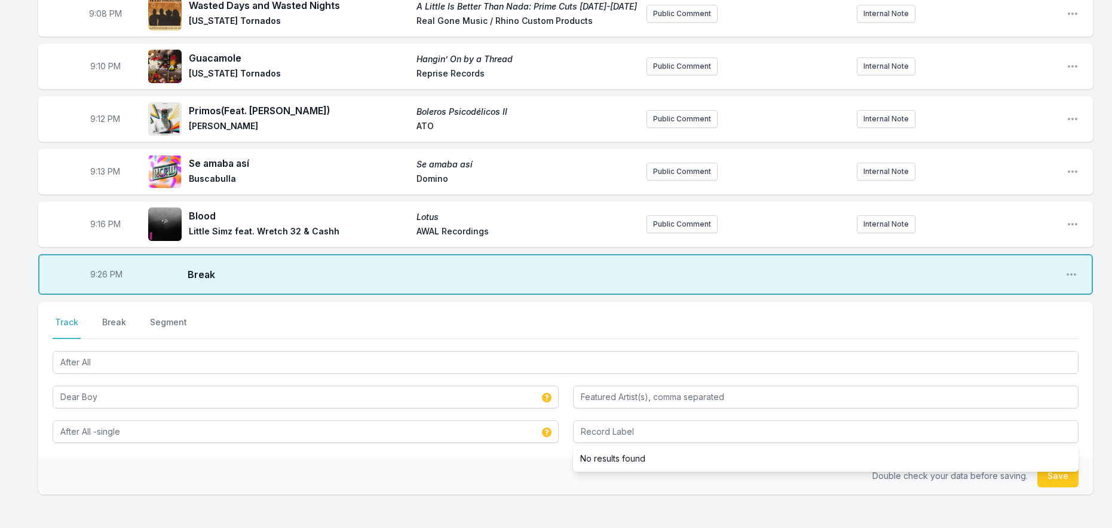
click at [556, 457] on div "Double check your data before saving. Save" at bounding box center [565, 475] width 1055 height 37
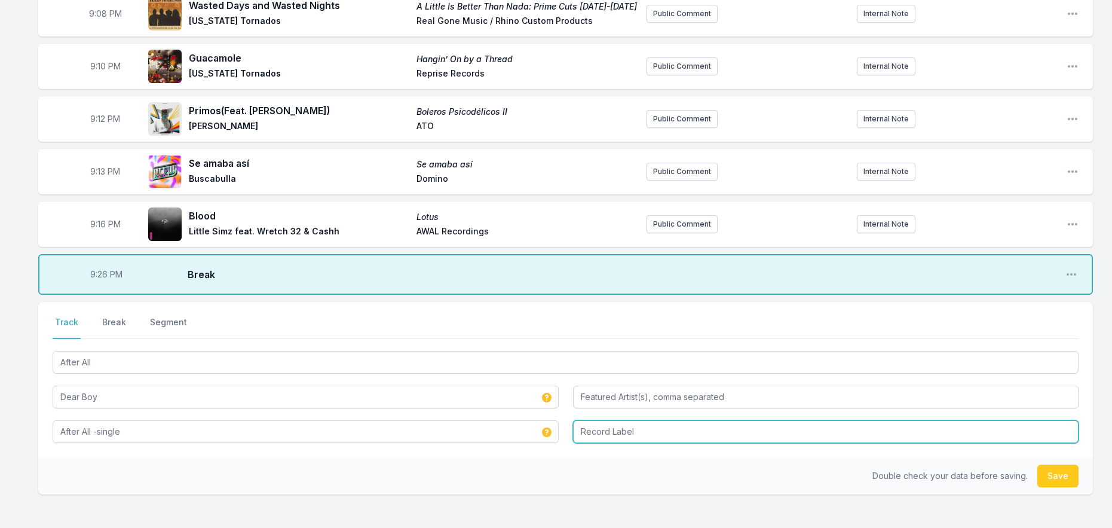
click at [814, 422] on input "Record Label" at bounding box center [826, 431] width 506 height 23
type input "Last Gang"
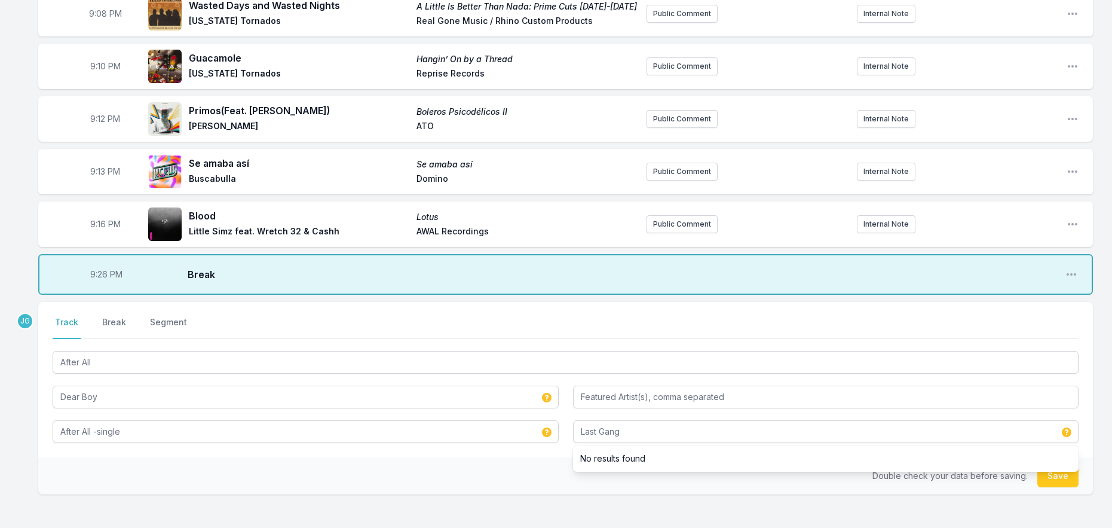
click at [511, 457] on div "Double check your data before saving. Save" at bounding box center [565, 475] width 1055 height 37
click at [1060, 464] on button "Save" at bounding box center [1057, 475] width 41 height 23
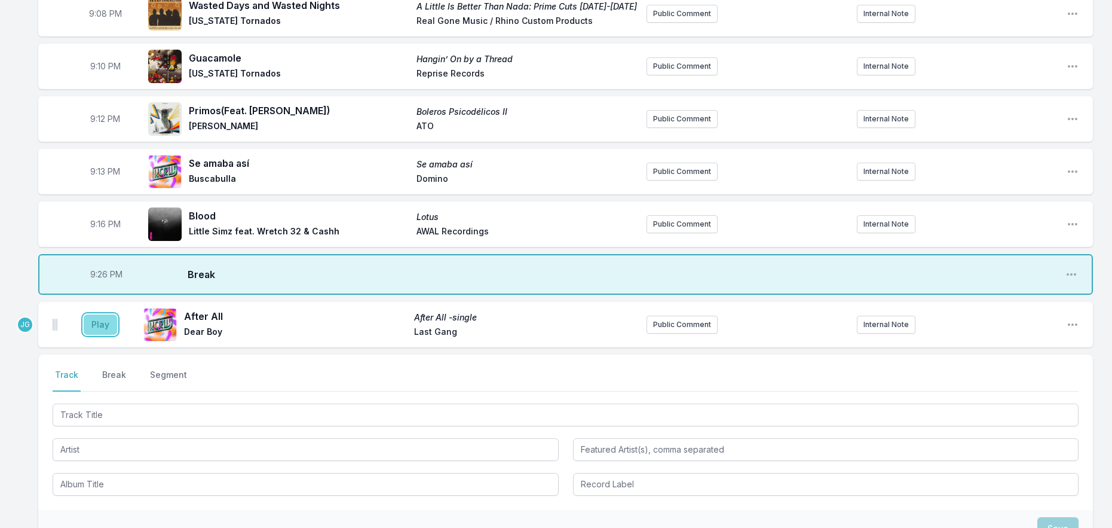
click at [102, 314] on button "Play" at bounding box center [100, 324] width 33 height 20
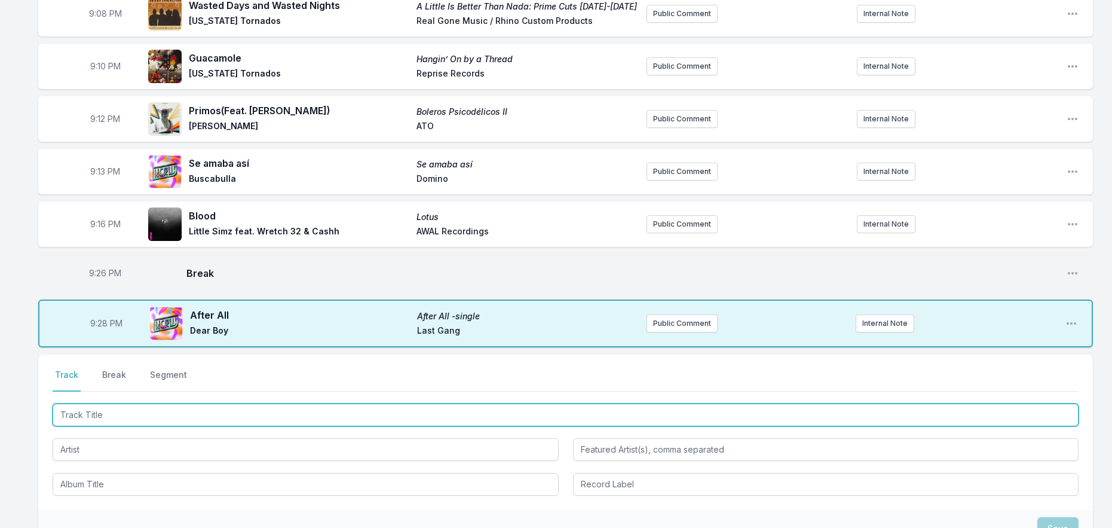
click at [120, 403] on input "Track Title" at bounding box center [566, 414] width 1026 height 23
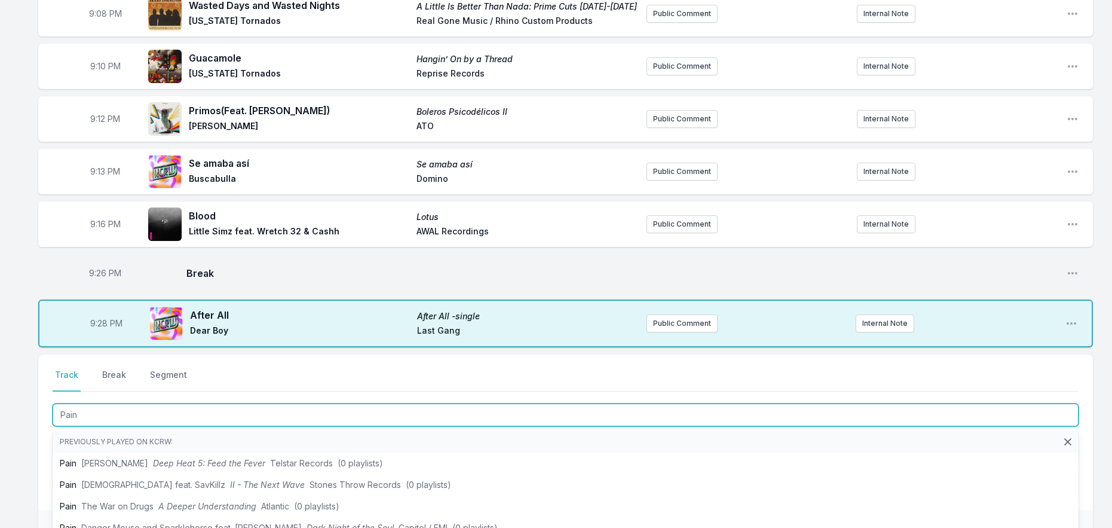
type input "Pain"
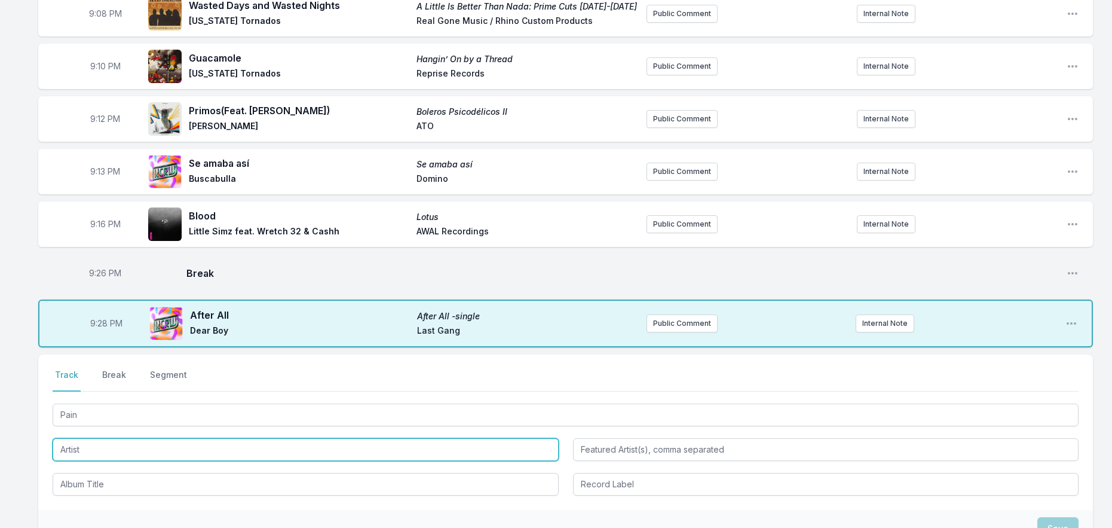
click at [84, 438] on input "Artist" at bounding box center [306, 449] width 506 height 23
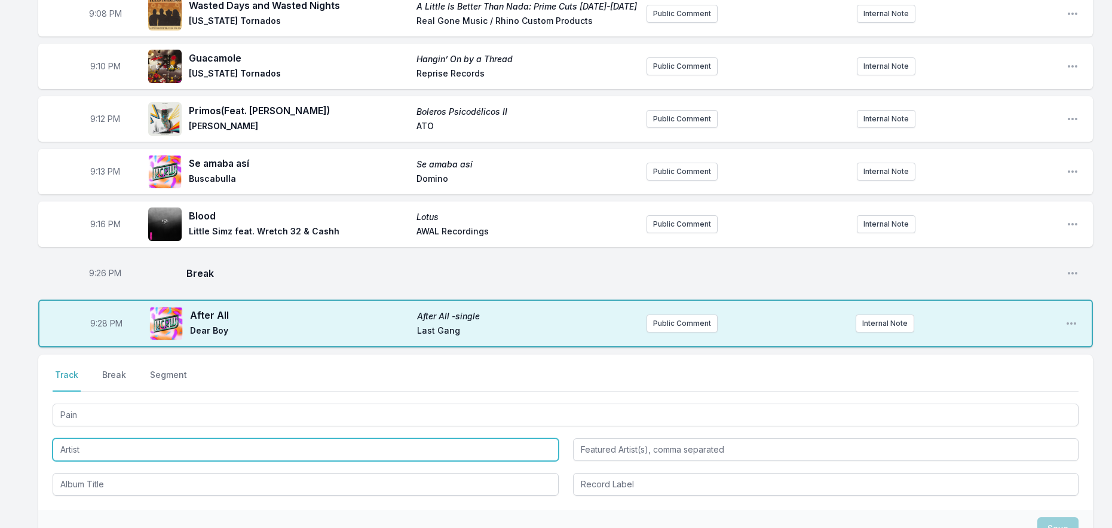
click at [94, 438] on input "Artist" at bounding box center [306, 449] width 506 height 23
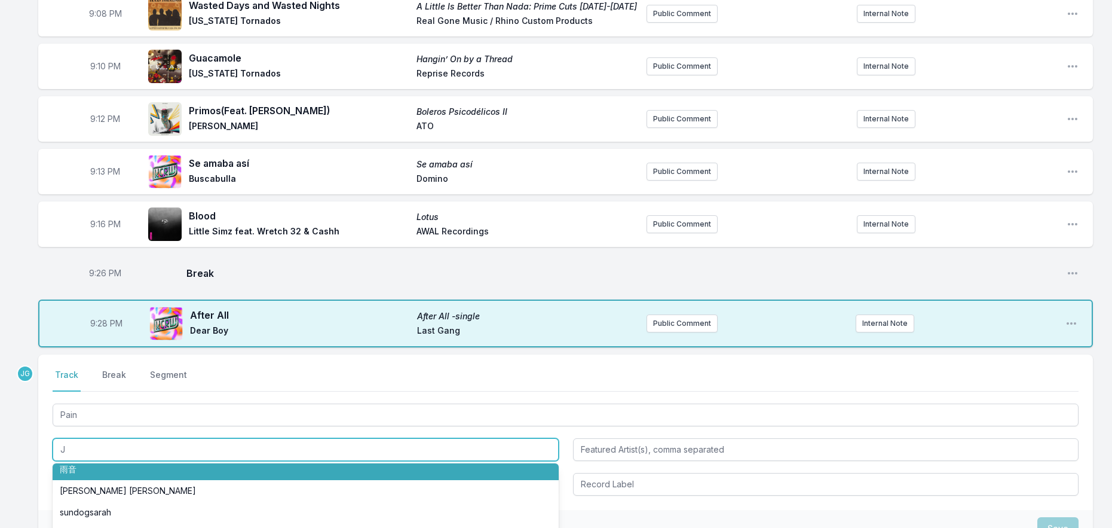
scroll to position [0, 0]
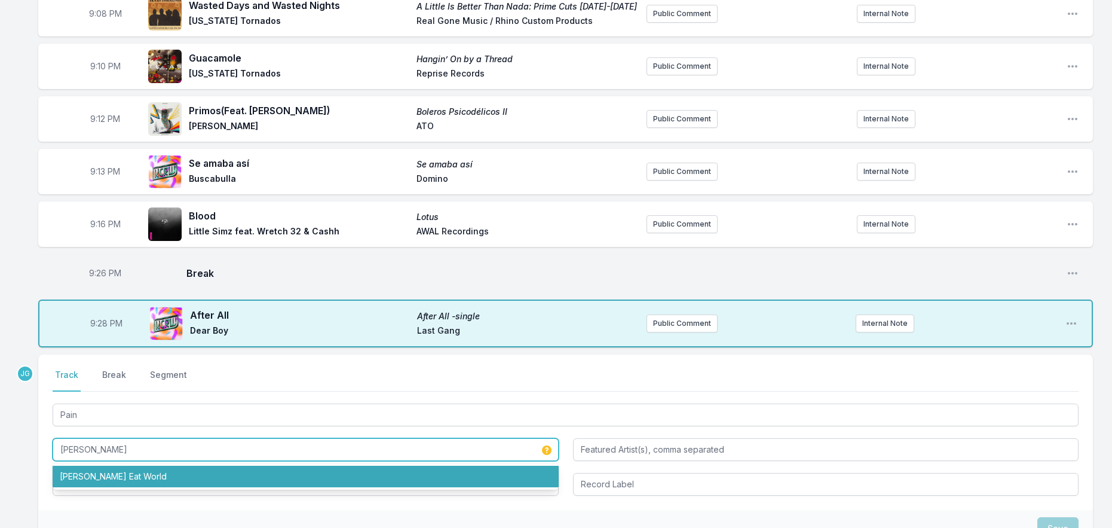
click at [105, 466] on li "[PERSON_NAME] Eat World" at bounding box center [306, 477] width 506 height 22
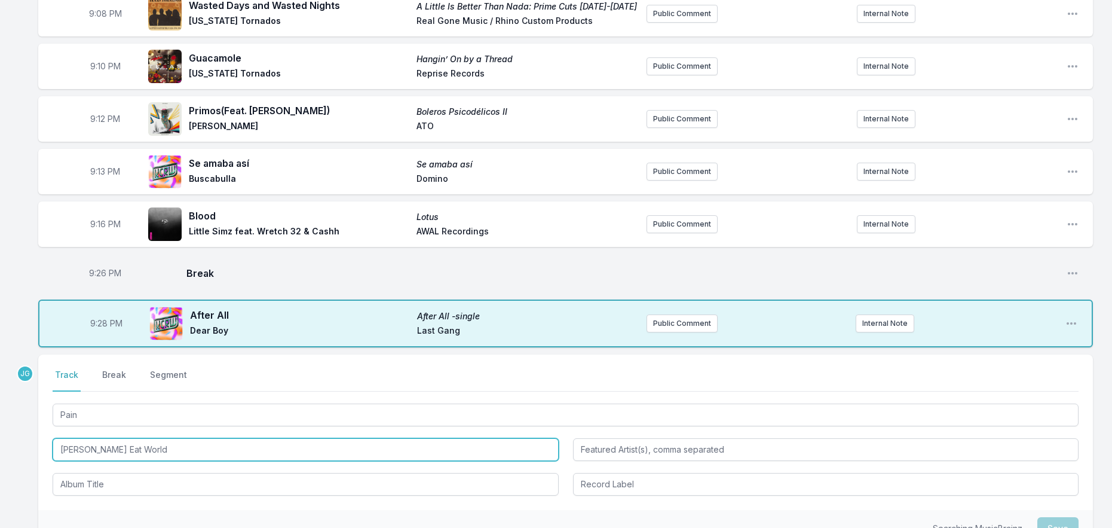
type input "[PERSON_NAME] Eat World"
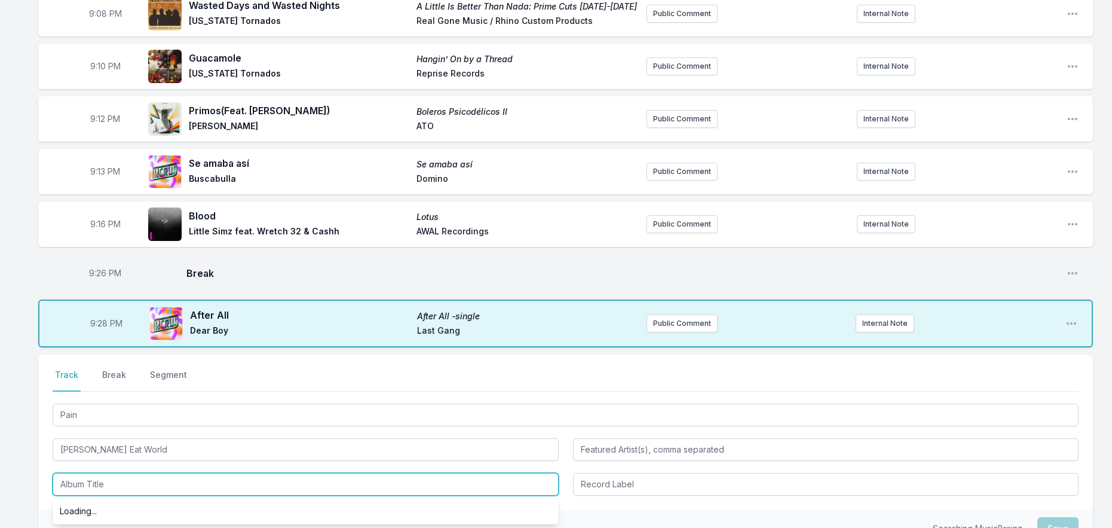
click at [102, 473] on input "Album Title" at bounding box center [306, 484] width 506 height 23
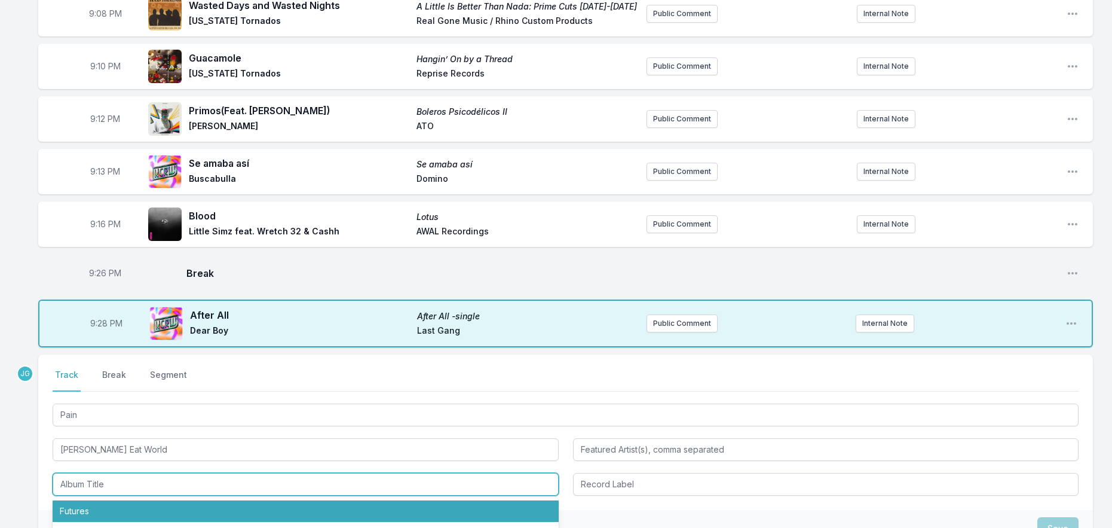
click at [91, 500] on li "Futures" at bounding box center [306, 511] width 506 height 22
type input "Futures"
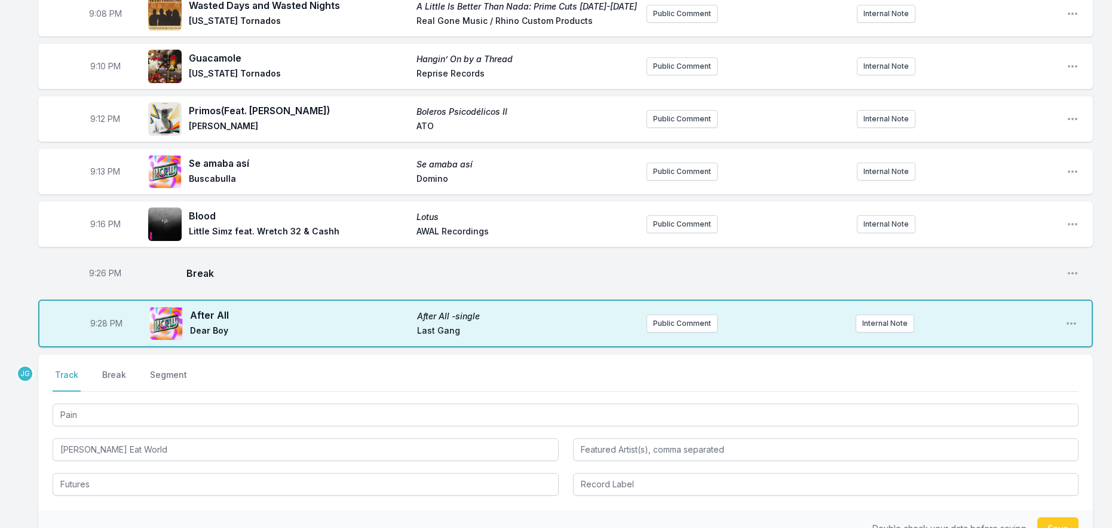
click at [44, 463] on div "Select a tab Track Break Segment Track Break Segment Pain [PERSON_NAME] Eat Wor…" at bounding box center [565, 431] width 1055 height 155
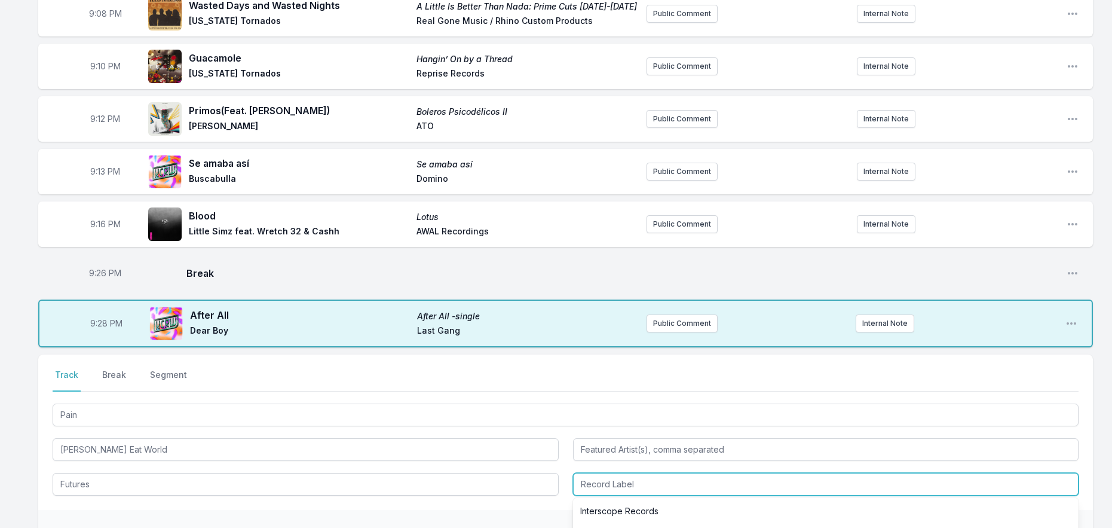
click at [612, 473] on input "Record Label" at bounding box center [826, 484] width 506 height 23
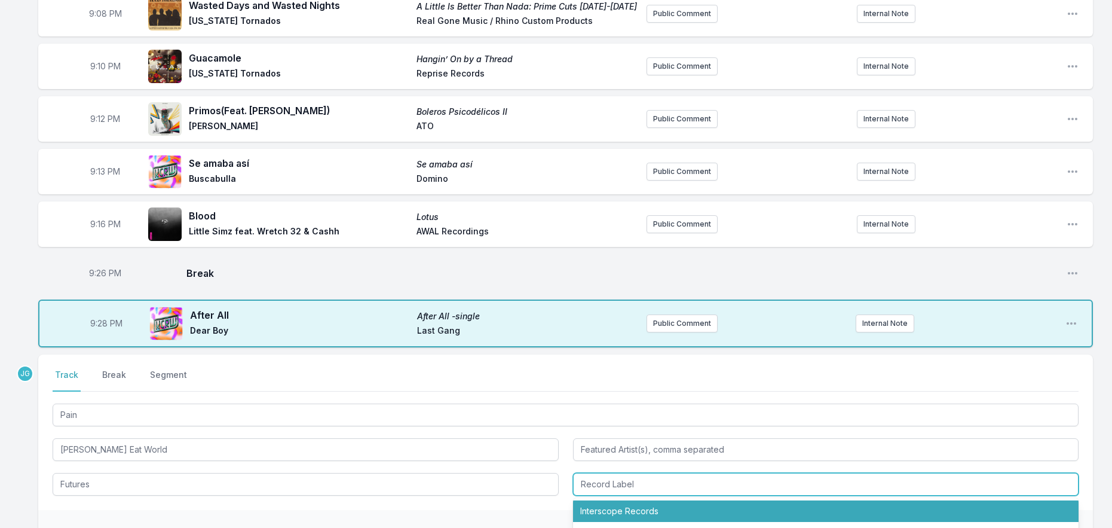
click at [596, 500] on li "Interscope Records" at bounding box center [826, 511] width 506 height 22
type input "Interscope Records"
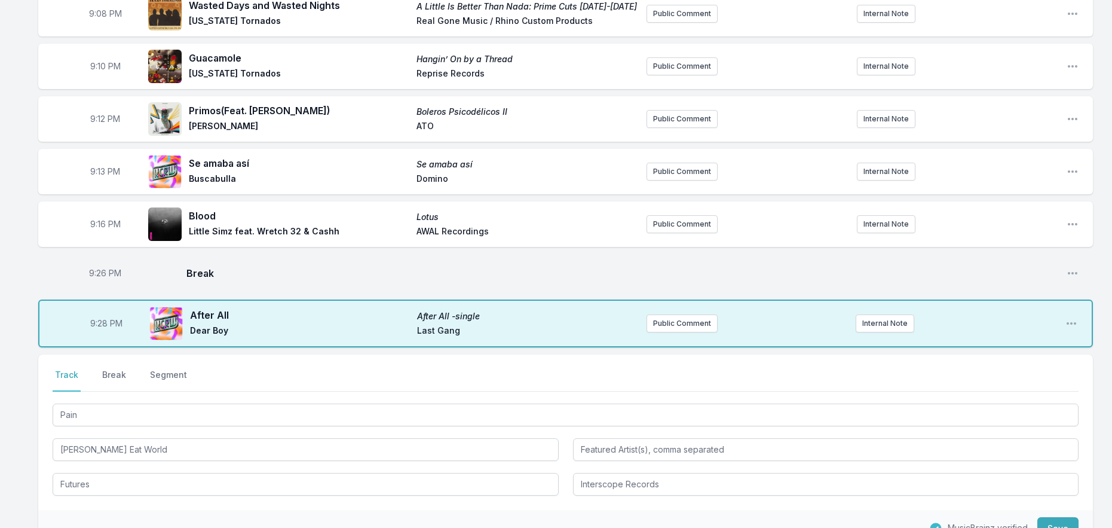
click at [539, 489] on div "Select a tab Track Break Segment Track Break Segment Pain [PERSON_NAME] Eat Wor…" at bounding box center [565, 431] width 1055 height 155
click at [1055, 517] on button "Save" at bounding box center [1057, 528] width 41 height 23
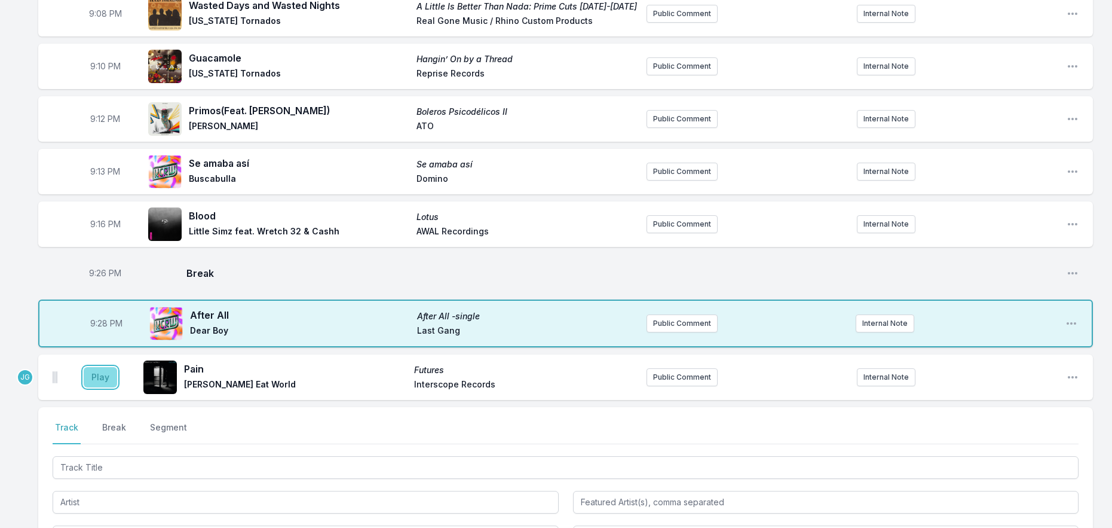
click at [88, 367] on button "Play" at bounding box center [100, 377] width 33 height 20
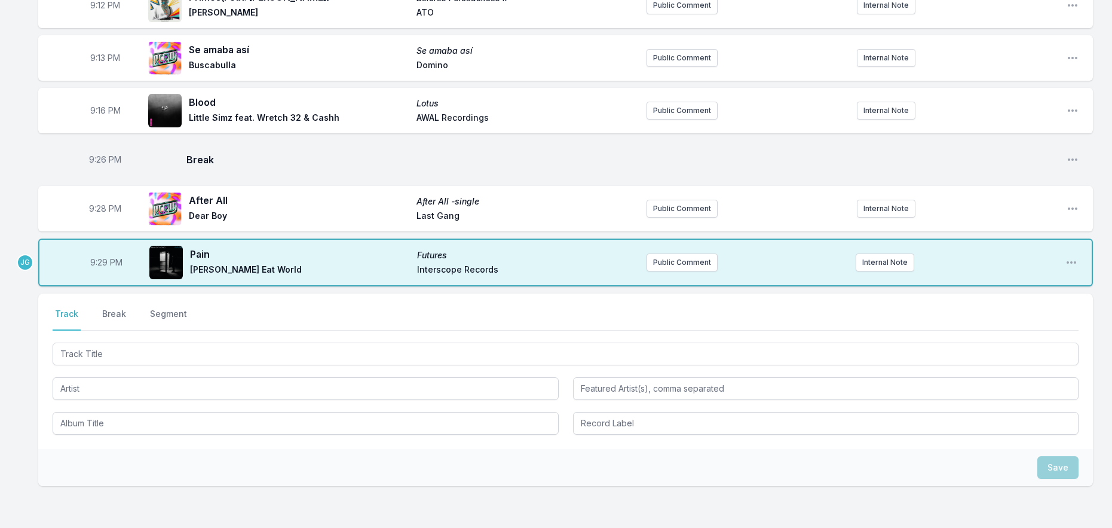
scroll to position [1235, 0]
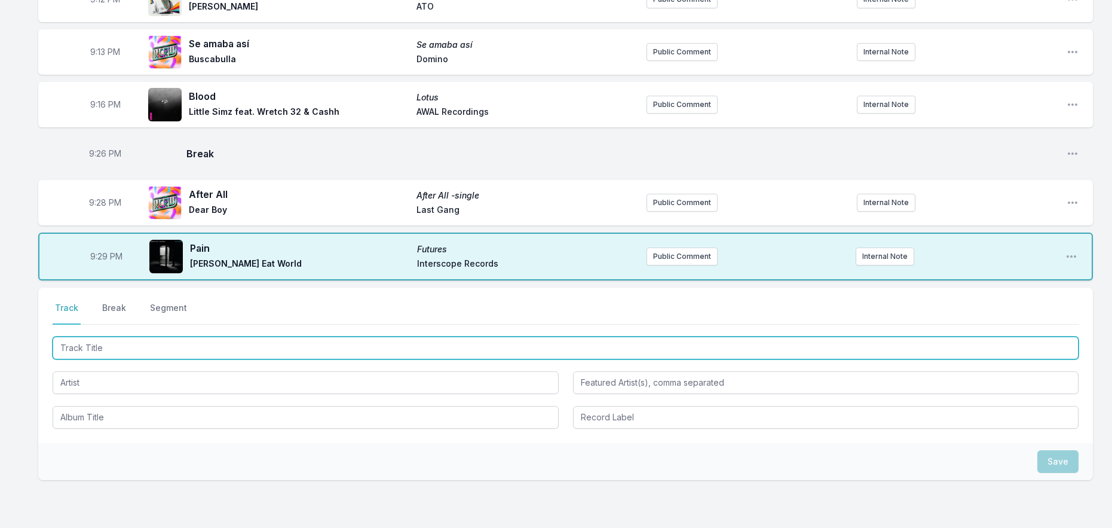
click at [109, 336] on input "Track Title" at bounding box center [566, 347] width 1026 height 23
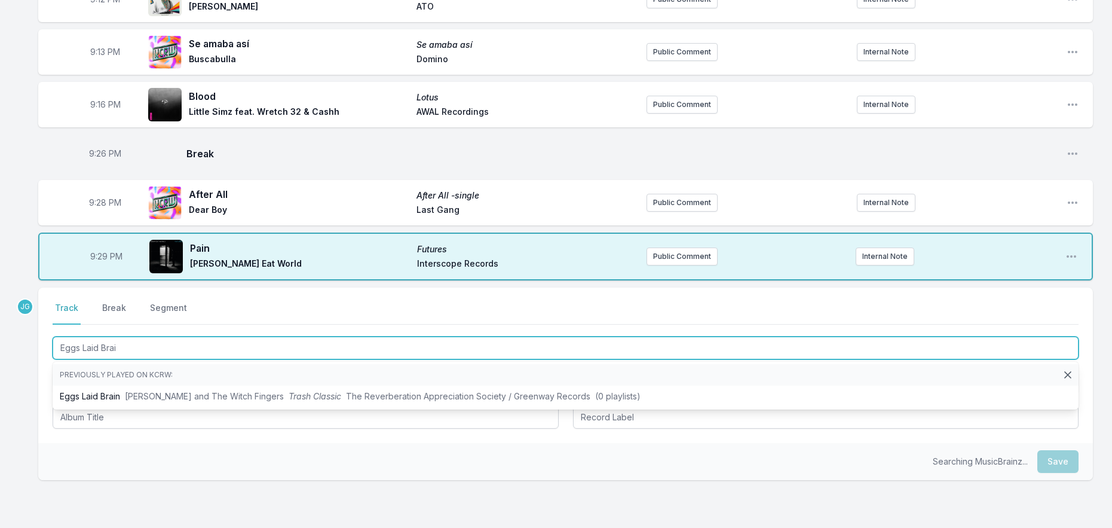
type input "Eggs Laid Brain"
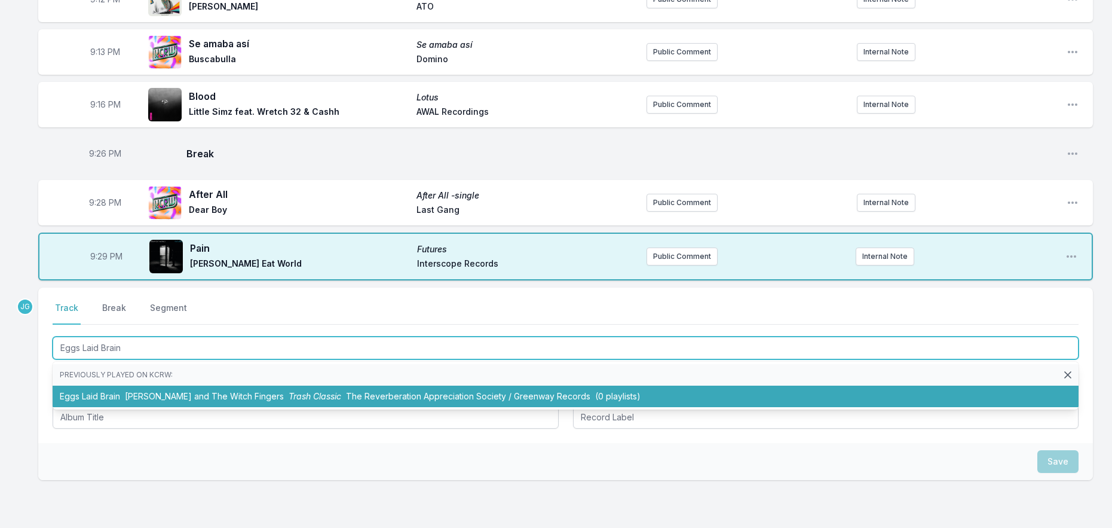
click at [115, 385] on li "Eggs Laid Brain [PERSON_NAME] and The Witch Fingers Trash Classic The Reverbera…" at bounding box center [566, 396] width 1026 height 22
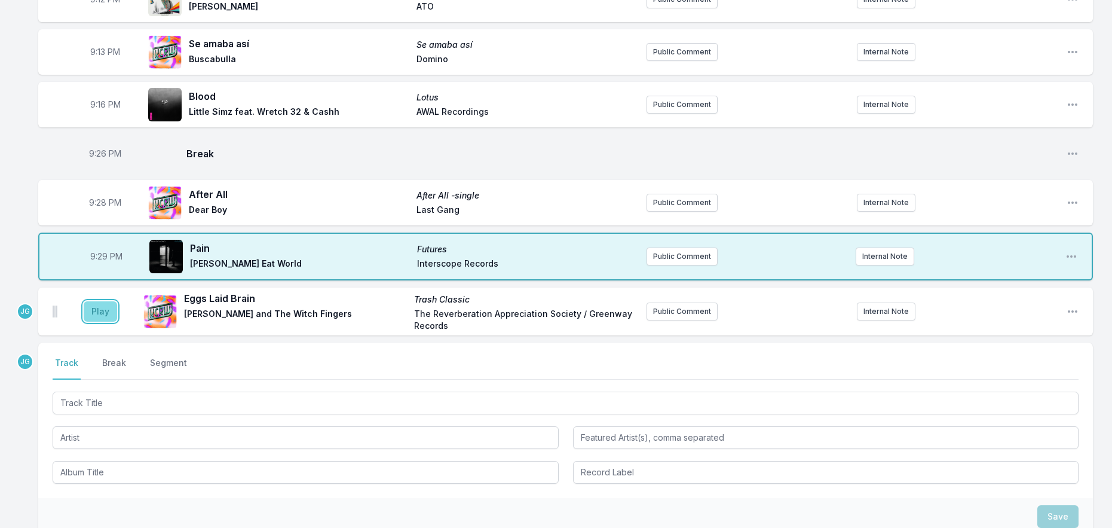
click at [106, 301] on button "Play" at bounding box center [100, 311] width 33 height 20
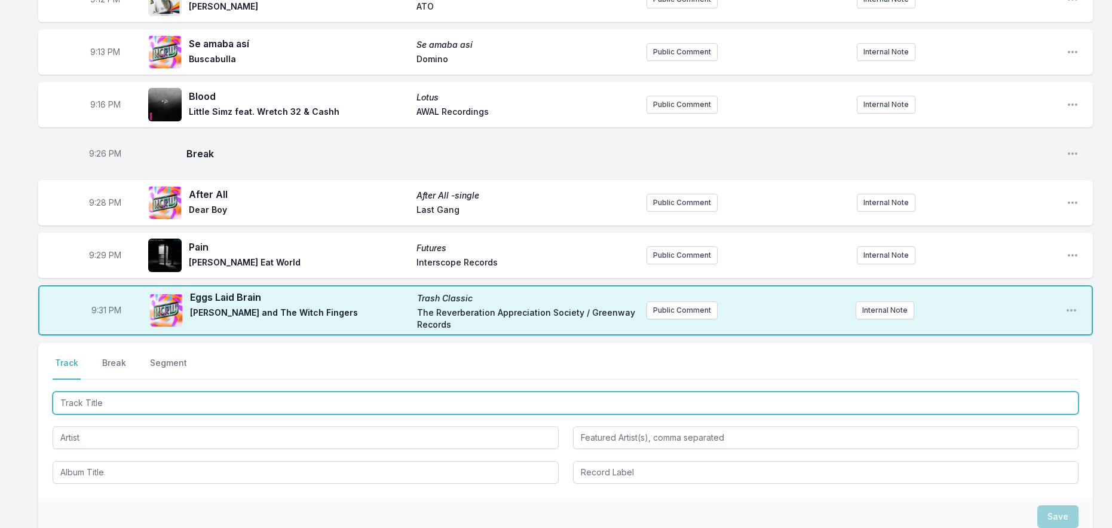
click at [200, 391] on input "Track Title" at bounding box center [566, 402] width 1026 height 23
type input "Toyota Camry"
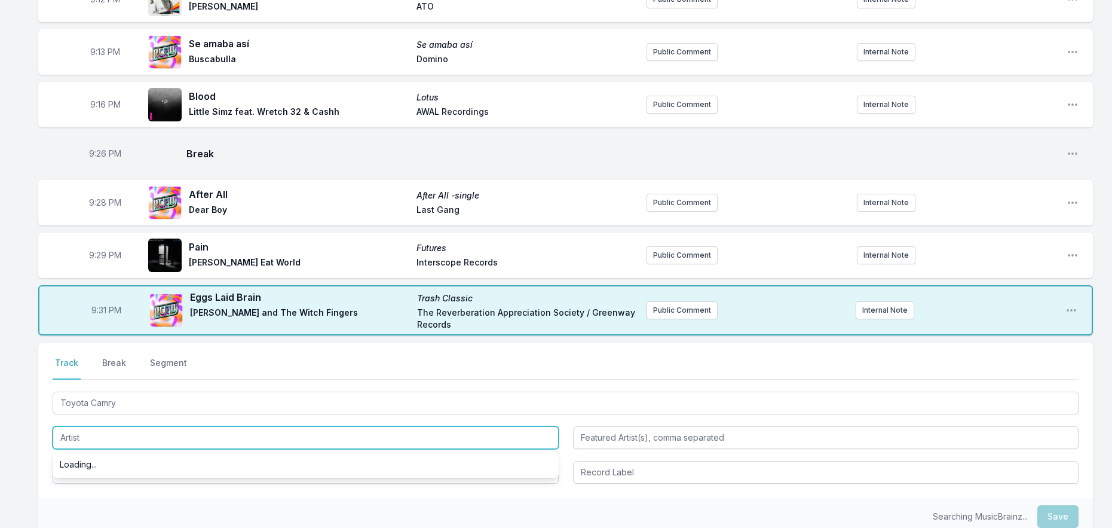
click at [106, 426] on input "Artist" at bounding box center [306, 437] width 506 height 23
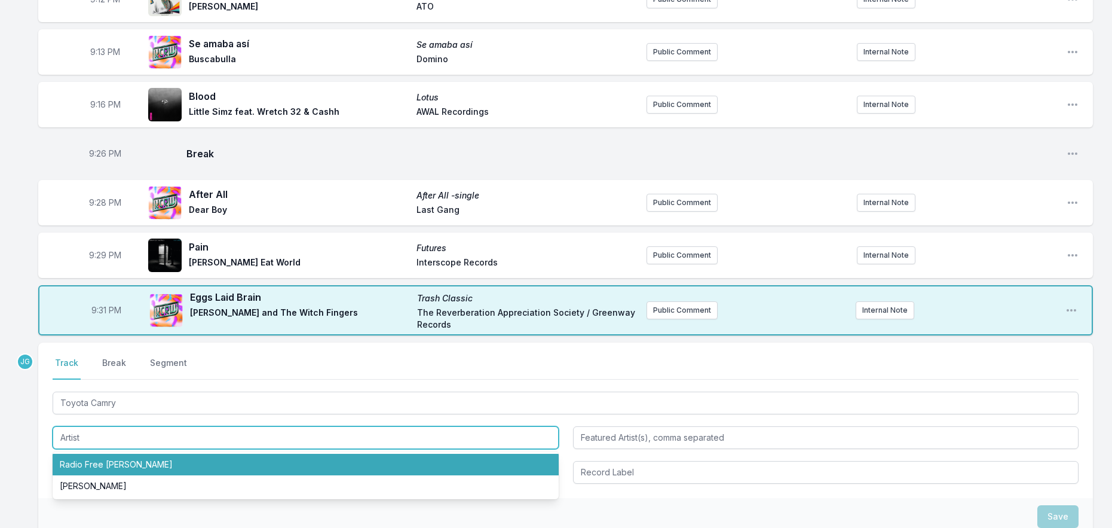
click at [81, 454] on li "Radio Free [PERSON_NAME]" at bounding box center [306, 465] width 506 height 22
type input "Radio Free [PERSON_NAME]"
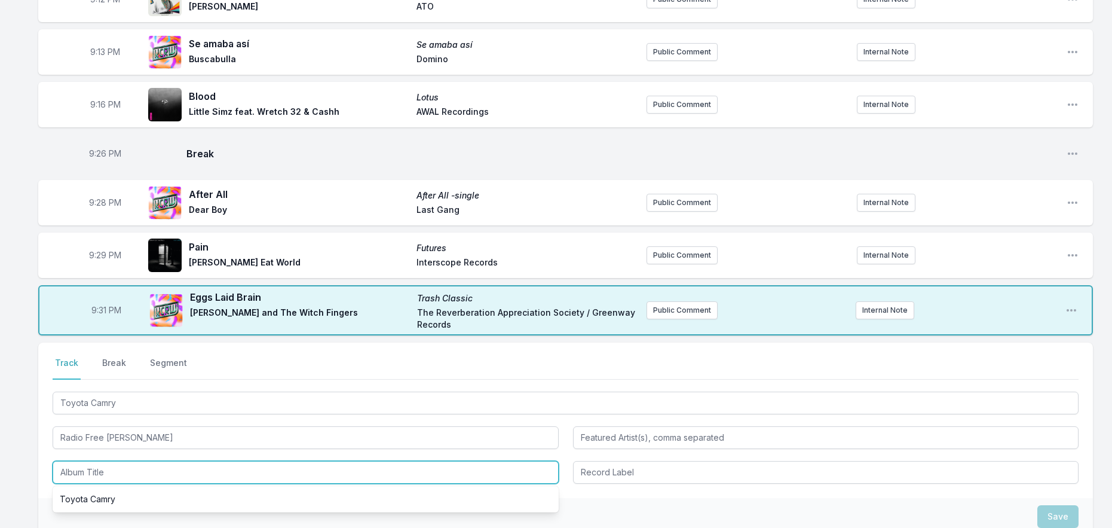
click at [86, 464] on input "Album Title" at bounding box center [306, 472] width 506 height 23
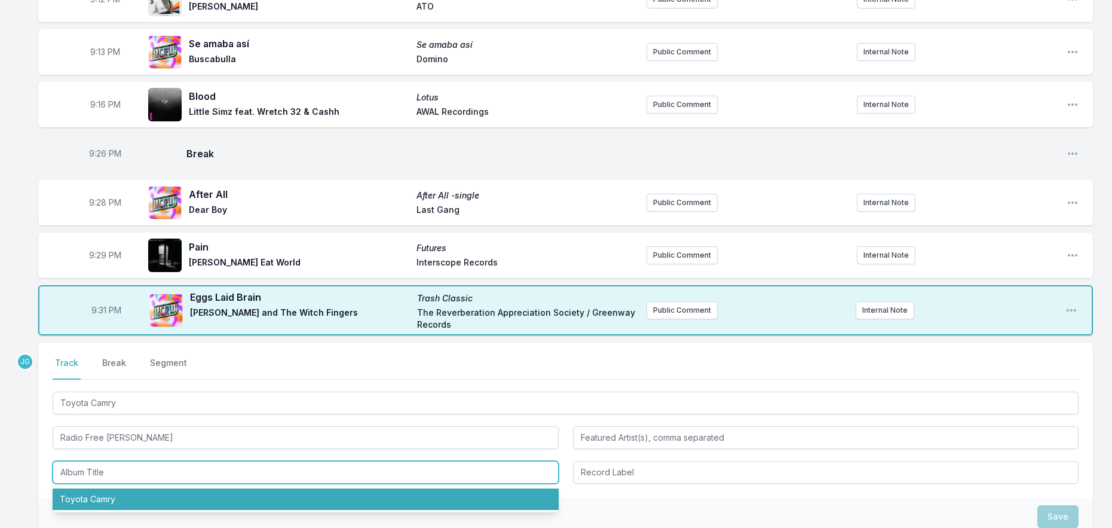
click at [89, 488] on li "Toyota Camry" at bounding box center [306, 499] width 506 height 22
type input "Toyota Camry"
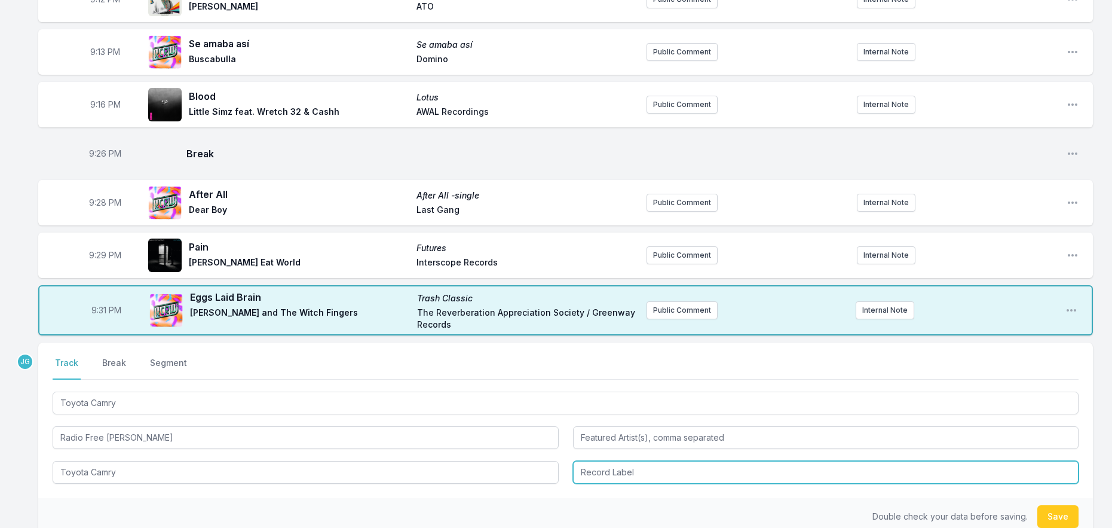
click at [601, 463] on input "Record Label" at bounding box center [826, 472] width 506 height 23
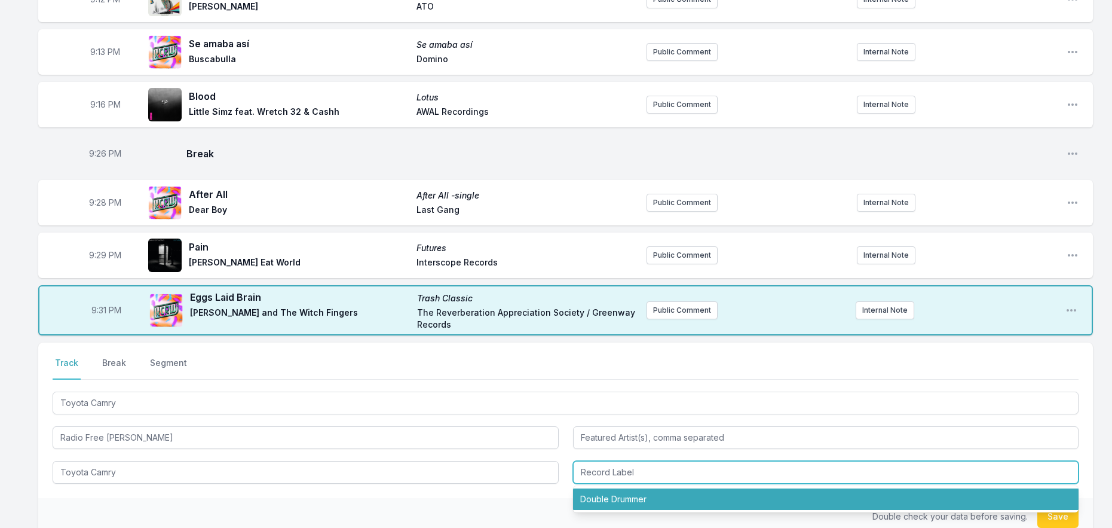
click at [607, 488] on li "Double Drummer" at bounding box center [826, 499] width 506 height 22
type input "Double Drummer"
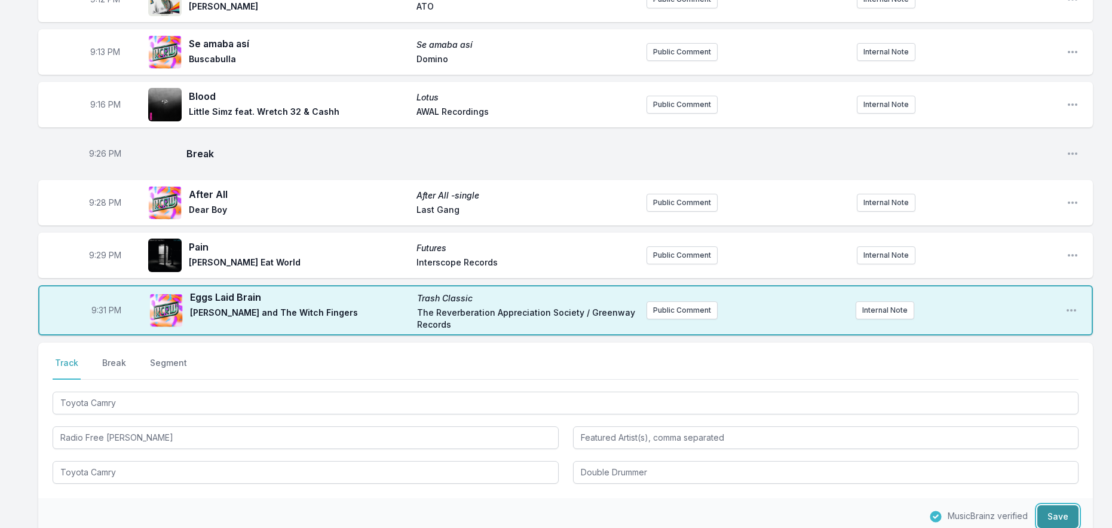
click at [1052, 506] on button "Save" at bounding box center [1057, 516] width 41 height 23
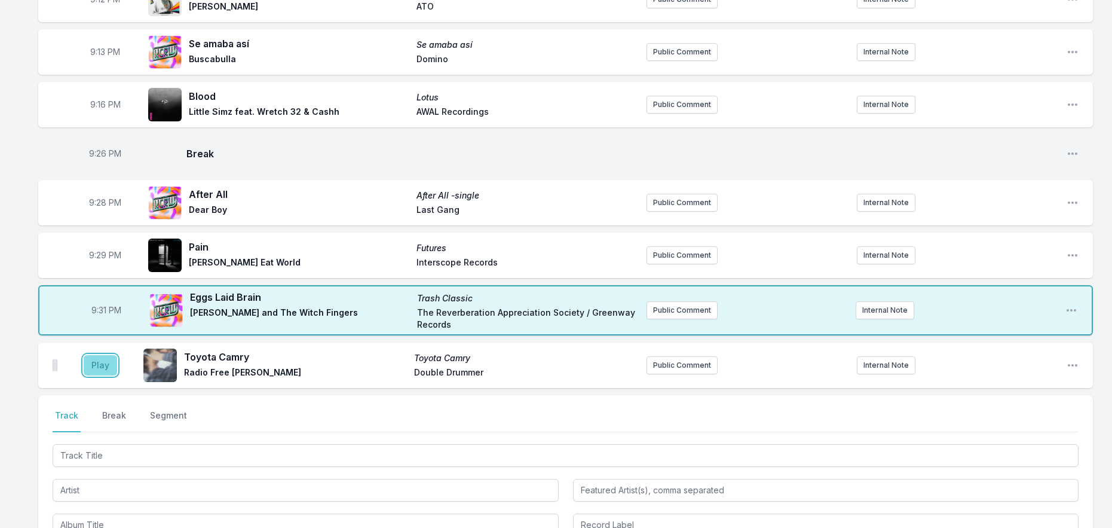
click at [97, 355] on button "Play" at bounding box center [100, 365] width 33 height 20
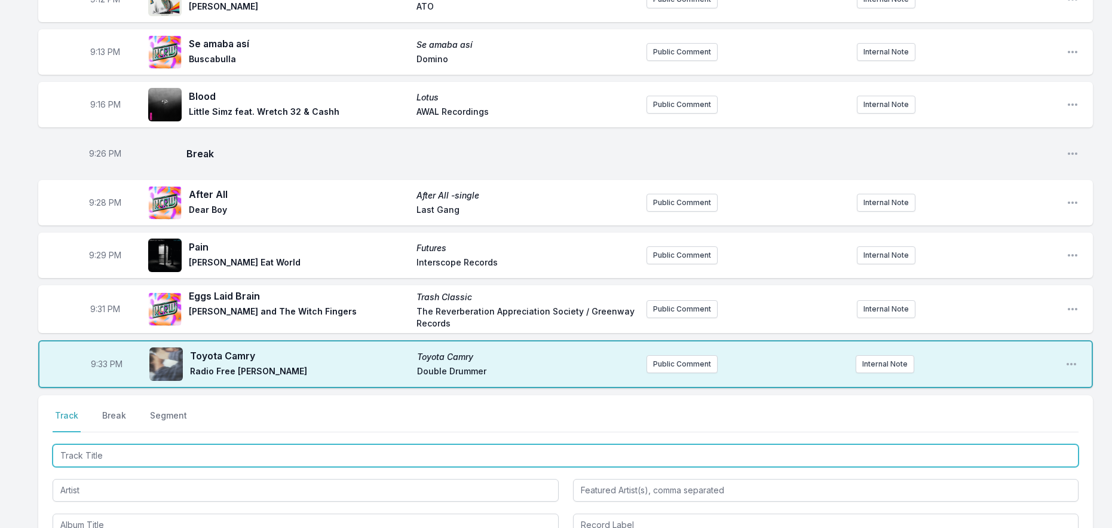
click at [138, 448] on input "Track Title" at bounding box center [566, 455] width 1026 height 23
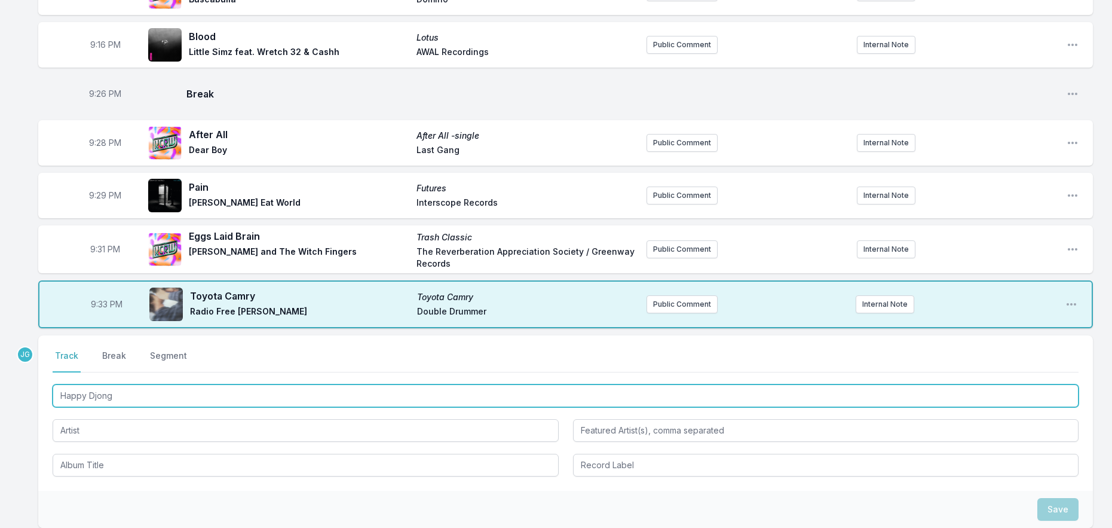
scroll to position [1398, 0]
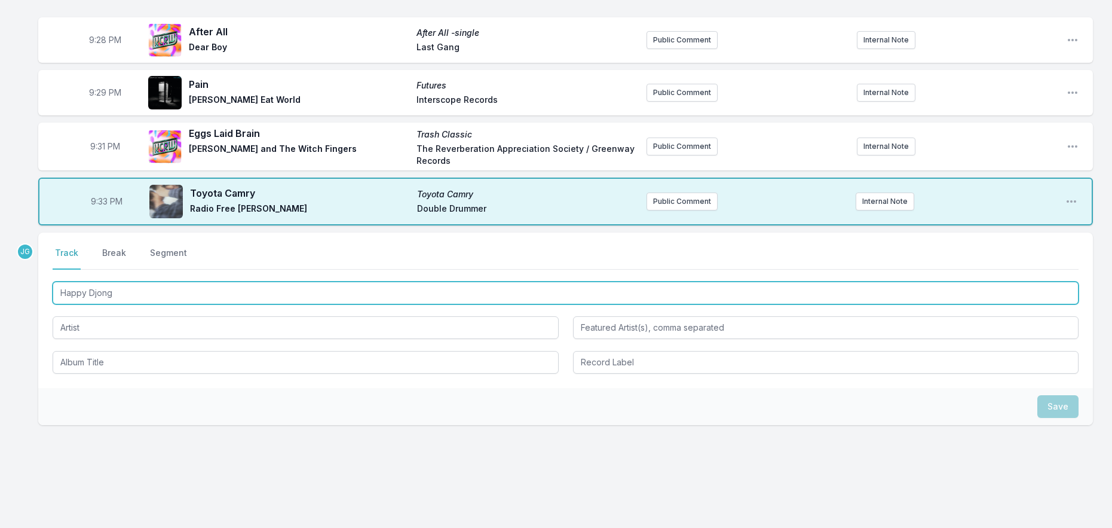
type input "Happy Djong"
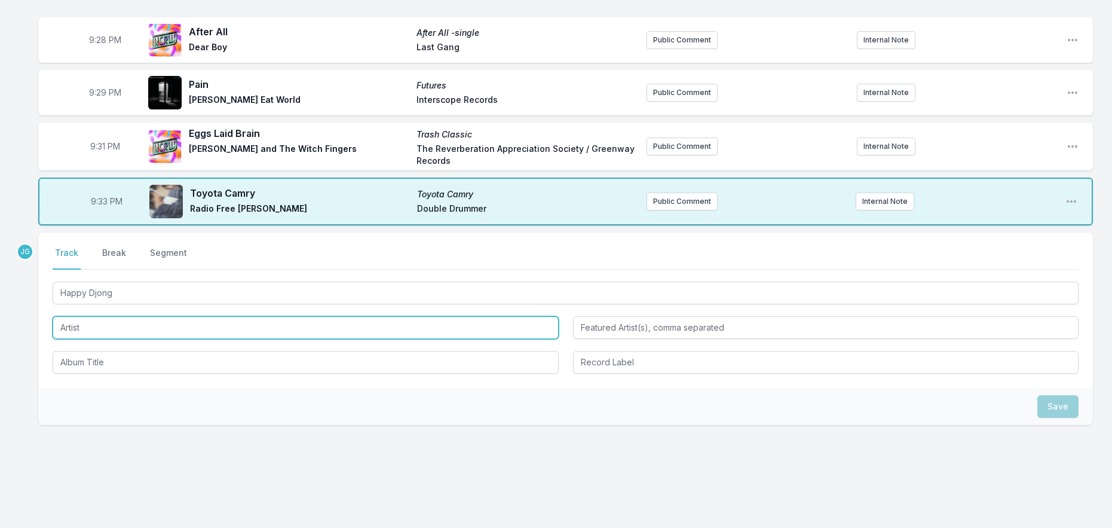
click at [106, 316] on input "Artist" at bounding box center [306, 327] width 506 height 23
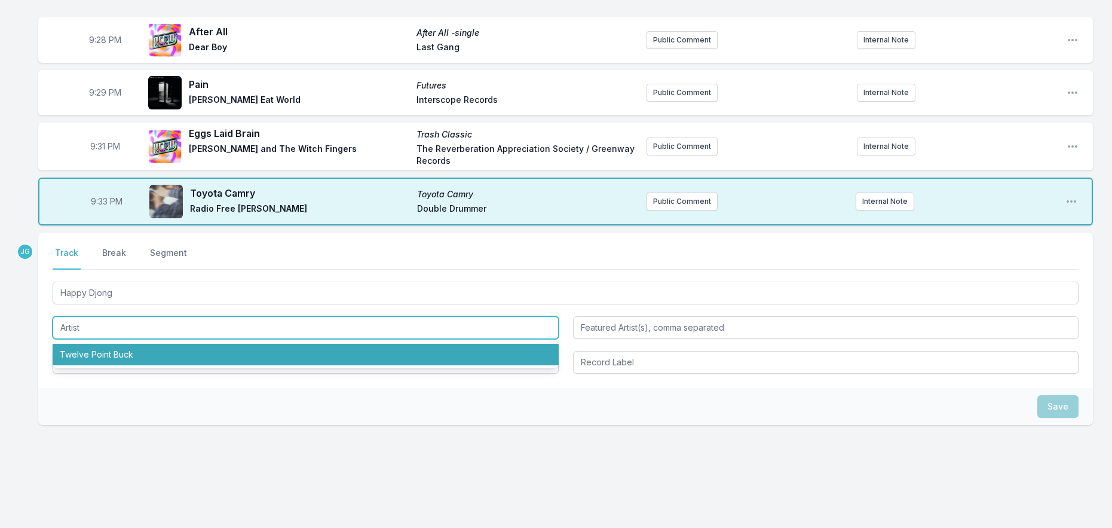
click at [111, 344] on li "Twelve Point Buck" at bounding box center [306, 355] width 506 height 22
type input "Twelve Point Buck"
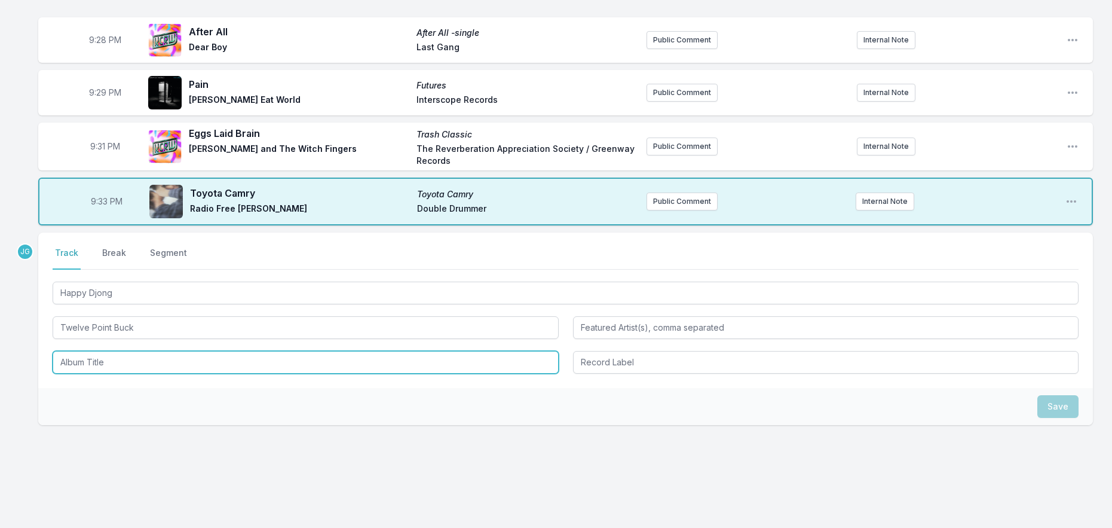
click at [115, 351] on input "Album Title" at bounding box center [306, 362] width 506 height 23
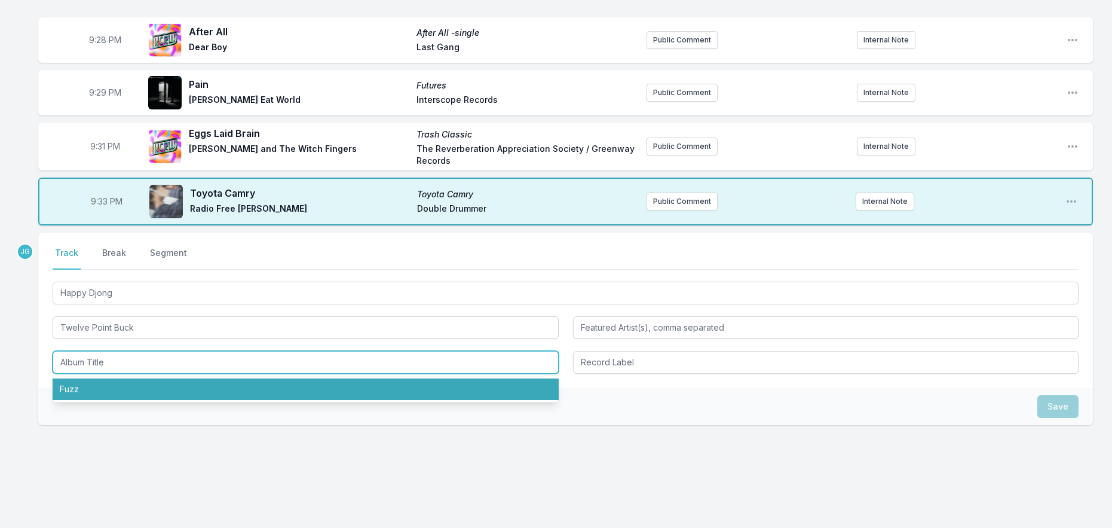
click at [115, 379] on li "Fuzz" at bounding box center [306, 389] width 506 height 22
type input "Fuzz"
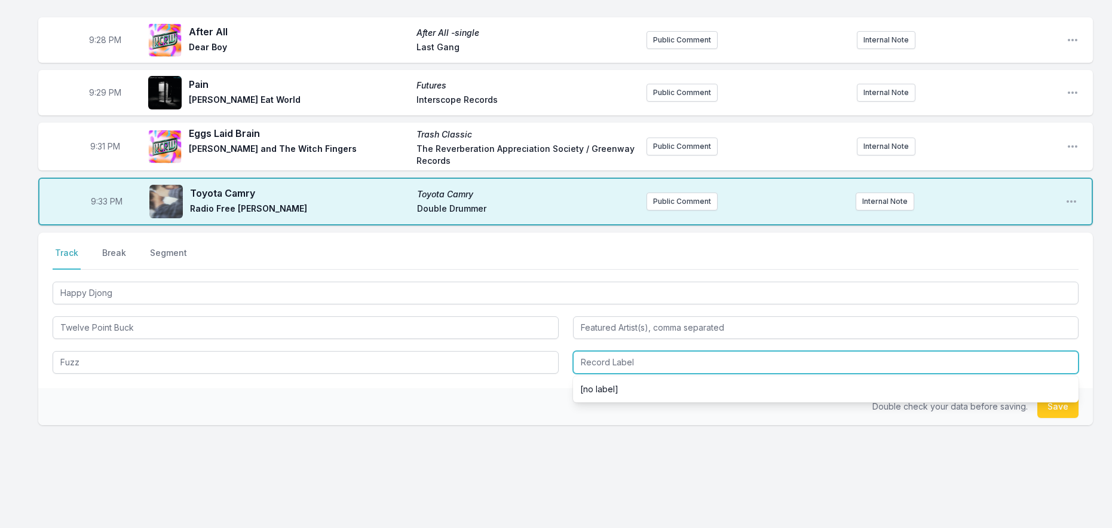
click at [706, 358] on input "Record Label" at bounding box center [826, 362] width 506 height 23
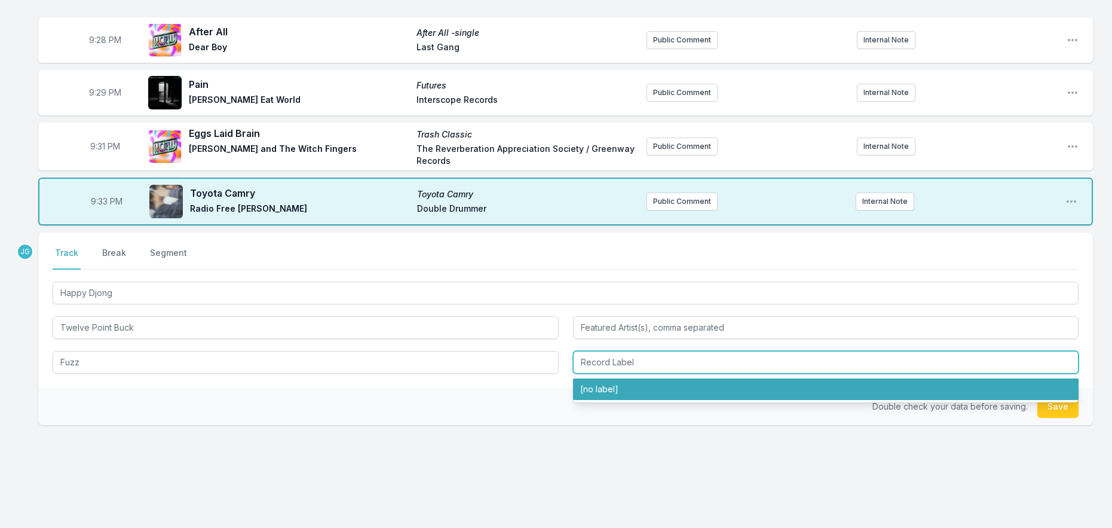
click at [653, 378] on li "[no label]" at bounding box center [826, 389] width 506 height 22
type input "[no label]"
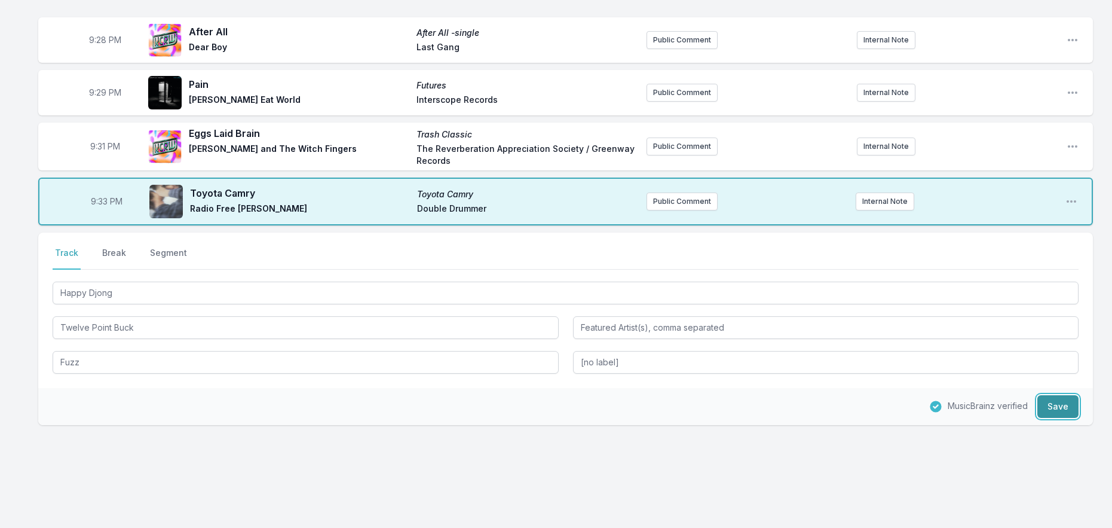
click at [1046, 395] on button "Save" at bounding box center [1057, 406] width 41 height 23
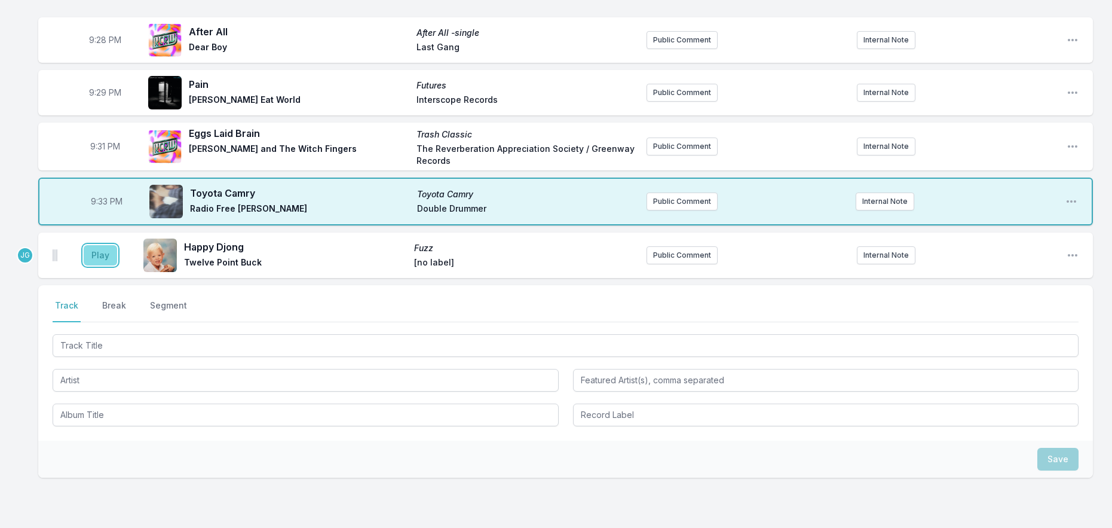
click at [108, 245] on button "Play" at bounding box center [100, 255] width 33 height 20
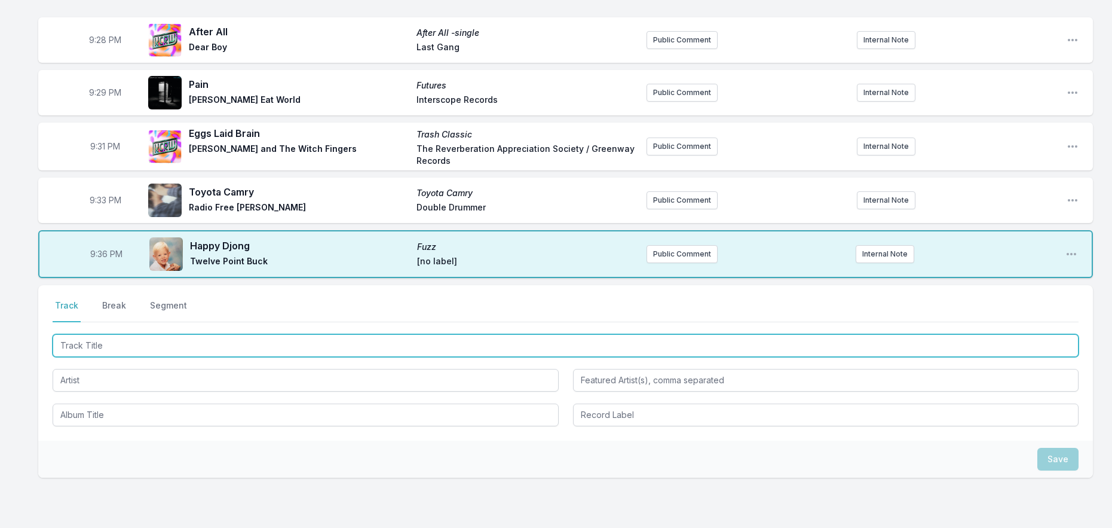
click at [198, 334] on input "Track Title" at bounding box center [566, 345] width 1026 height 23
type input "In My Dreams"
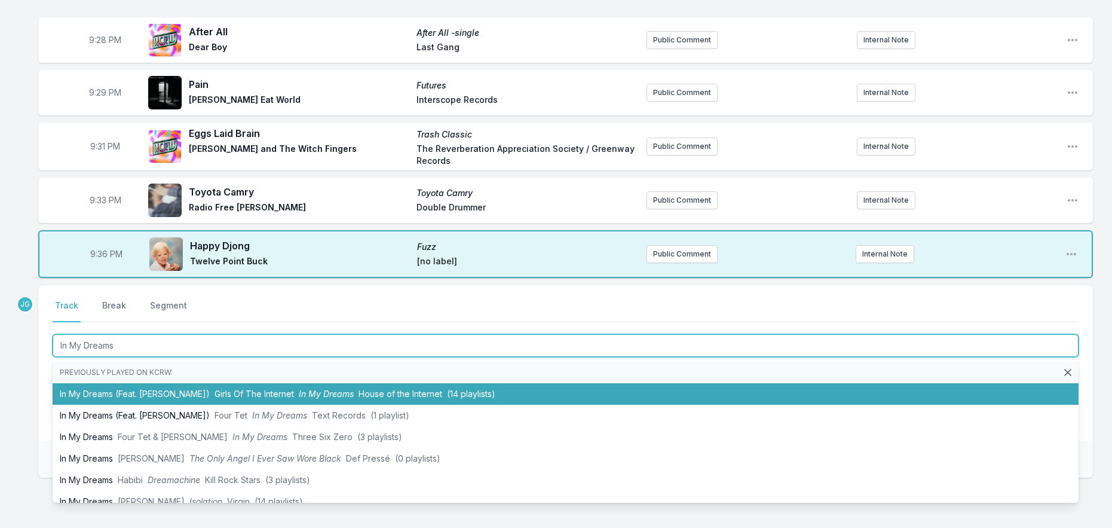
drag, startPoint x: 176, startPoint y: 382, endPoint x: 183, endPoint y: 378, distance: 8.0
click at [180, 383] on li "In My Dreams (Feat. [PERSON_NAME]) Girls Of The Internet In My Dreams House of …" at bounding box center [566, 394] width 1026 height 22
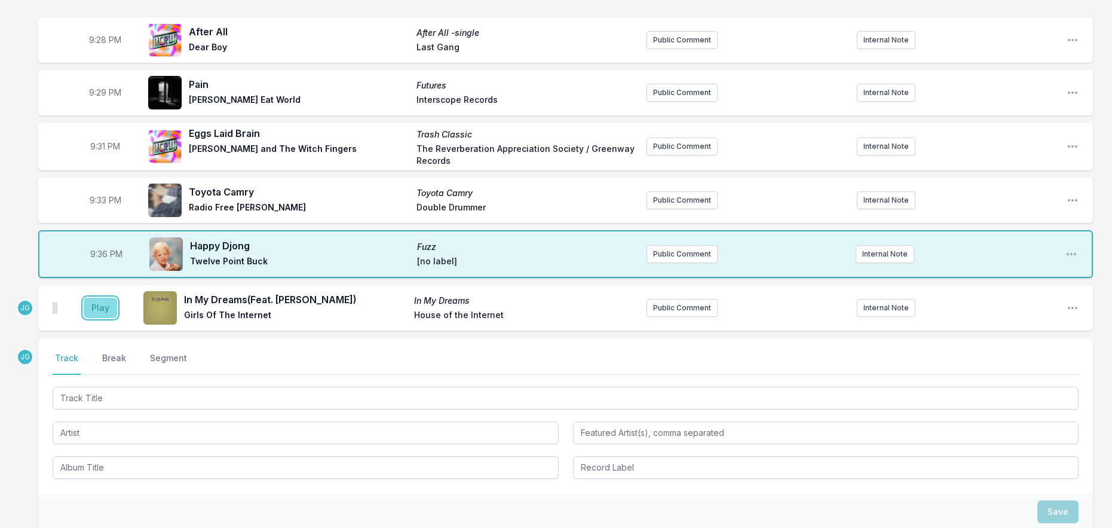
click at [94, 298] on button "Play" at bounding box center [100, 308] width 33 height 20
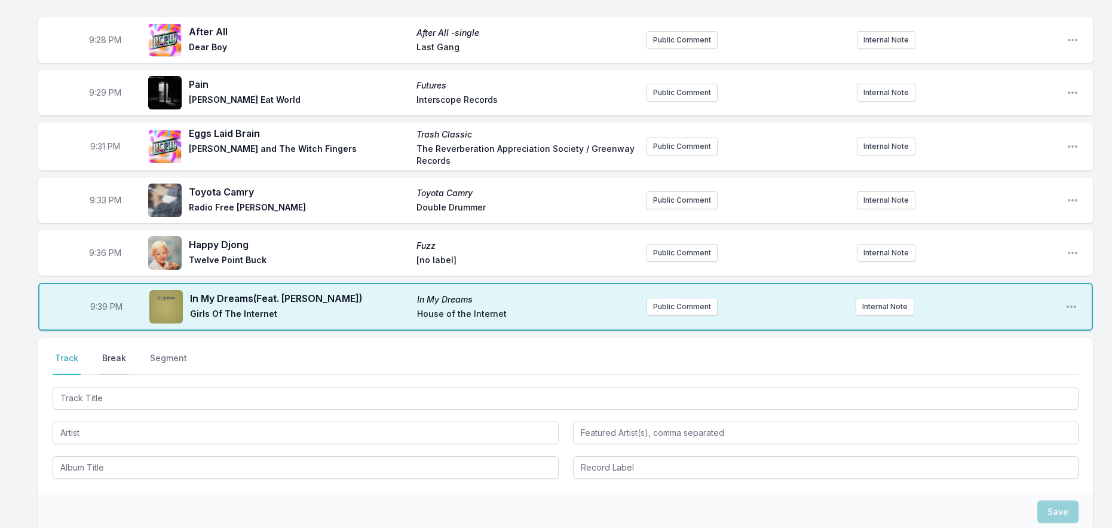
click at [125, 352] on button "Break" at bounding box center [114, 363] width 29 height 23
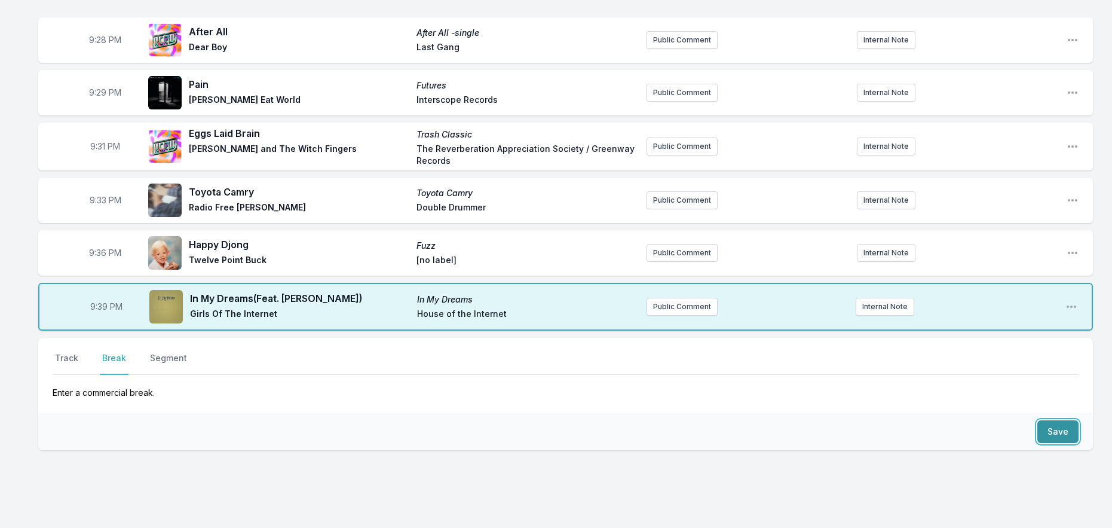
drag, startPoint x: 1056, startPoint y: 424, endPoint x: 1049, endPoint y: 423, distance: 6.7
click at [1055, 424] on button "Save" at bounding box center [1057, 431] width 41 height 23
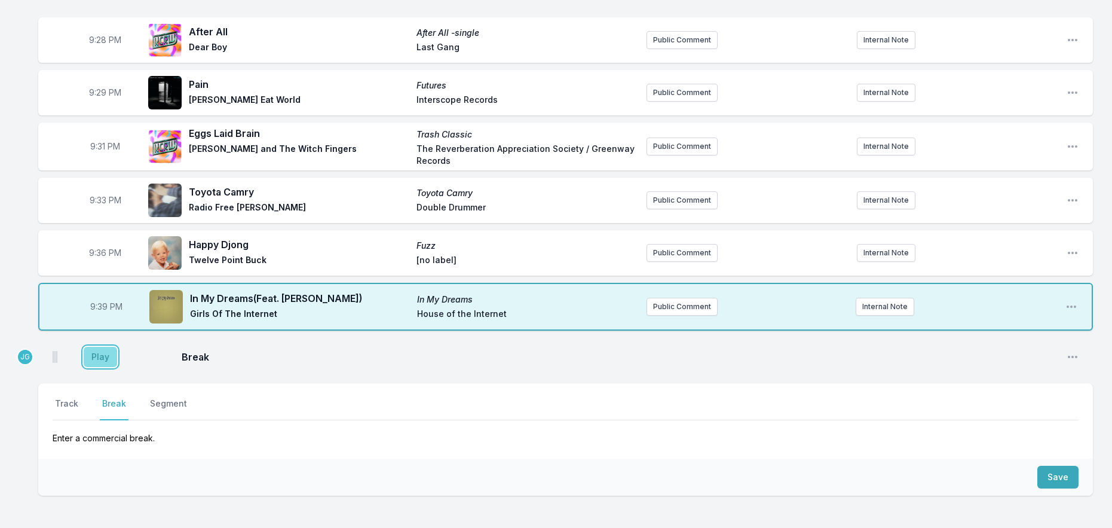
click at [100, 347] on button "Play" at bounding box center [100, 357] width 33 height 20
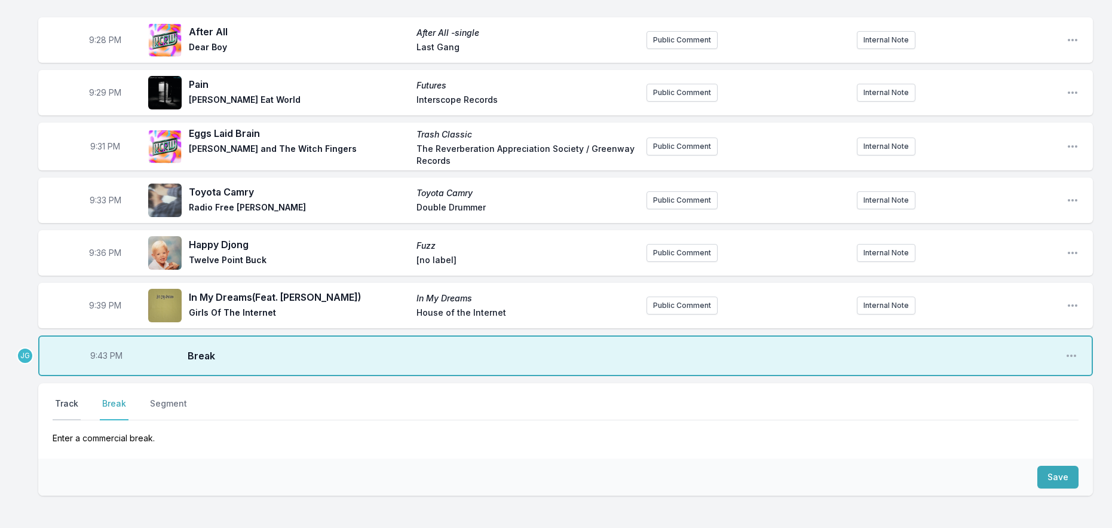
click at [71, 397] on button "Track" at bounding box center [67, 408] width 28 height 23
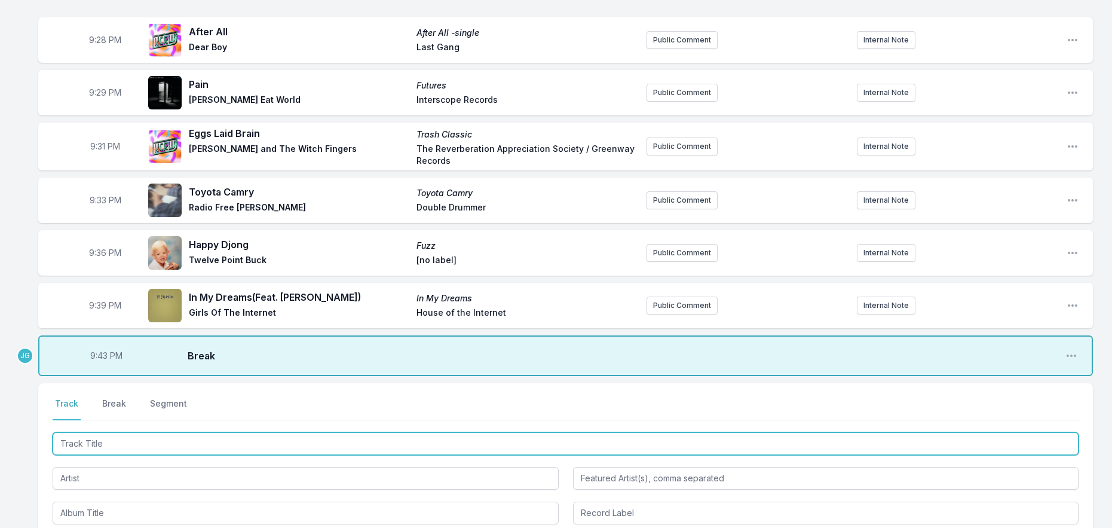
click at [96, 434] on input "Track Title" at bounding box center [566, 443] width 1026 height 23
type input "Ego Death At A Bachelorette Party"
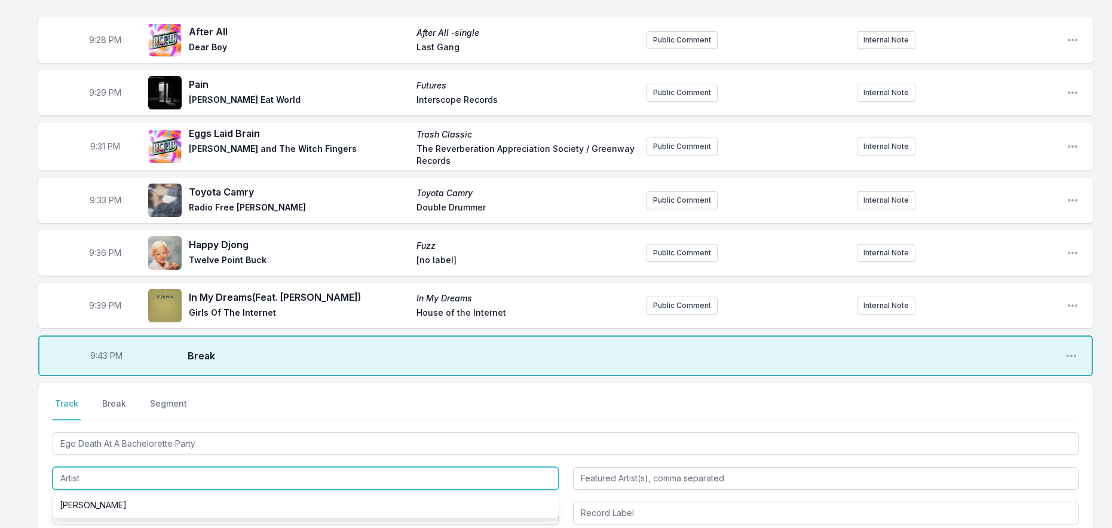
click at [91, 467] on input "Artist" at bounding box center [306, 478] width 506 height 23
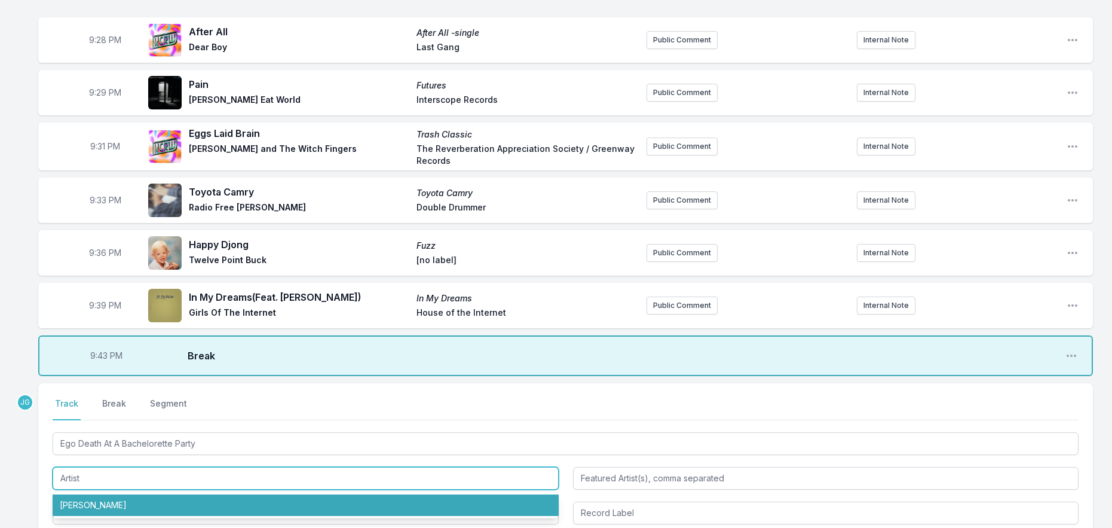
click at [99, 494] on li "[PERSON_NAME]" at bounding box center [306, 505] width 506 height 22
type input "[PERSON_NAME]"
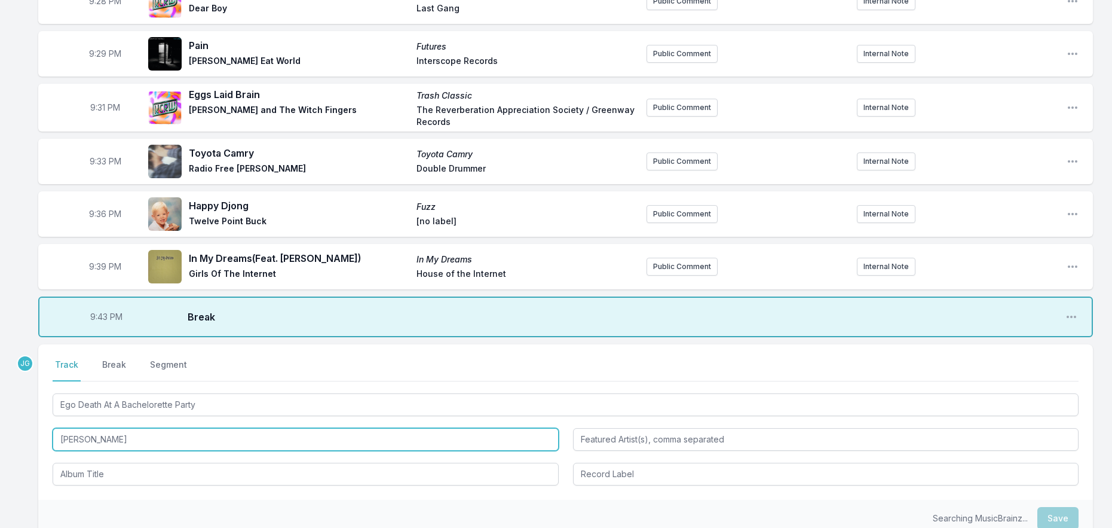
scroll to position [1458, 0]
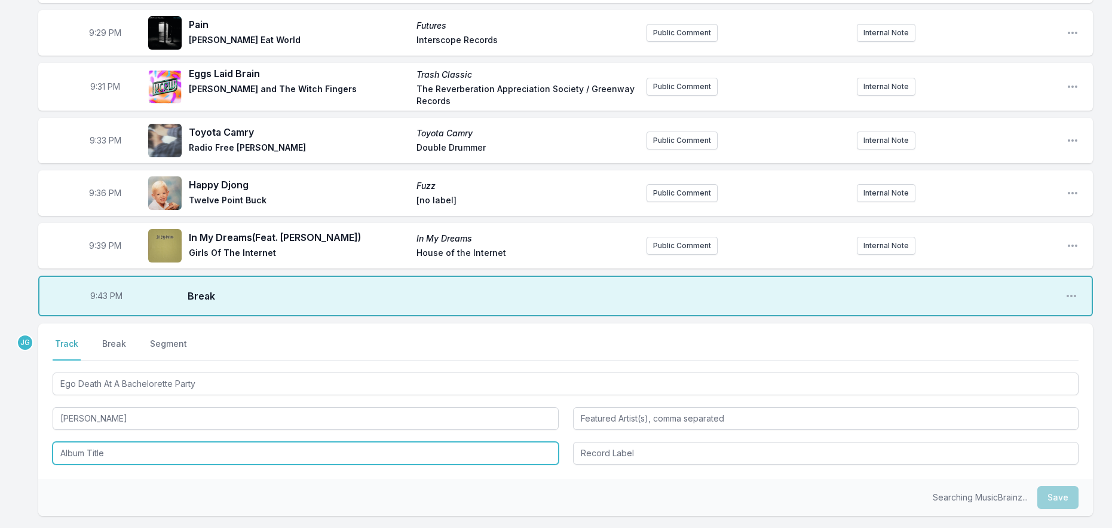
click at [102, 443] on input "Album Title" at bounding box center [306, 453] width 506 height 23
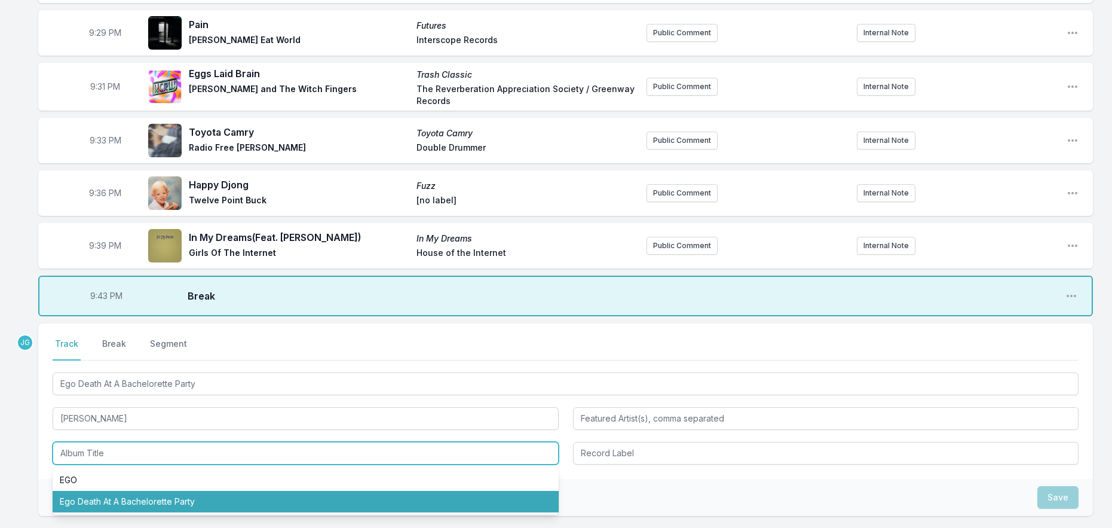
click at [110, 491] on li "Ego Death At A Bachelorette Party" at bounding box center [306, 502] width 506 height 22
type input "Ego Death At A Bachelorette Party"
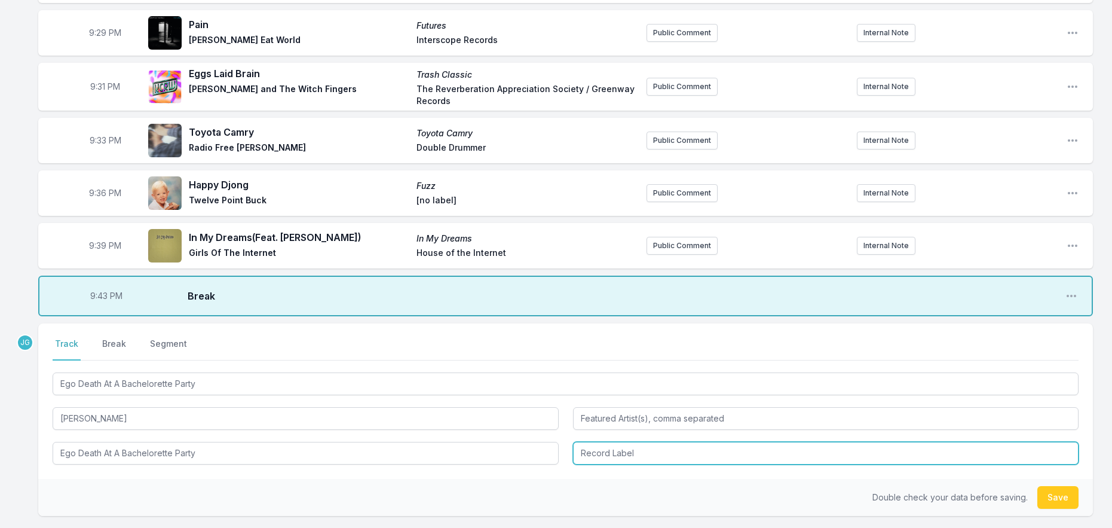
click at [637, 445] on input "Record Label" at bounding box center [826, 453] width 506 height 23
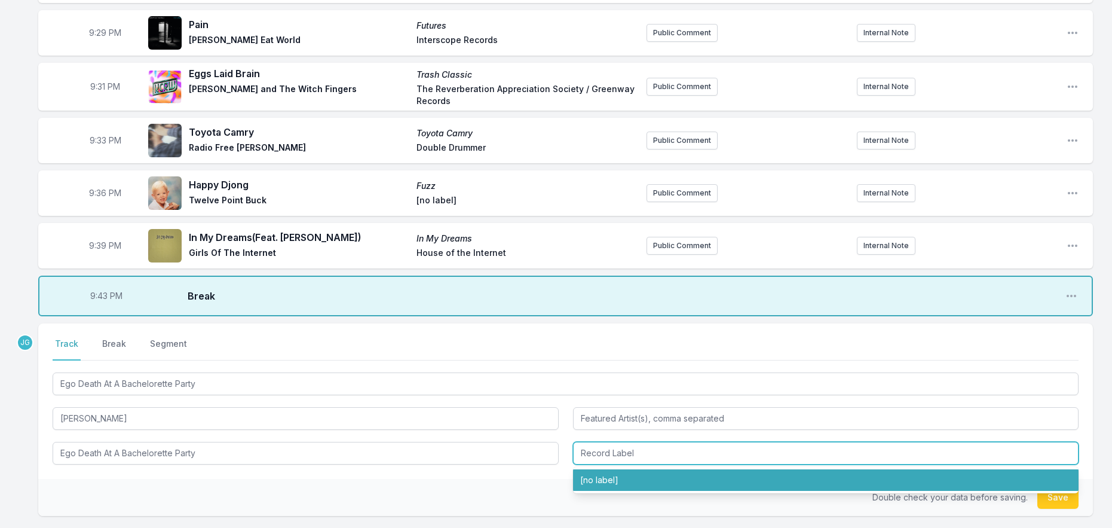
click at [617, 469] on li "[no label]" at bounding box center [826, 480] width 506 height 22
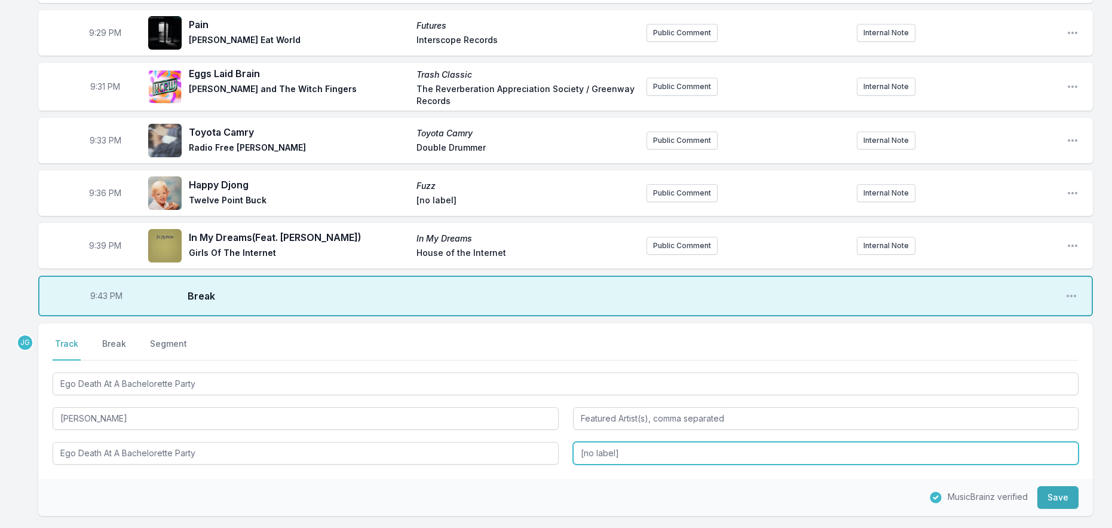
drag, startPoint x: 630, startPoint y: 440, endPoint x: 549, endPoint y: 439, distance: 81.3
click at [549, 439] on div "Ego Death At A Bachelorette Party [PERSON_NAME] Ego Death At A Bachelorette Par…" at bounding box center [566, 417] width 1026 height 94
type input "Post Atlantic"
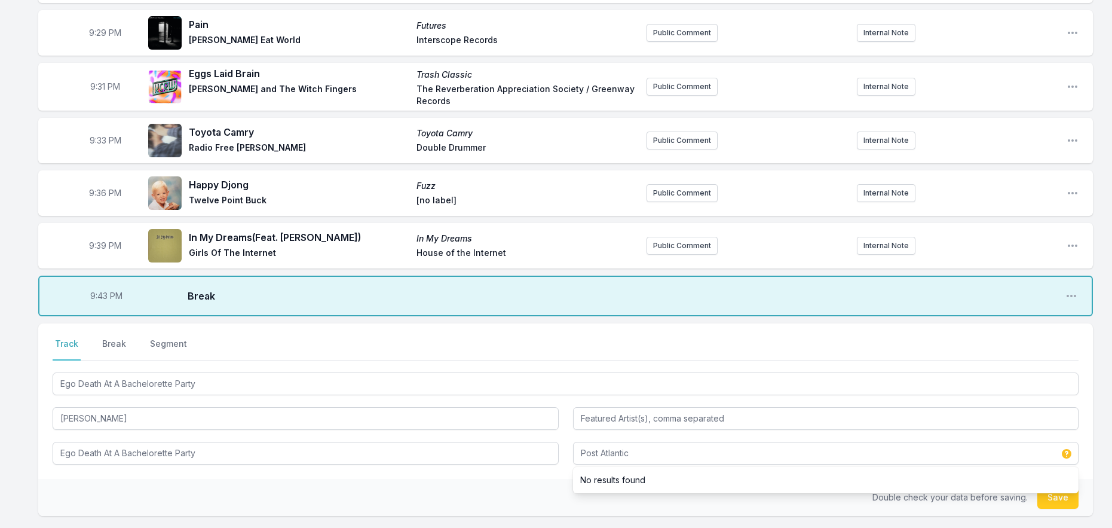
click at [472, 484] on div "Double check your data before saving. Save" at bounding box center [565, 497] width 1055 height 37
click at [1057, 491] on button "Save" at bounding box center [1057, 497] width 41 height 23
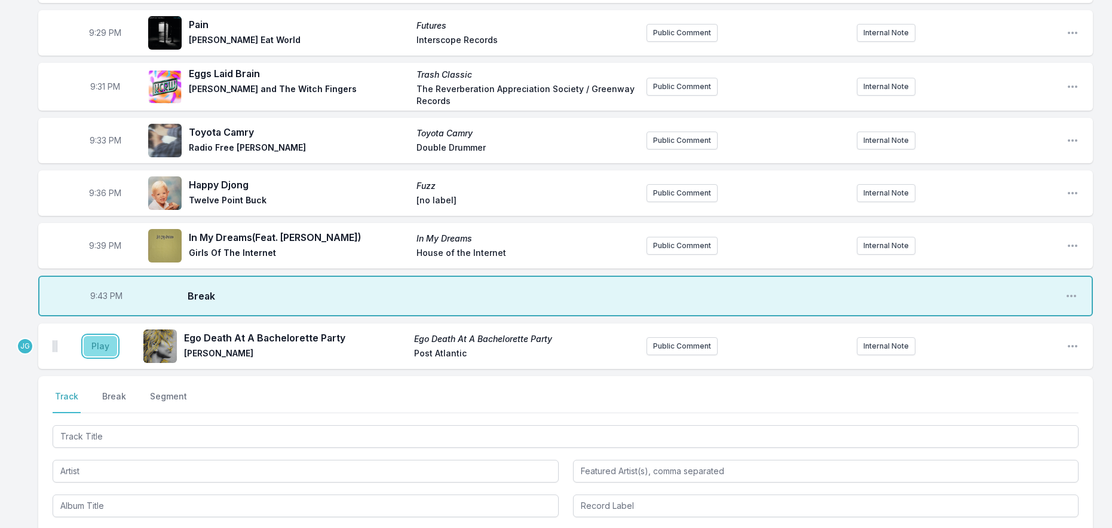
click at [104, 336] on button "Play" at bounding box center [100, 346] width 33 height 20
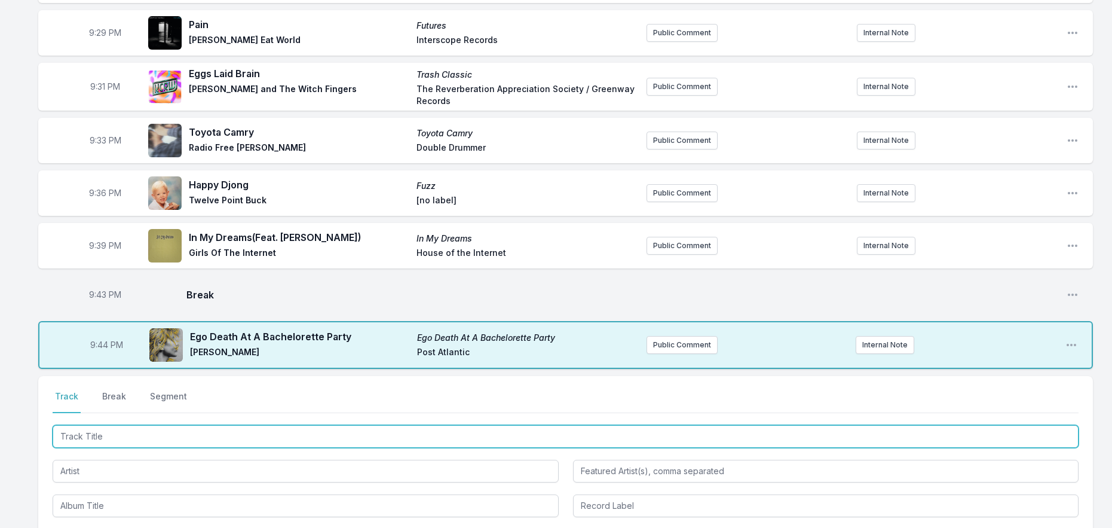
click at [86, 425] on input "Track Title" at bounding box center [566, 436] width 1026 height 23
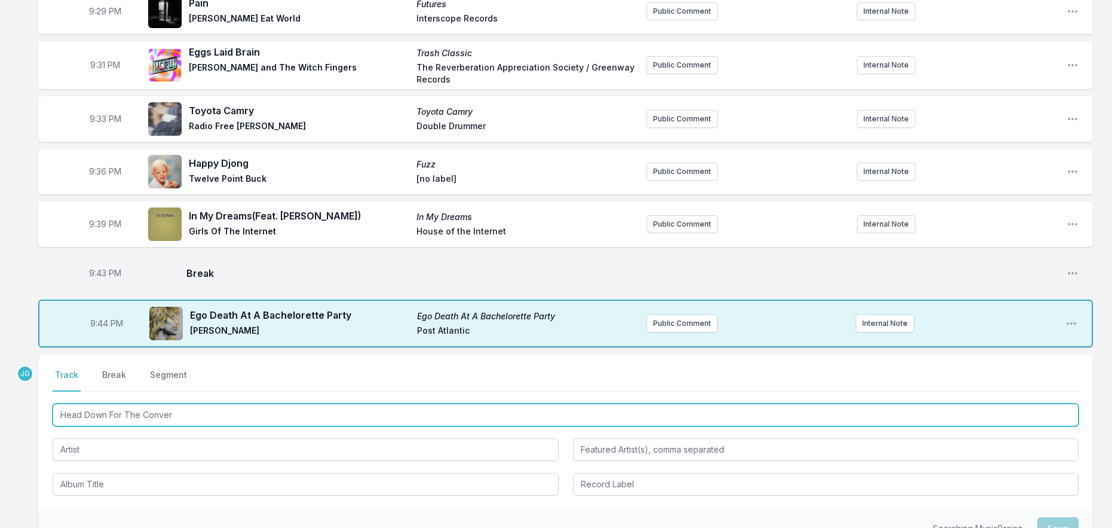
scroll to position [1517, 0]
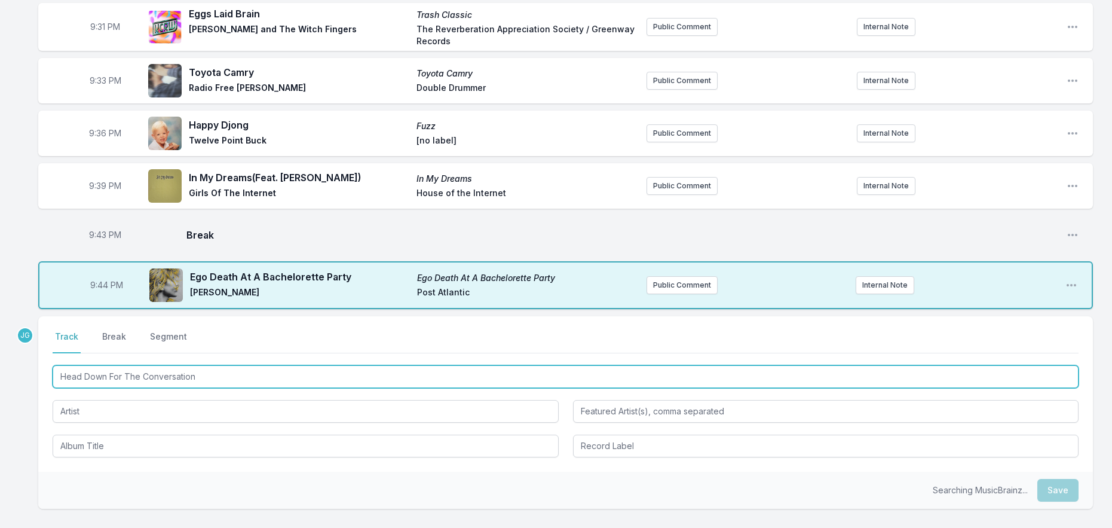
type input "Head Down For The Conversation"
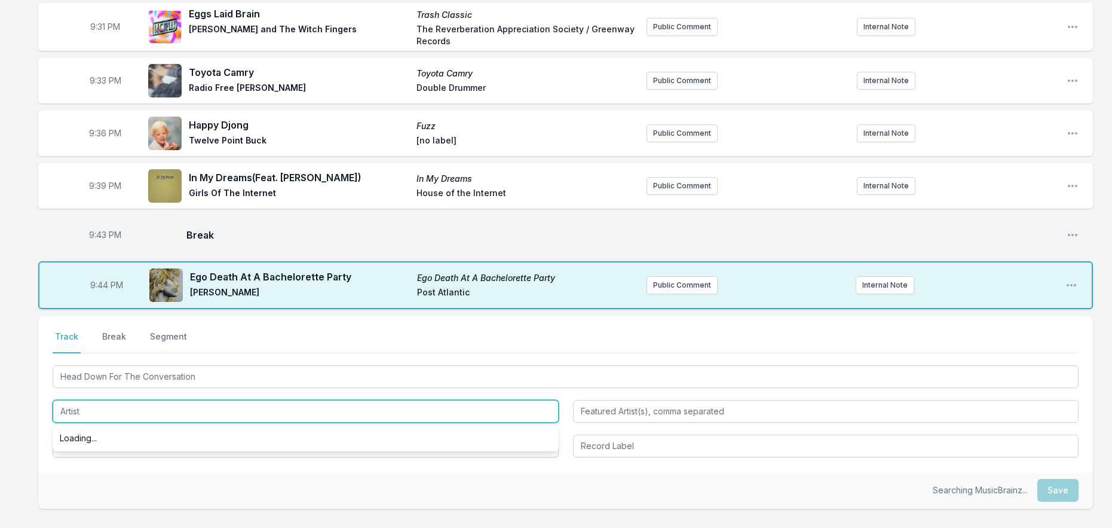
click at [66, 400] on input "Artist" at bounding box center [306, 411] width 506 height 23
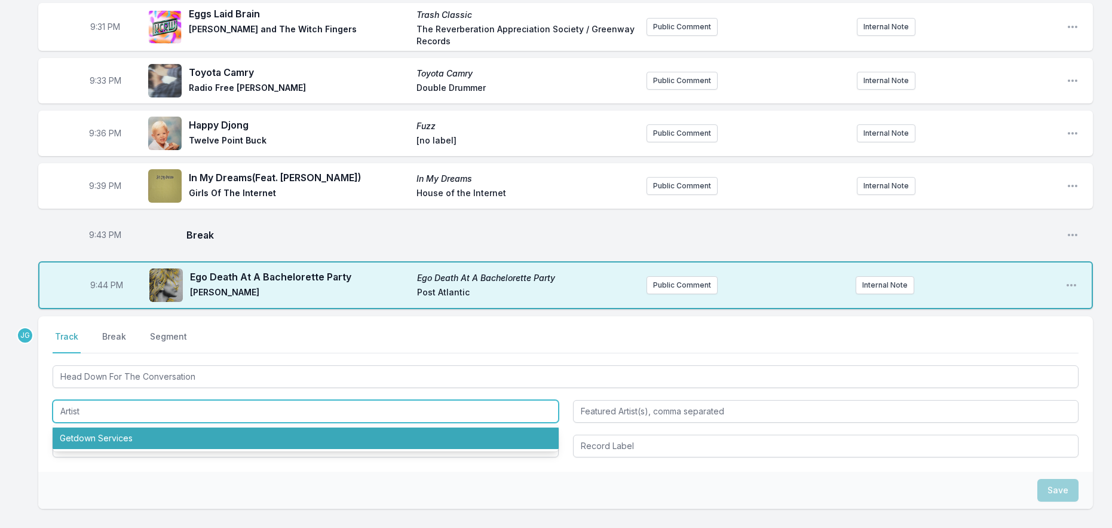
click at [80, 427] on li "Getdown Services" at bounding box center [306, 438] width 506 height 22
type input "Getdown Services"
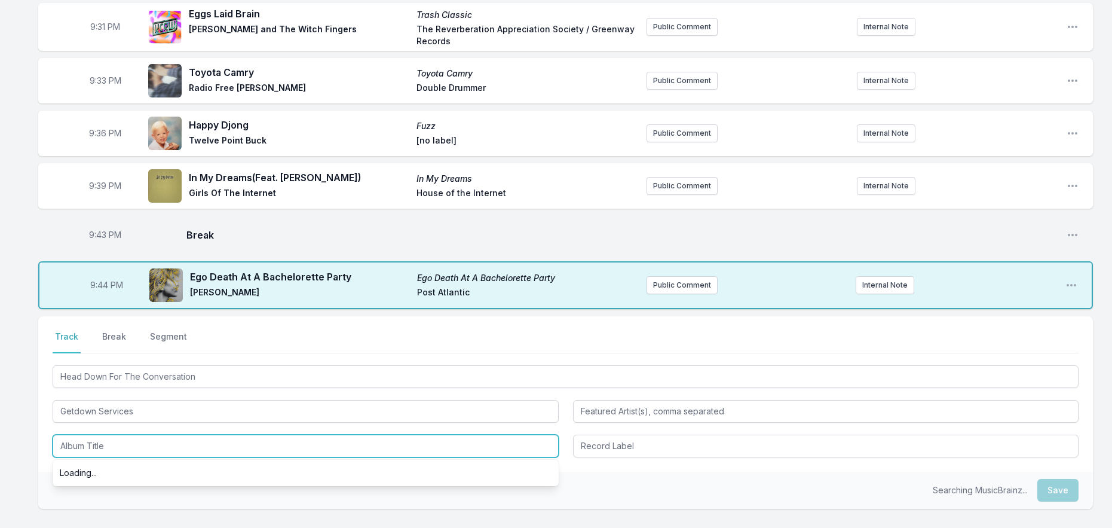
click at [79, 434] on input "Album Title" at bounding box center [306, 445] width 506 height 23
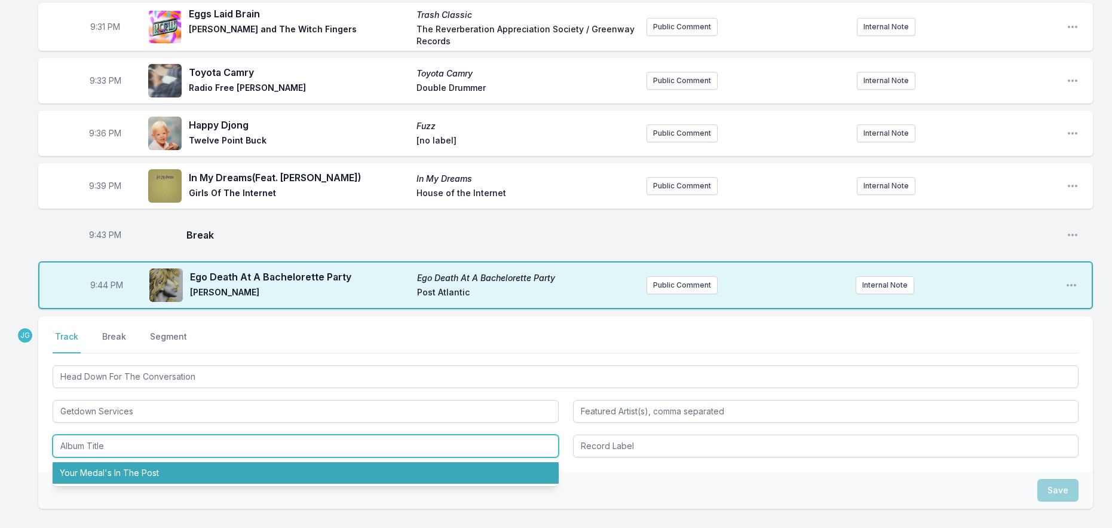
click at [82, 462] on li "Your Medal's In The Post" at bounding box center [306, 473] width 506 height 22
type input "Your Medal's In The Post"
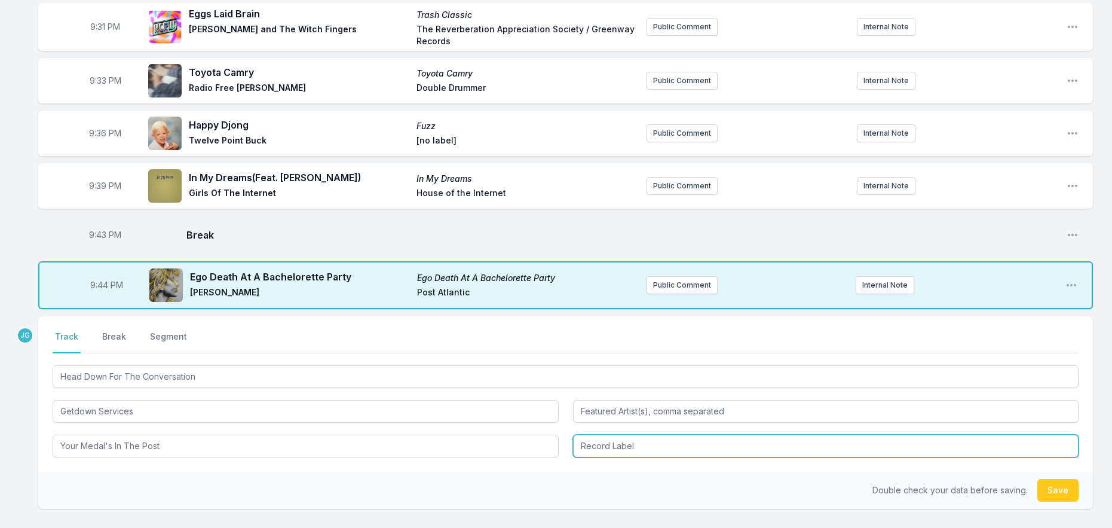
click at [669, 434] on input "Record Label" at bounding box center [826, 445] width 506 height 23
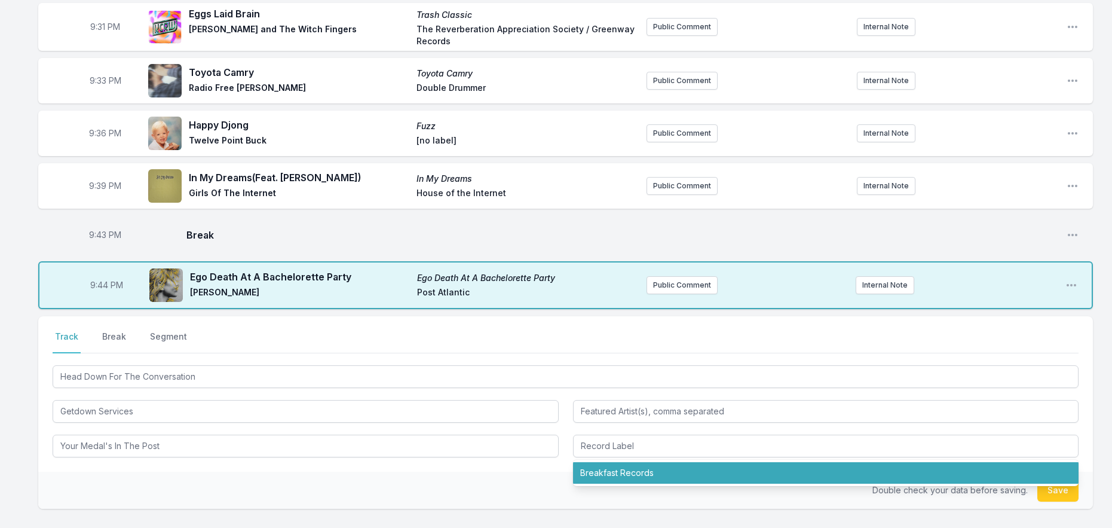
click at [606, 472] on ul "Breakfast Records" at bounding box center [826, 473] width 506 height 26
click at [612, 462] on li "Breakfast Records" at bounding box center [826, 473] width 506 height 22
type input "Breakfast Records"
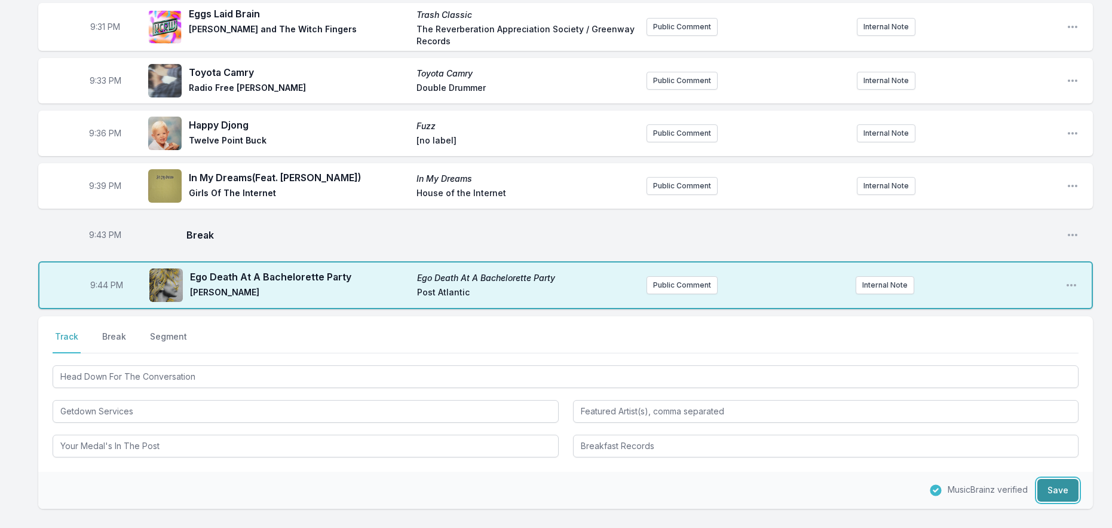
click at [1057, 479] on button "Save" at bounding box center [1057, 490] width 41 height 23
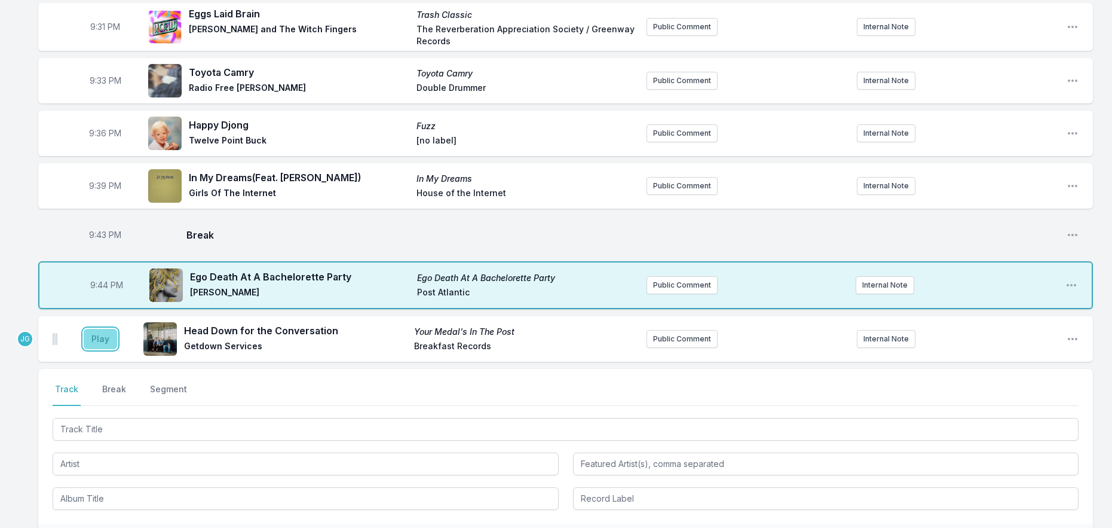
click at [91, 329] on button "Play" at bounding box center [100, 339] width 33 height 20
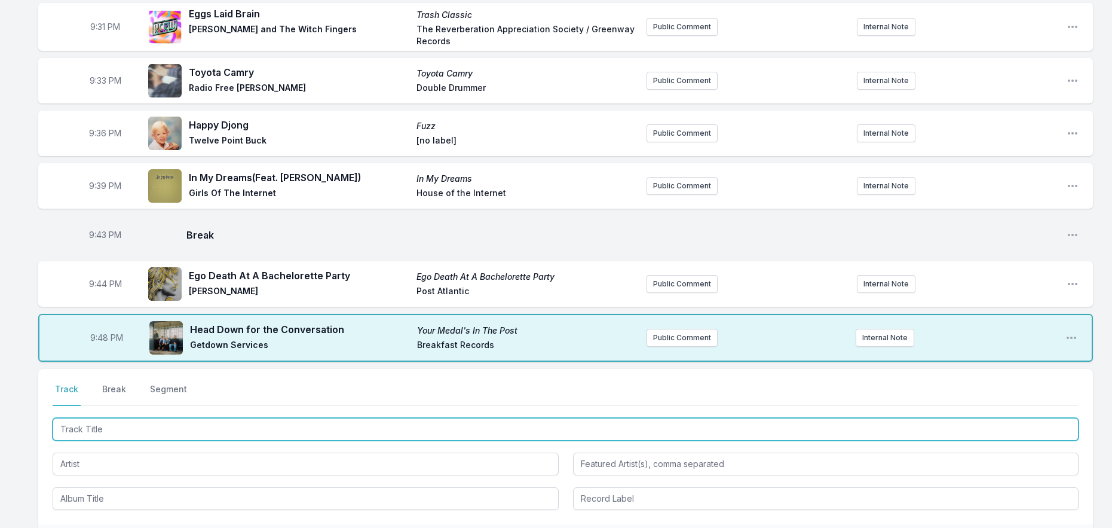
click at [99, 418] on input "Track Title" at bounding box center [566, 429] width 1026 height 23
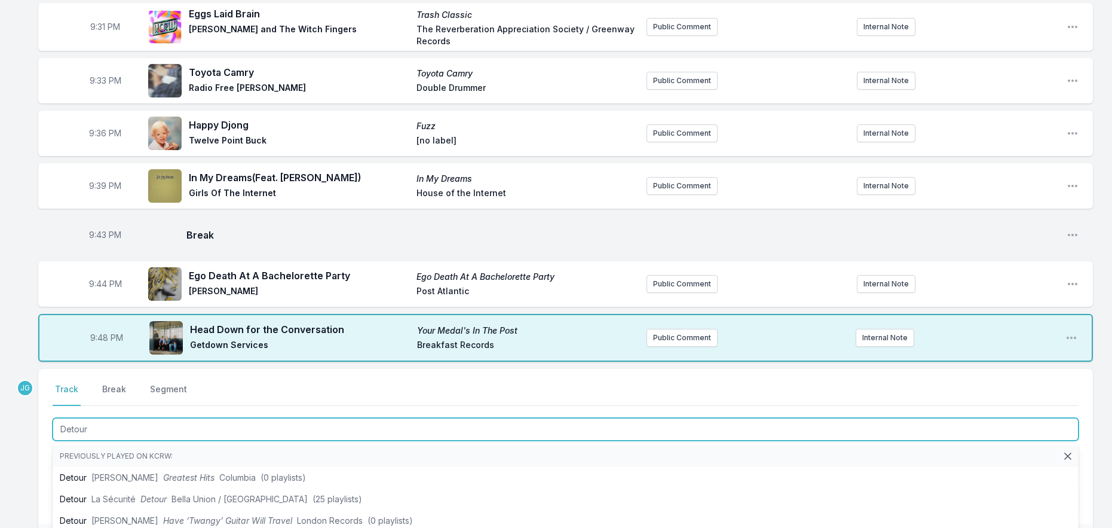
drag, startPoint x: 142, startPoint y: 420, endPoint x: 37, endPoint y: 411, distance: 105.0
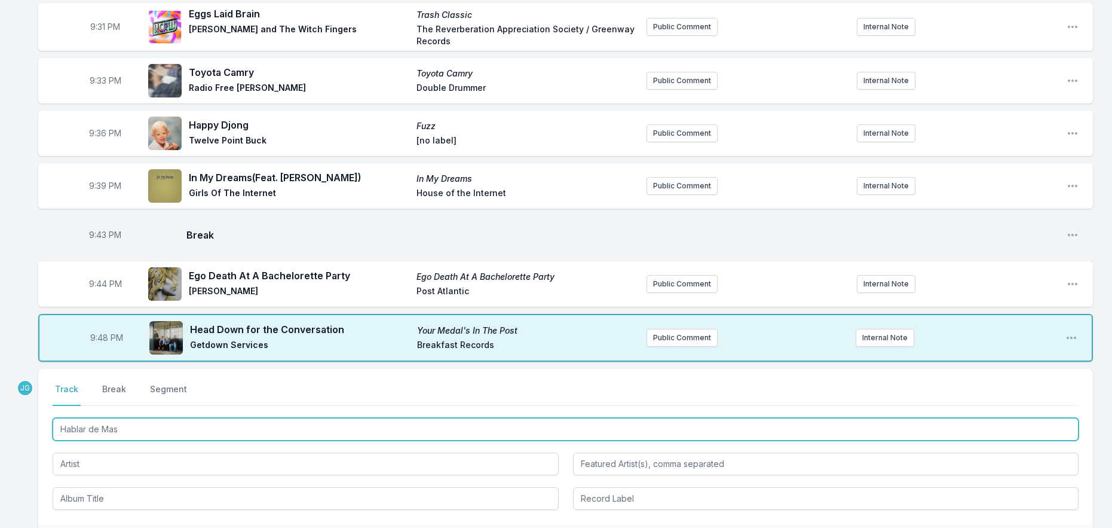
type input "Hablar de Mas"
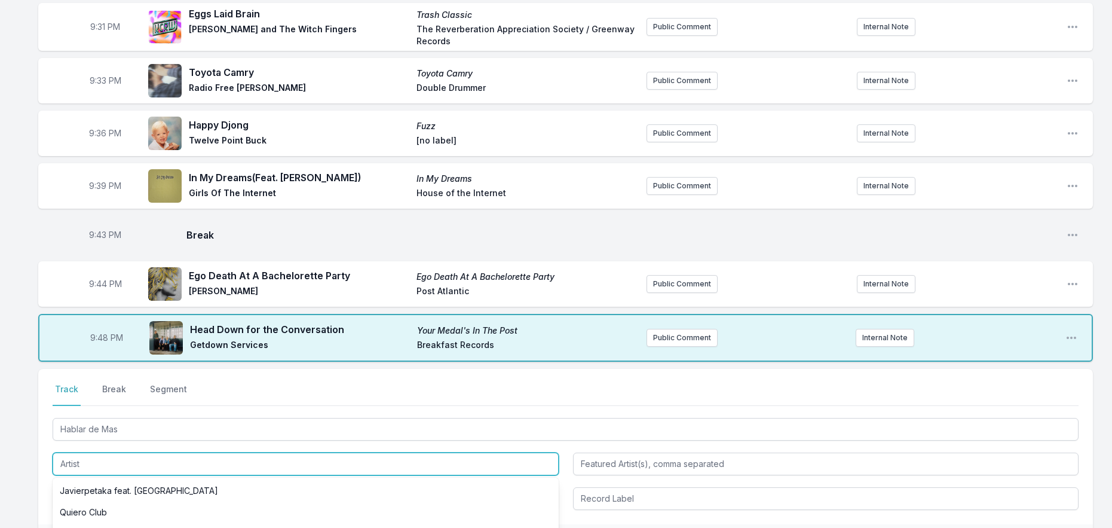
click at [69, 452] on input "Artist" at bounding box center [306, 463] width 506 height 23
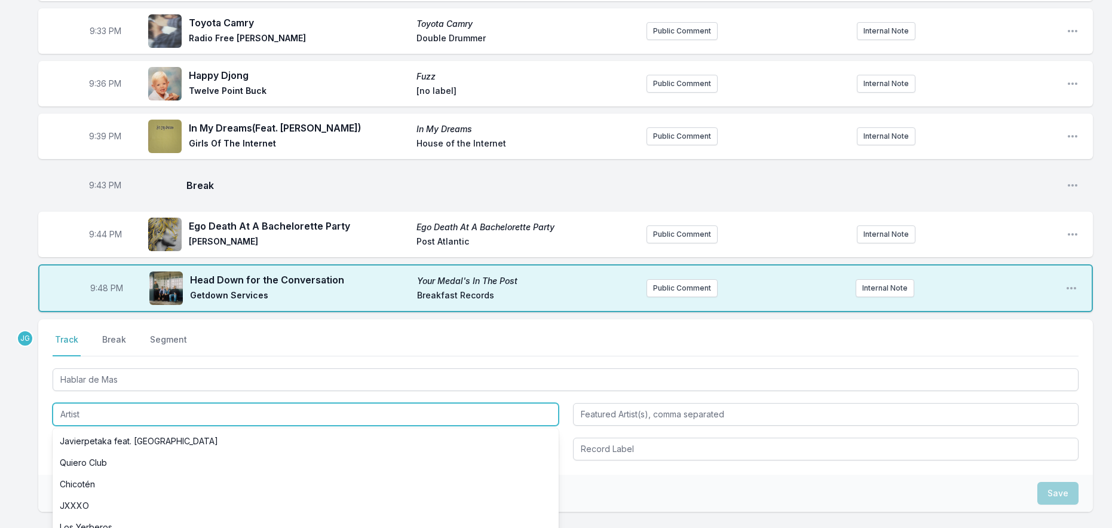
scroll to position [1654, 0]
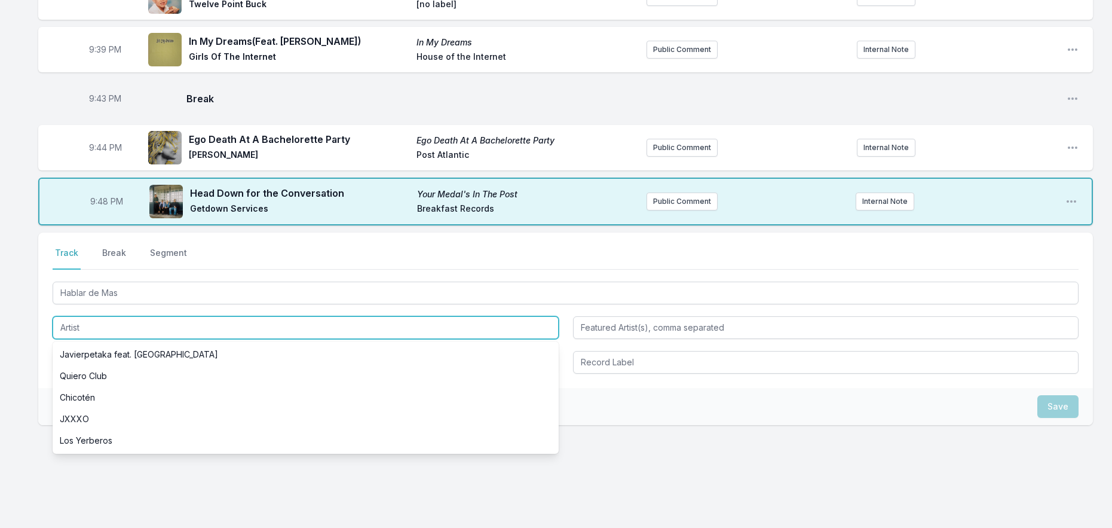
click at [99, 323] on input "Artist" at bounding box center [306, 327] width 506 height 23
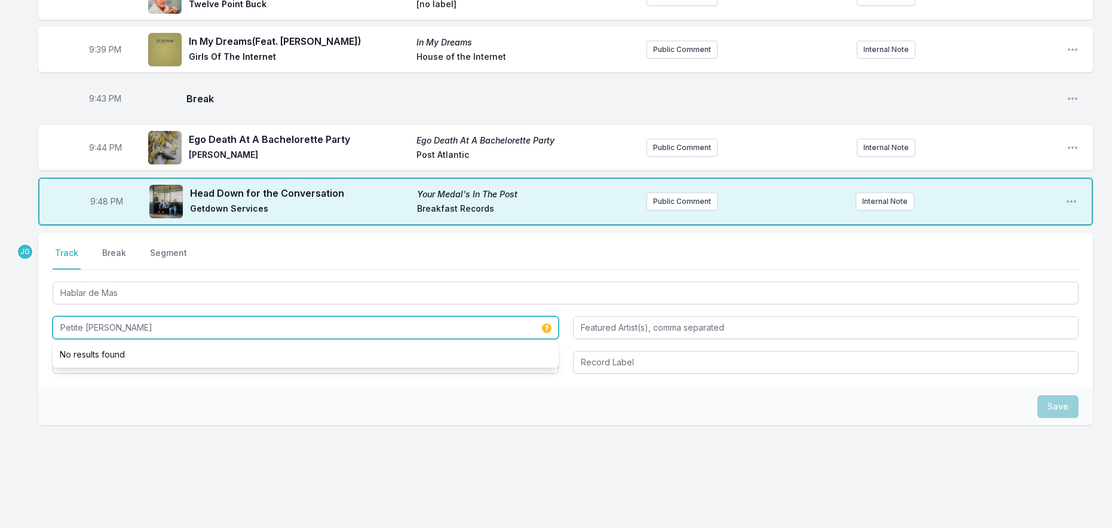
type input "Petite [PERSON_NAME]"
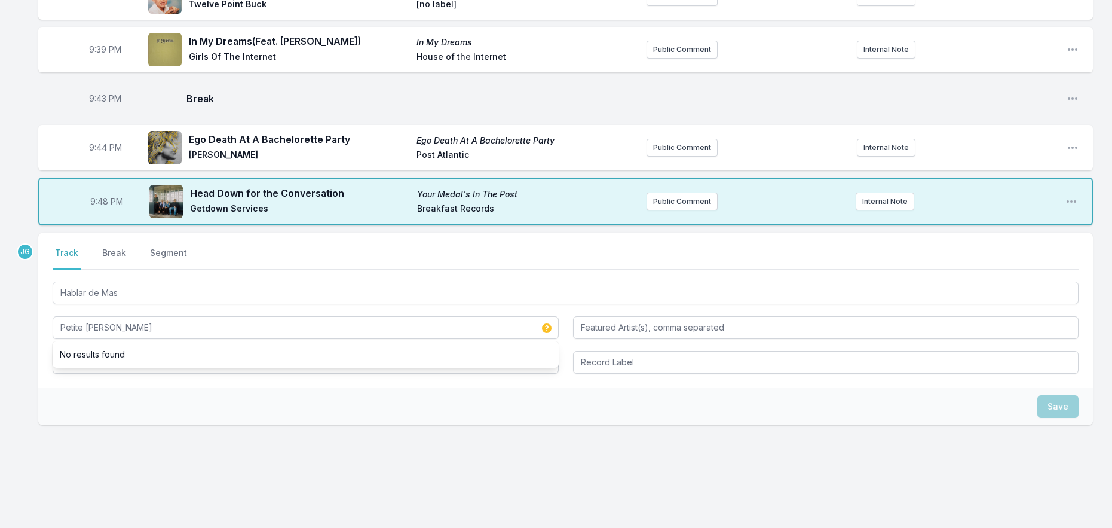
click at [59, 373] on div "Select a tab Track Break Segment Track Break Segment Hablar de Mas Petite [PERS…" at bounding box center [565, 309] width 1055 height 155
click at [106, 351] on input "Album Title" at bounding box center [306, 362] width 506 height 23
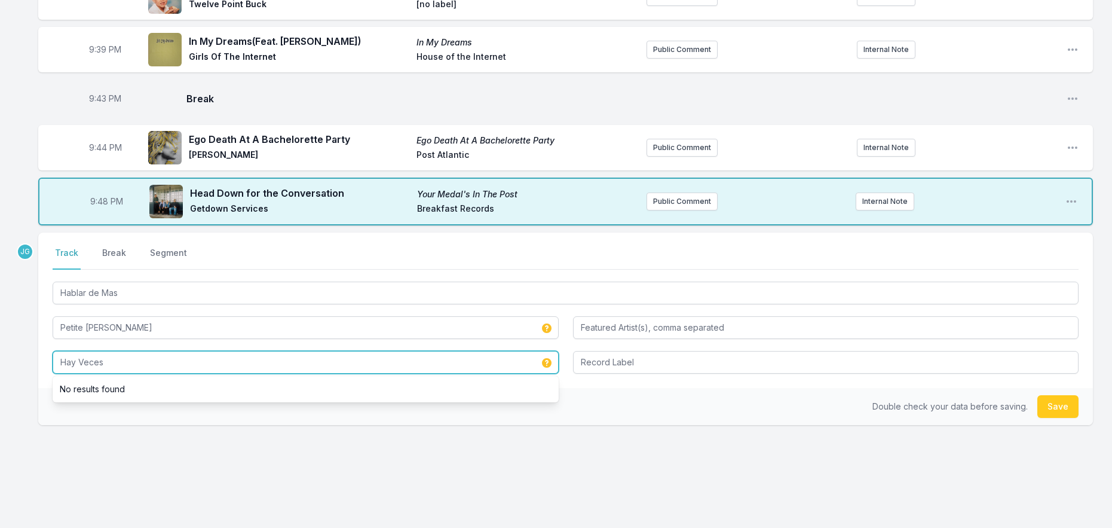
type input "Hay Veces"
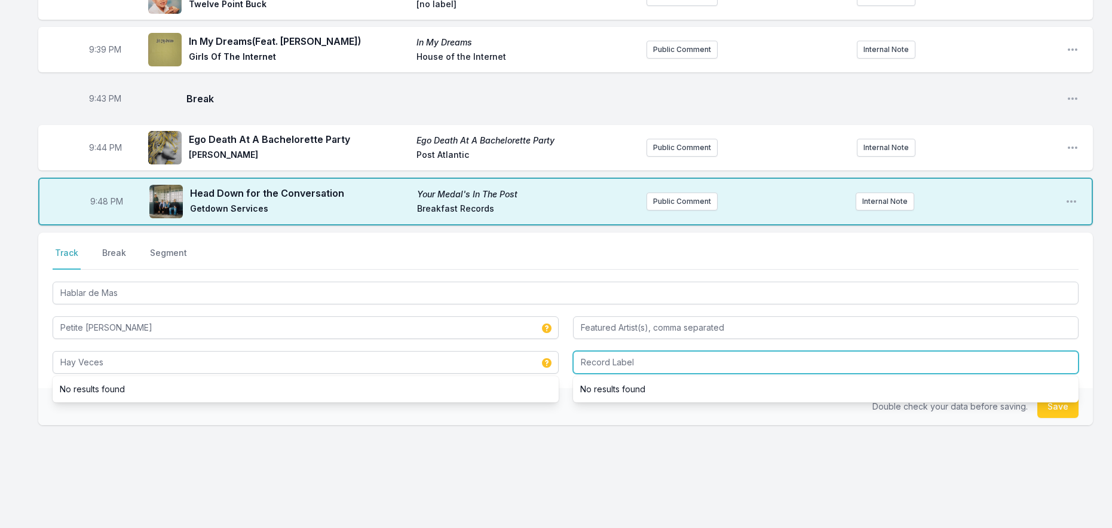
click at [626, 354] on input "Record Label" at bounding box center [826, 362] width 506 height 23
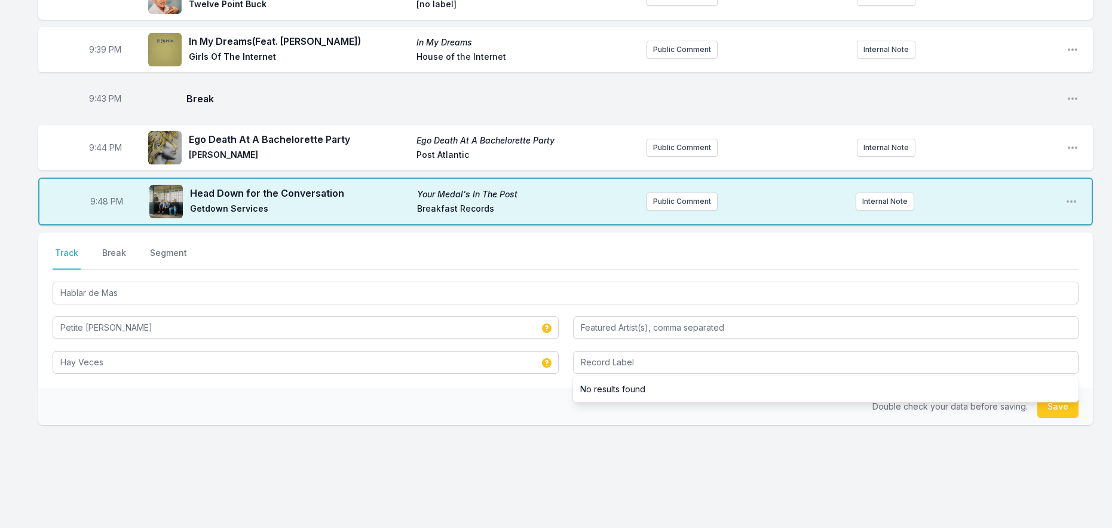
click at [362, 399] on div "Double check your data before saving. Save" at bounding box center [565, 406] width 1055 height 37
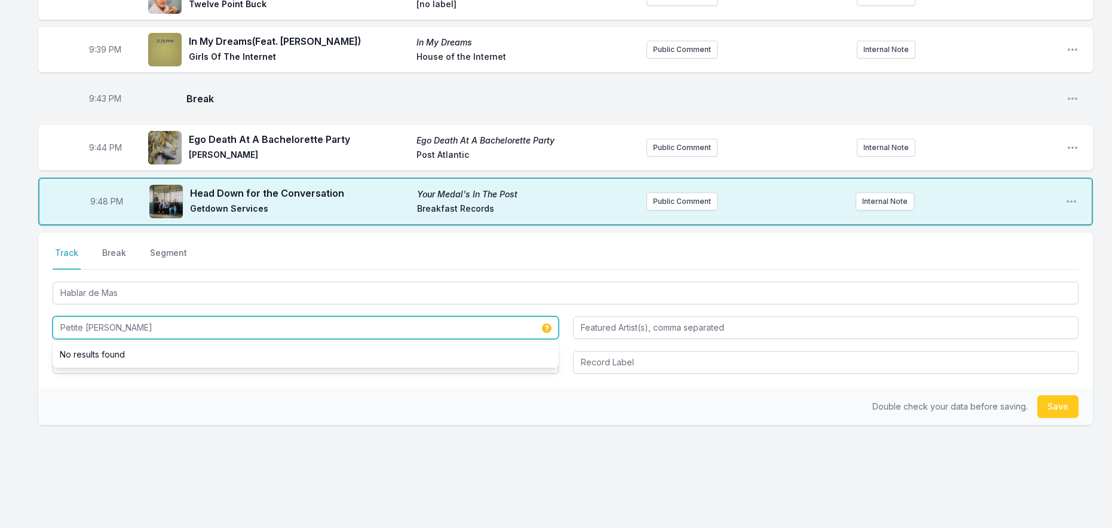
drag, startPoint x: 118, startPoint y: 317, endPoint x: -1, endPoint y: 316, distance: 118.3
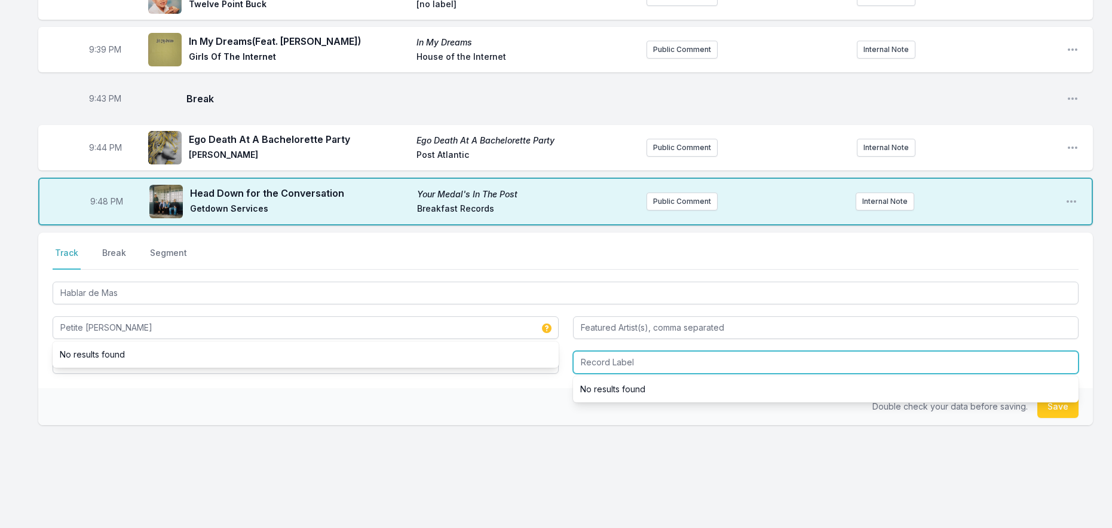
click at [675, 354] on input "Record Label" at bounding box center [826, 362] width 506 height 23
paste input "Petite [PERSON_NAME]"
type input "Petite [PERSON_NAME]"
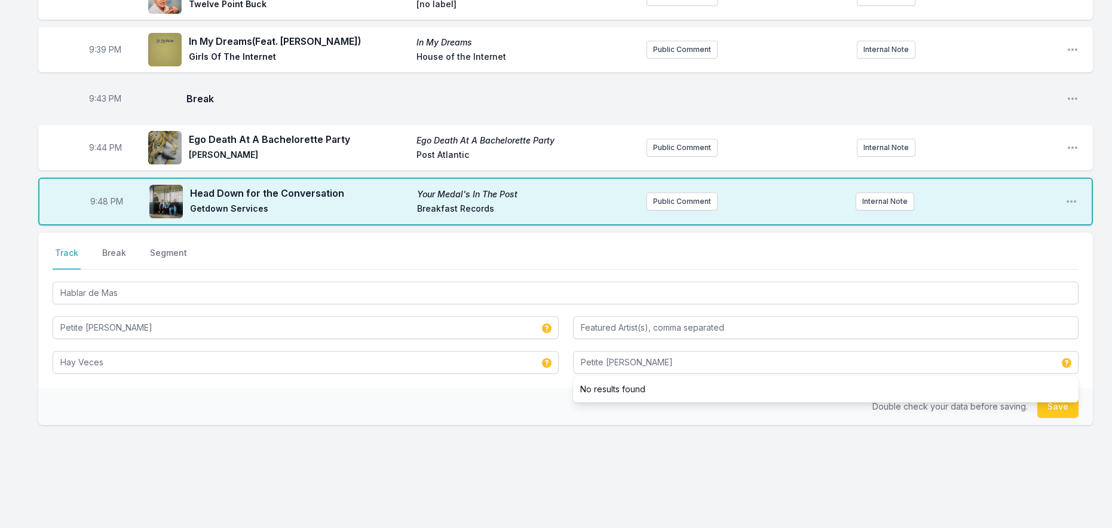
click at [517, 371] on div "Select a tab Track Break Segment Track Break Segment Hablar de Mas Petite [PERS…" at bounding box center [565, 309] width 1055 height 155
click at [1058, 399] on button "Save" at bounding box center [1057, 406] width 41 height 23
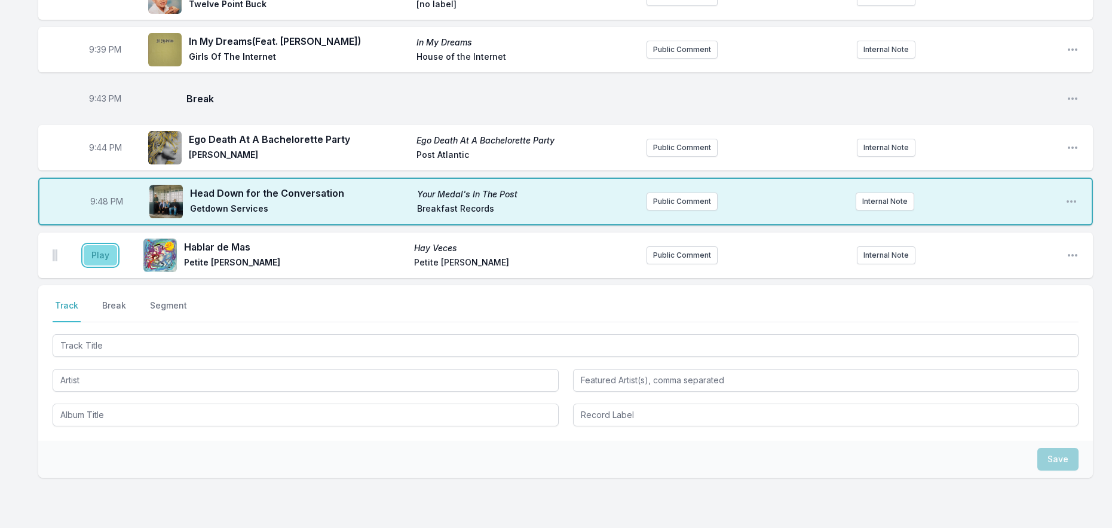
click at [115, 245] on button "Play" at bounding box center [100, 255] width 33 height 20
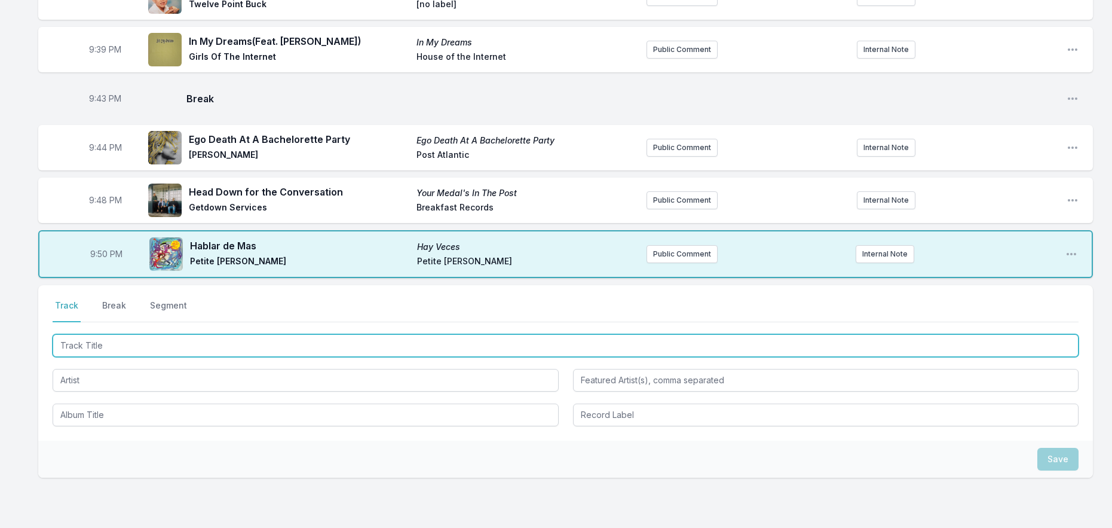
click at [192, 342] on input "Track Title" at bounding box center [566, 345] width 1026 height 23
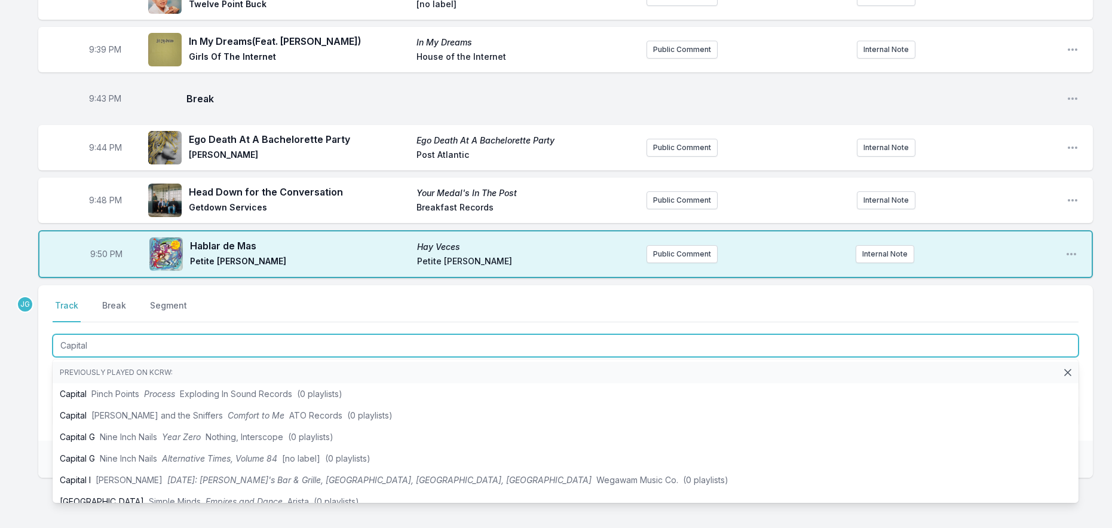
type input "Capital"
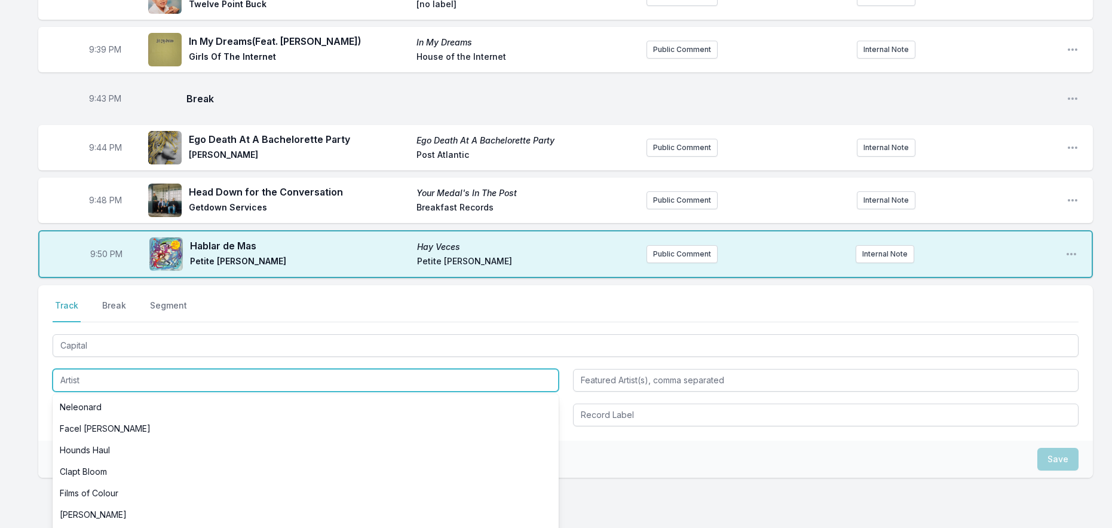
click at [93, 372] on input "Artist" at bounding box center [306, 380] width 506 height 23
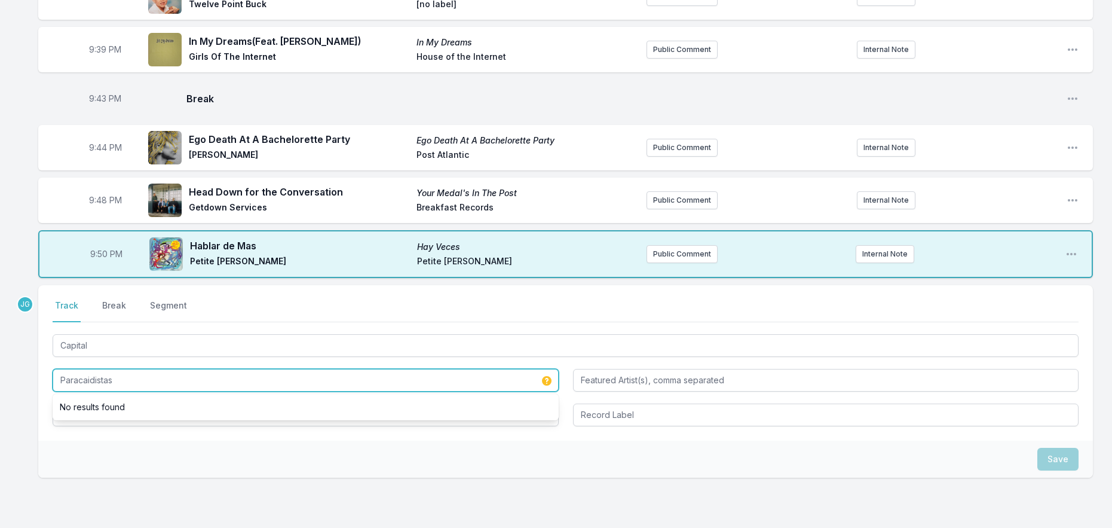
type input "Paracaidistas"
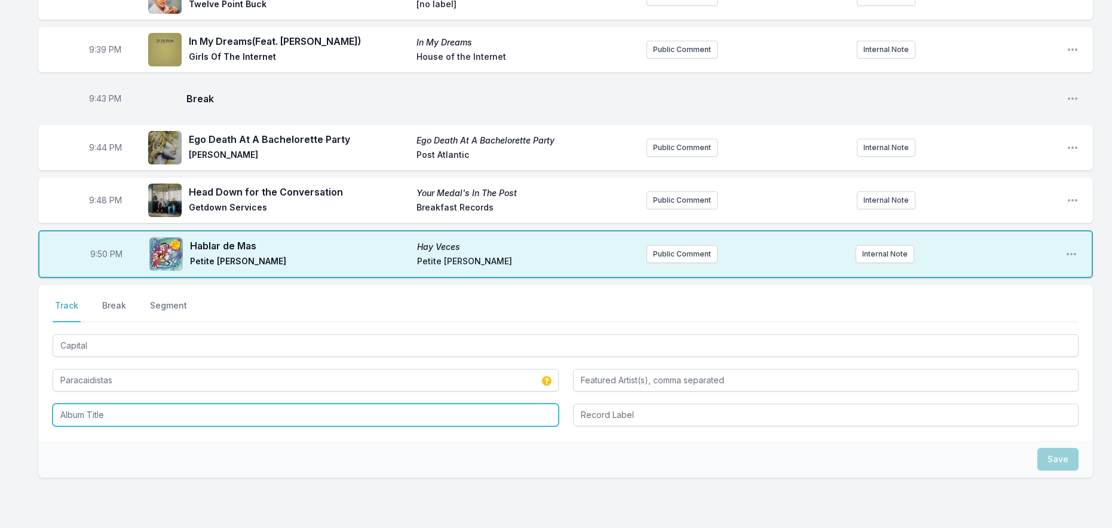
click at [111, 403] on input "Album Title" at bounding box center [306, 414] width 506 height 23
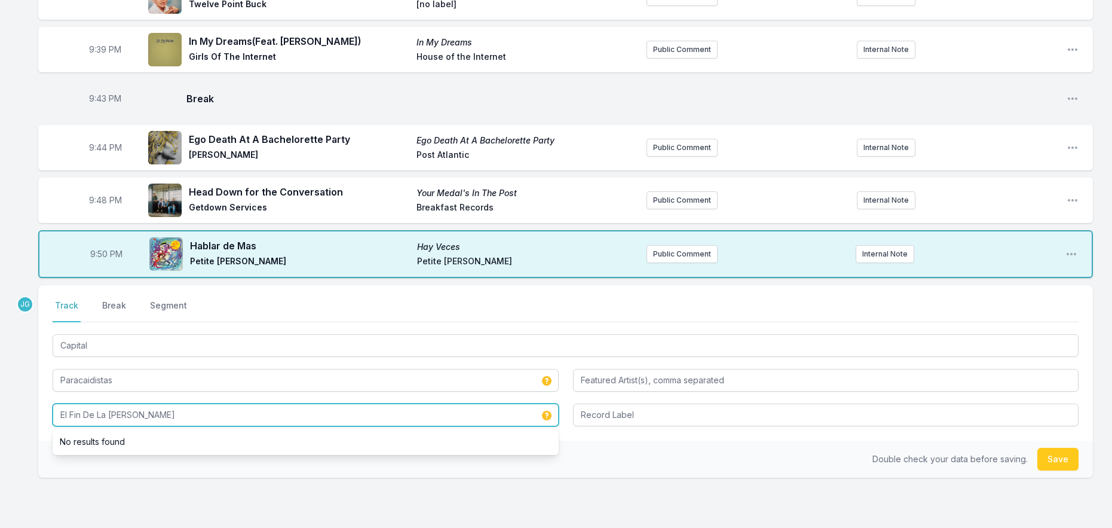
type input "El Fin De La [PERSON_NAME]"
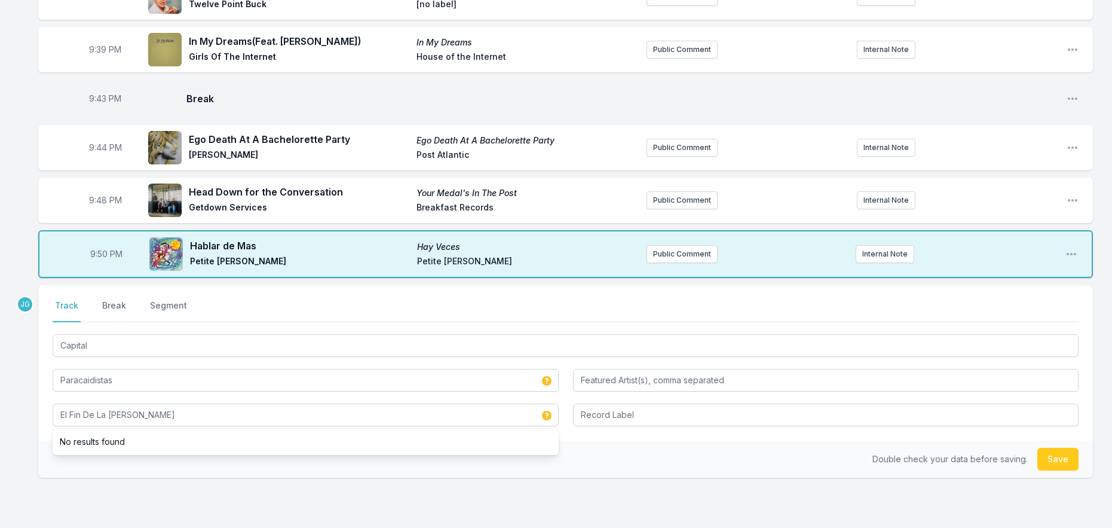
click at [634, 382] on div "Capital Paracaidistas El Fin De La [PERSON_NAME]" at bounding box center [566, 379] width 1026 height 94
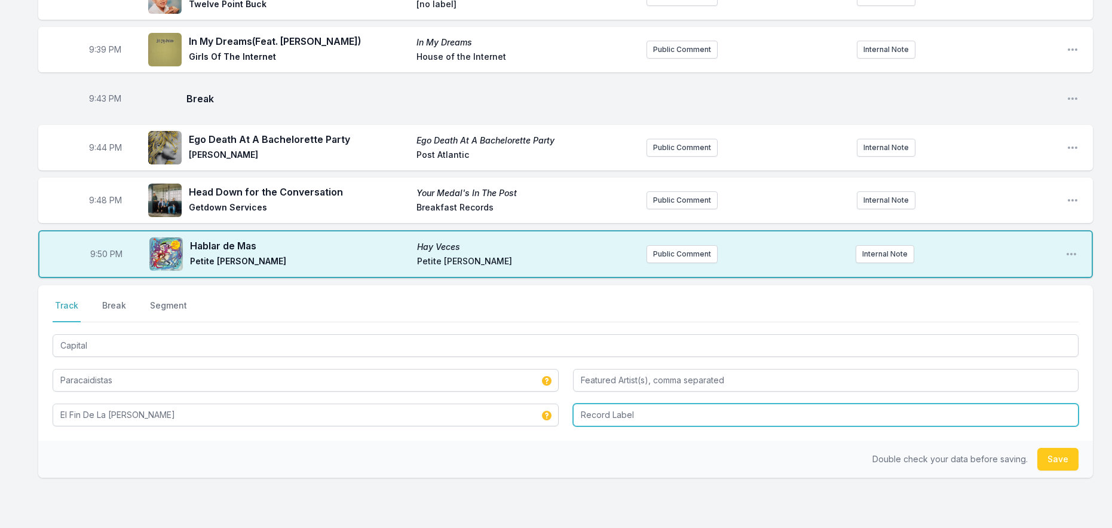
click at [630, 410] on input "Record Label" at bounding box center [826, 414] width 506 height 23
type input "Discos Nobita"
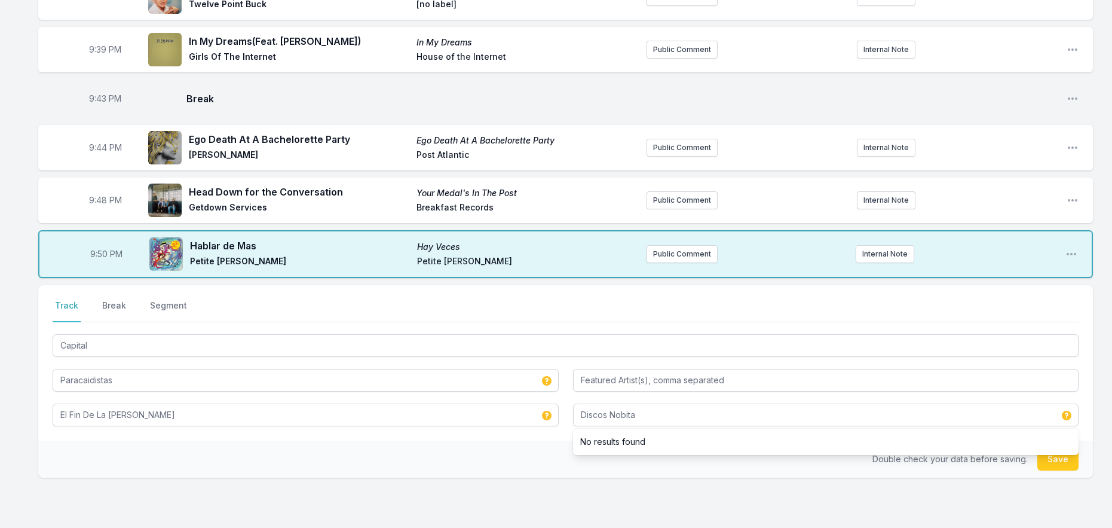
click at [512, 440] on div "Double check your data before saving. Save" at bounding box center [565, 458] width 1055 height 37
click at [1057, 448] on button "Save" at bounding box center [1057, 459] width 41 height 23
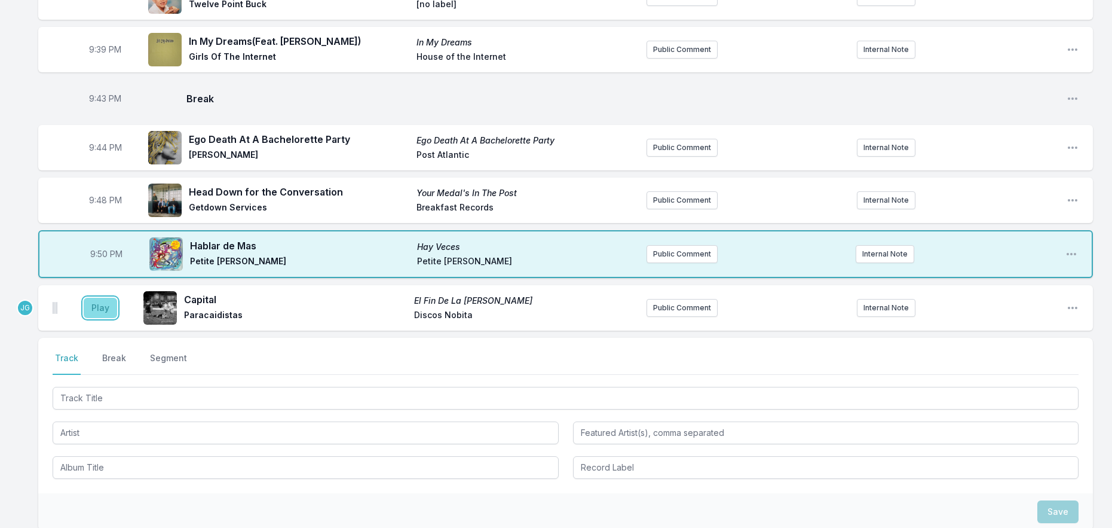
click at [102, 298] on button "Play" at bounding box center [100, 308] width 33 height 20
